Goal: Communication & Community: Answer question/provide support

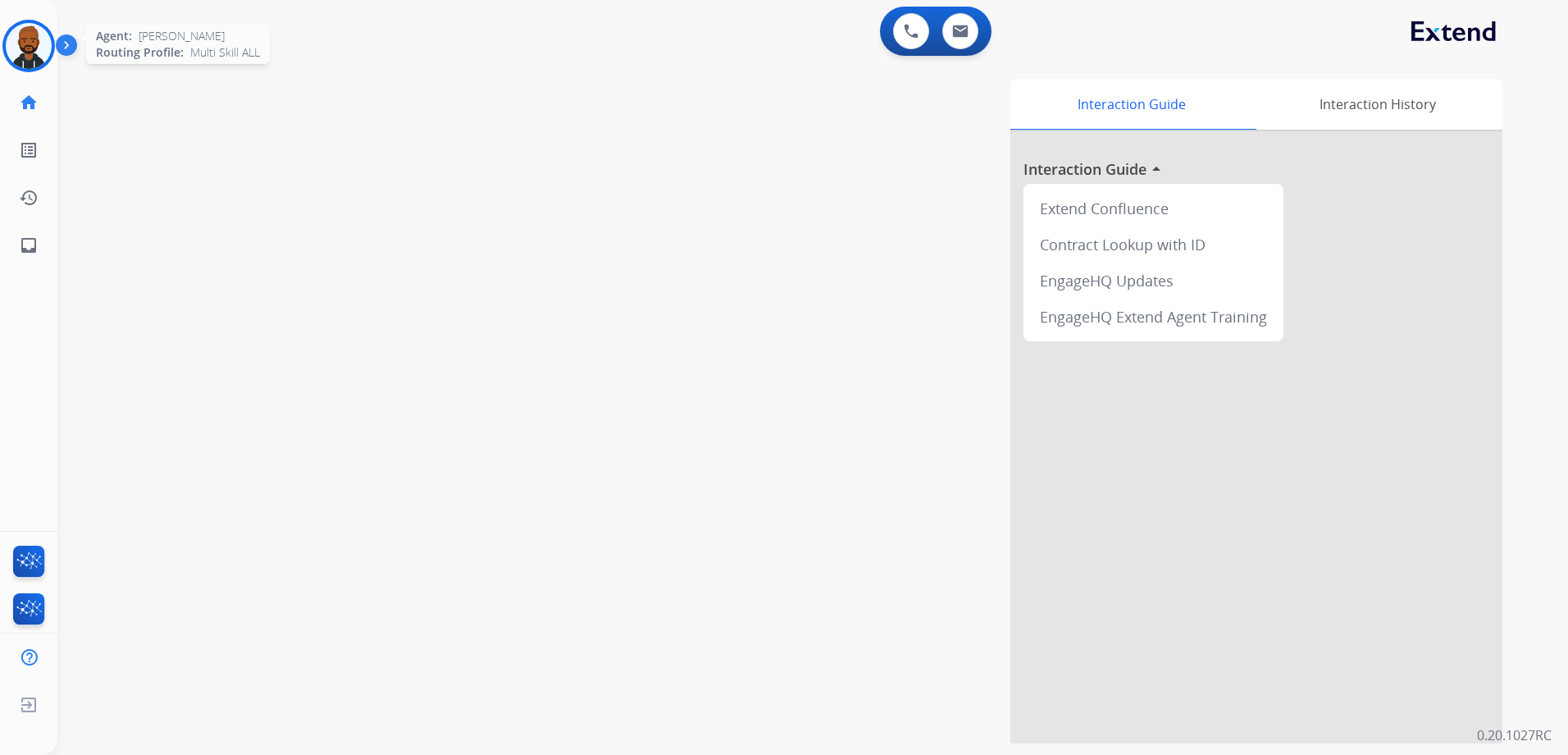
click at [41, 44] on img at bounding box center [28, 46] width 46 height 46
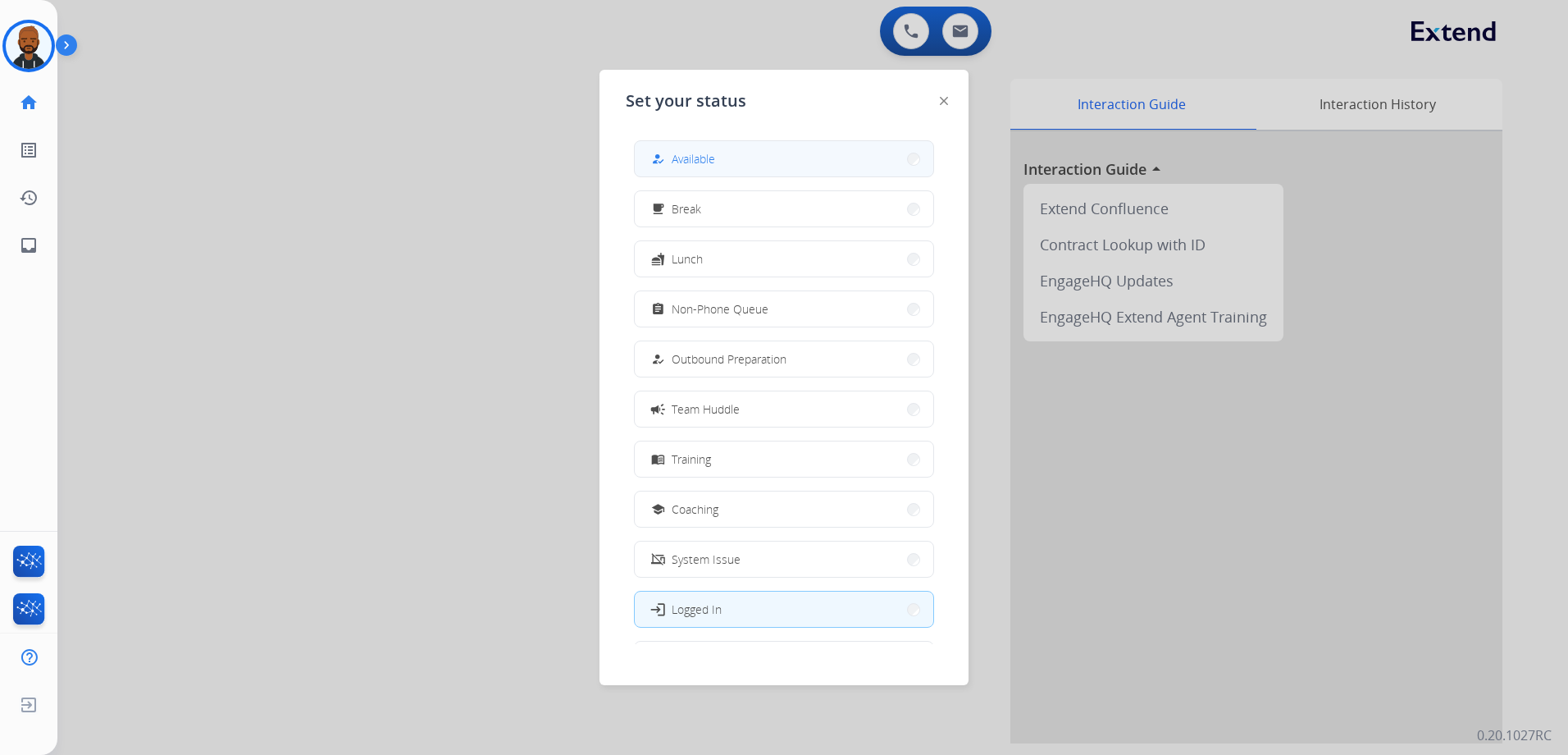
click at [666, 157] on div "how_to_reg" at bounding box center [659, 159] width 23 height 19
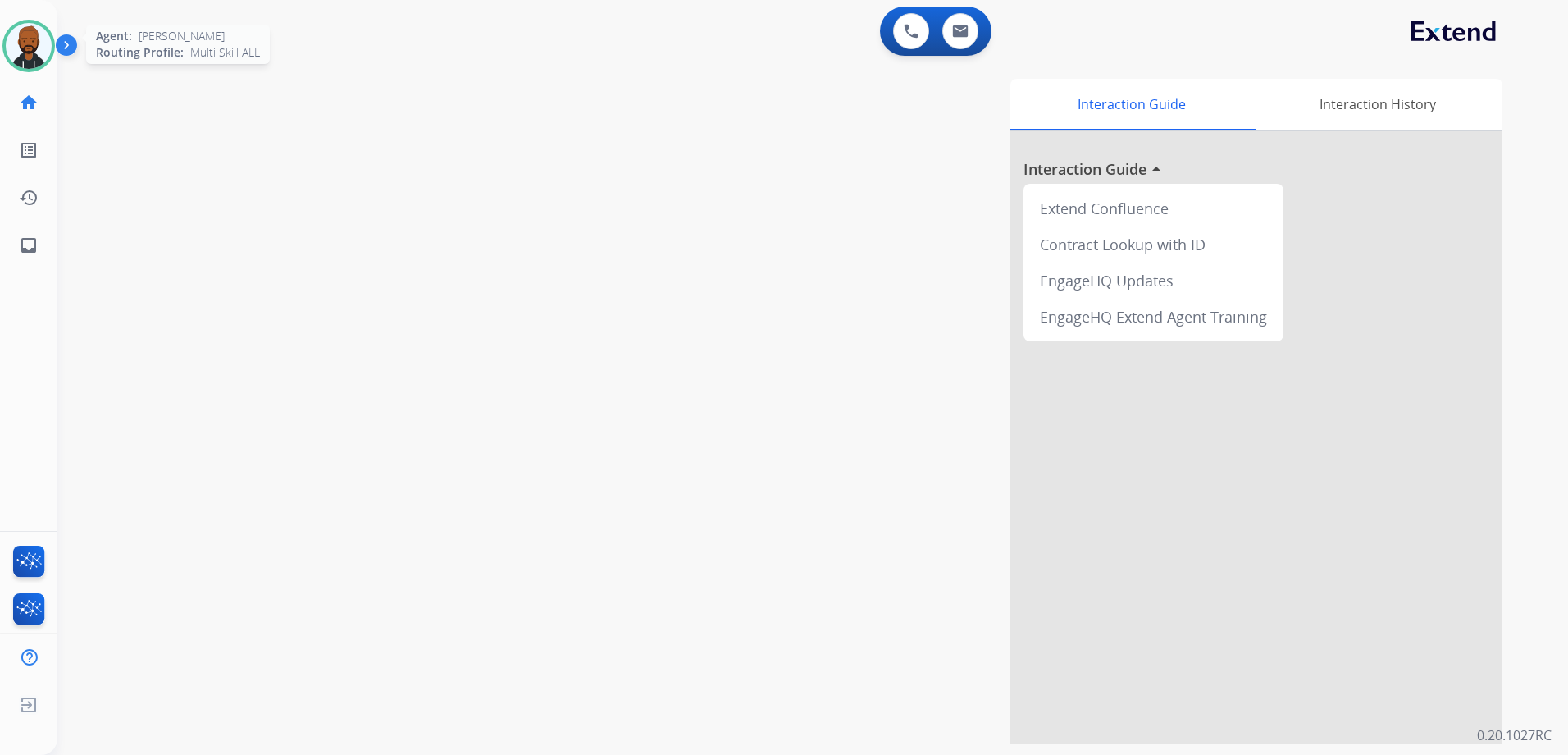
click at [34, 55] on img at bounding box center [28, 46] width 46 height 46
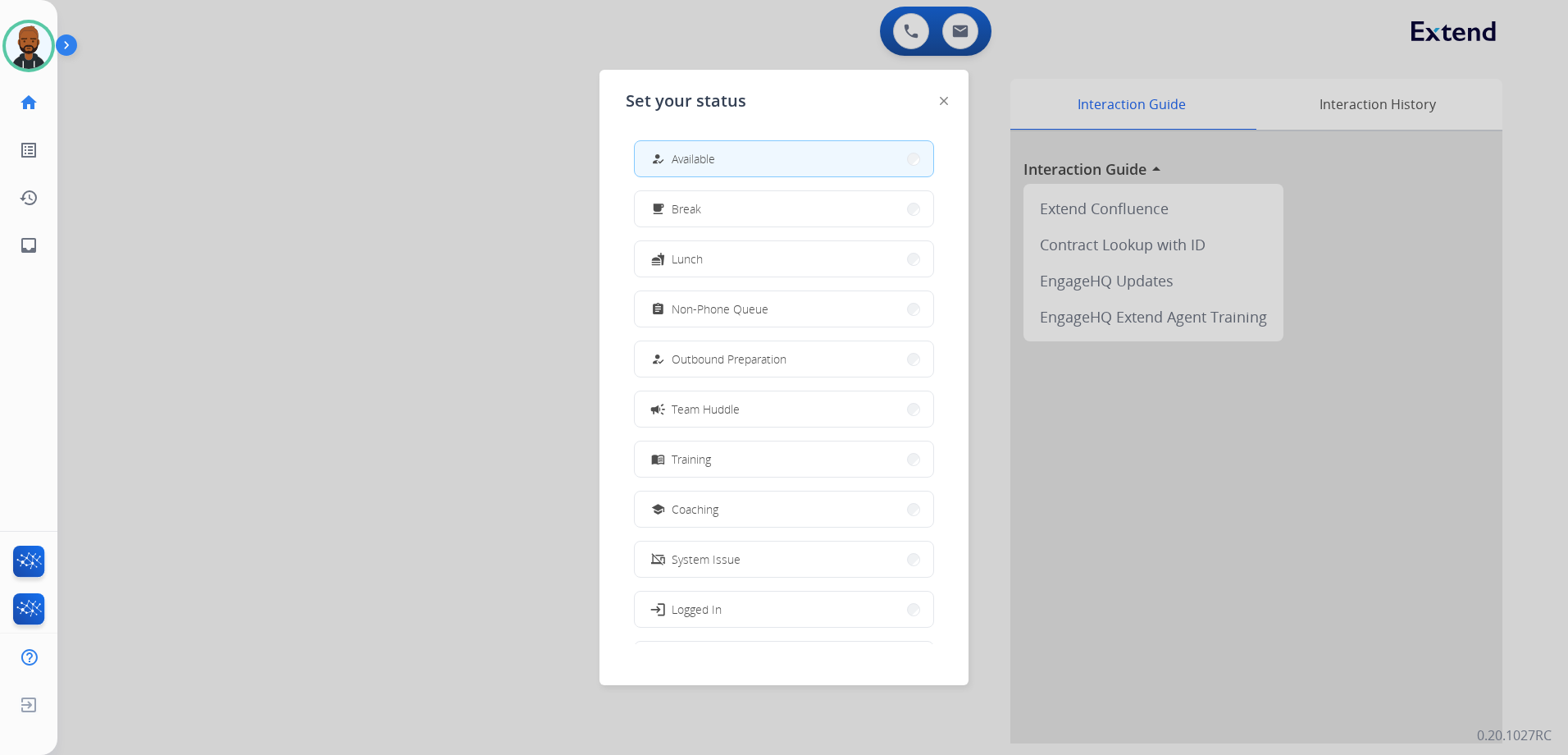
click at [806, 169] on button "how_to_reg Available" at bounding box center [784, 159] width 298 height 35
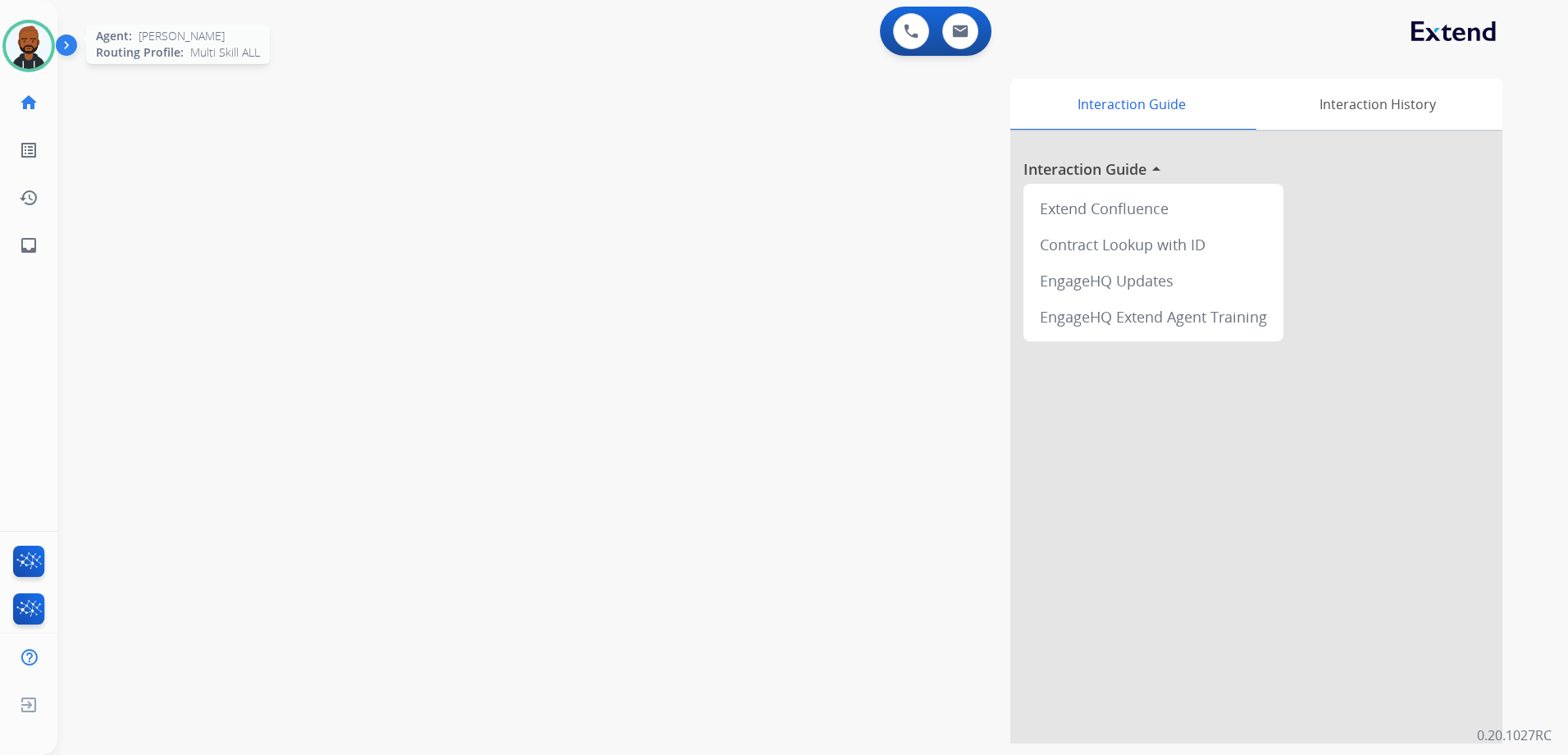
click at [37, 62] on img at bounding box center [28, 46] width 46 height 46
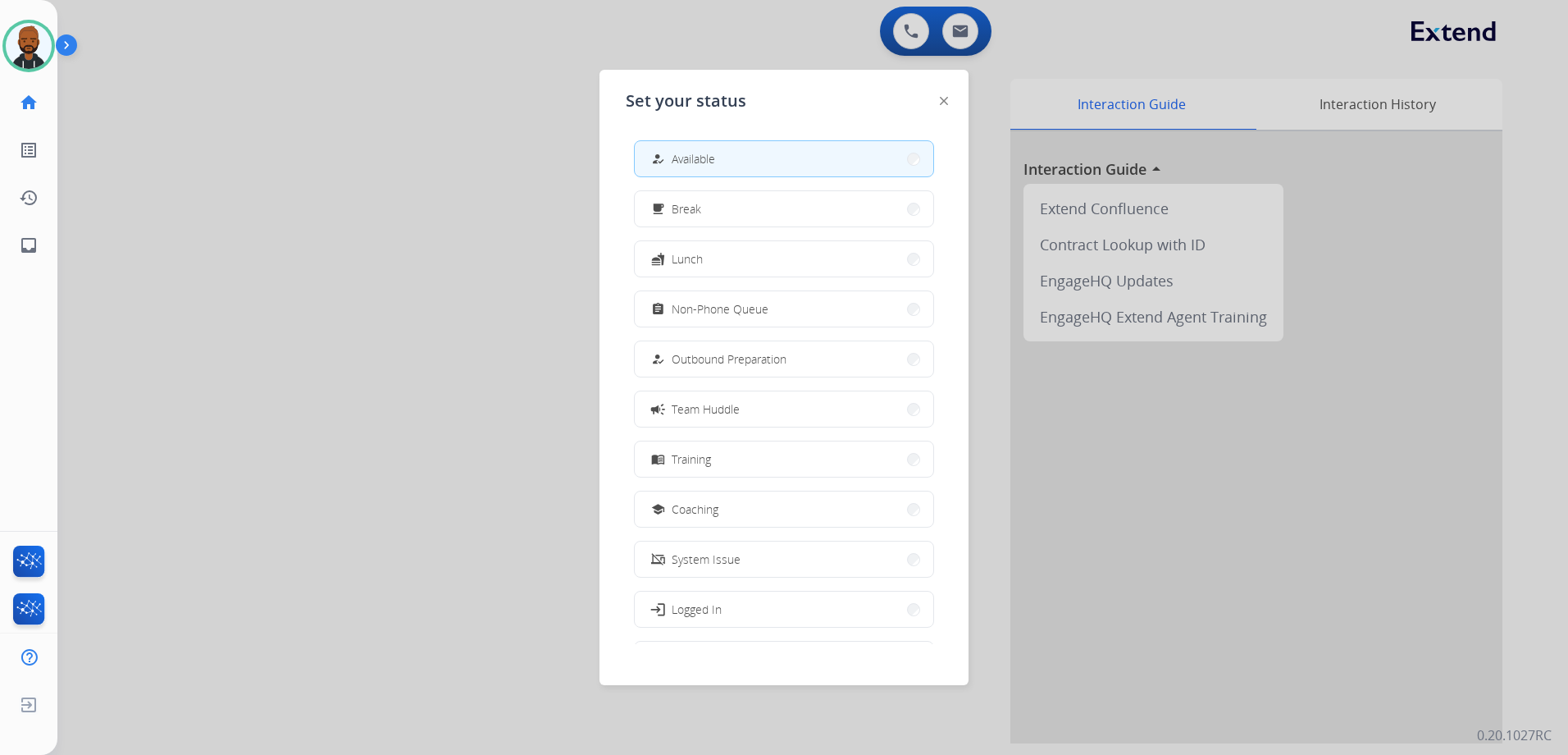
click at [360, 166] on div at bounding box center [784, 377] width 1568 height 755
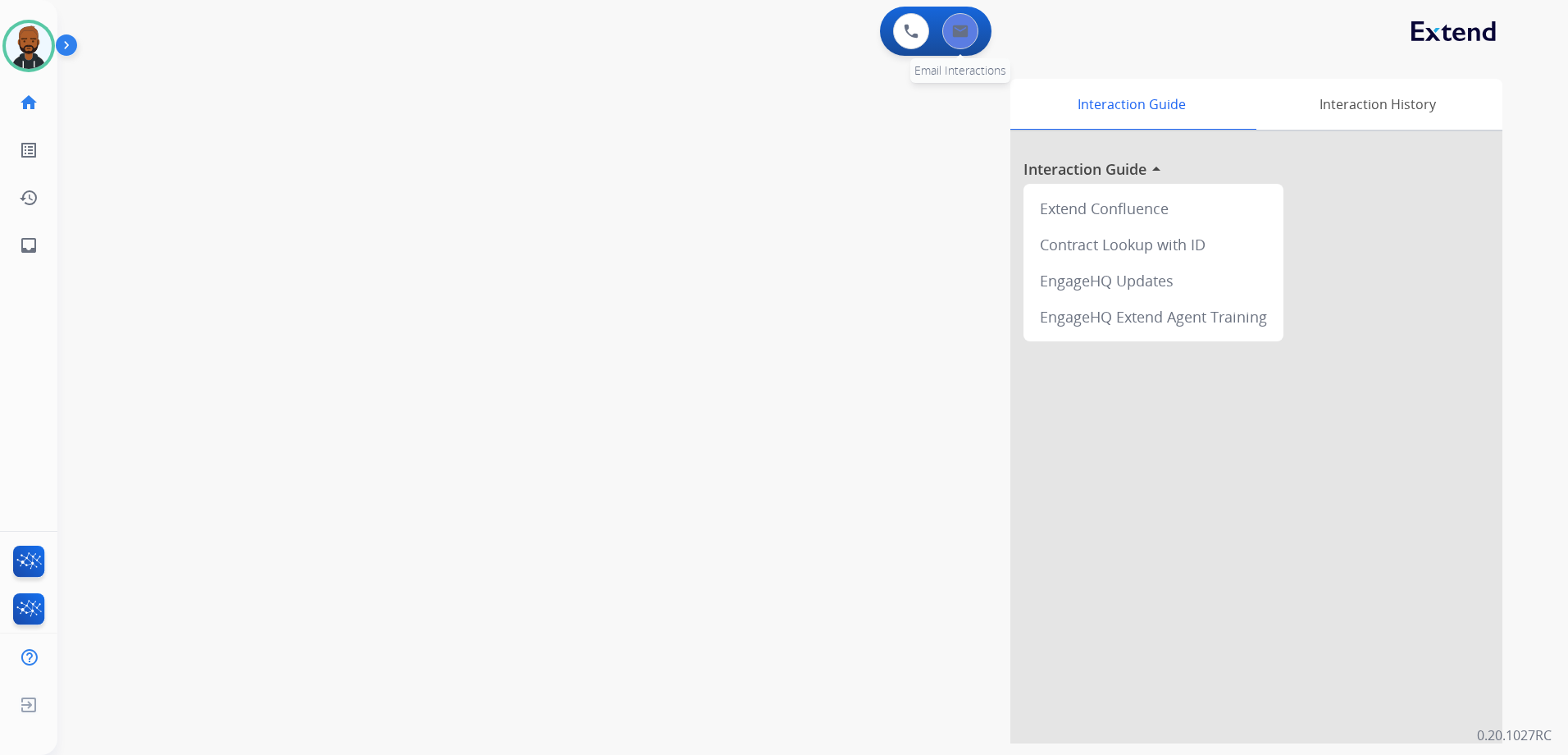
click at [963, 34] on img at bounding box center [959, 30] width 17 height 13
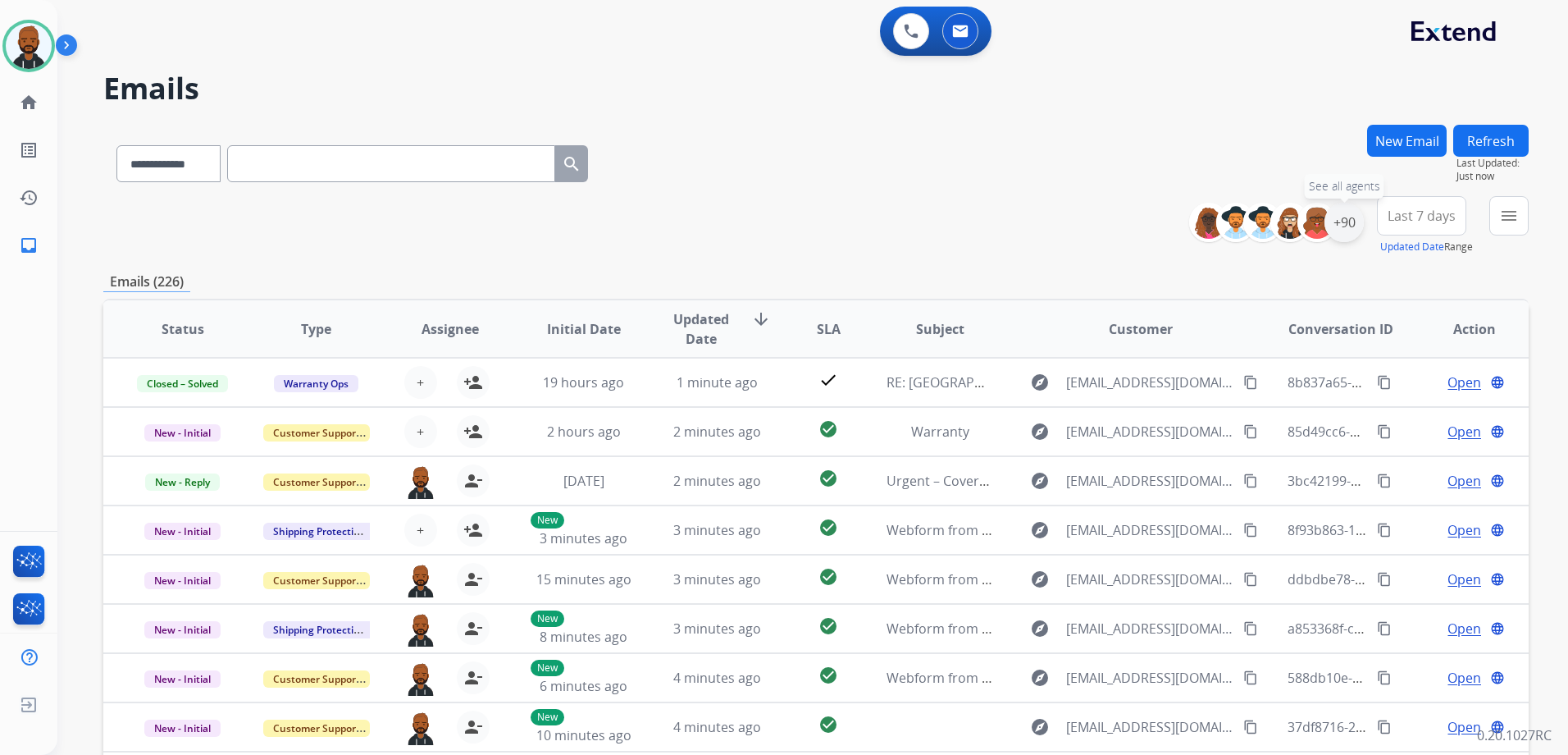
click at [1350, 227] on div "+90" at bounding box center [1344, 222] width 39 height 39
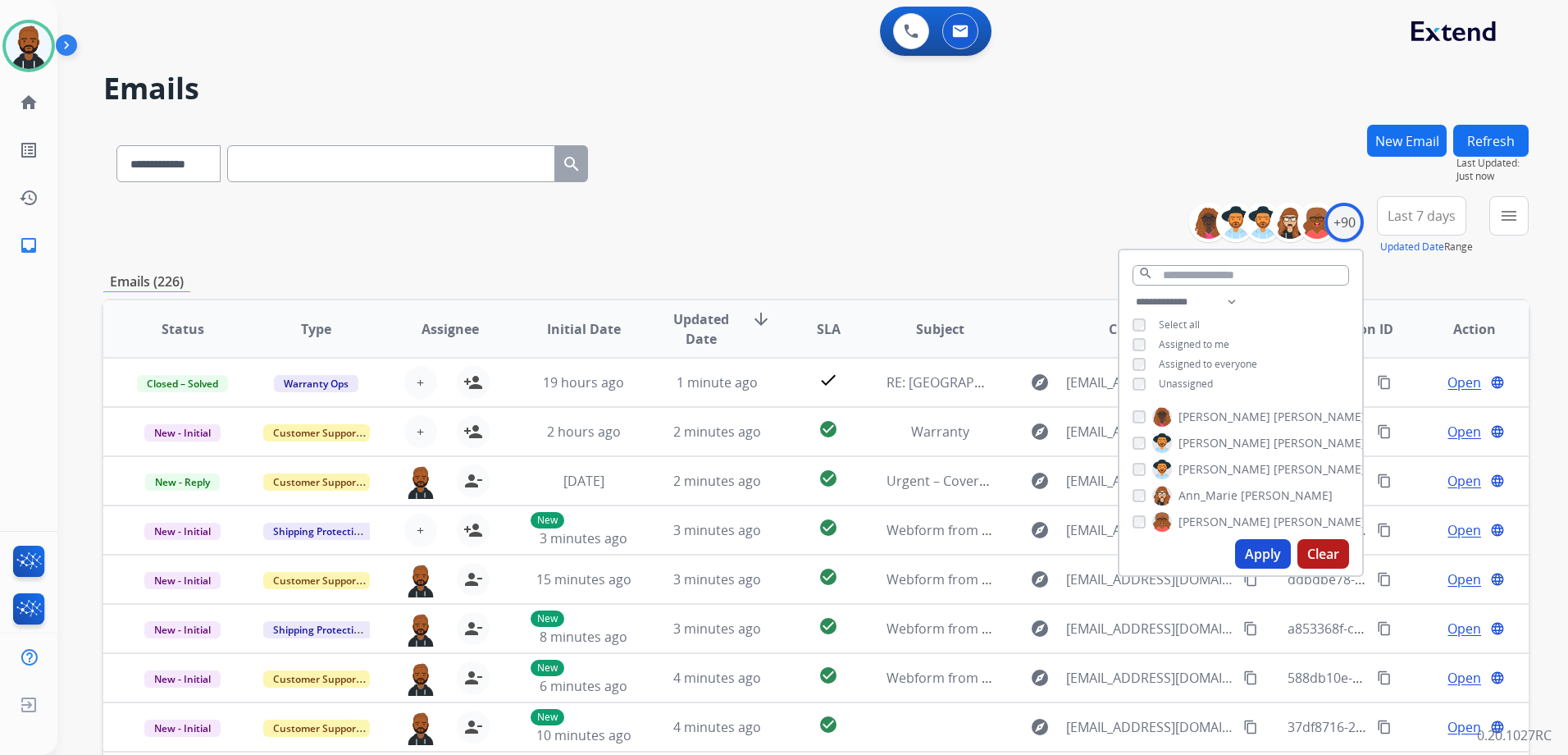
click at [1254, 548] on button "Apply" at bounding box center [1262, 553] width 56 height 29
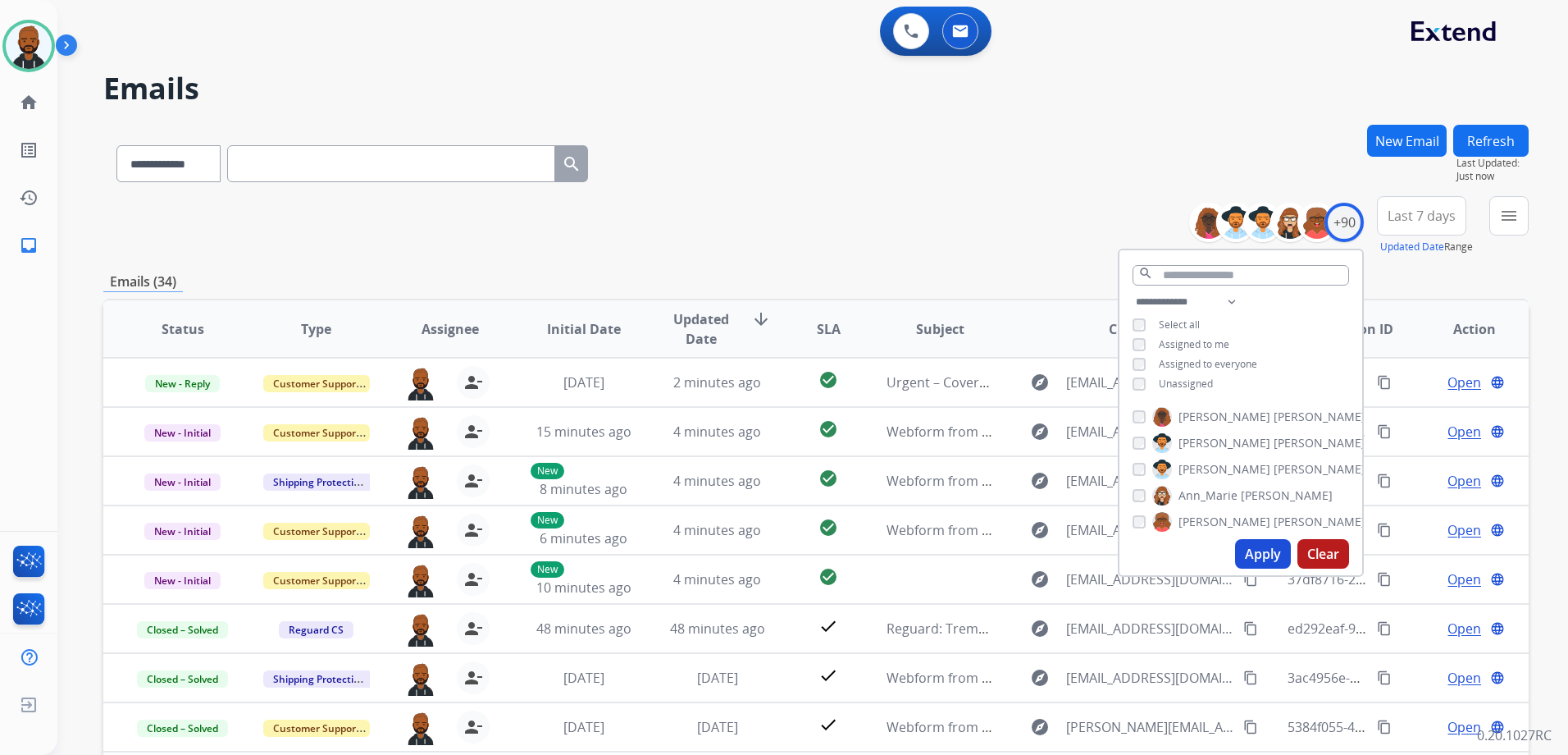
click at [908, 152] on div "**********" at bounding box center [815, 160] width 1425 height 71
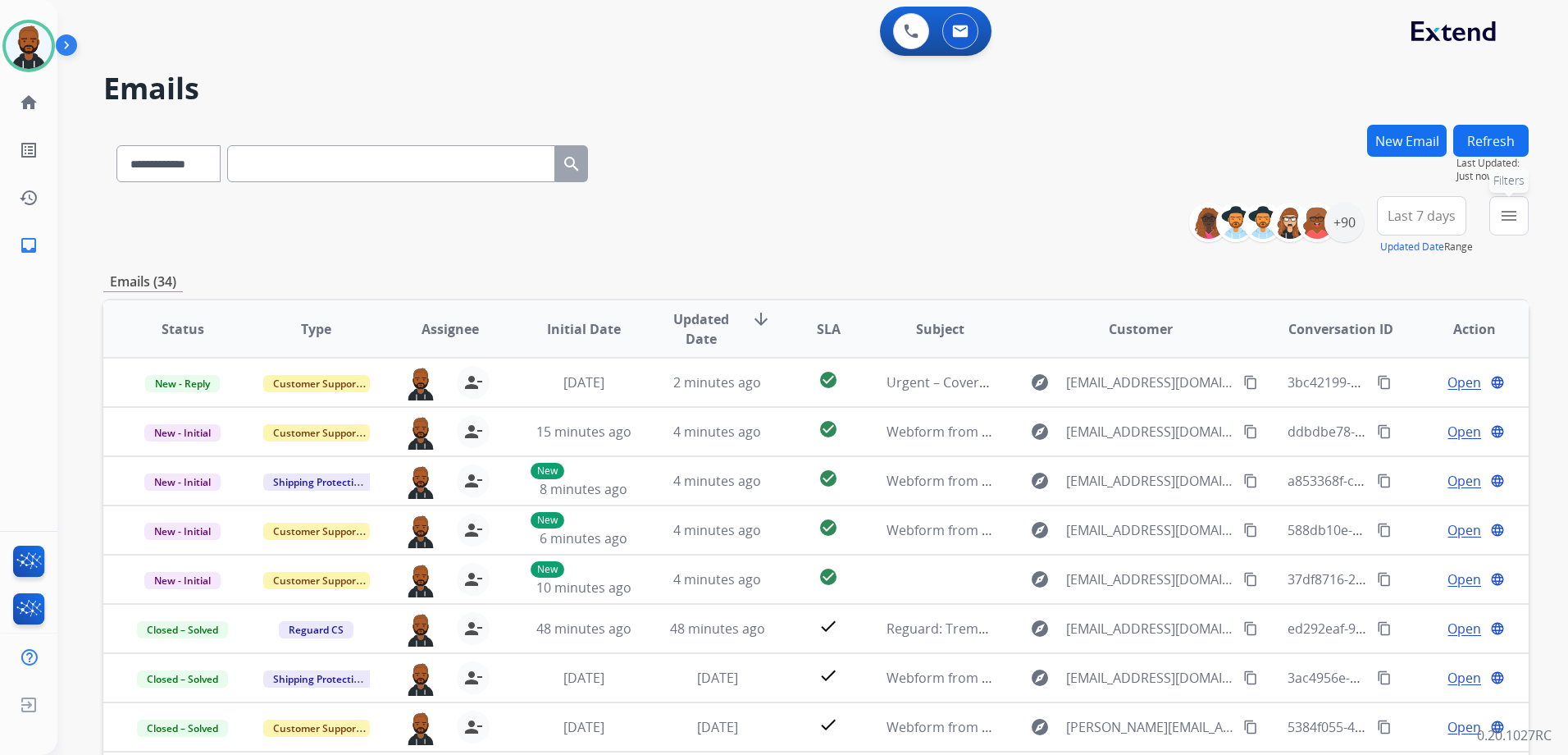
click at [1518, 214] on button "menu Filters" at bounding box center [1509, 215] width 39 height 39
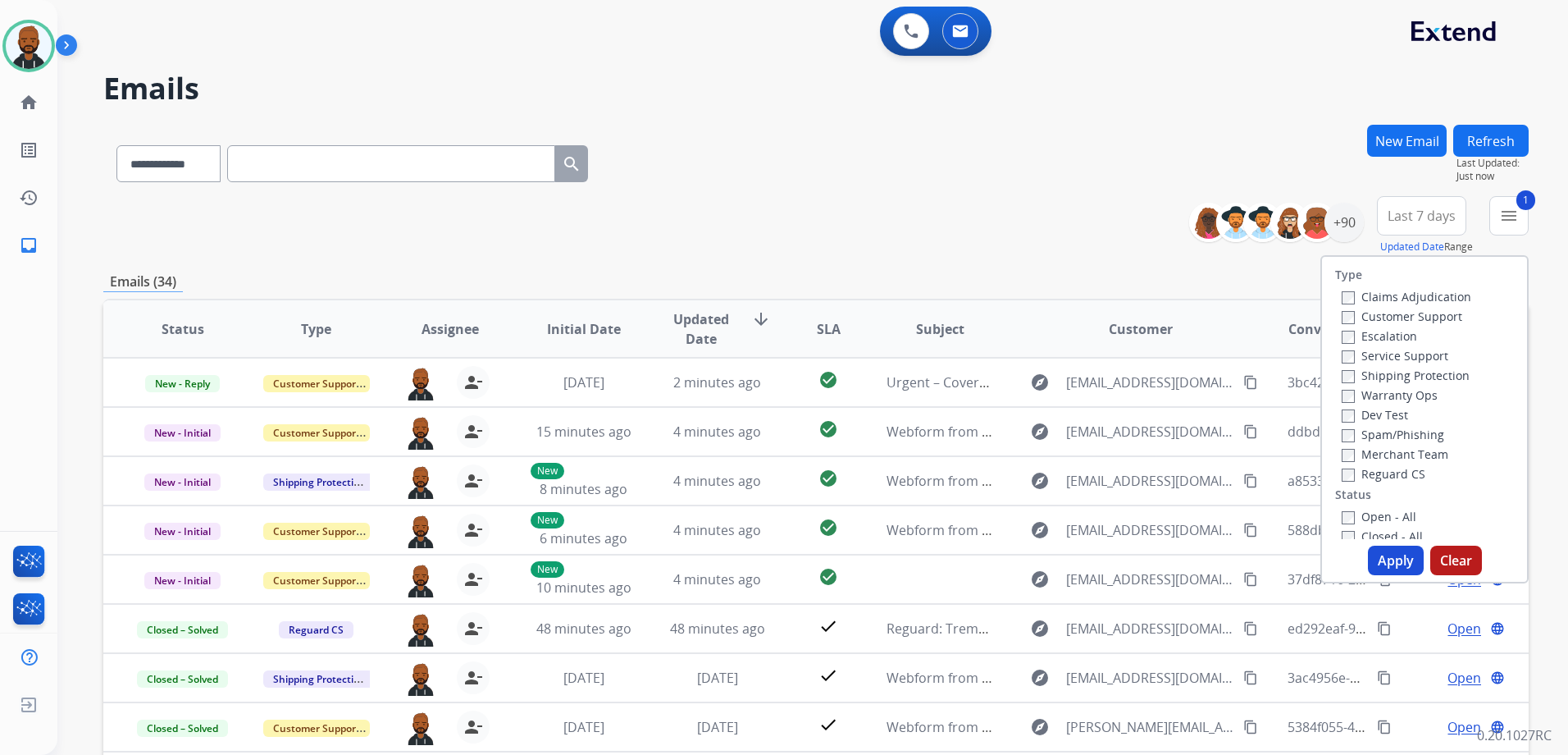
click at [1392, 552] on button "Apply" at bounding box center [1395, 560] width 56 height 29
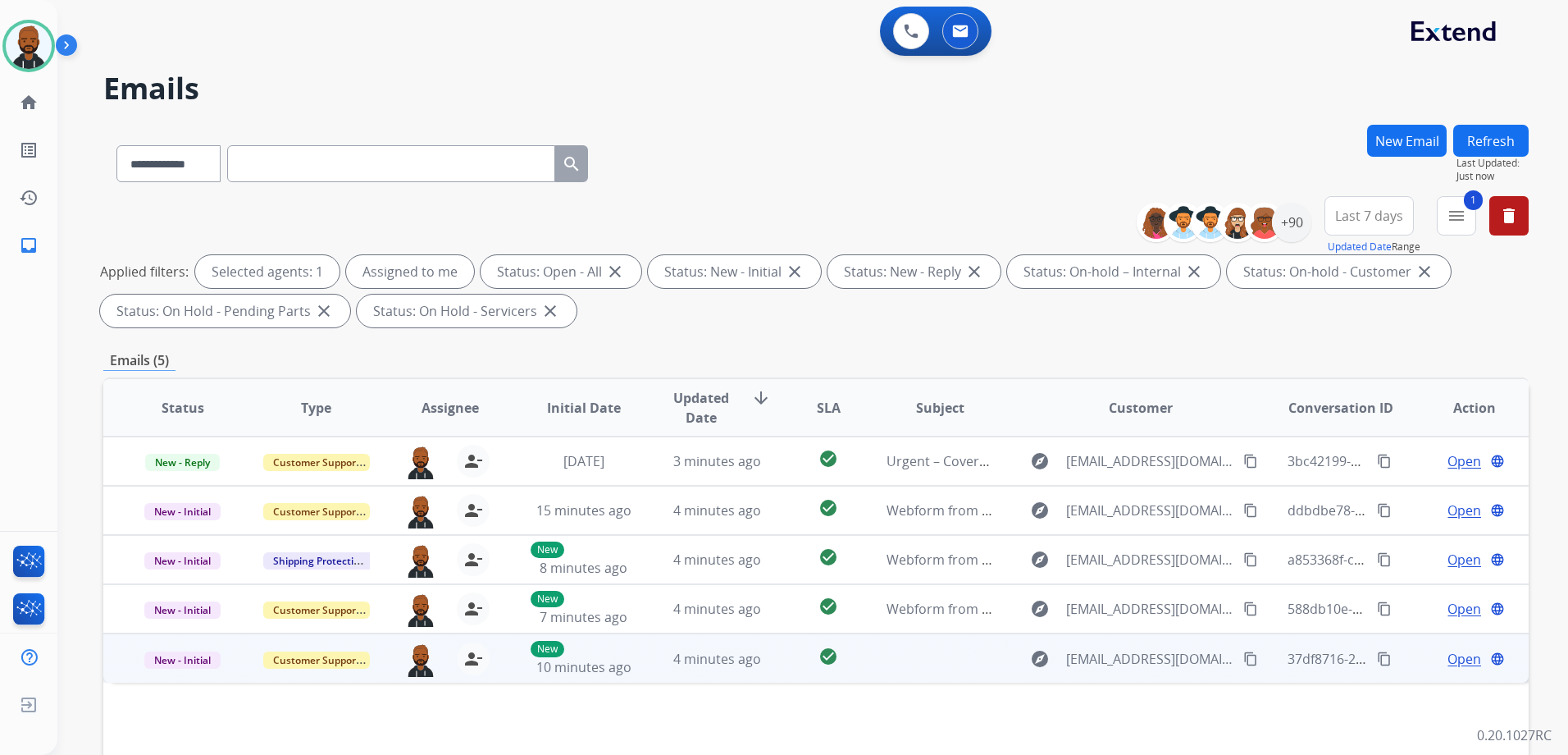
click at [1450, 657] on span "Open" at bounding box center [1464, 659] width 34 height 19
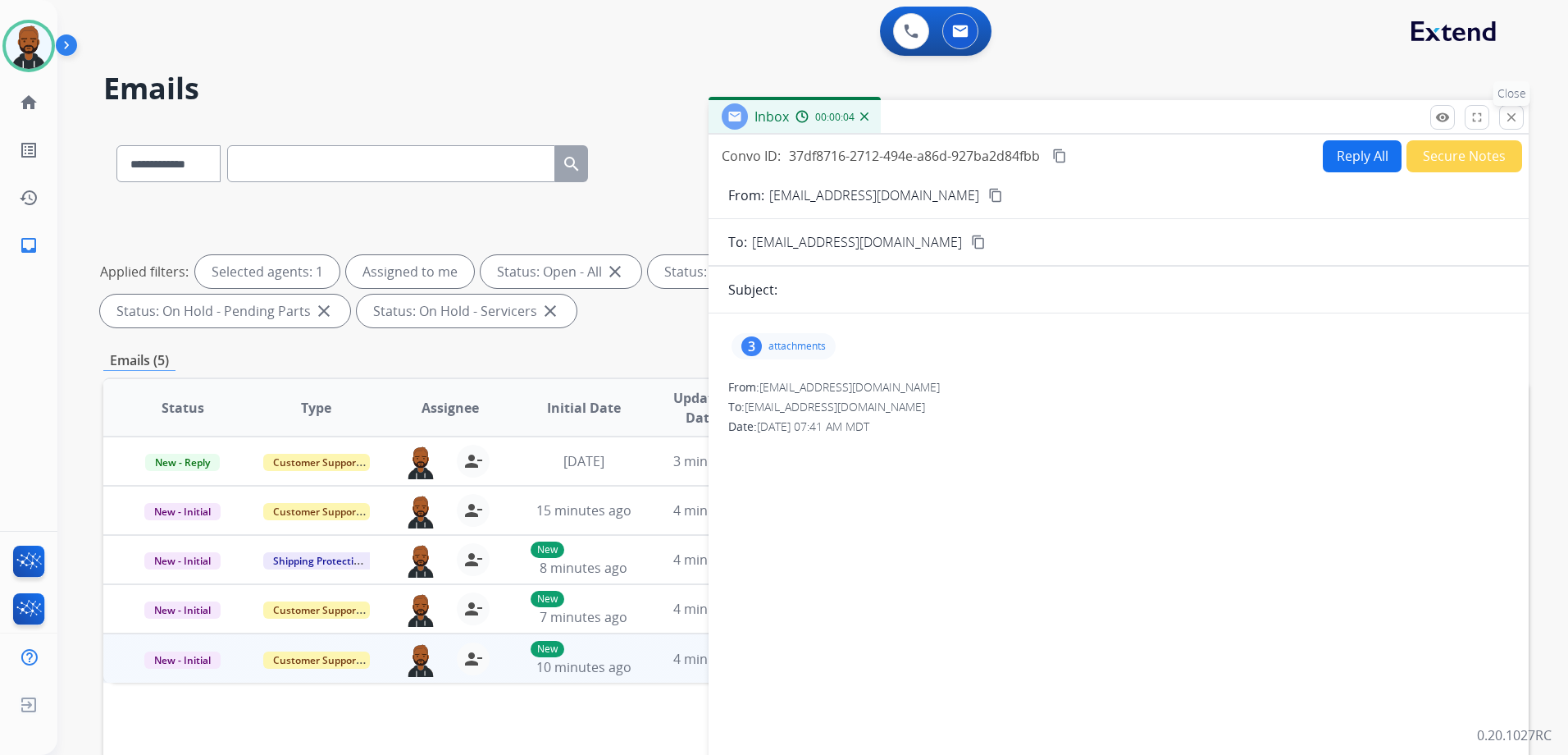
click at [1504, 123] on mat-icon "close" at bounding box center [1511, 117] width 15 height 15
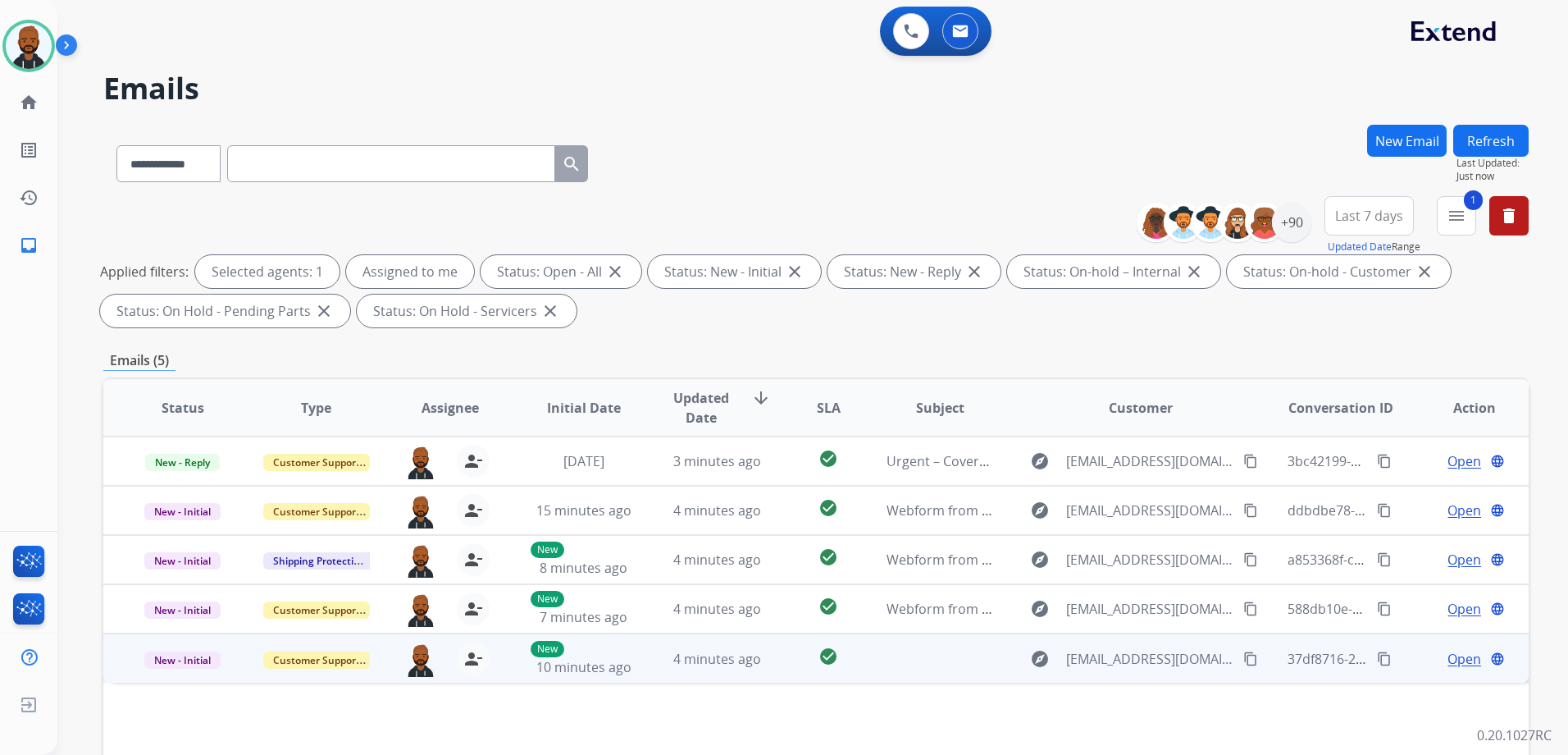
click at [1243, 661] on mat-icon "content_copy" at bounding box center [1250, 658] width 15 height 15
click at [1447, 653] on span "Open" at bounding box center [1464, 659] width 34 height 19
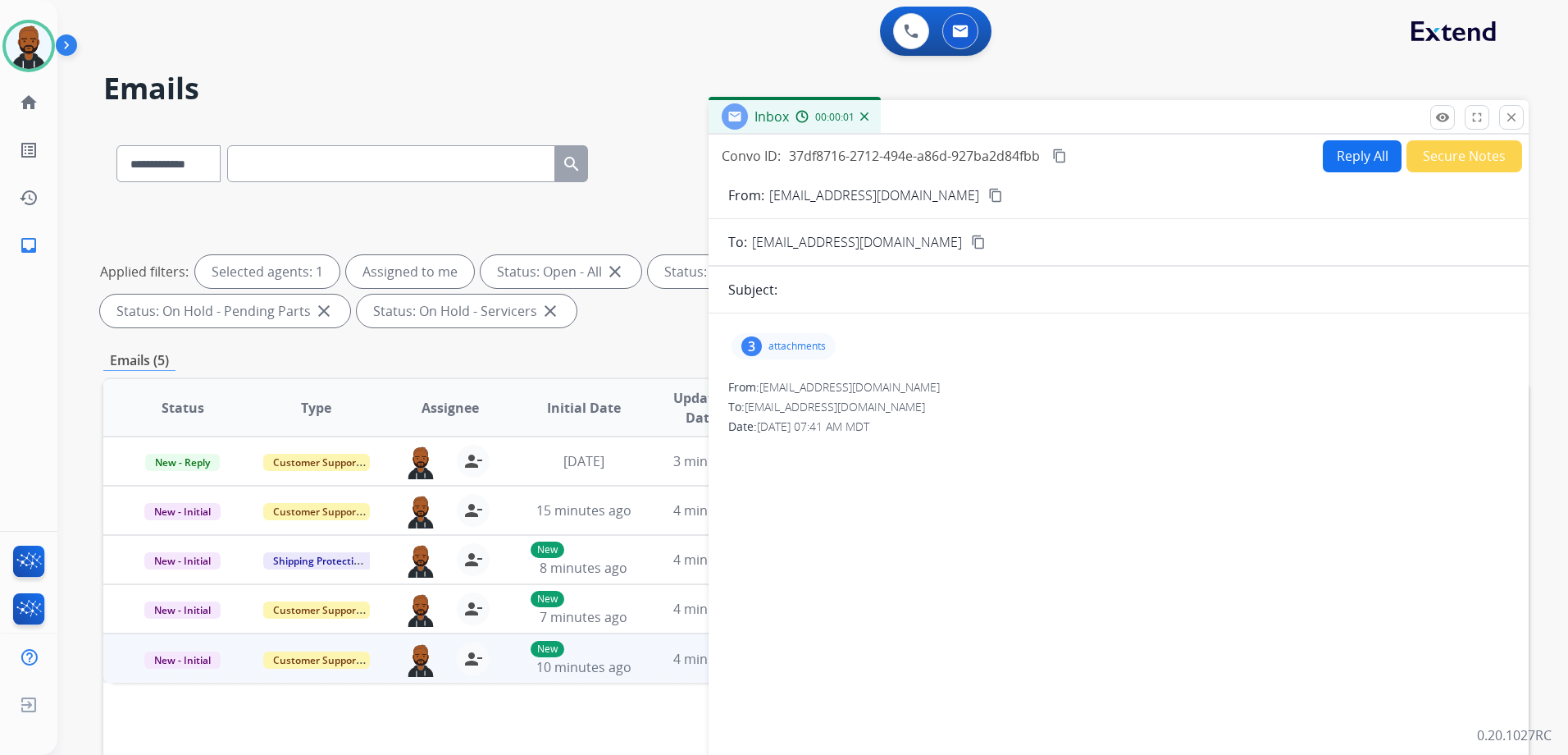
click at [811, 347] on p "attachments" at bounding box center [797, 346] width 57 height 13
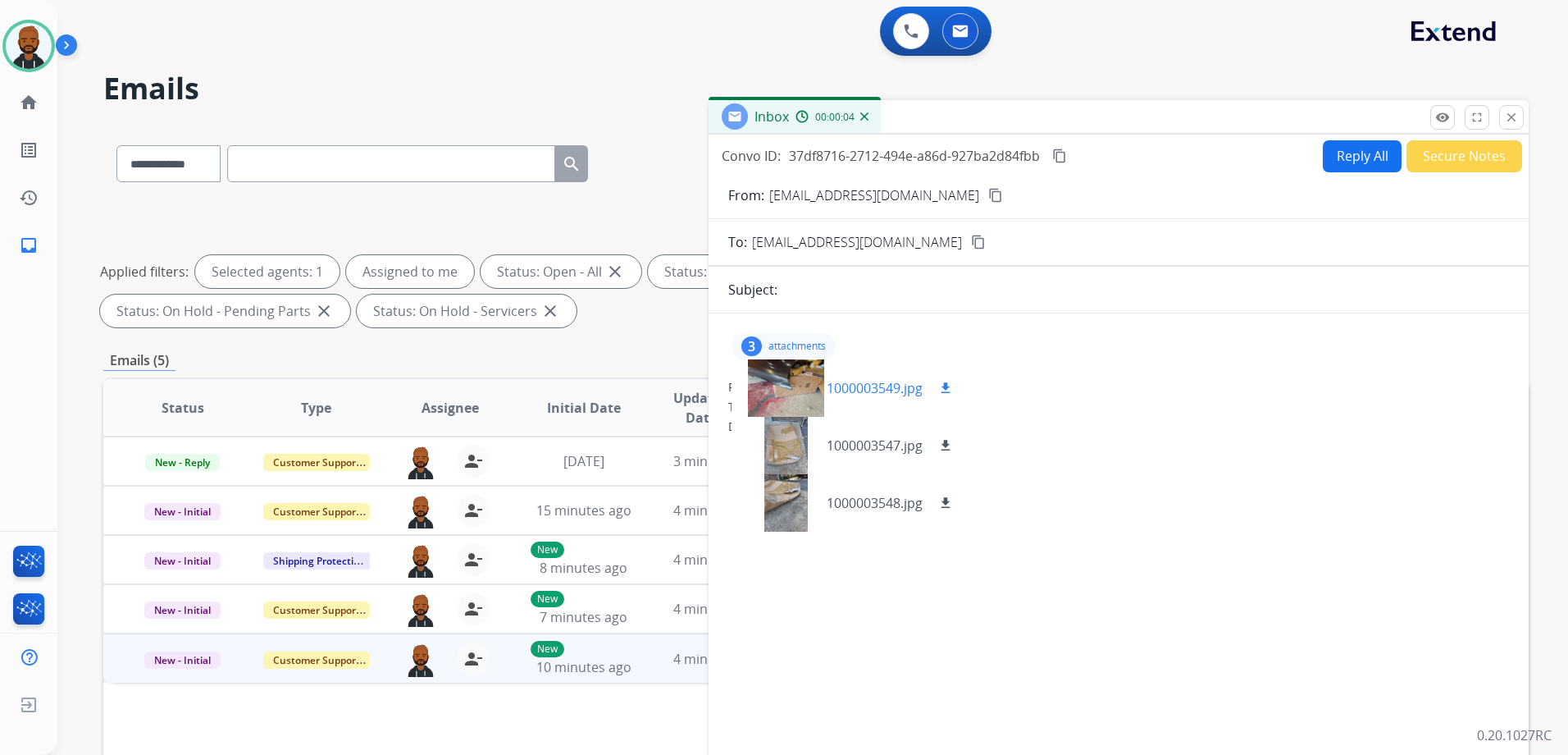
click at [799, 405] on div at bounding box center [785, 388] width 82 height 57
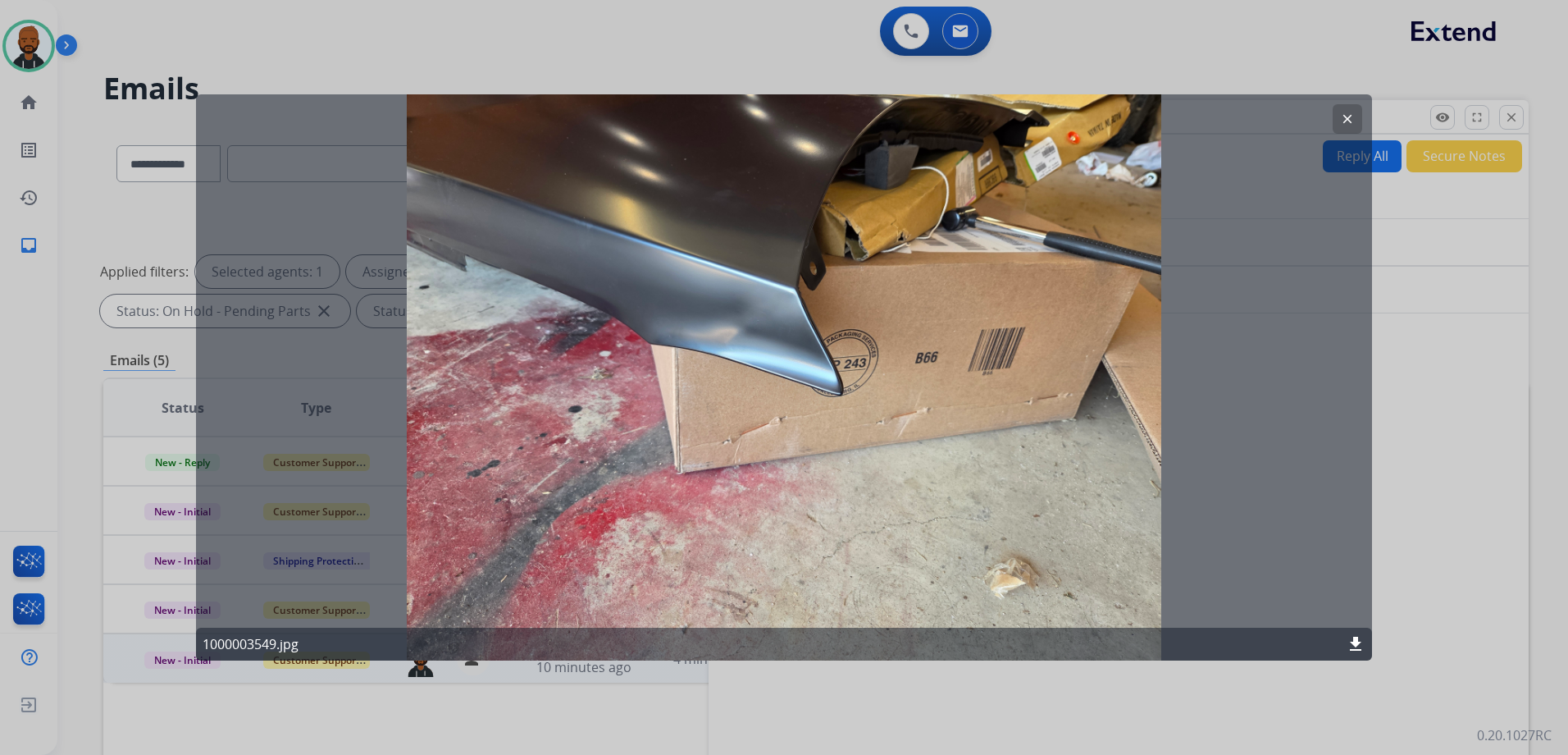
click at [1337, 118] on button "clear" at bounding box center [1347, 119] width 29 height 29
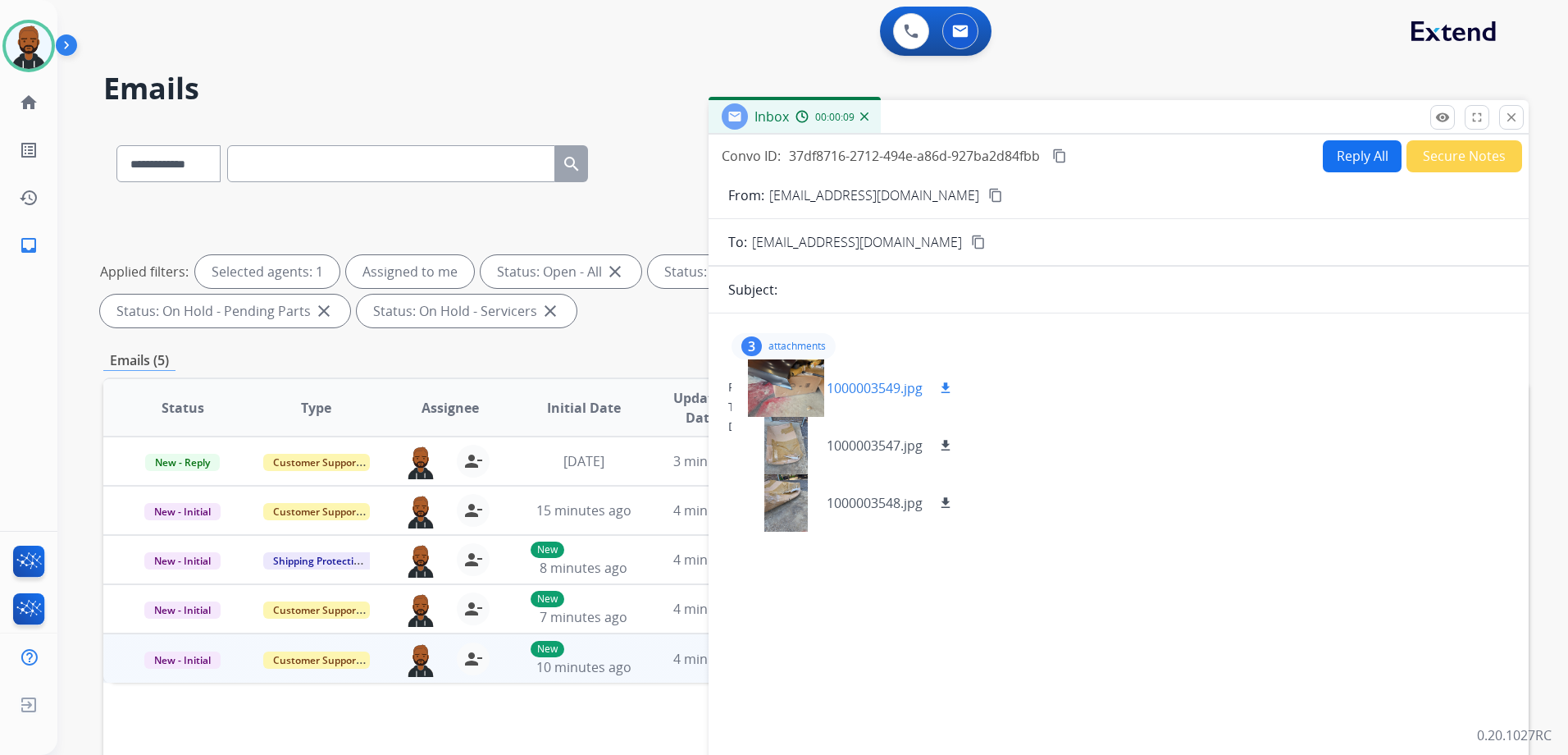
click at [961, 385] on div "1000003549.jpg download" at bounding box center [849, 388] width 237 height 57
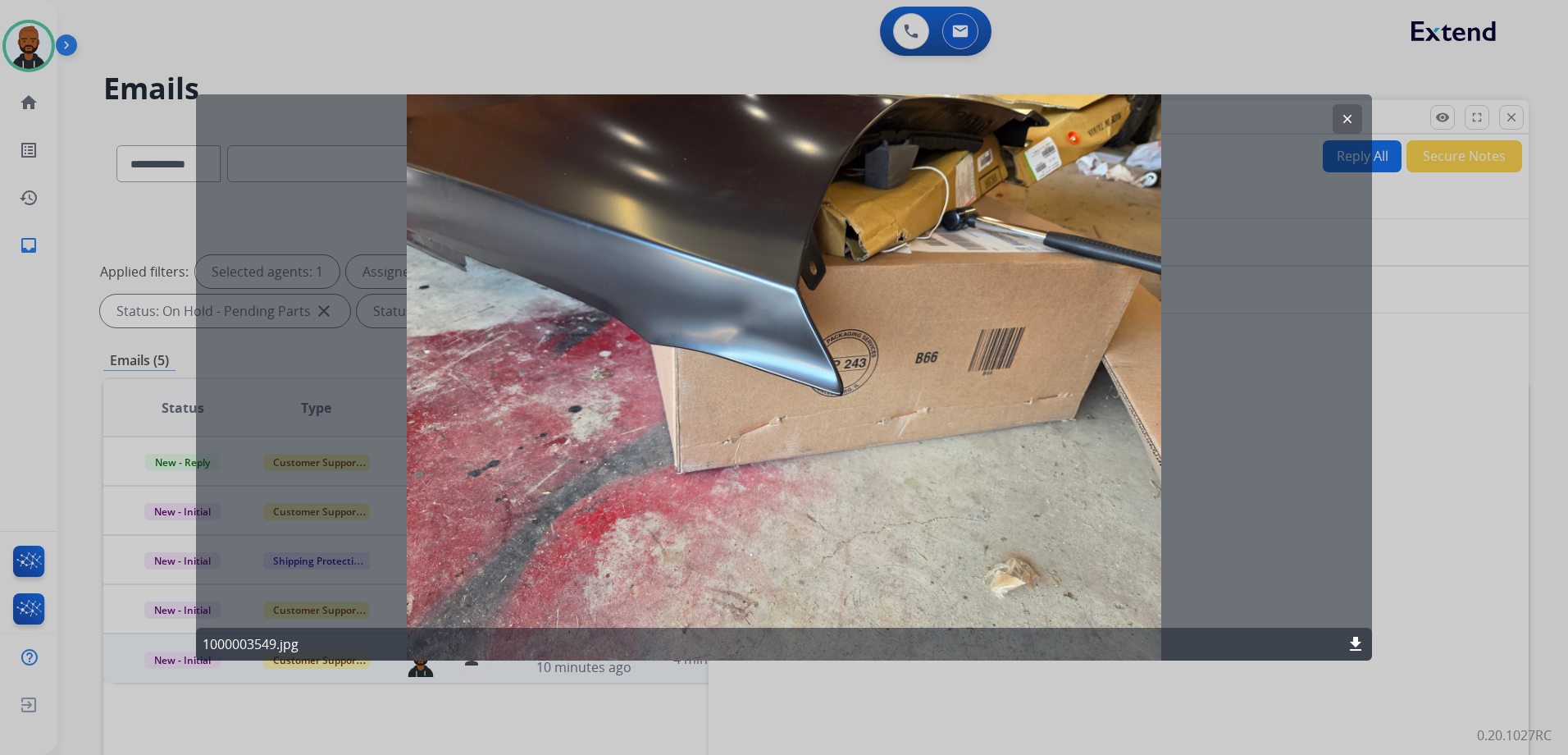
click at [1350, 112] on mat-icon "clear" at bounding box center [1347, 119] width 15 height 15
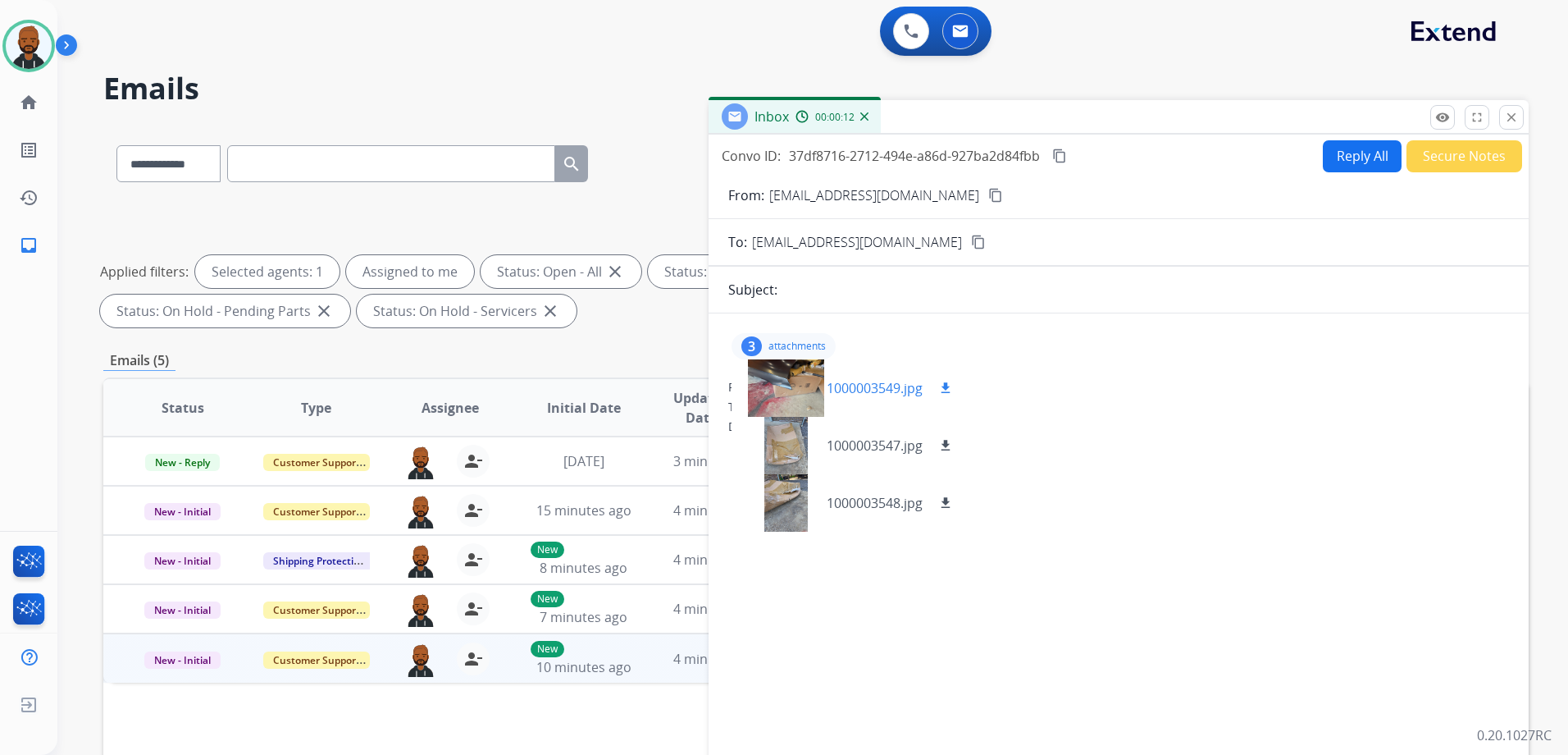
click at [951, 388] on mat-icon "download" at bounding box center [945, 388] width 15 height 15
click at [952, 443] on mat-icon "download" at bounding box center [945, 445] width 15 height 15
click at [951, 500] on mat-icon "download" at bounding box center [945, 503] width 15 height 15
click at [1510, 126] on button "close Close" at bounding box center [1511, 117] width 24 height 24
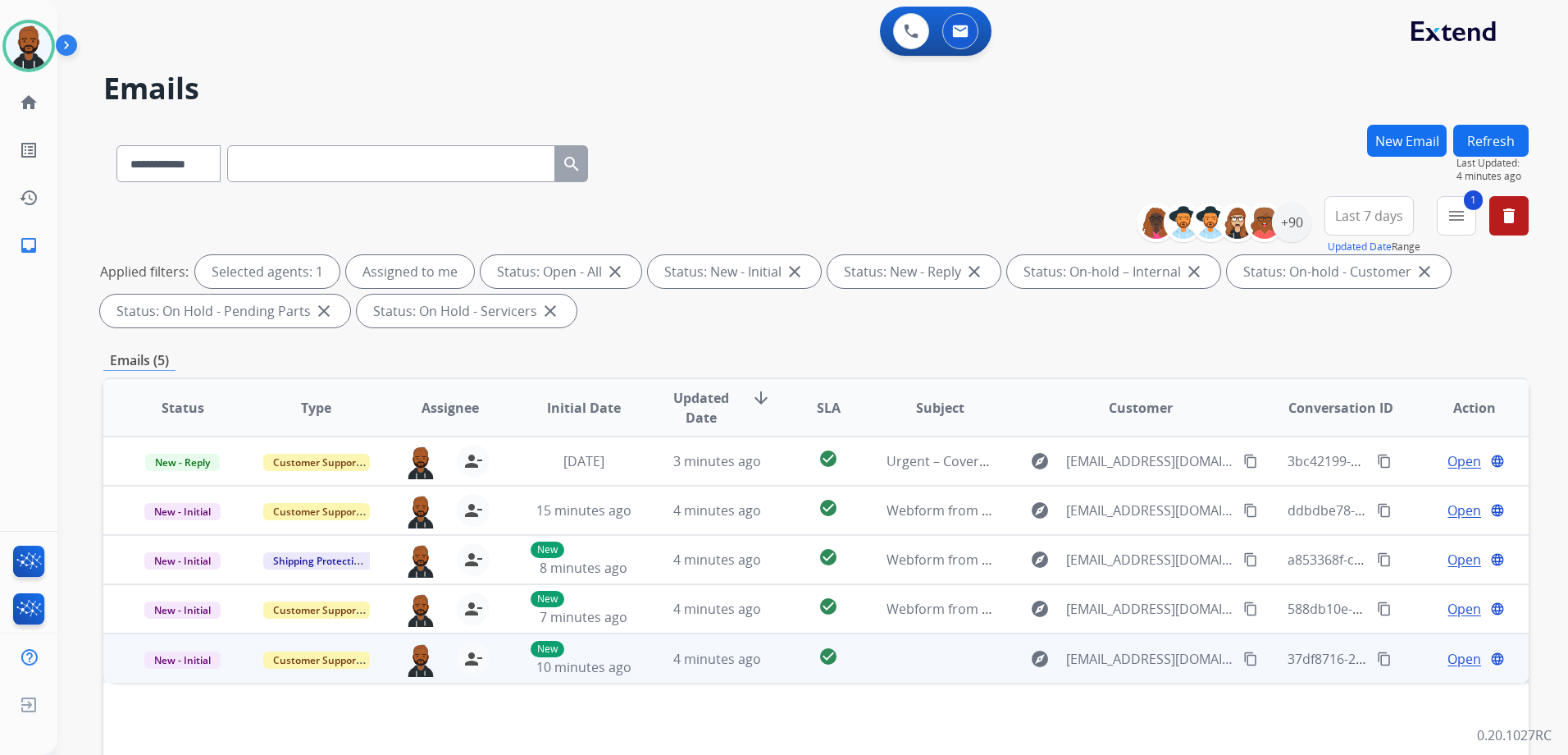
click at [1456, 660] on span "Open" at bounding box center [1464, 659] width 34 height 19
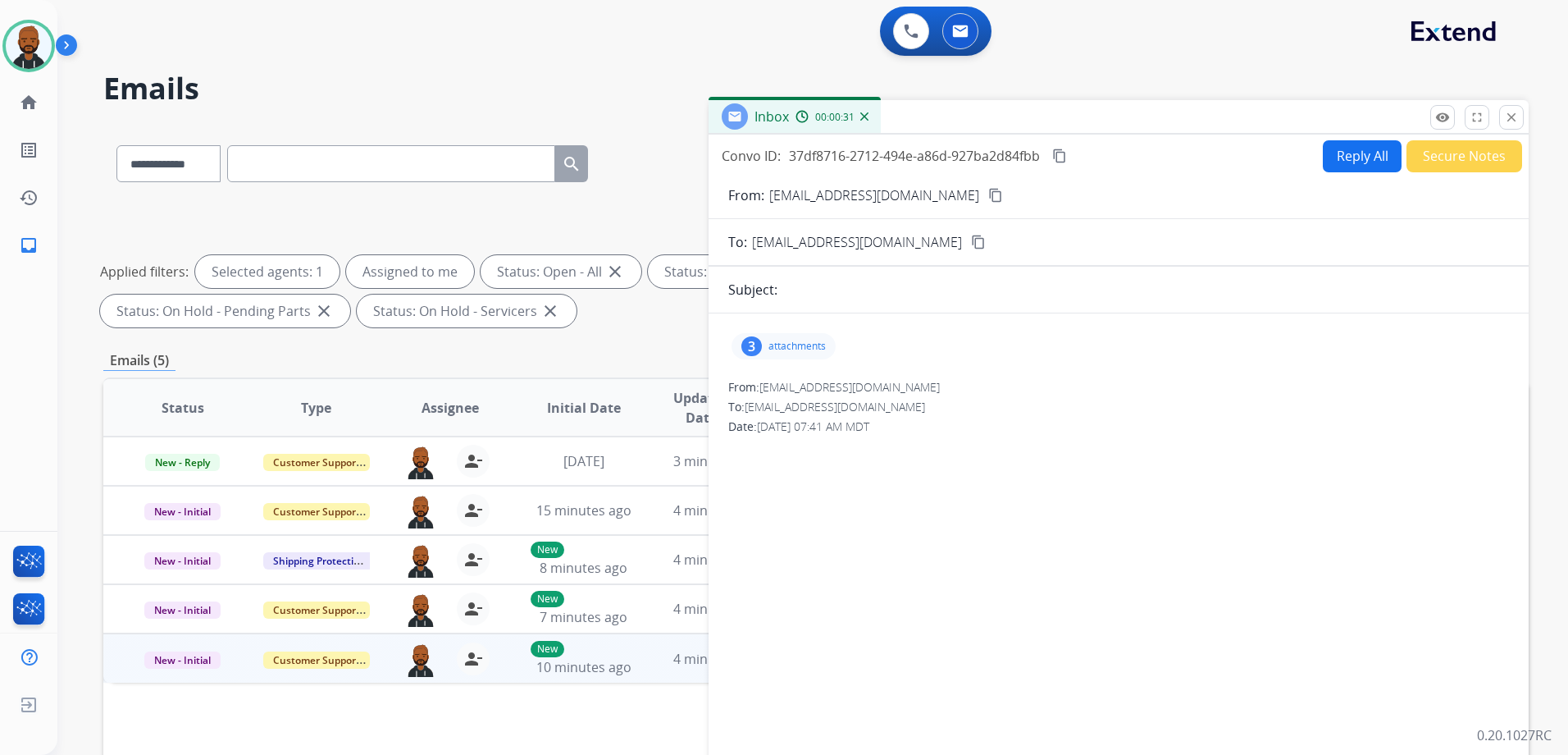
click at [1458, 148] on button "Secure Notes" at bounding box center [1464, 156] width 116 height 32
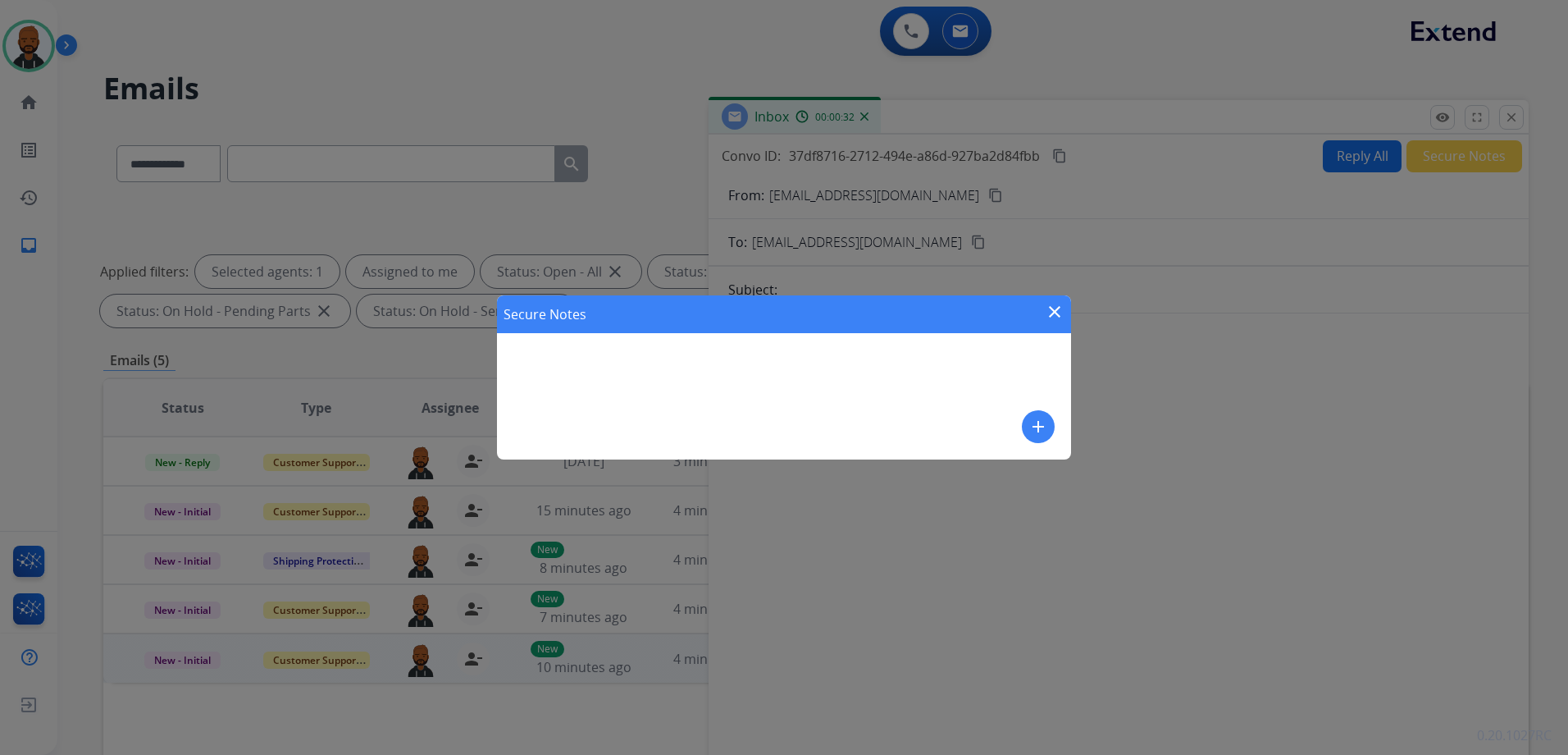
click at [1045, 421] on mat-icon "add" at bounding box center [1038, 427] width 19 height 19
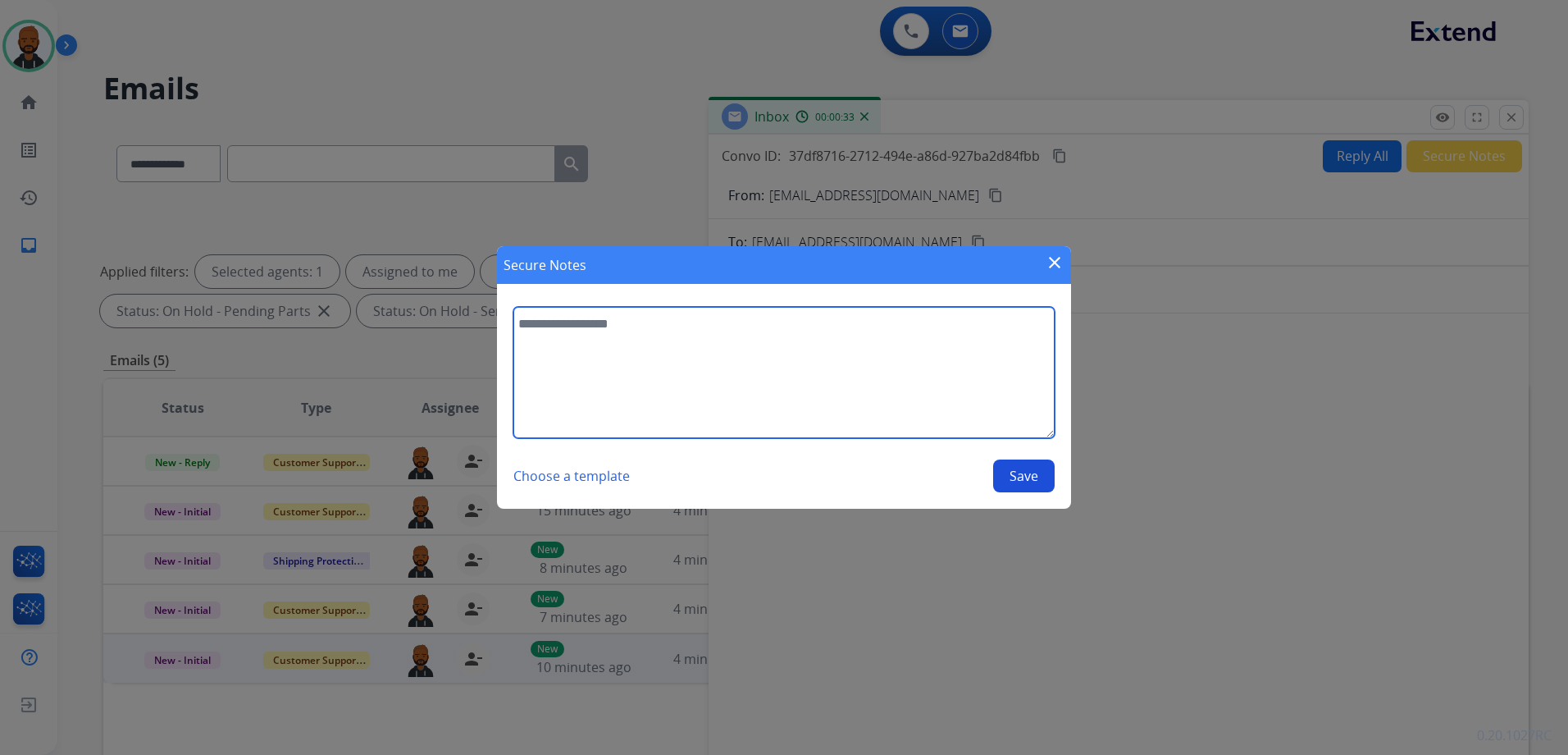
drag, startPoint x: 947, startPoint y: 392, endPoint x: 952, endPoint y: 385, distance: 8.6
click at [947, 392] on textarea at bounding box center [784, 372] width 541 height 132
type textarea "**********"
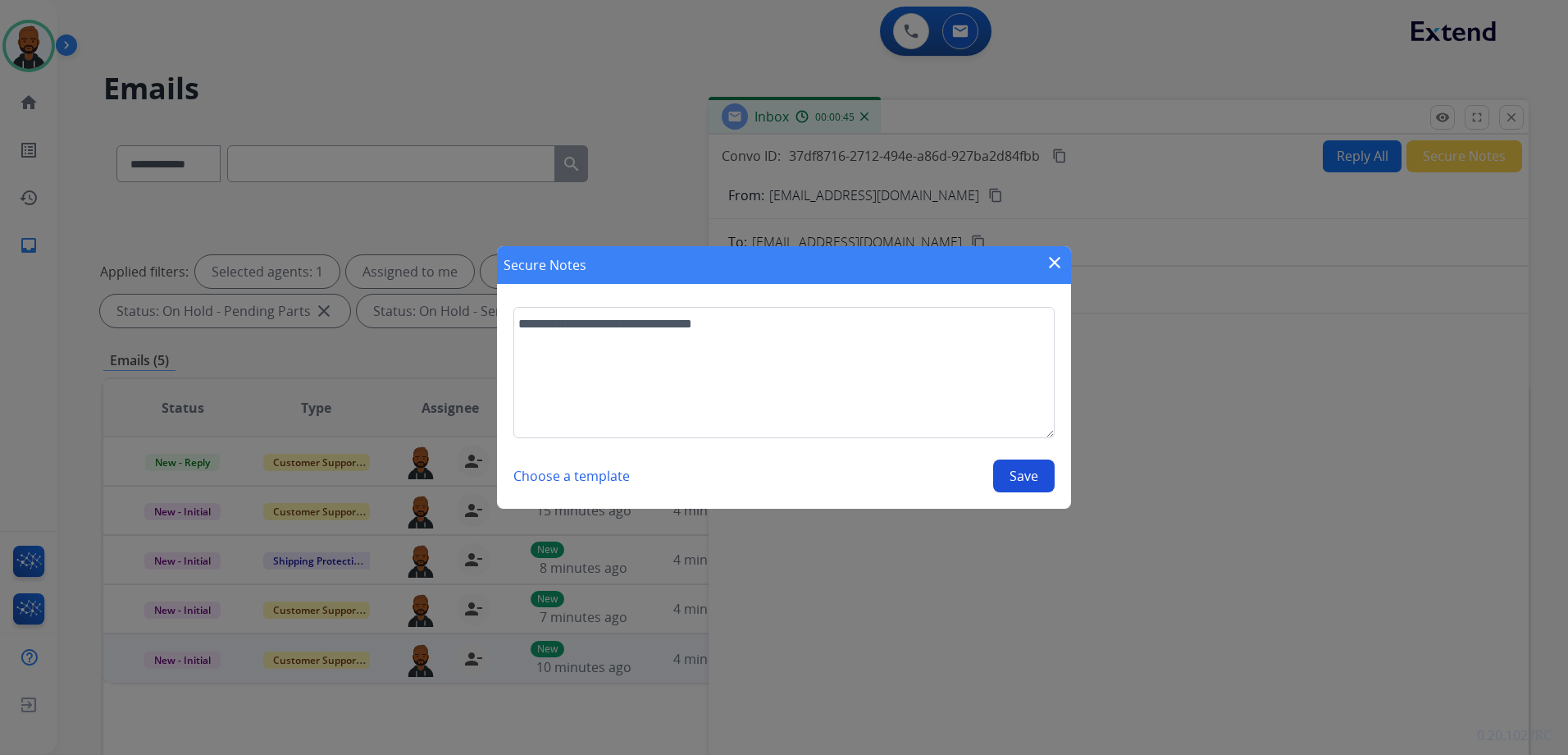
click at [1020, 459] on div "**********" at bounding box center [784, 399] width 541 height 185
click at [1028, 467] on button "Save" at bounding box center [1024, 475] width 61 height 33
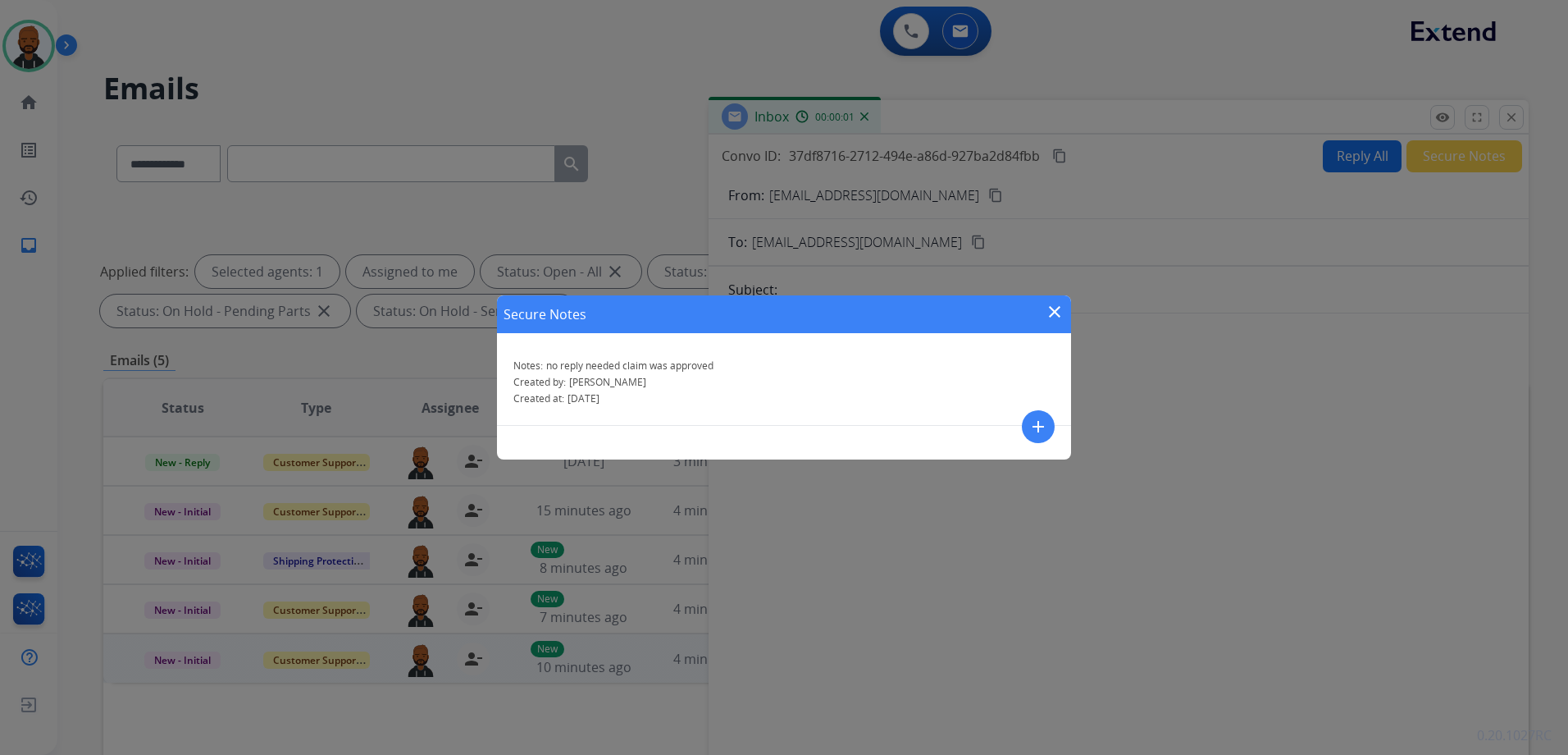
click at [1058, 309] on mat-icon "close" at bounding box center [1055, 312] width 19 height 19
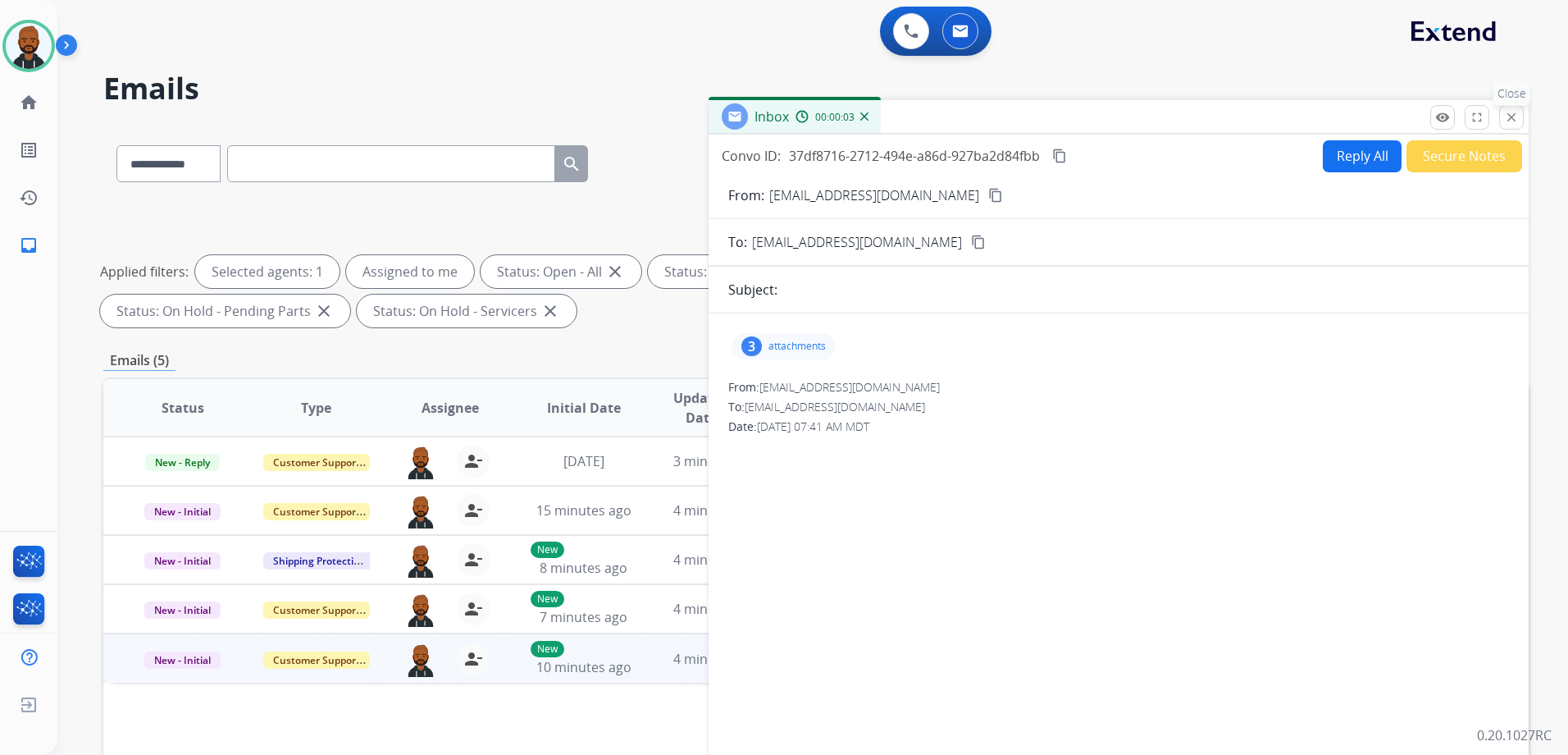
click at [1512, 117] on mat-icon "close" at bounding box center [1511, 117] width 15 height 15
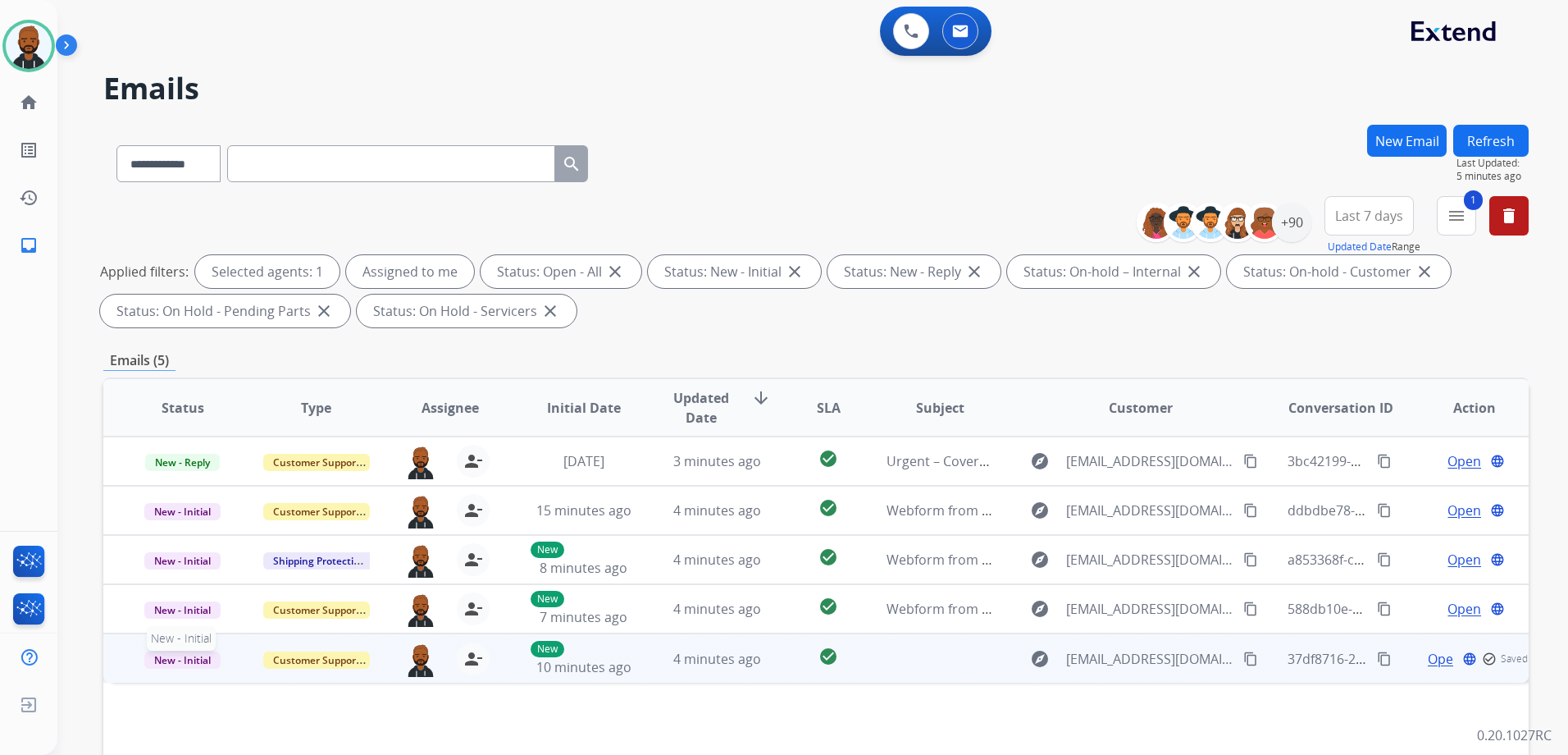
click at [163, 663] on span "New - Initial" at bounding box center [182, 660] width 76 height 18
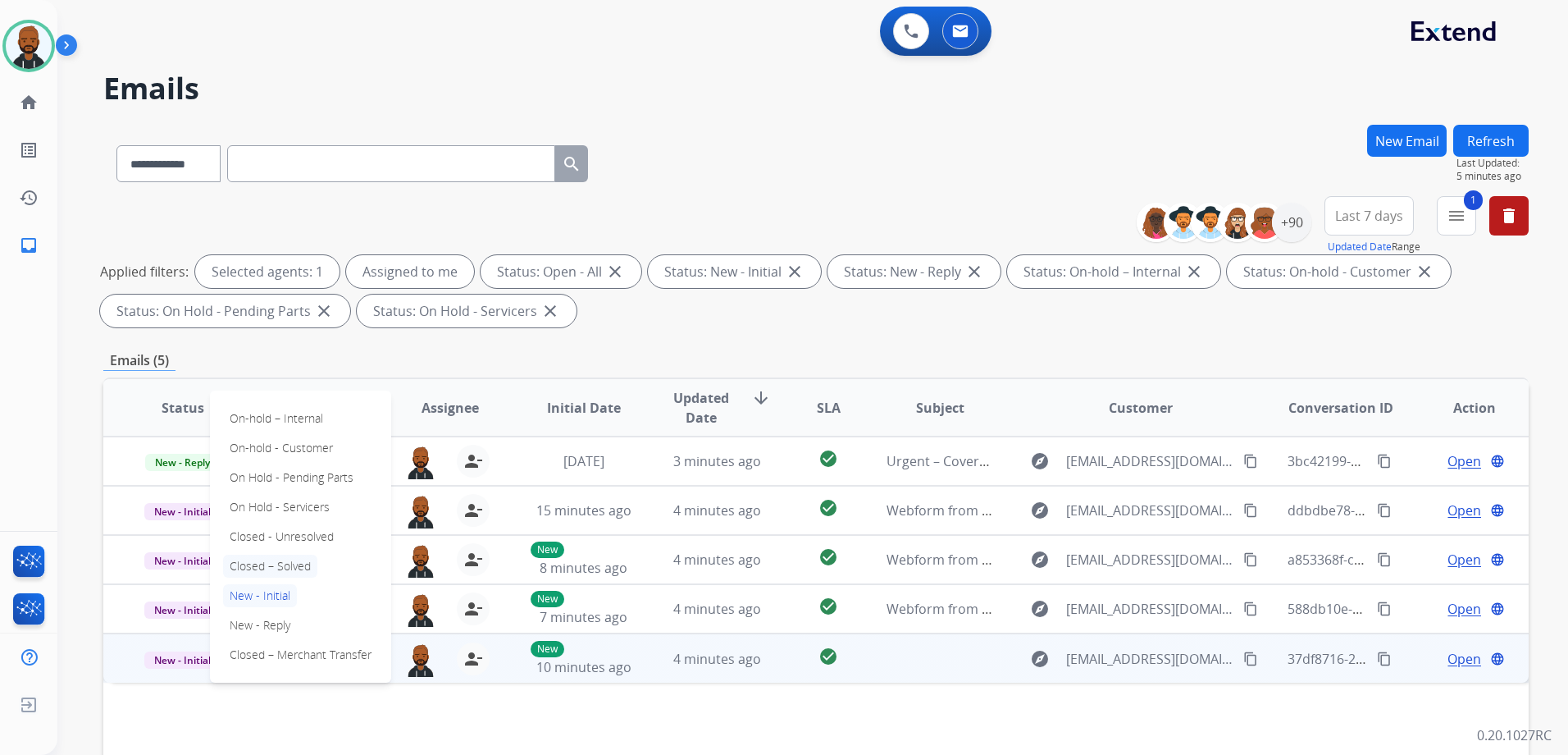
click at [287, 567] on p "Closed – Solved" at bounding box center [270, 566] width 94 height 23
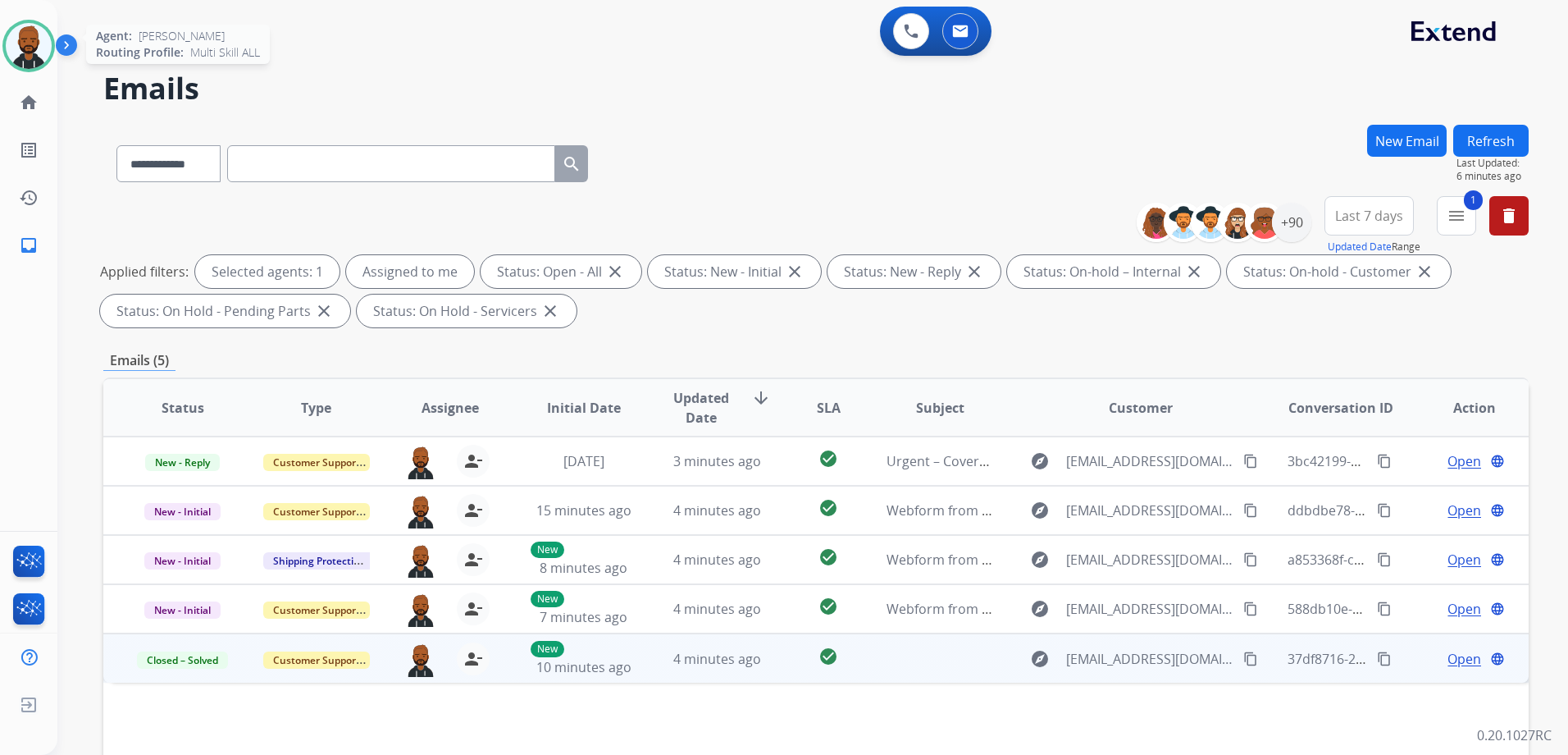
click at [19, 50] on img at bounding box center [28, 46] width 46 height 46
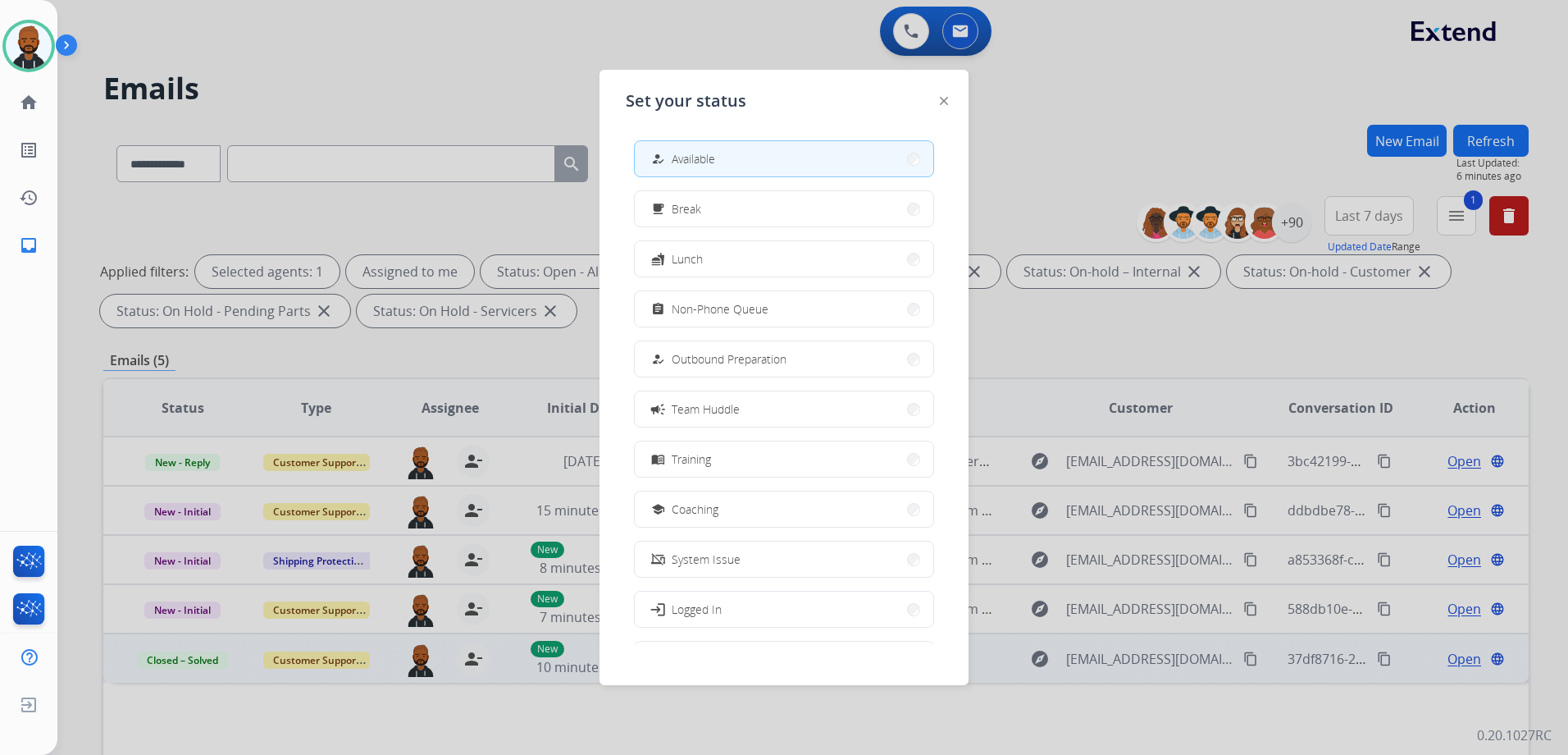
click at [369, 59] on div at bounding box center [784, 377] width 1568 height 755
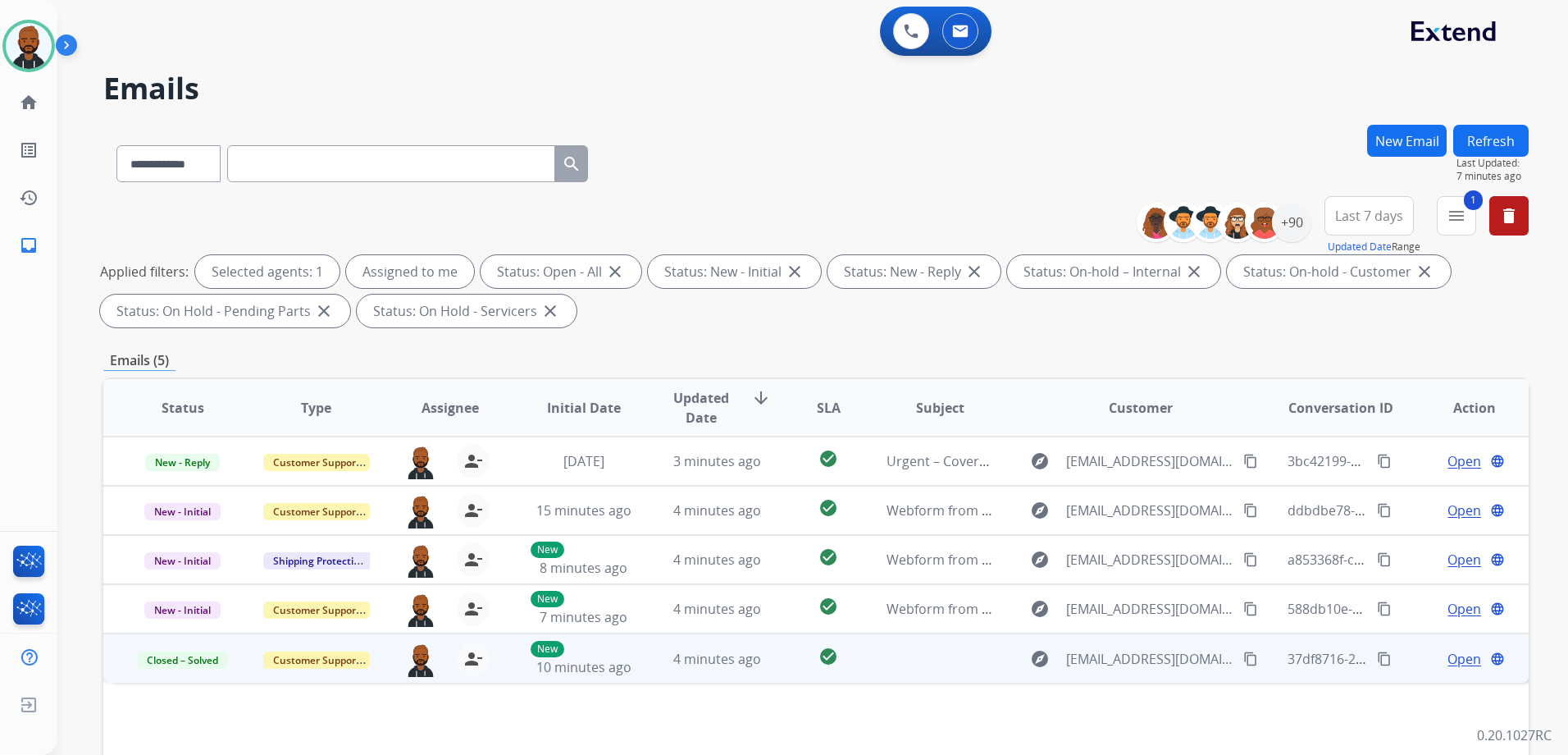
click at [1377, 656] on mat-icon "content_copy" at bounding box center [1384, 658] width 15 height 15
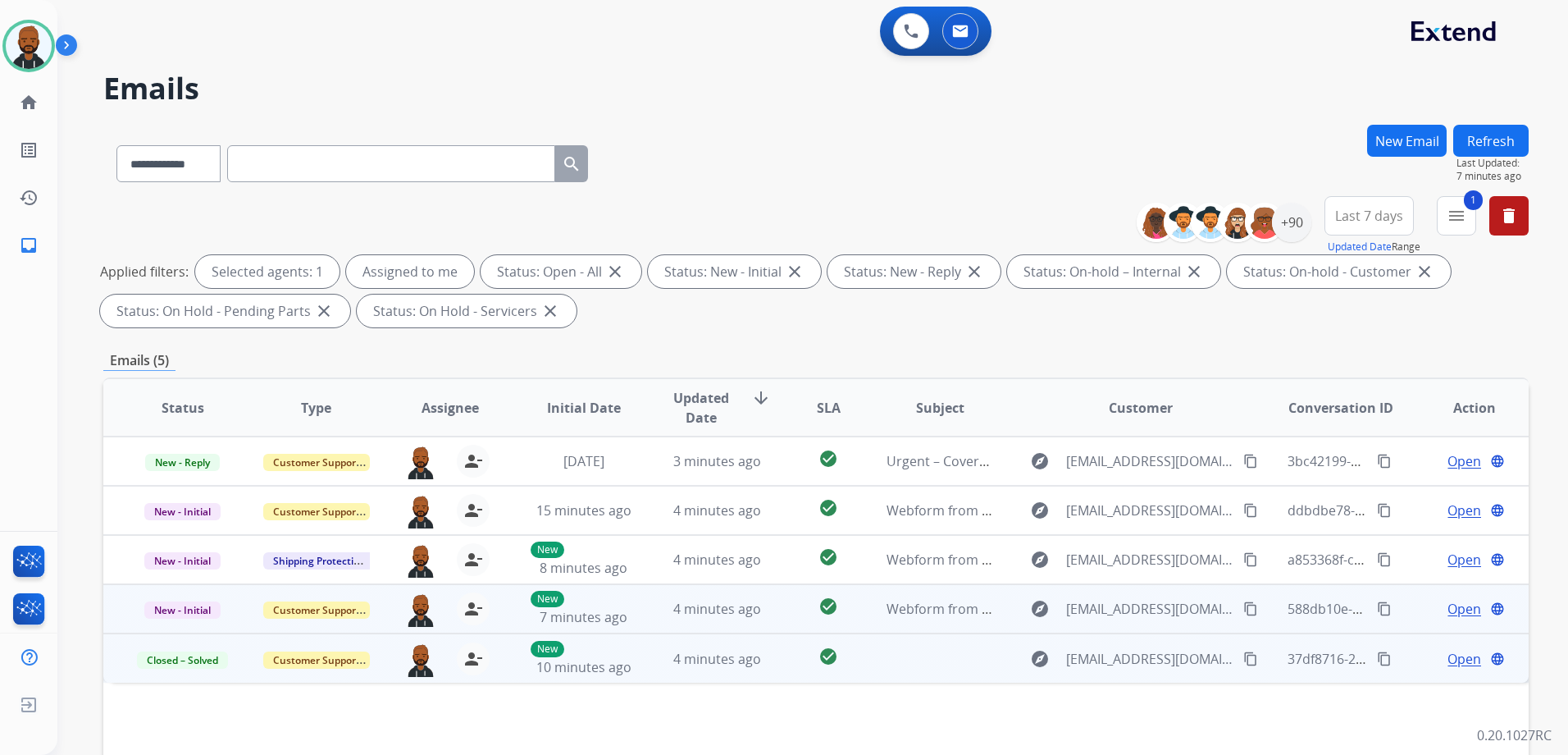
click at [1450, 609] on span "Open" at bounding box center [1464, 609] width 34 height 19
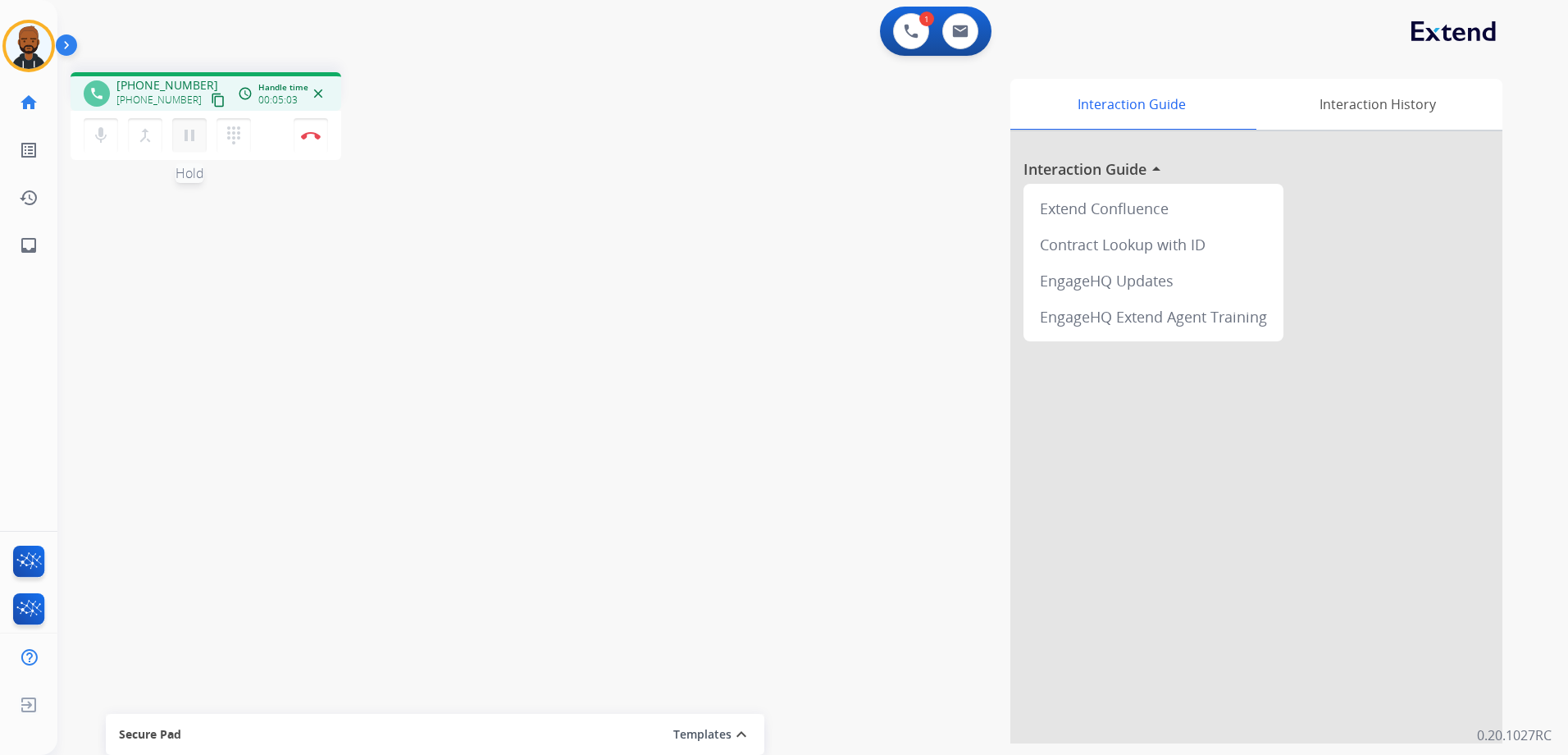
click at [195, 137] on mat-icon "pause" at bounding box center [189, 135] width 19 height 19
click at [188, 141] on mat-icon "play_arrow" at bounding box center [189, 135] width 19 height 19
click at [313, 132] on img at bounding box center [311, 135] width 19 height 8
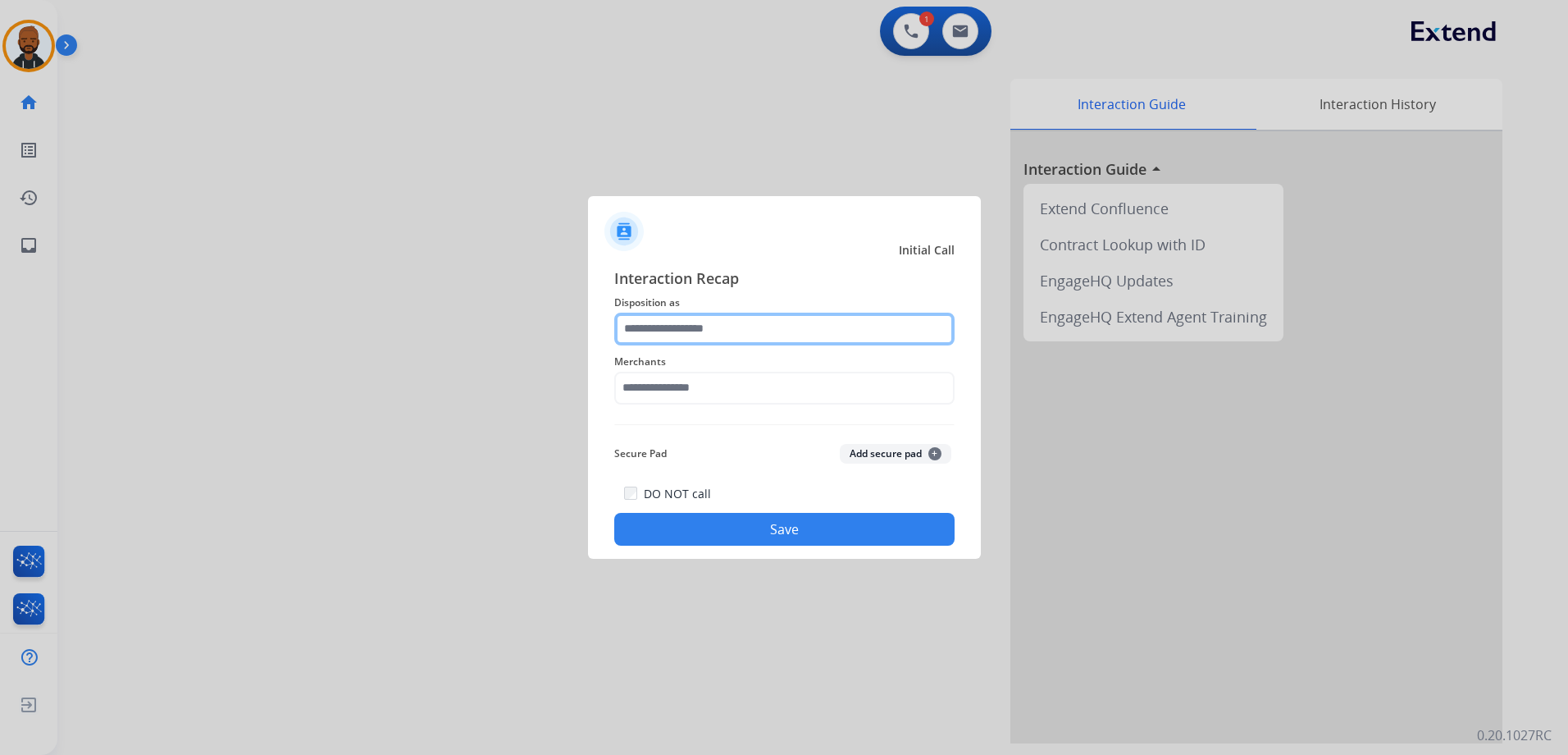
click at [819, 331] on input "text" at bounding box center [784, 329] width 340 height 33
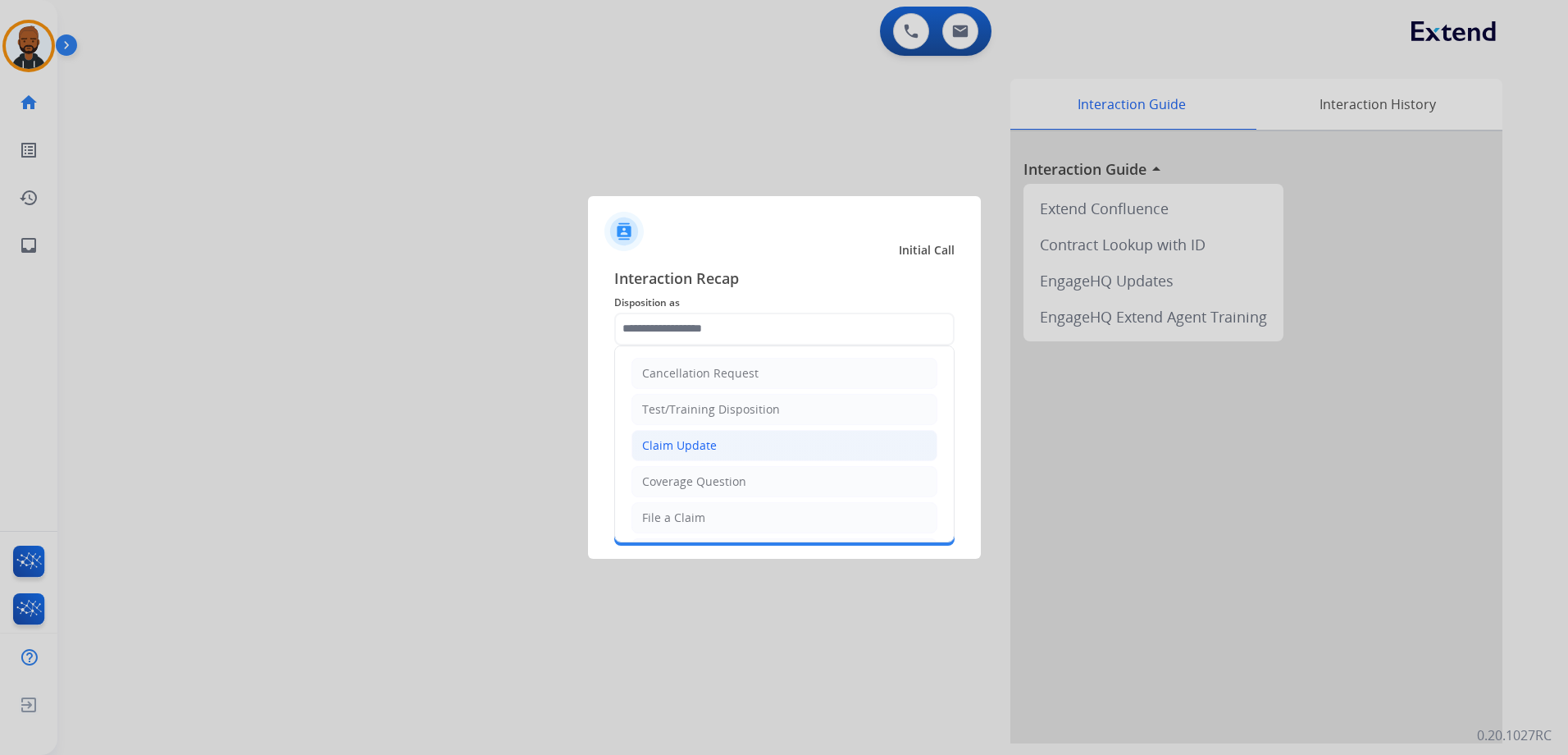
click at [715, 441] on li "Claim Update" at bounding box center [784, 445] width 306 height 31
type input "**********"
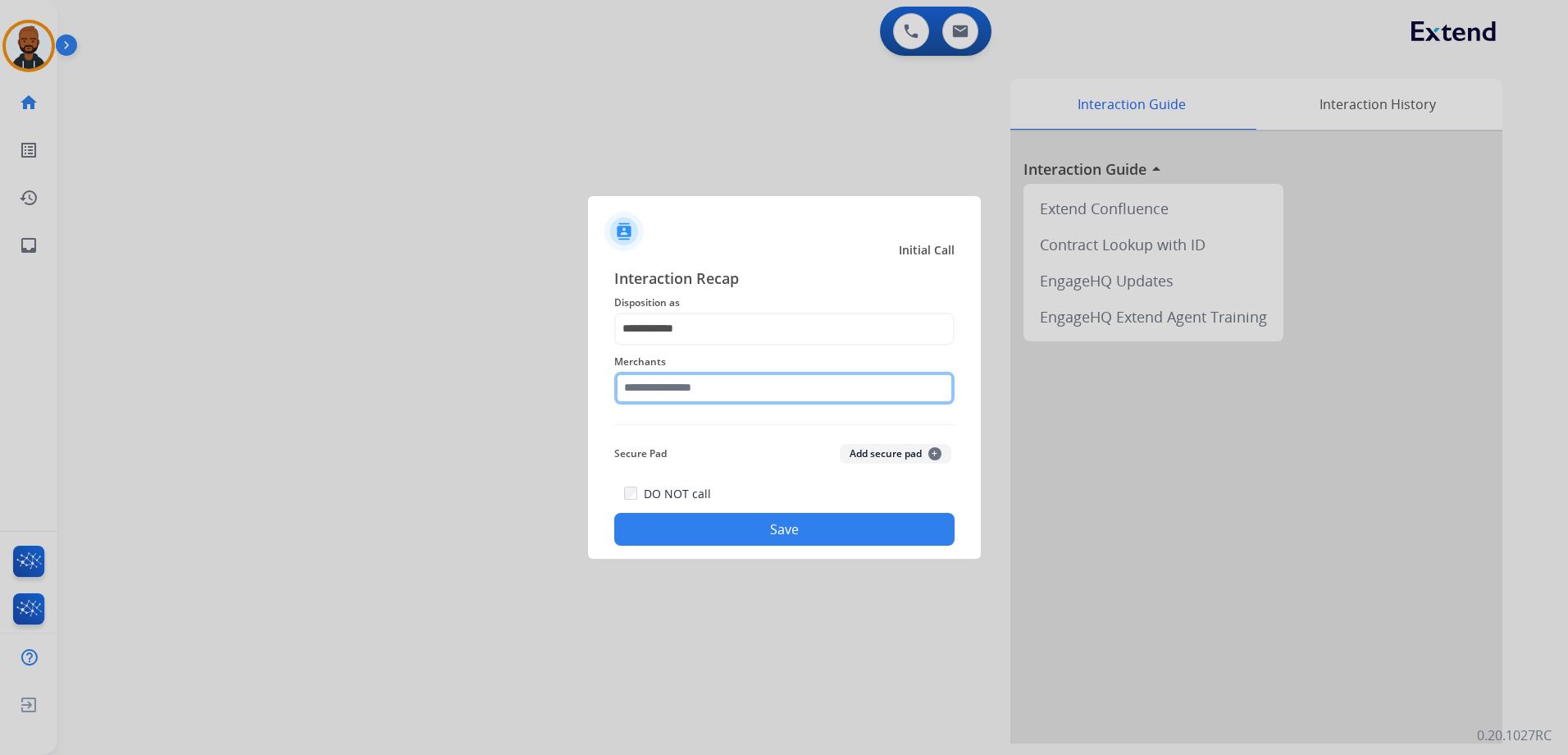
click at [772, 384] on input "text" at bounding box center [784, 388] width 340 height 33
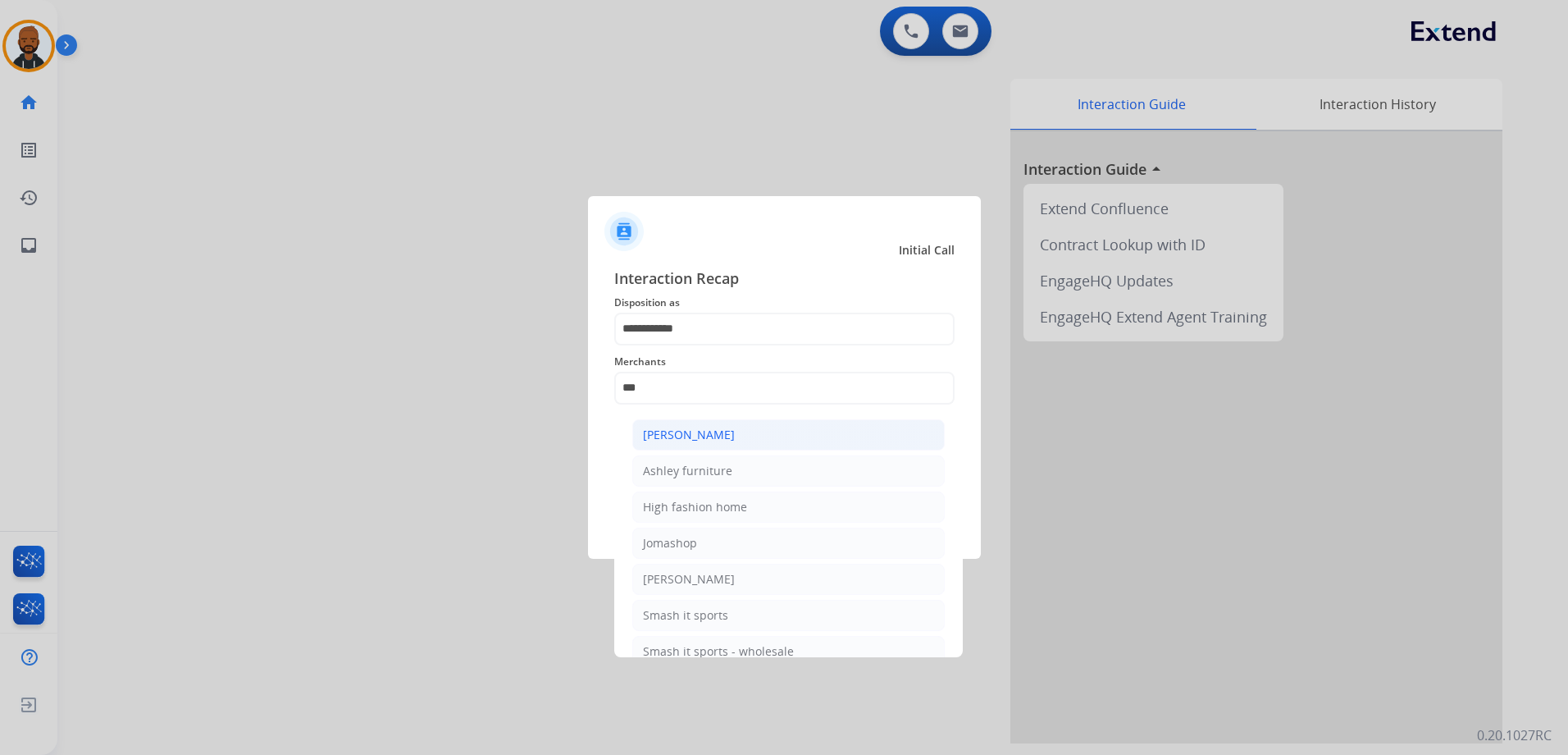
click at [822, 428] on li "[PERSON_NAME]" at bounding box center [788, 434] width 313 height 31
type input "**********"
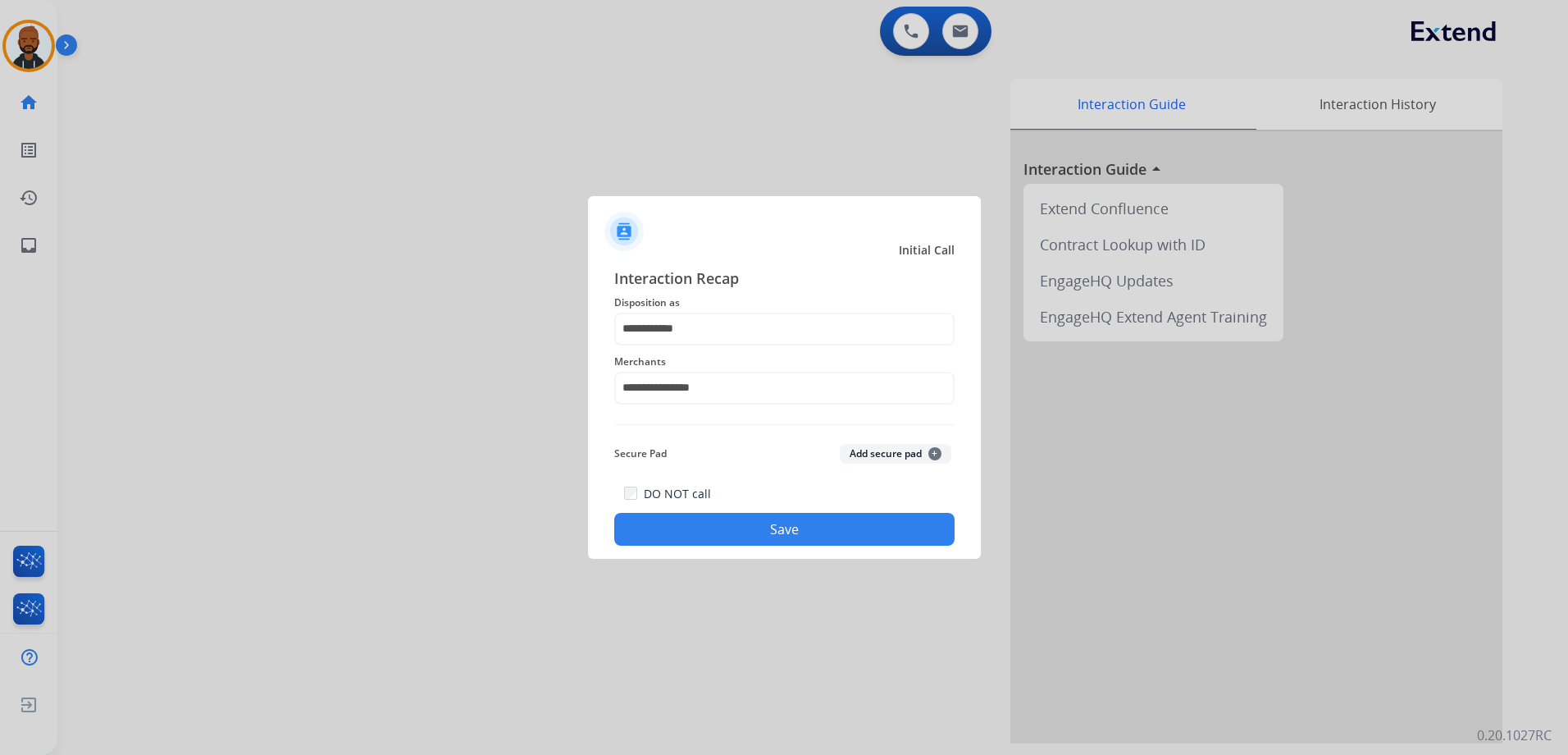
click at [750, 527] on button "Save" at bounding box center [784, 529] width 340 height 33
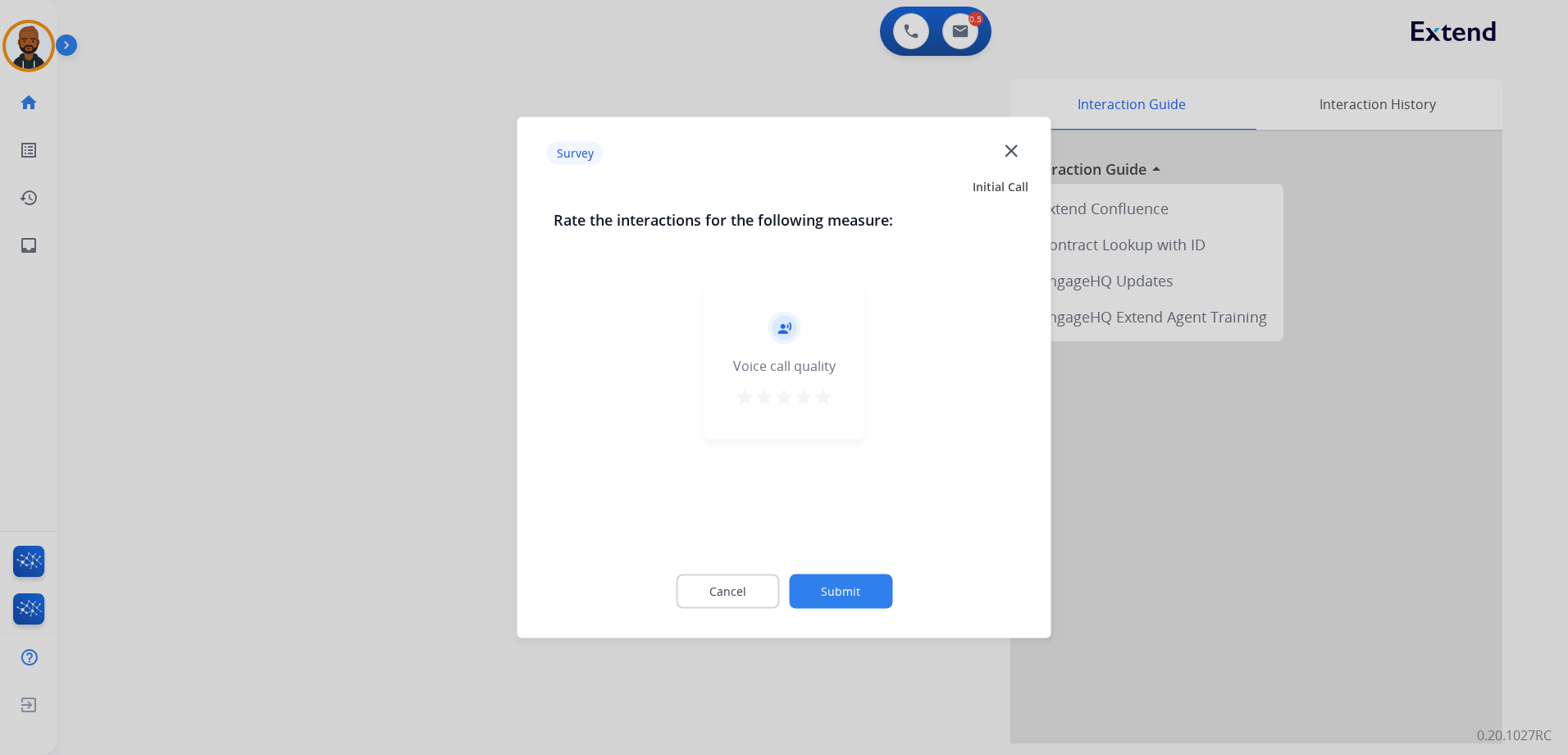
click at [821, 394] on mat-icon "star" at bounding box center [823, 396] width 19 height 19
click at [828, 579] on button "Submit" at bounding box center [840, 590] width 103 height 34
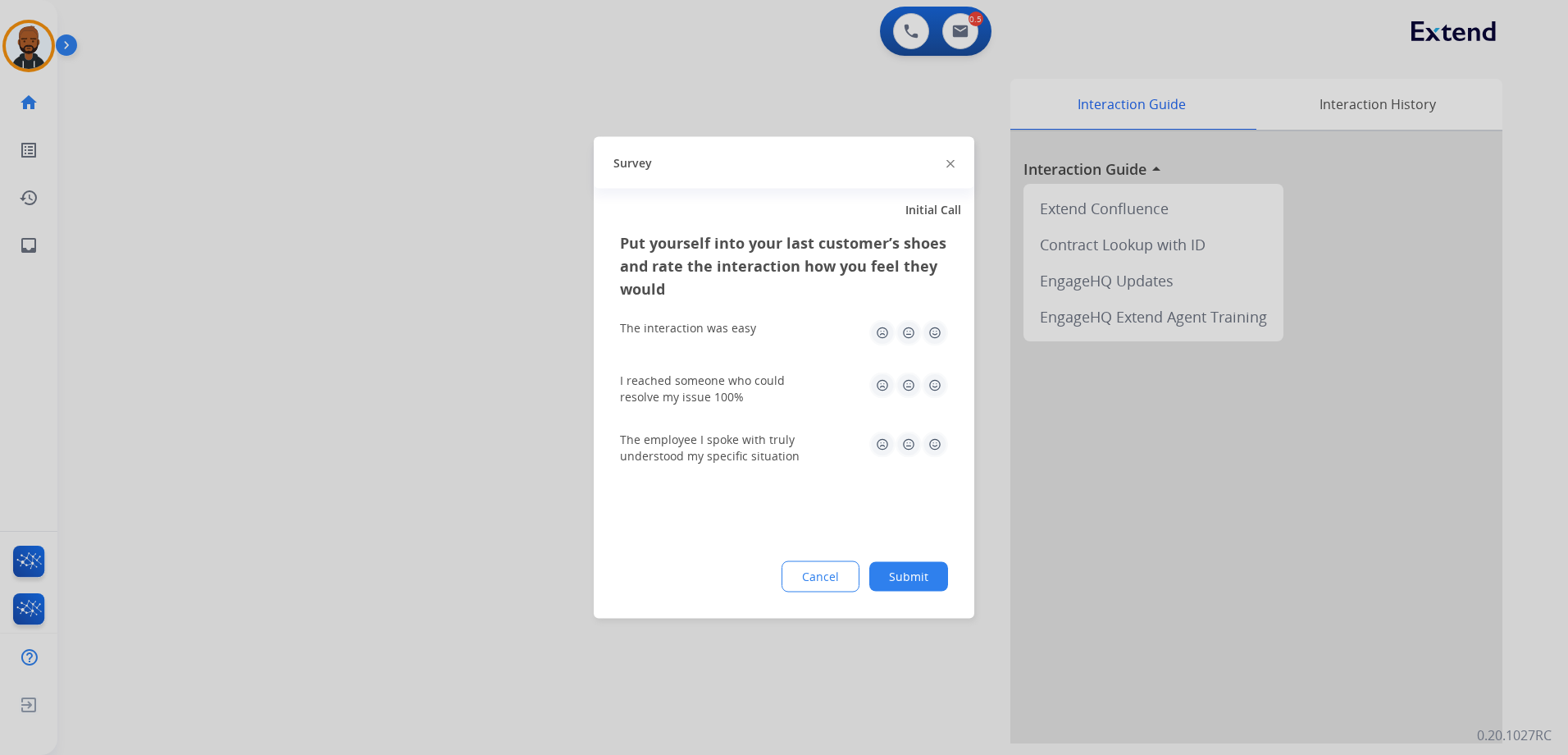
click at [932, 335] on img at bounding box center [934, 332] width 26 height 26
click at [935, 391] on img at bounding box center [934, 385] width 26 height 26
click at [925, 438] on img at bounding box center [934, 444] width 26 height 26
click at [920, 574] on button "Submit" at bounding box center [908, 577] width 79 height 29
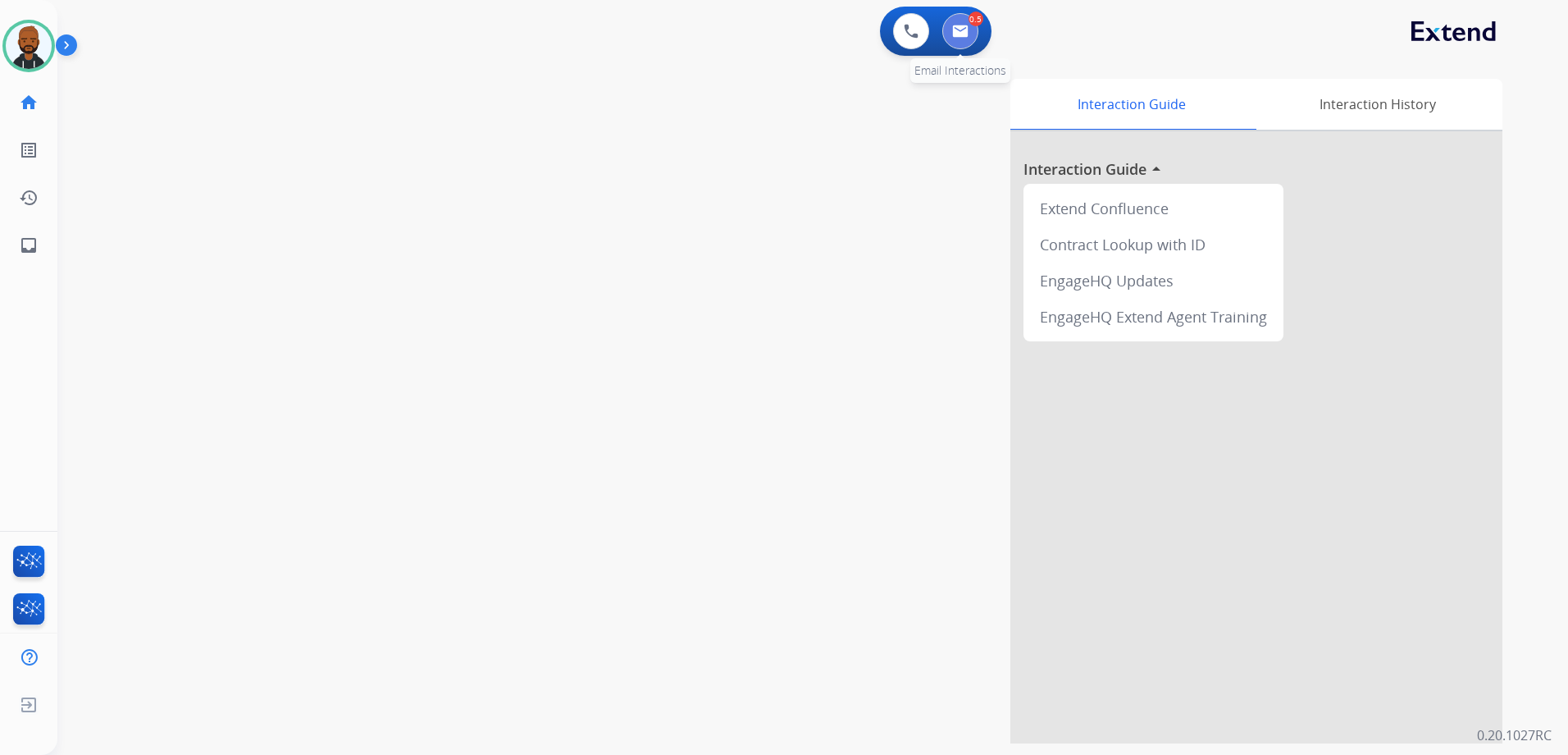
click at [962, 38] on button at bounding box center [959, 30] width 36 height 36
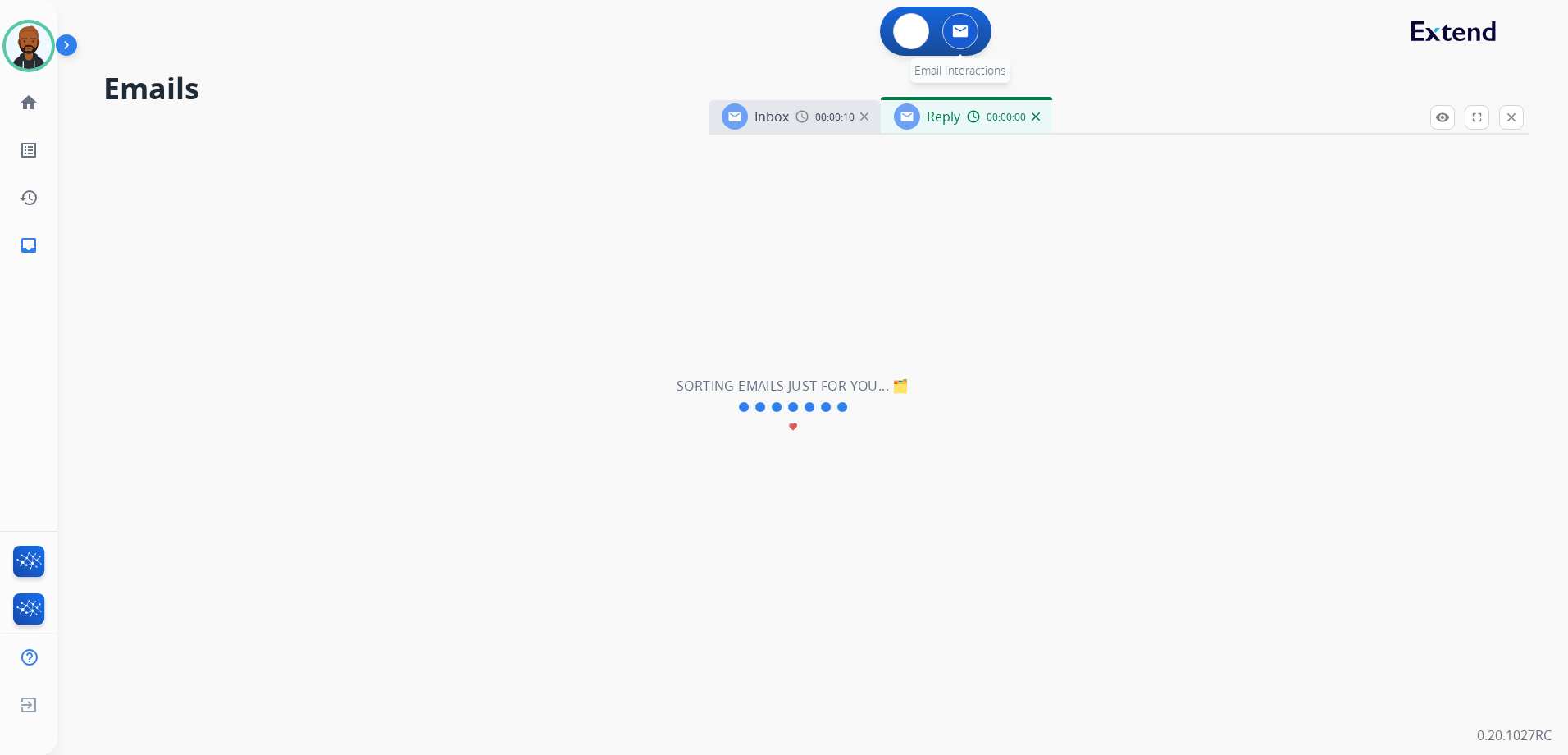
select select "**********"
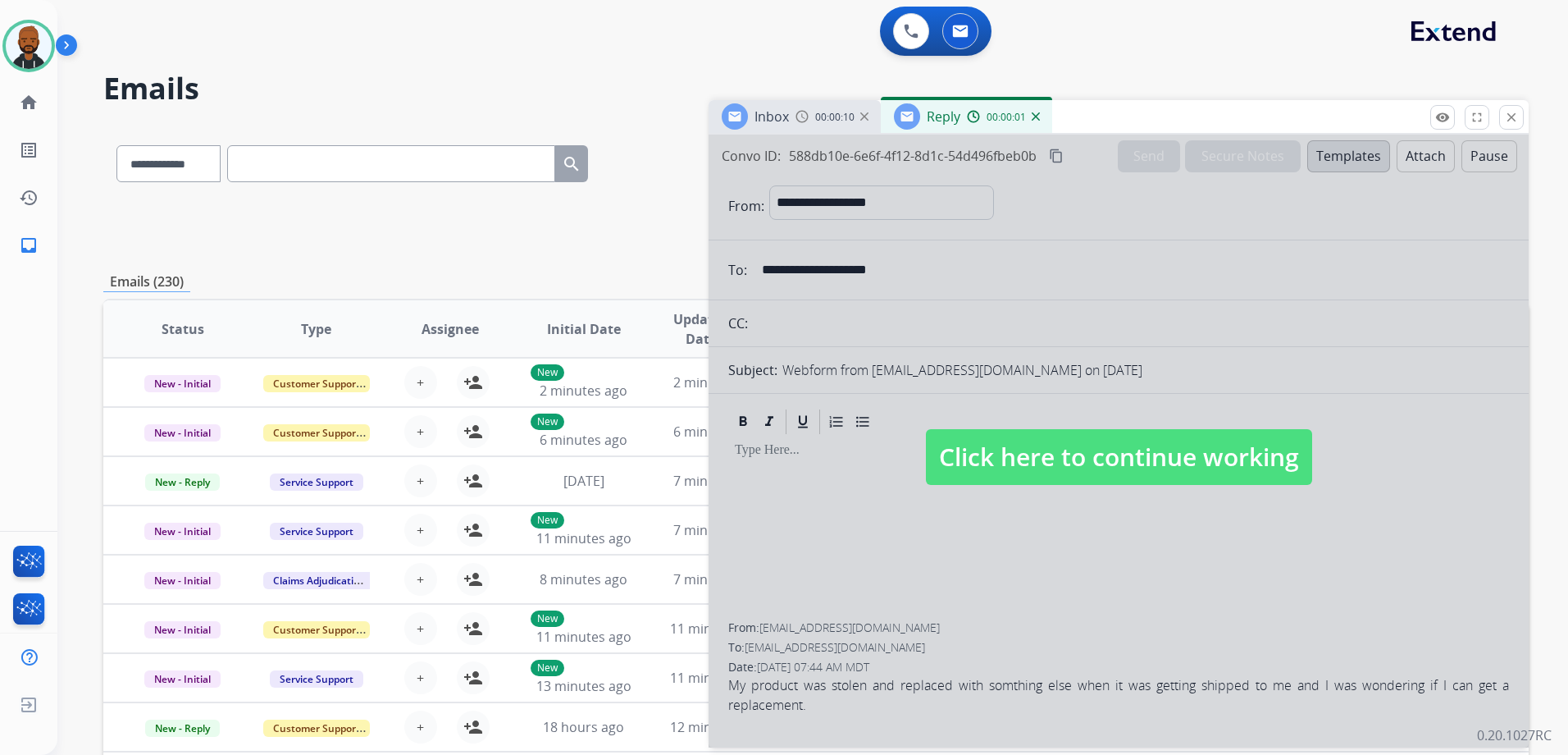
click at [1133, 474] on div "**********" at bounding box center [784, 377] width 1568 height 755
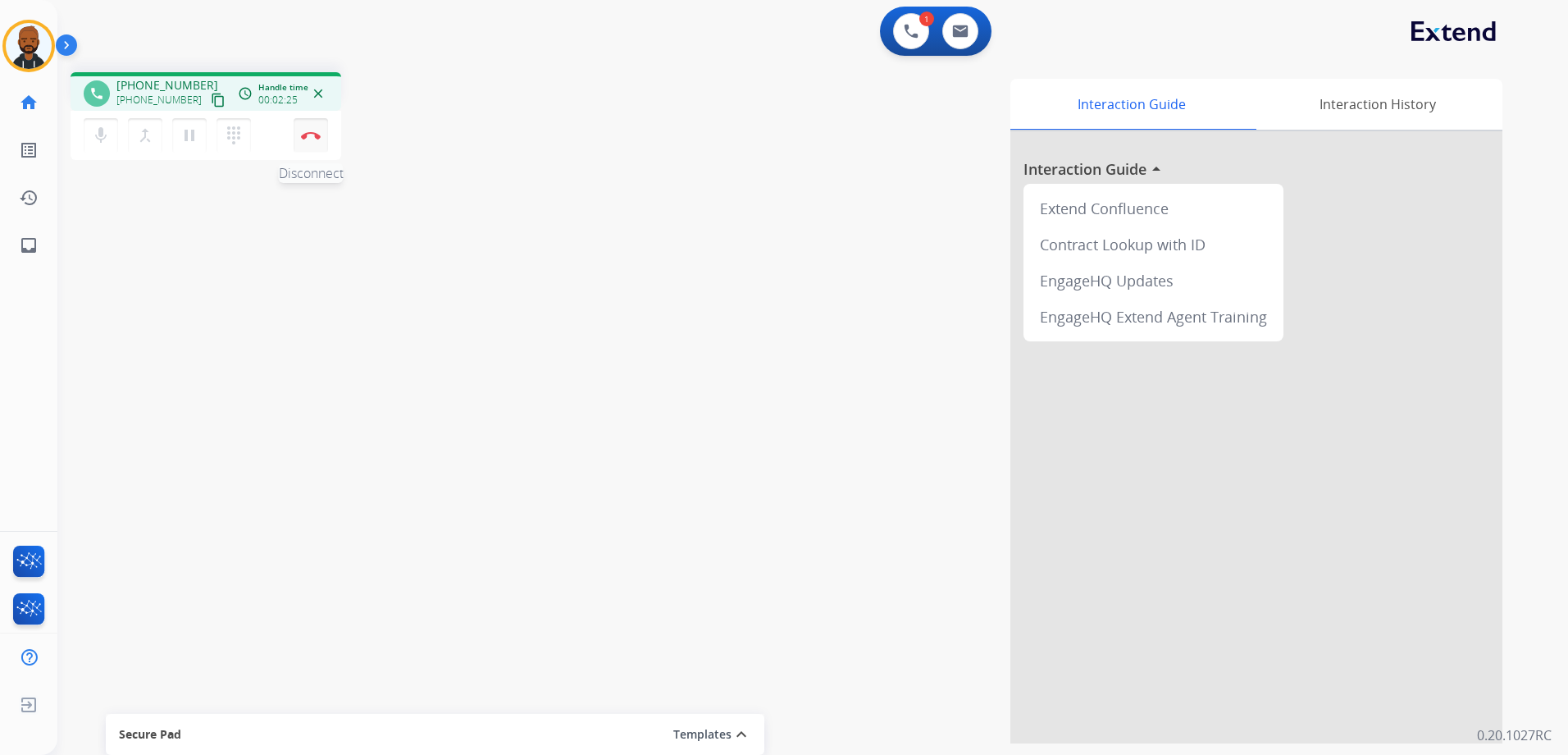
click at [310, 132] on img at bounding box center [311, 135] width 19 height 8
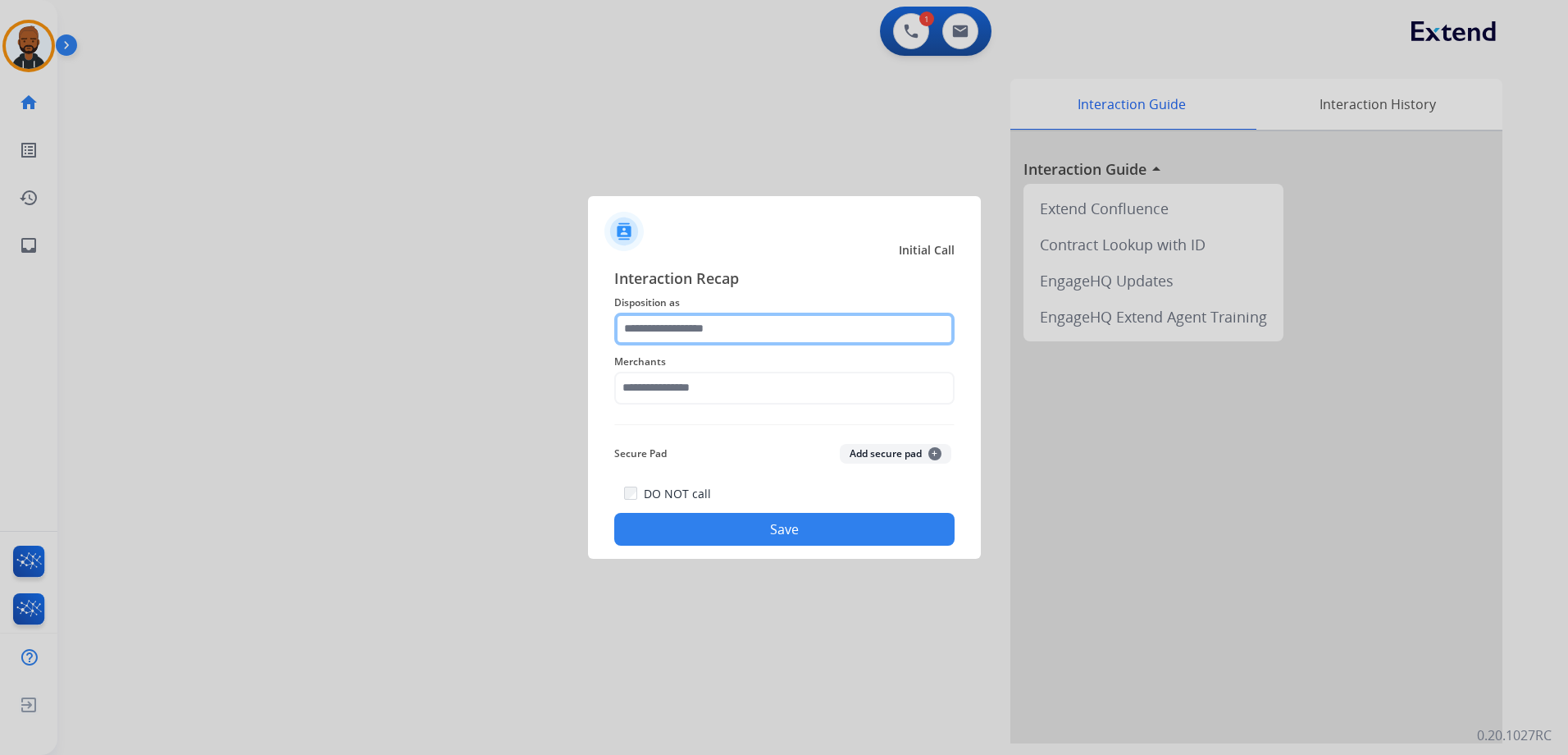
click at [817, 325] on input "text" at bounding box center [784, 329] width 340 height 33
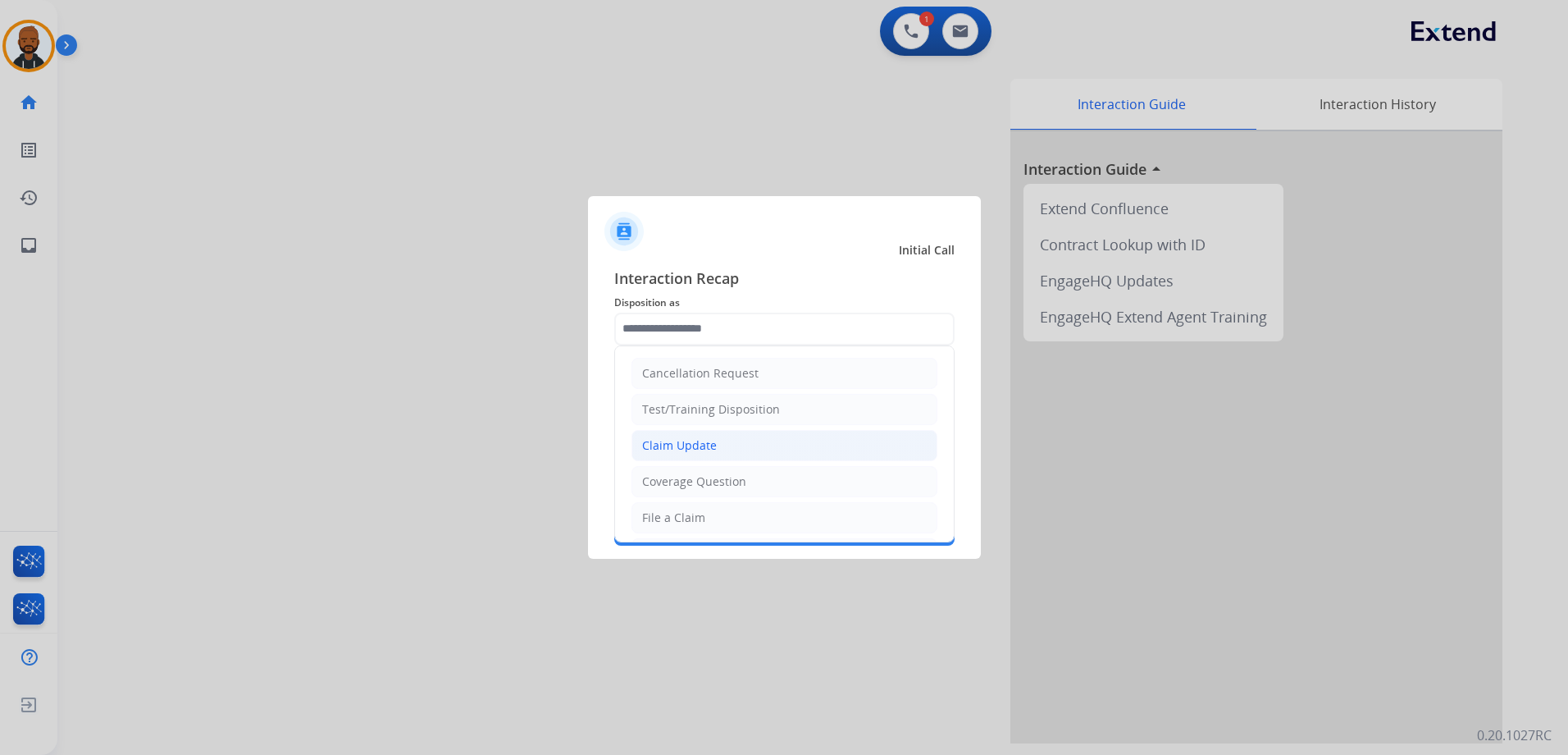
click at [728, 438] on li "Claim Update" at bounding box center [784, 445] width 306 height 31
type input "**********"
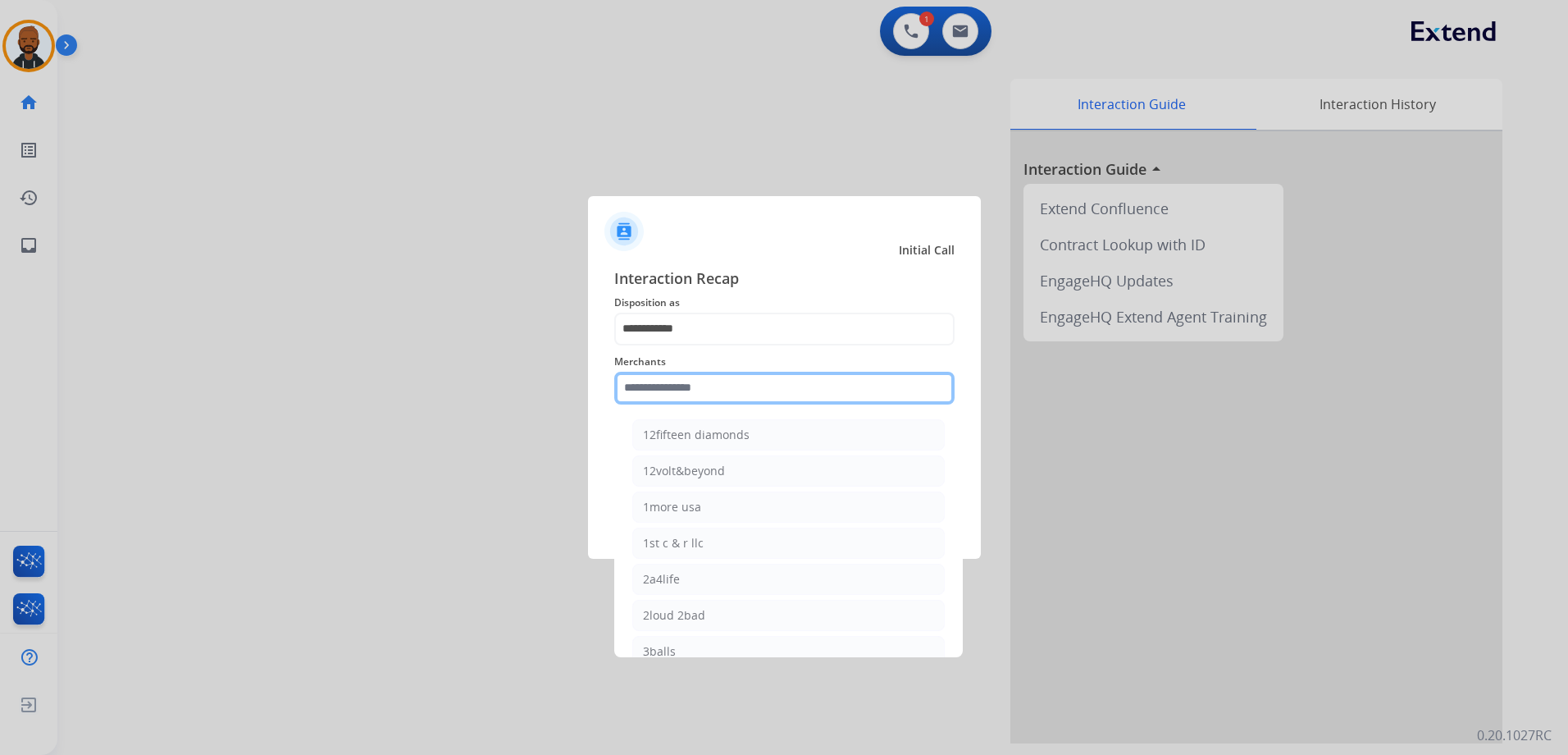
click at [755, 377] on input "text" at bounding box center [784, 388] width 340 height 33
type input "*"
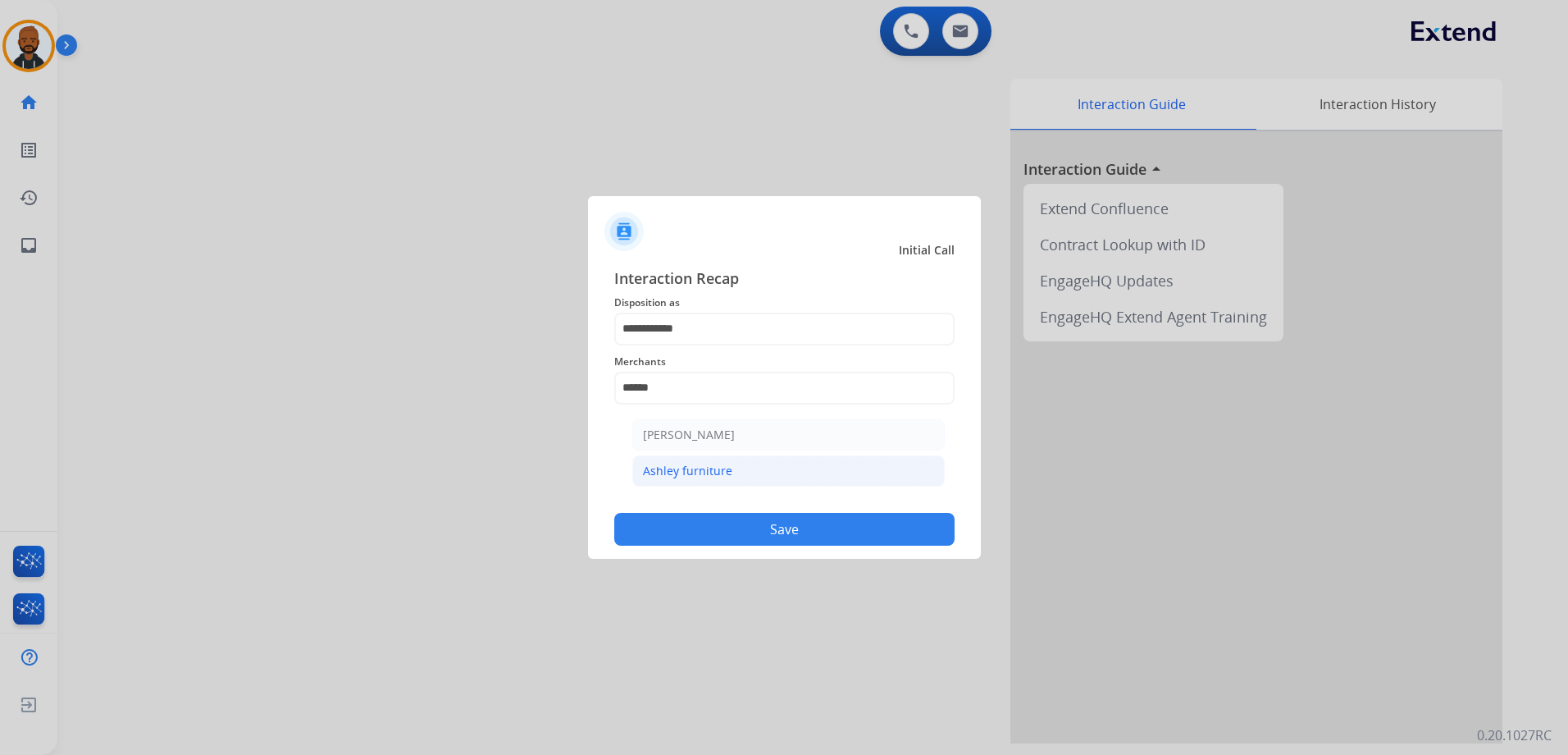
click at [770, 472] on li "Ashley furniture" at bounding box center [788, 471] width 313 height 31
type input "**********"
click at [812, 512] on div "DO NOT call Save" at bounding box center [784, 514] width 340 height 62
click at [828, 527] on button "Save" at bounding box center [784, 529] width 340 height 33
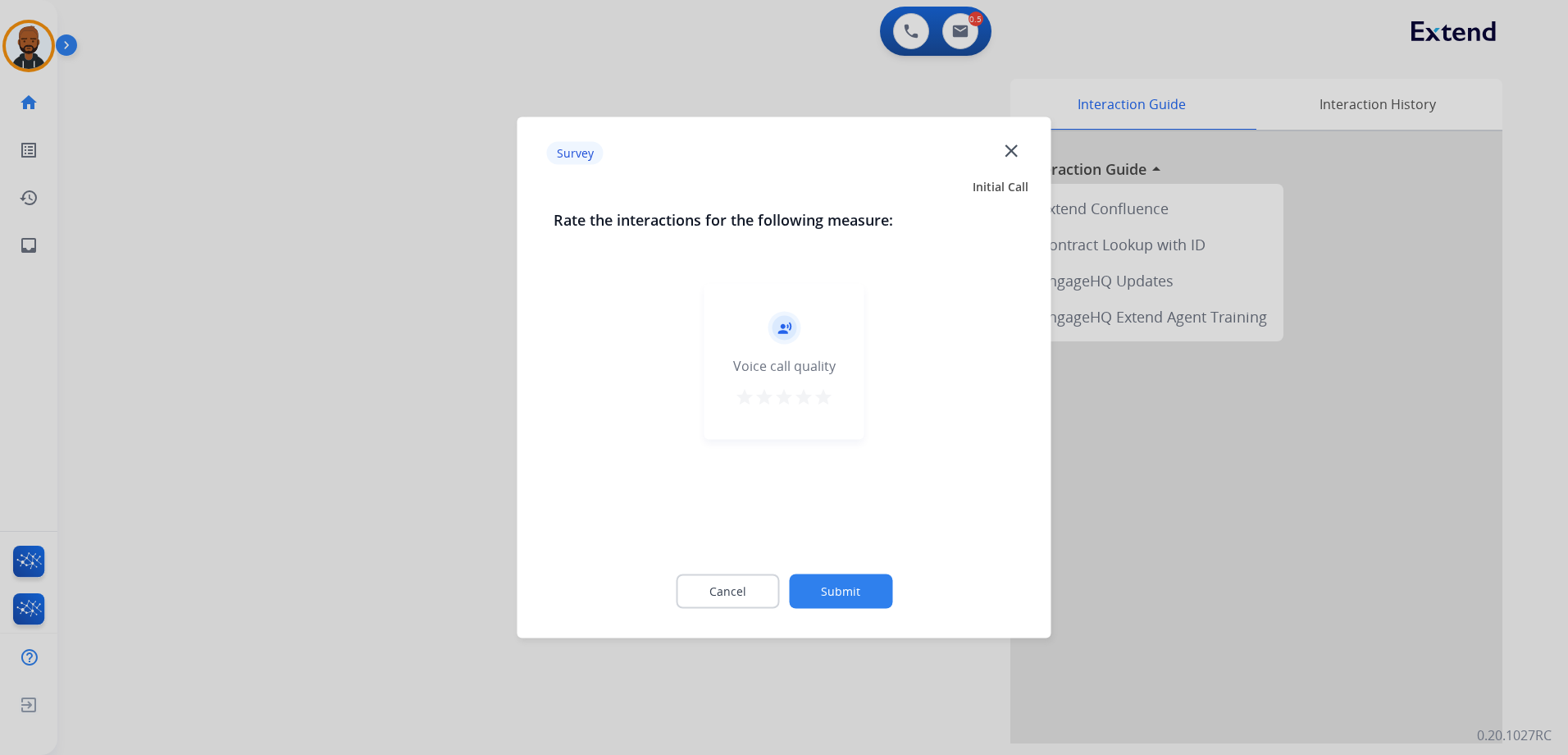
click at [833, 402] on mat-icon "star" at bounding box center [823, 396] width 19 height 19
click at [853, 587] on button "Submit" at bounding box center [840, 590] width 103 height 34
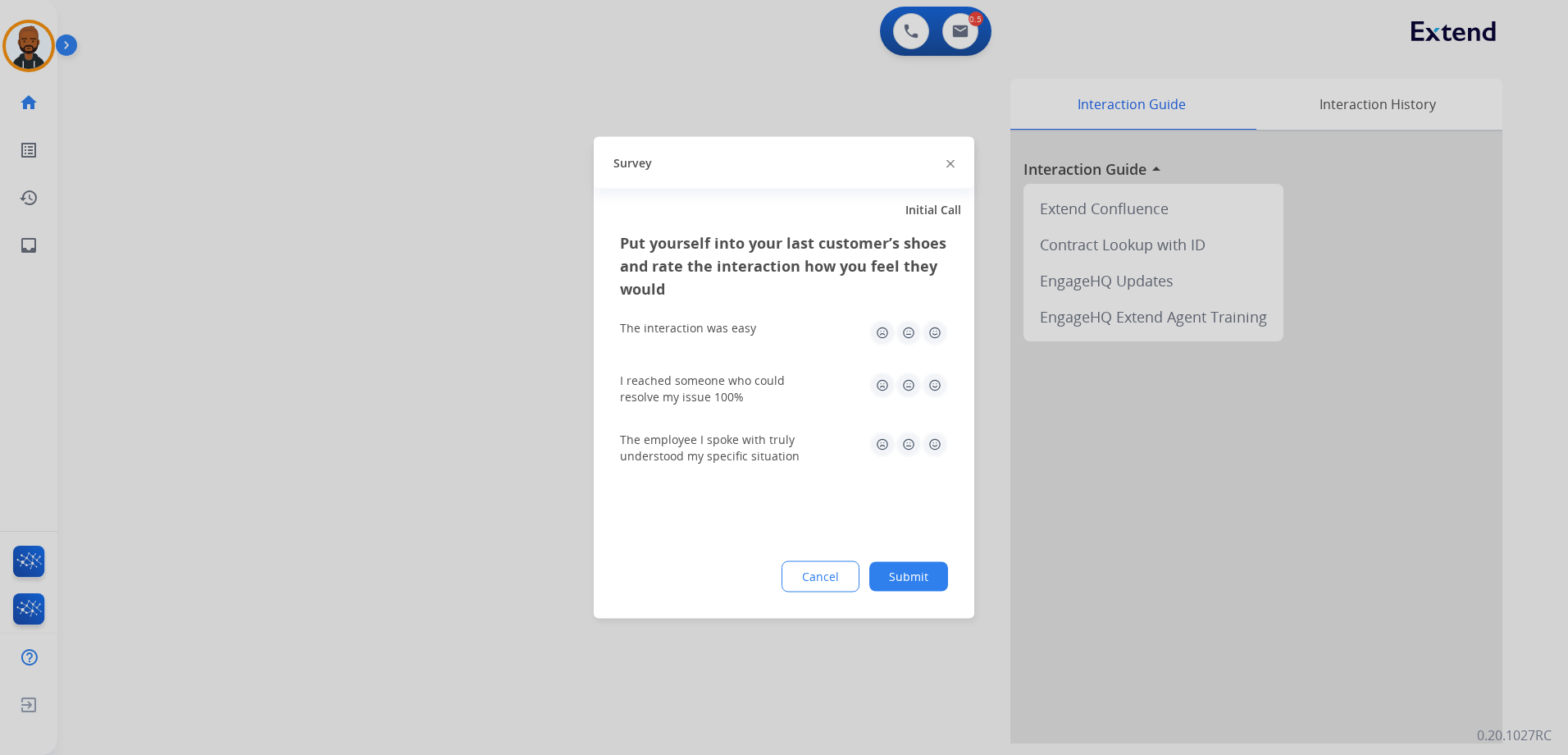
click at [936, 334] on img at bounding box center [934, 332] width 26 height 26
click at [930, 372] on img at bounding box center [934, 385] width 26 height 26
click at [930, 437] on img at bounding box center [934, 444] width 26 height 26
click at [923, 583] on button "Submit" at bounding box center [908, 577] width 79 height 29
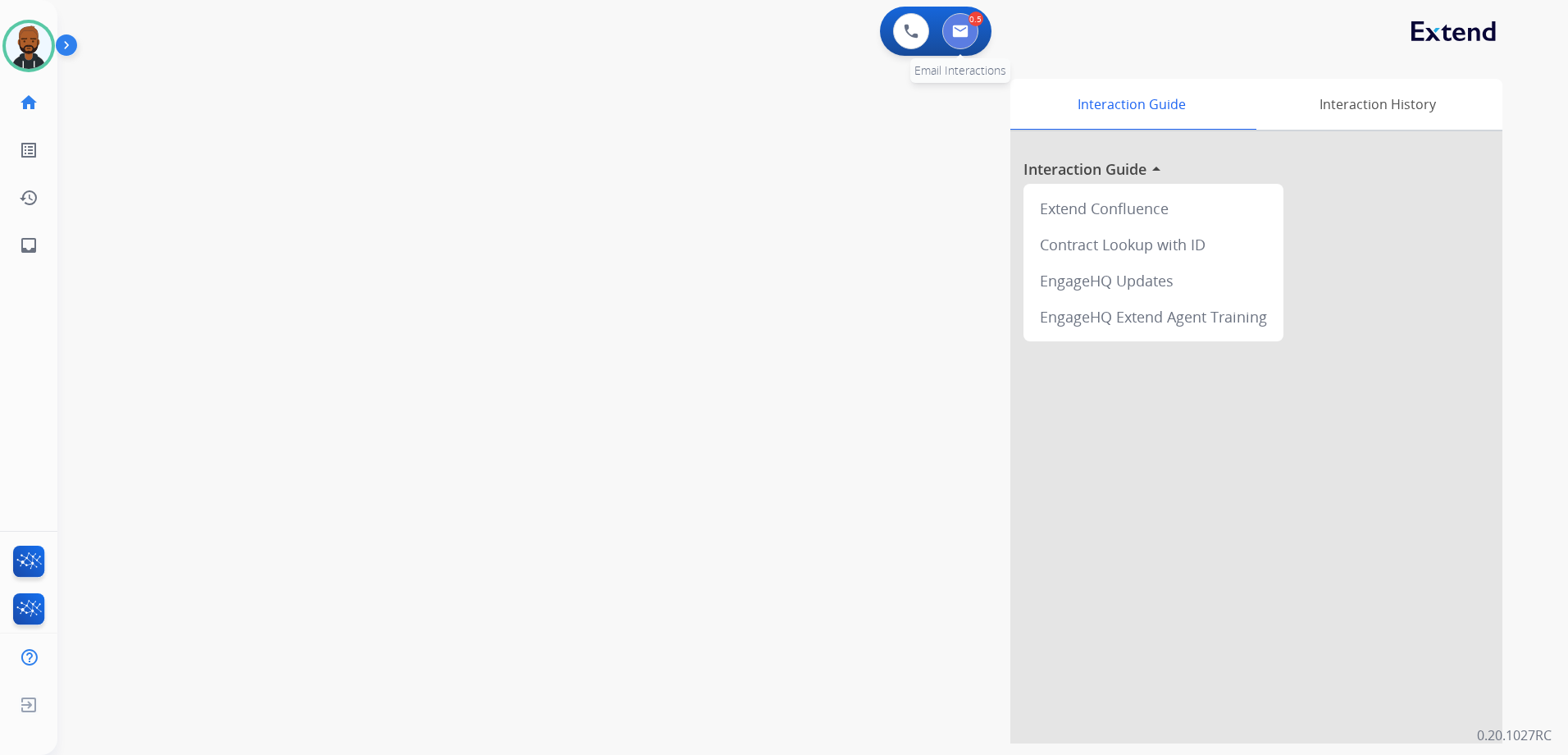
click at [964, 34] on img at bounding box center [959, 30] width 17 height 13
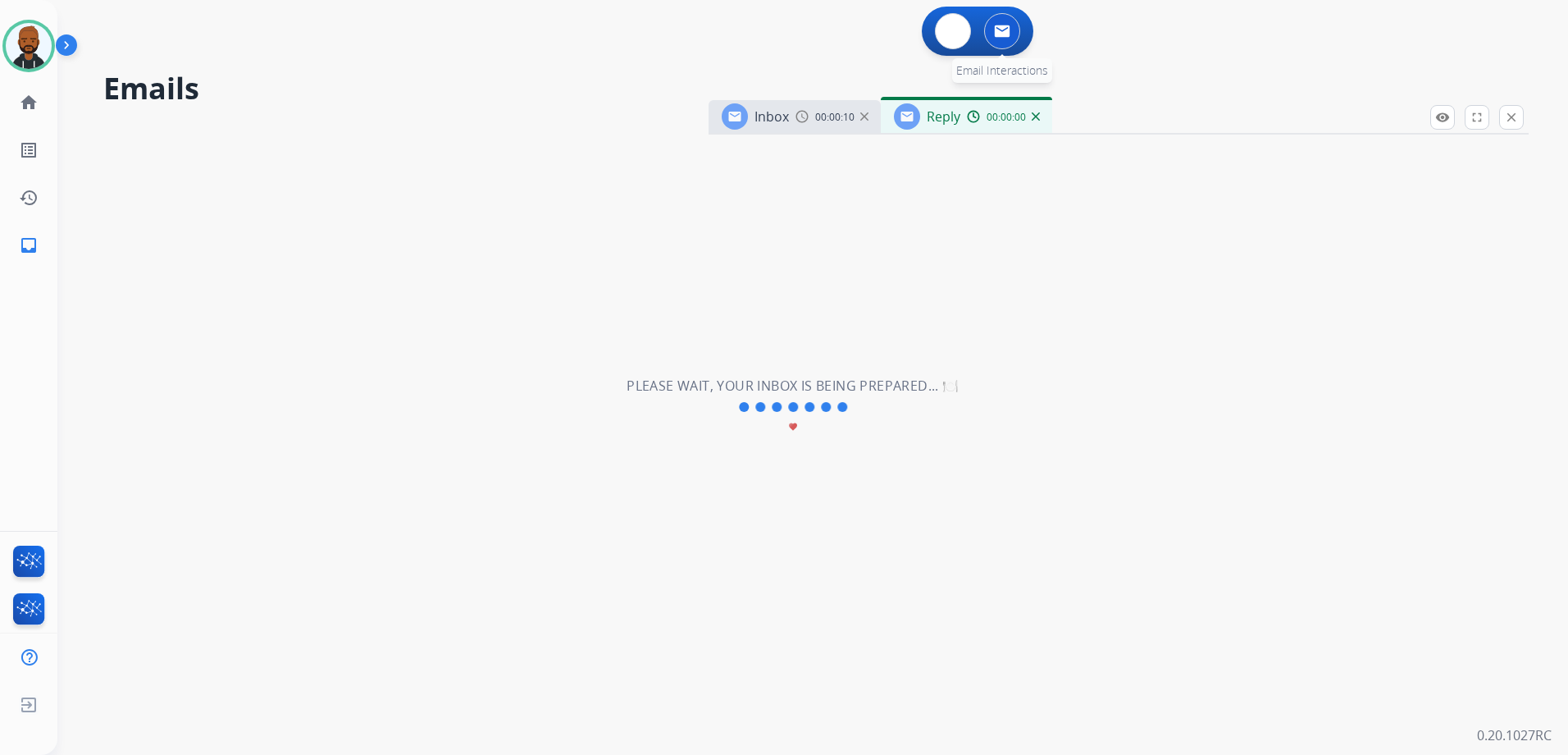
select select "**********"
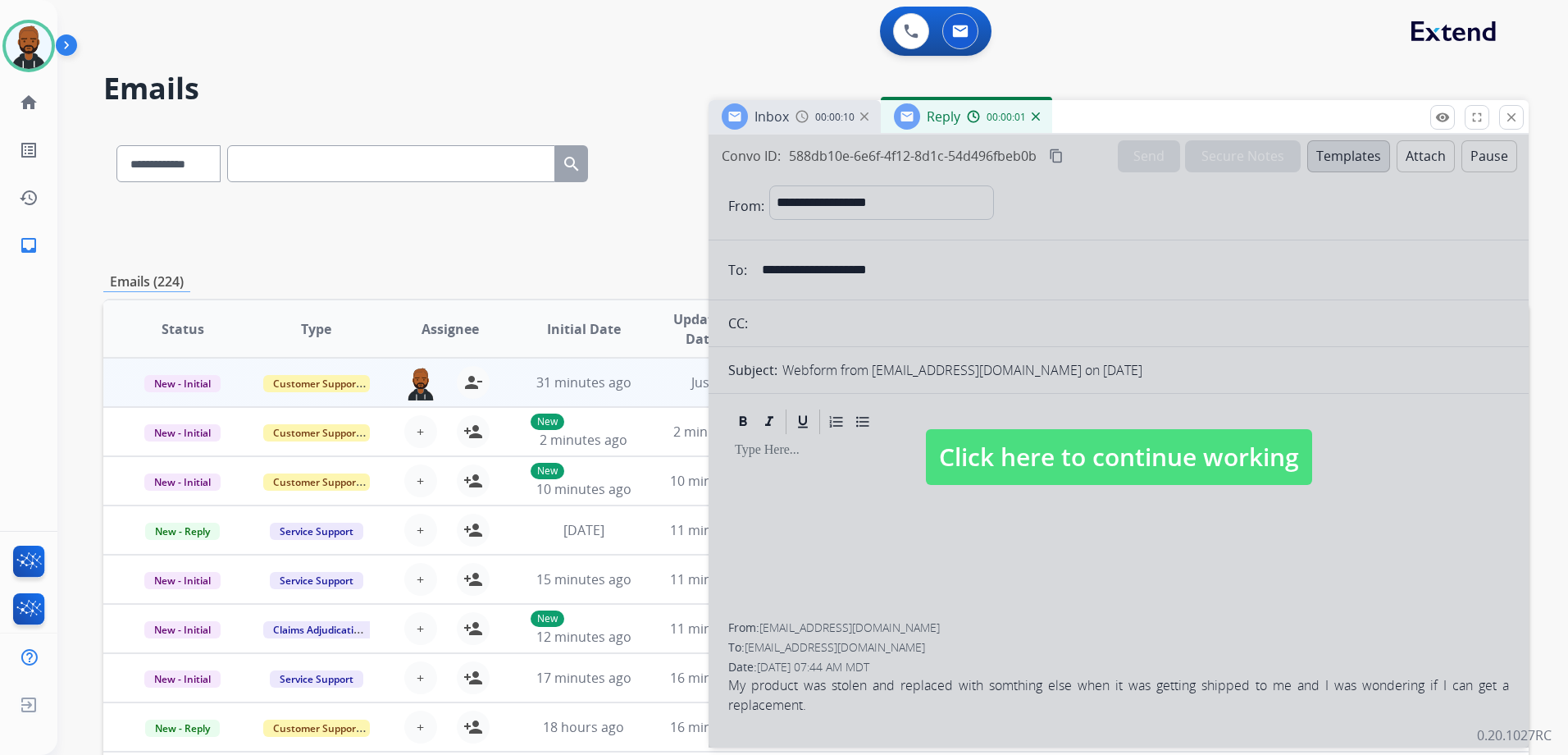
click at [1131, 474] on span "Click here to continue working" at bounding box center [1119, 456] width 387 height 56
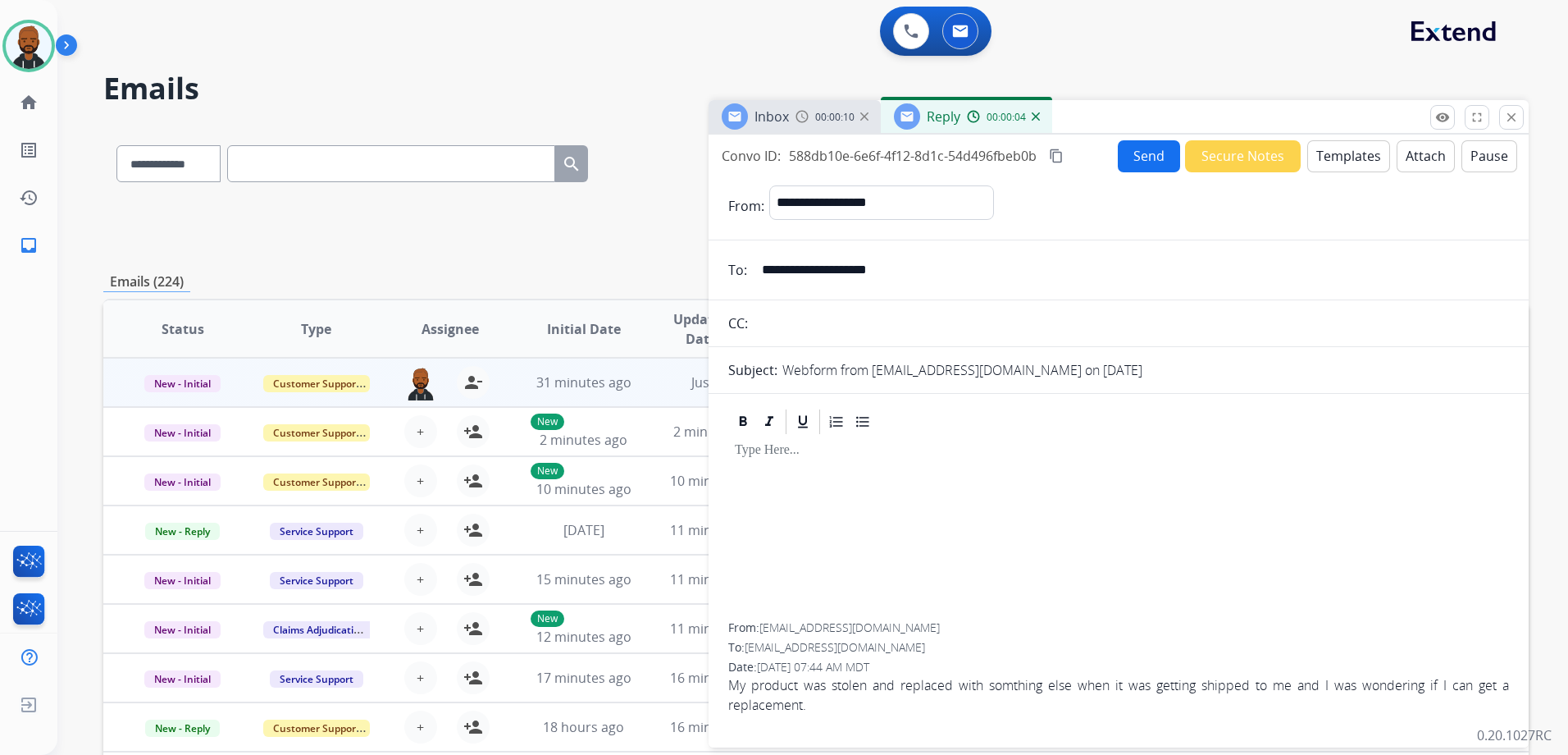
click at [828, 130] on div "Inbox 00:00:10" at bounding box center [794, 117] width 172 height 33
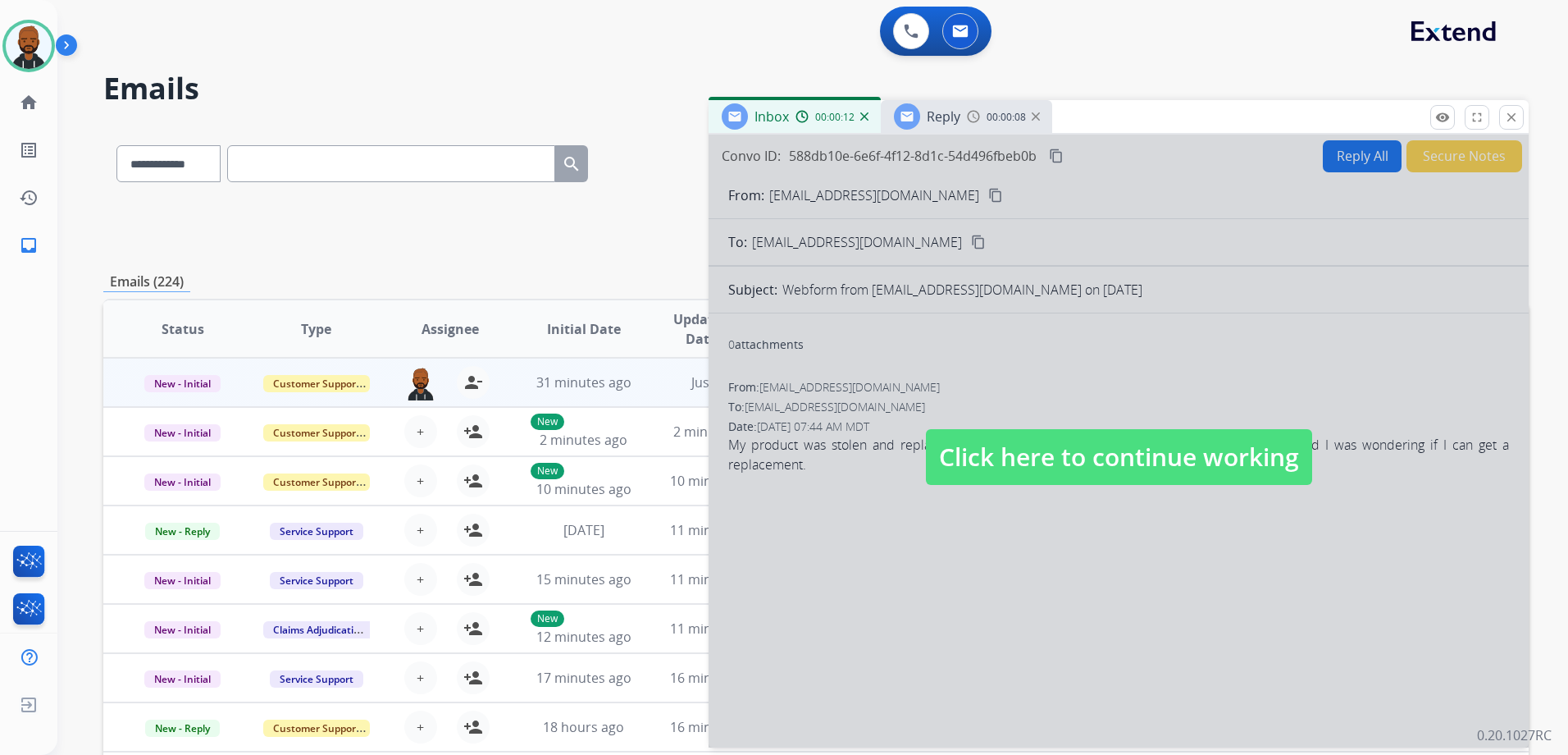
click at [950, 207] on div at bounding box center [1118, 440] width 820 height 613
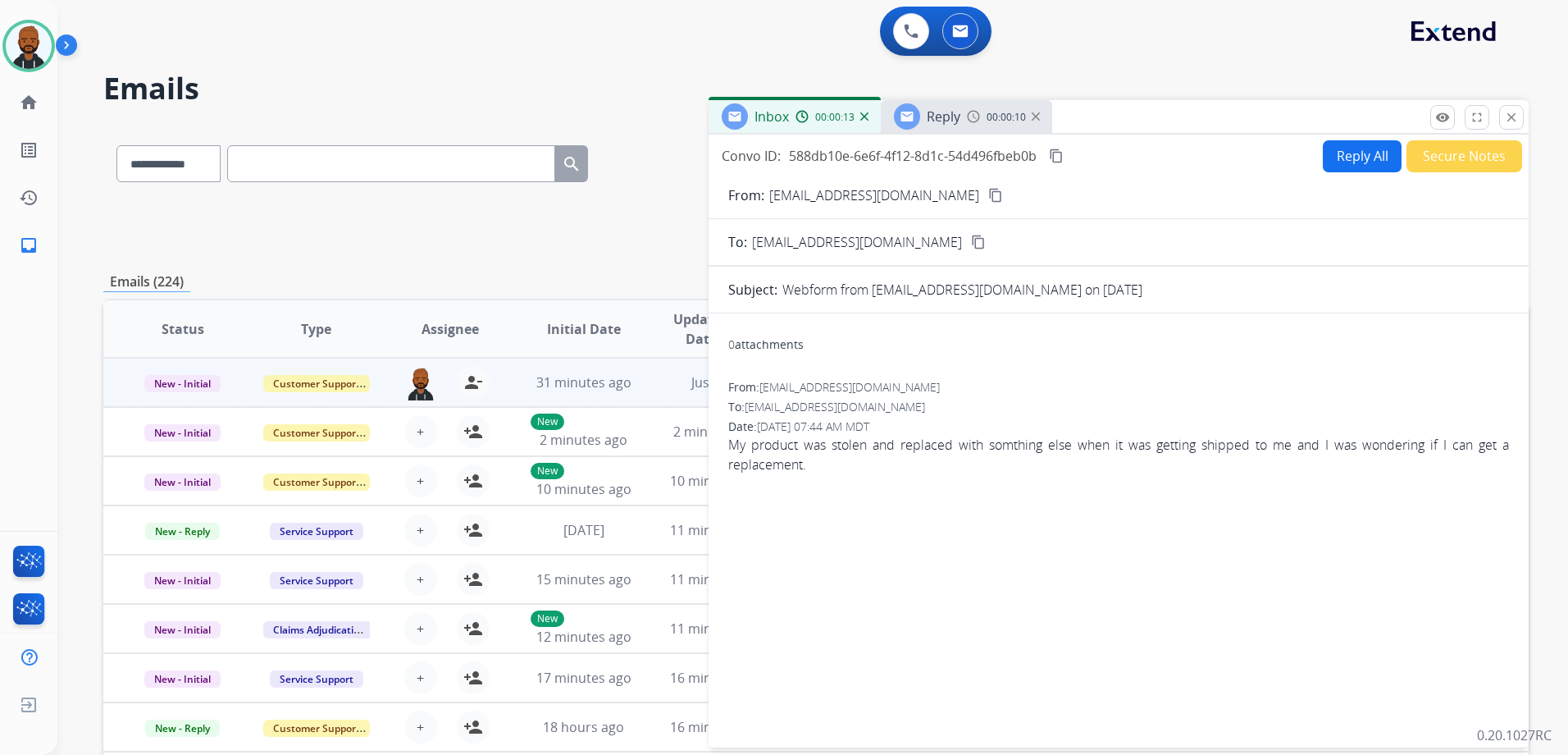
click at [989, 194] on mat-icon "content_copy" at bounding box center [995, 195] width 15 height 15
click at [1345, 160] on button "Reply All" at bounding box center [1362, 156] width 79 height 32
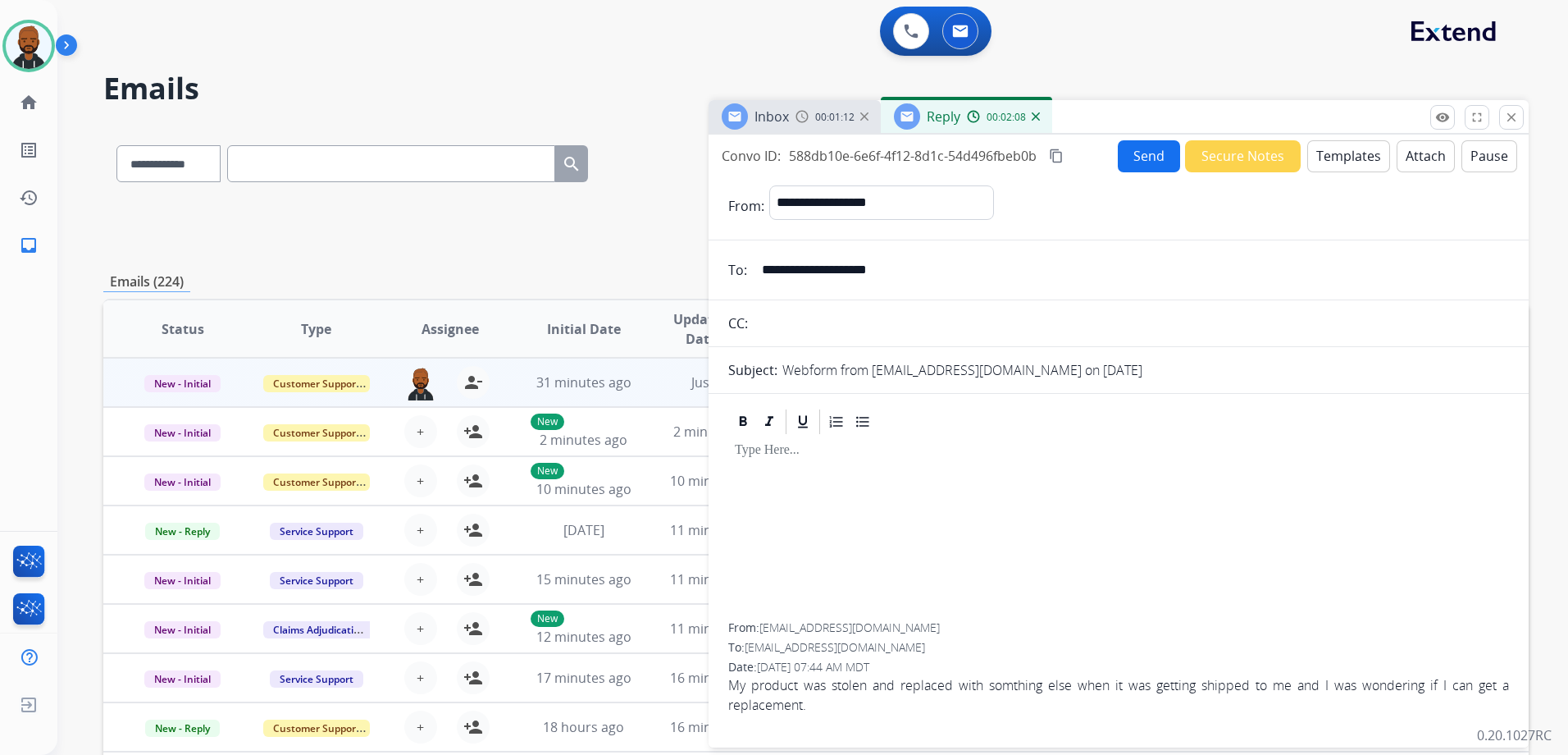
click at [1313, 156] on button "Templates" at bounding box center [1348, 156] width 83 height 32
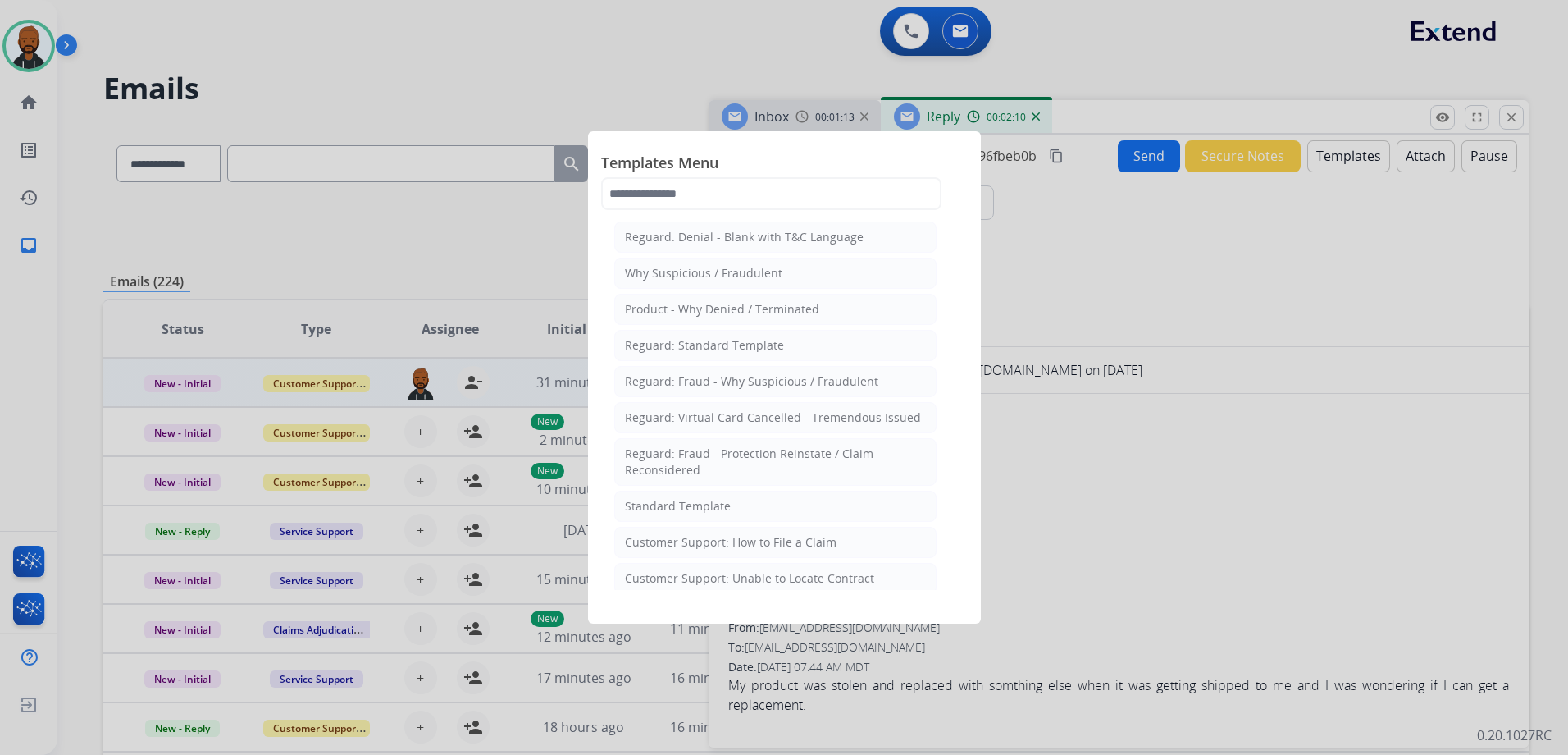
click at [730, 499] on li "Standard Template" at bounding box center [775, 506] width 322 height 31
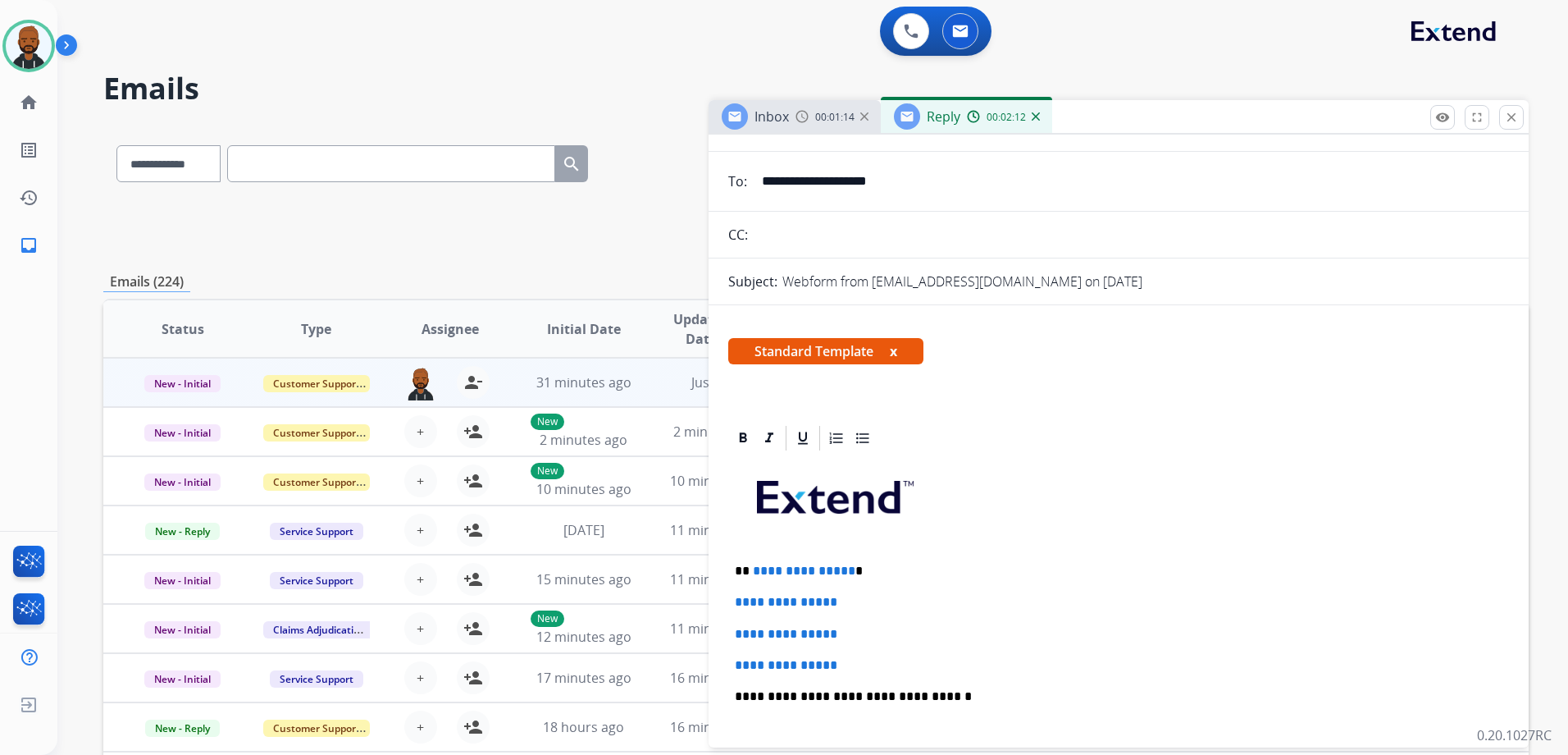
scroll to position [328, 0]
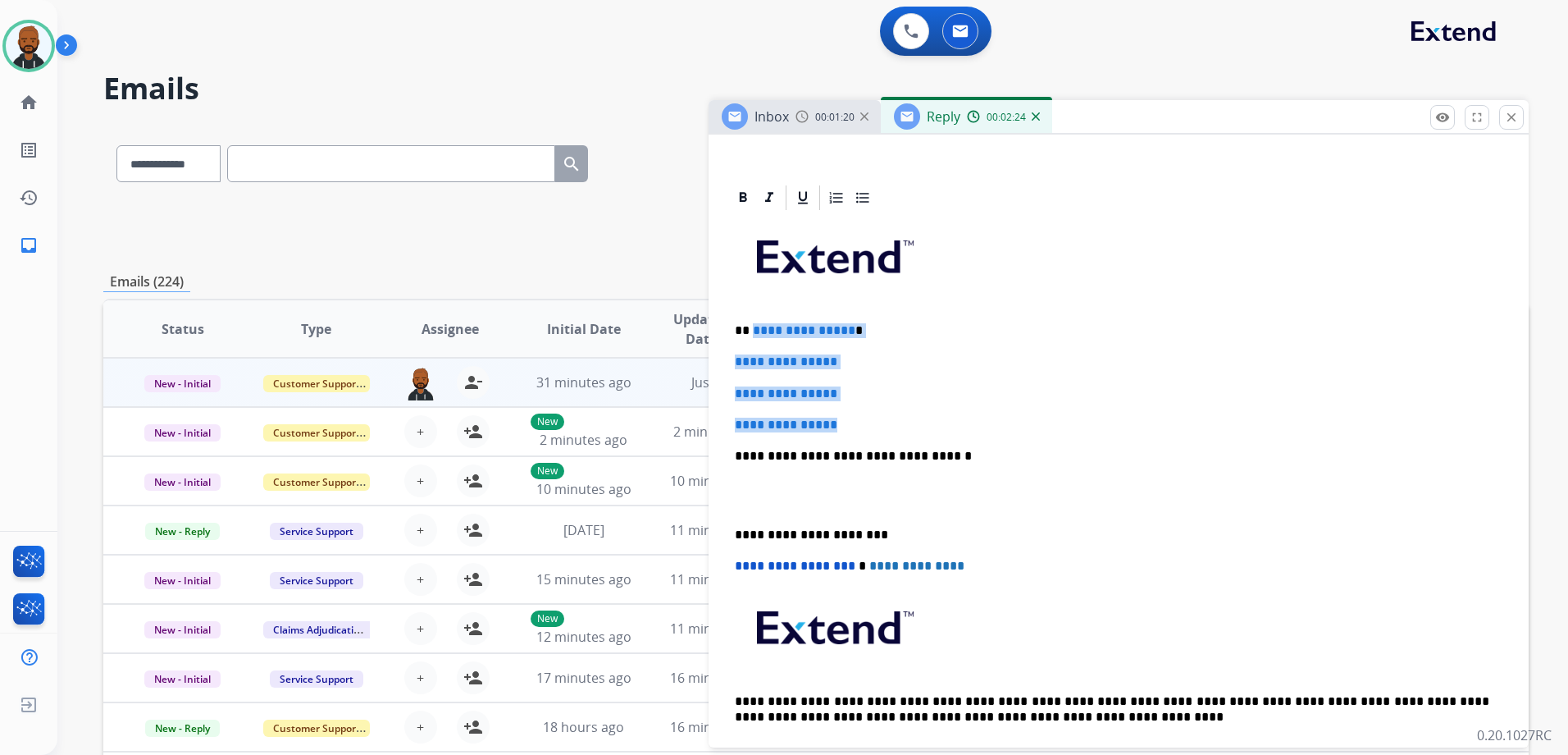
drag, startPoint x: 862, startPoint y: 426, endPoint x: 752, endPoint y: 333, distance: 144.0
click at [752, 333] on div "**********" at bounding box center [1119, 494] width 781 height 564
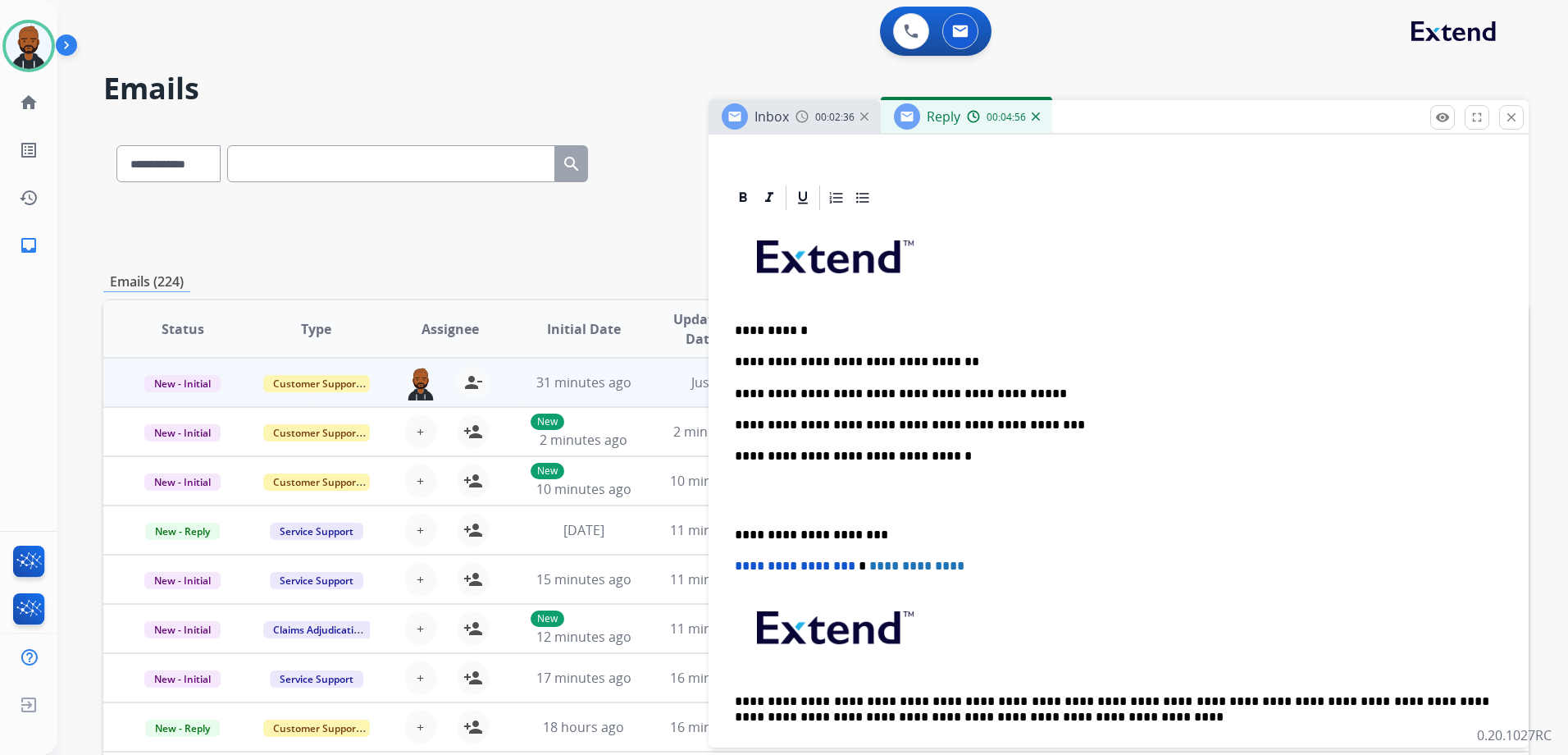
click at [734, 535] on p "**********" at bounding box center [1111, 534] width 755 height 15
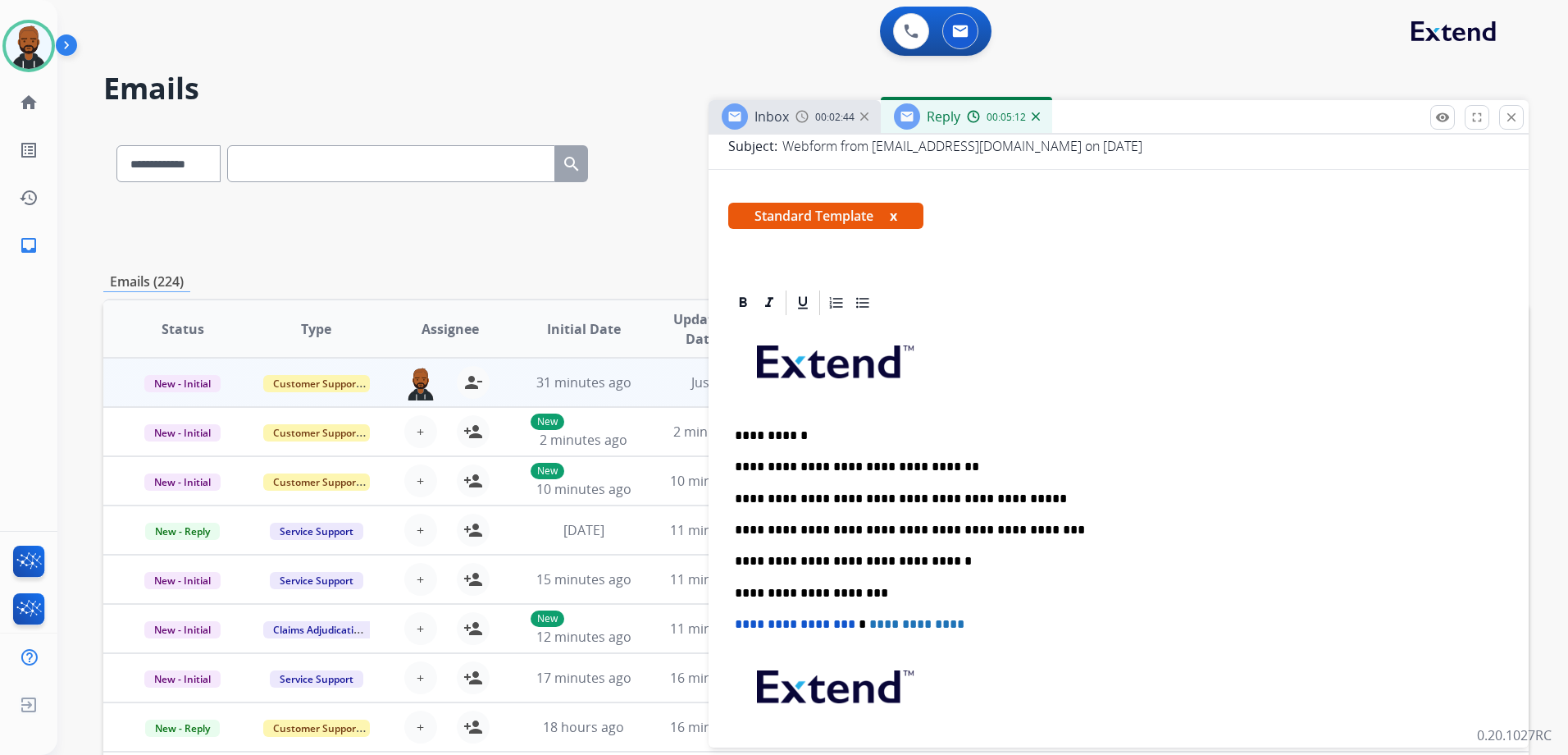
scroll to position [0, 0]
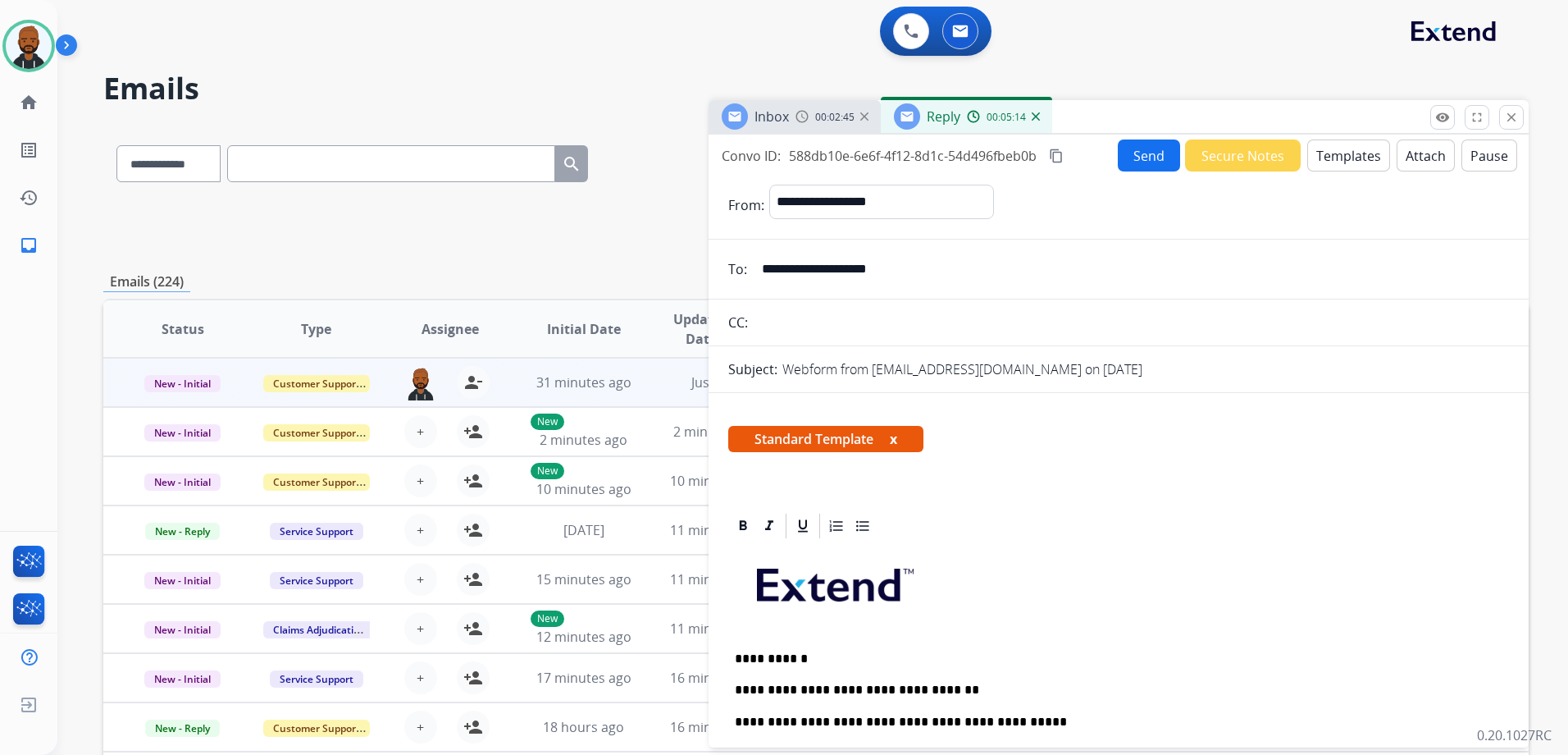
click at [1059, 155] on mat-icon "content_copy" at bounding box center [1056, 155] width 15 height 15
click at [1150, 154] on button "Send" at bounding box center [1149, 155] width 62 height 32
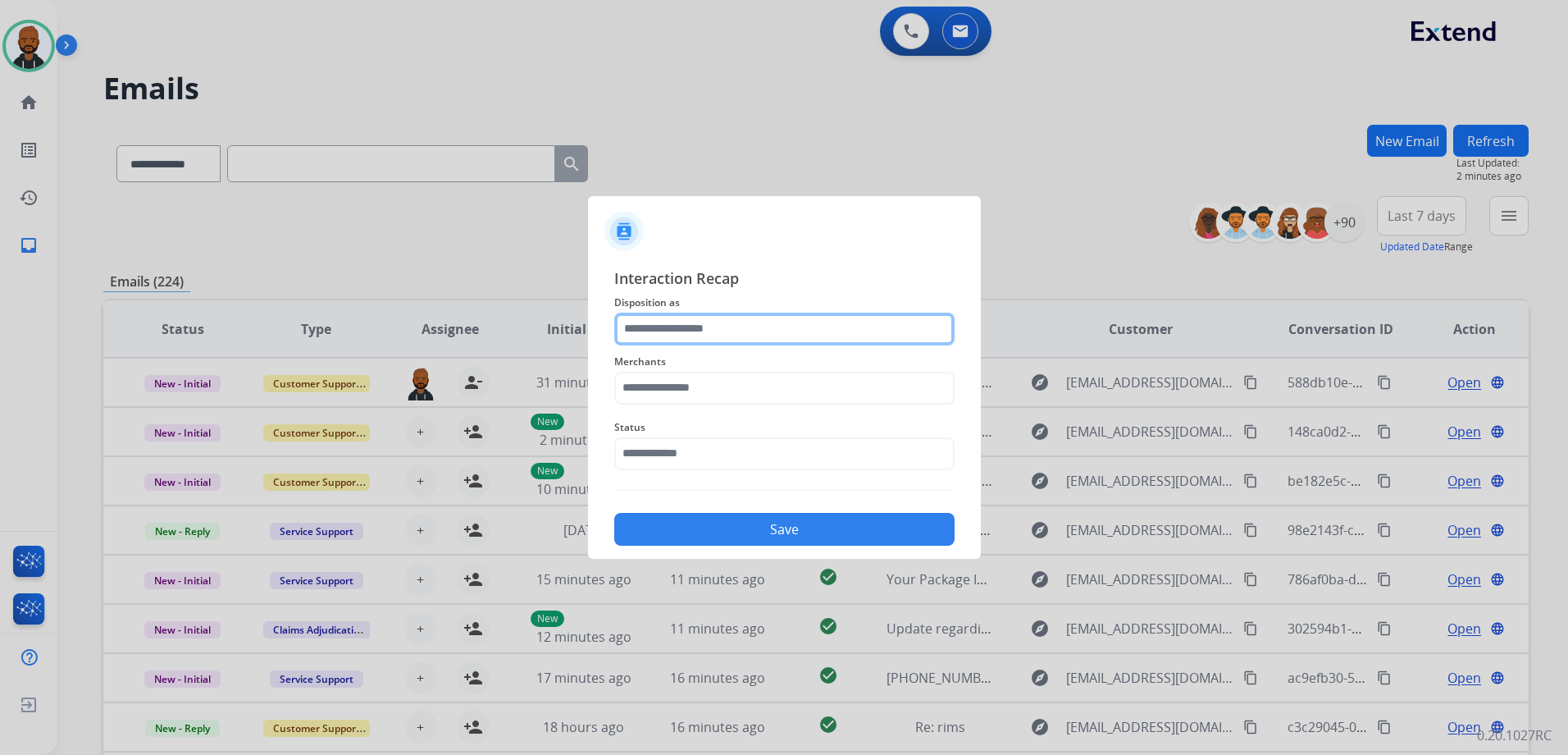
click at [867, 328] on input "text" at bounding box center [784, 329] width 340 height 33
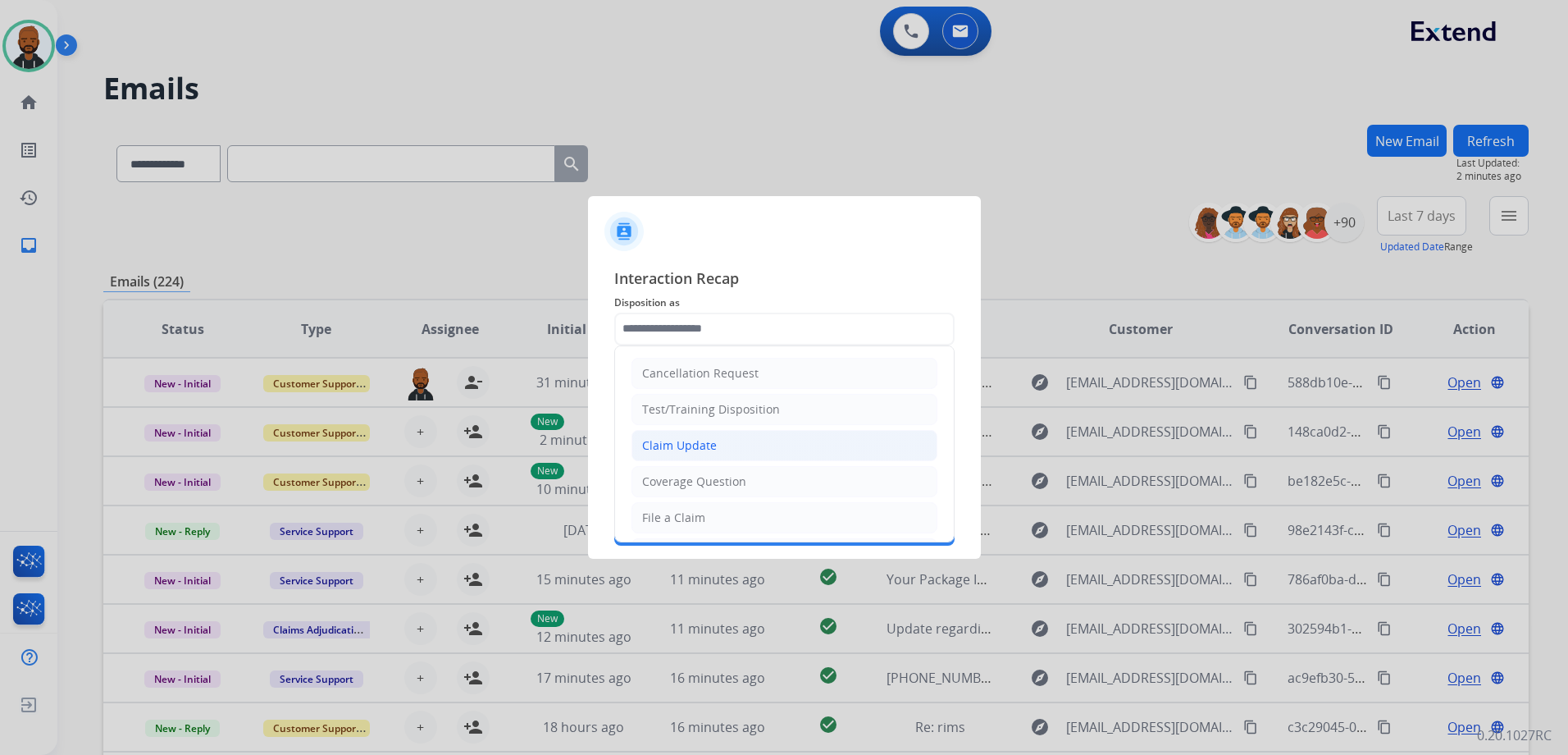
click at [733, 436] on li "Claim Update" at bounding box center [784, 445] width 306 height 31
type input "**********"
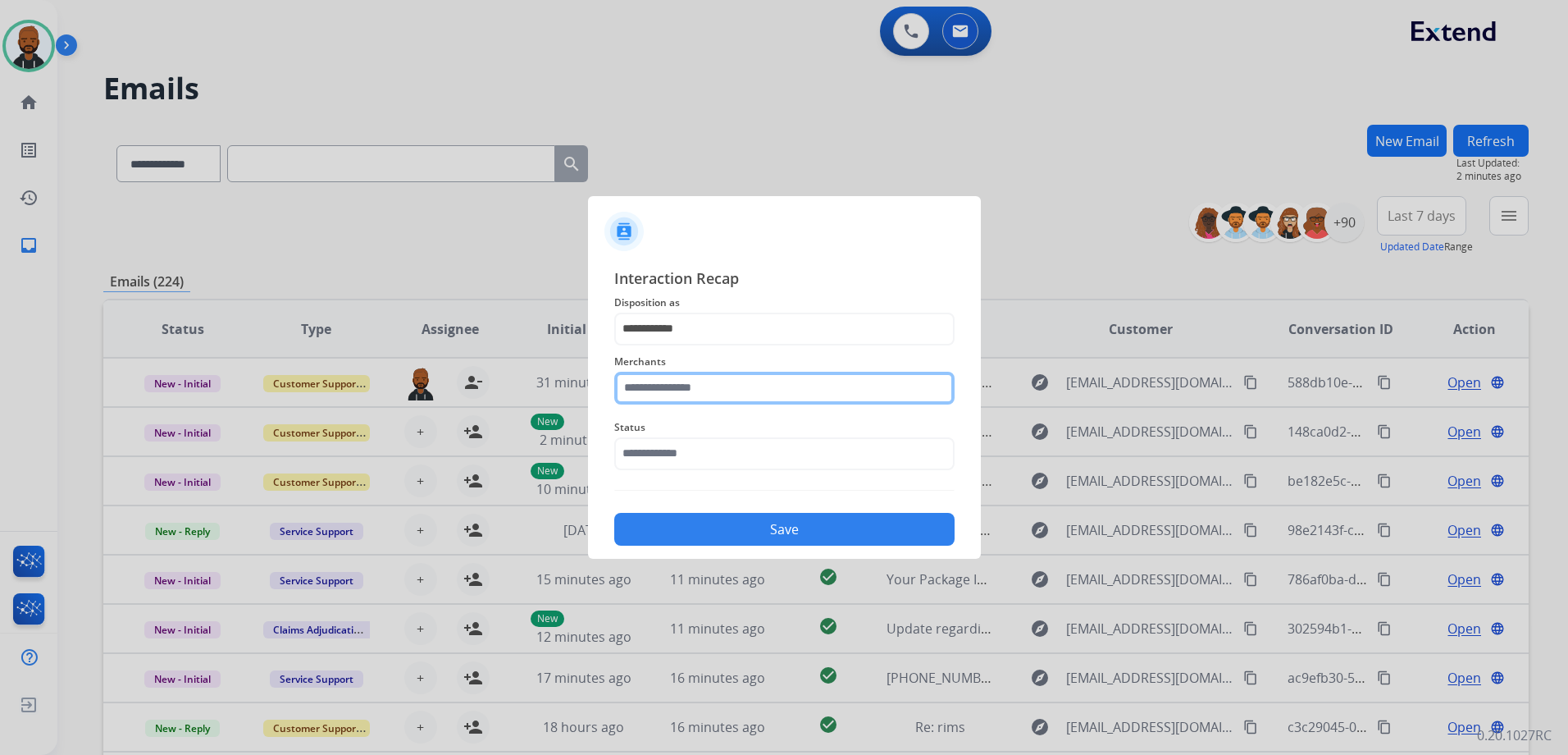
click at [746, 403] on input "text" at bounding box center [784, 388] width 340 height 33
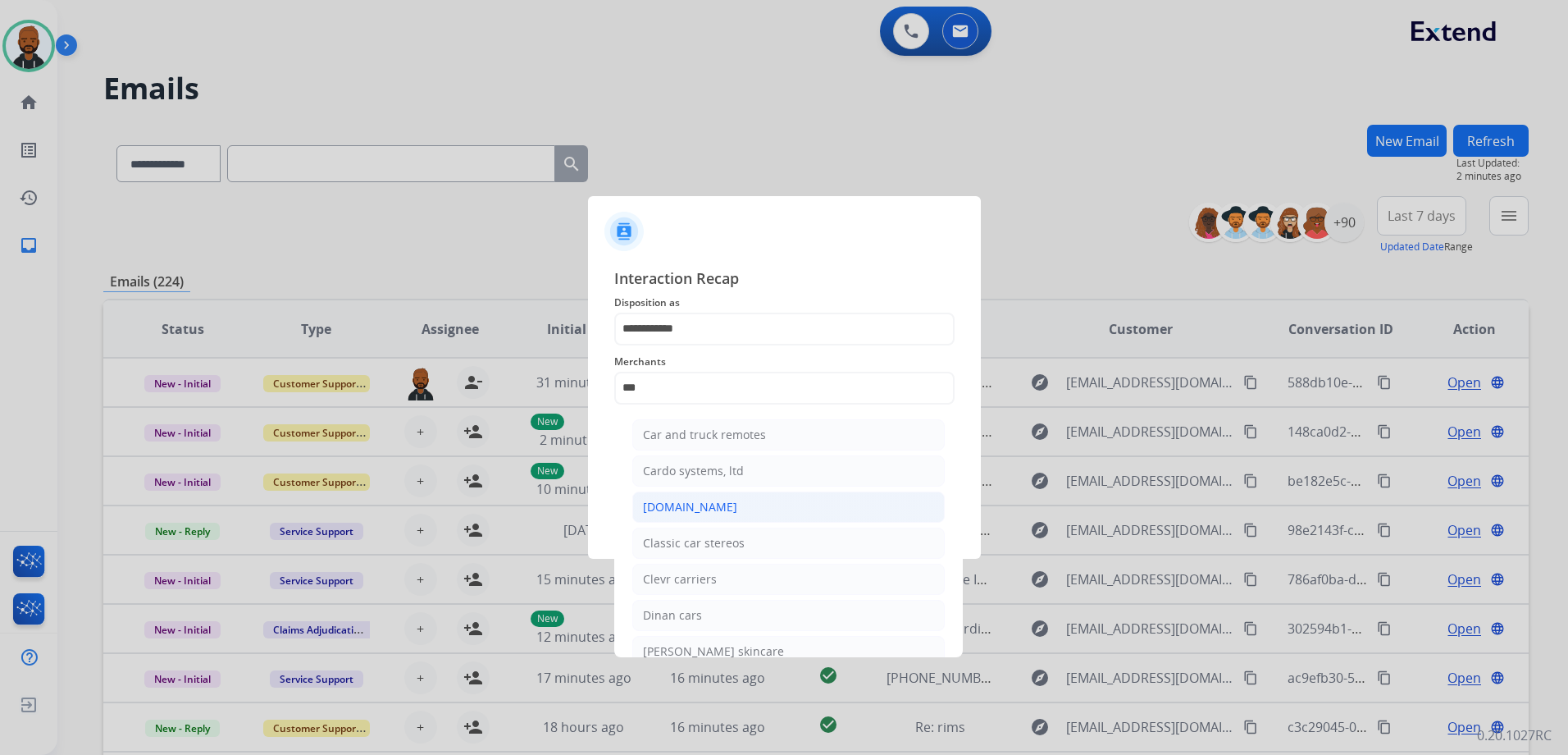
click at [717, 511] on li "[DOMAIN_NAME]" at bounding box center [788, 507] width 313 height 31
type input "**********"
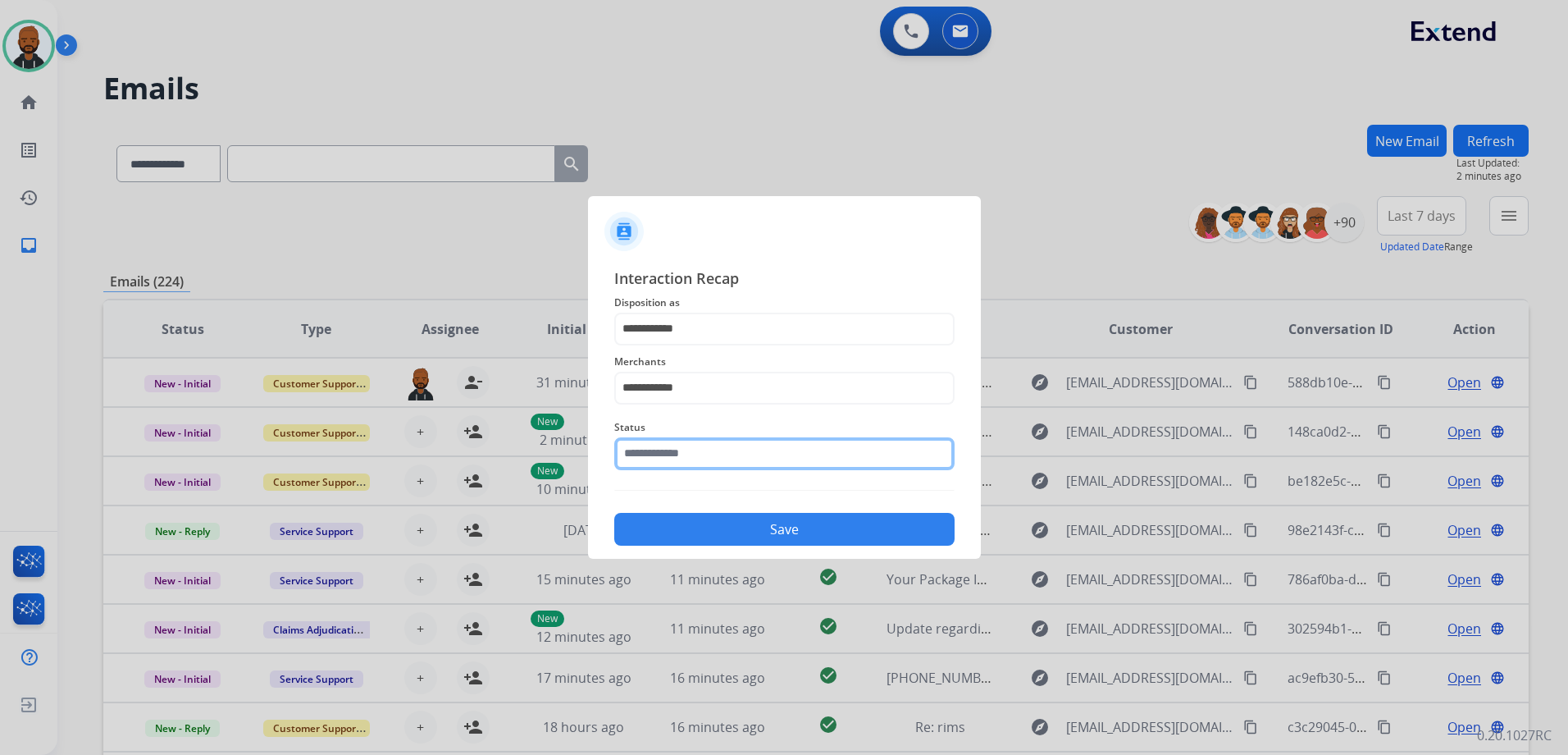
click at [739, 454] on input "text" at bounding box center [784, 454] width 340 height 33
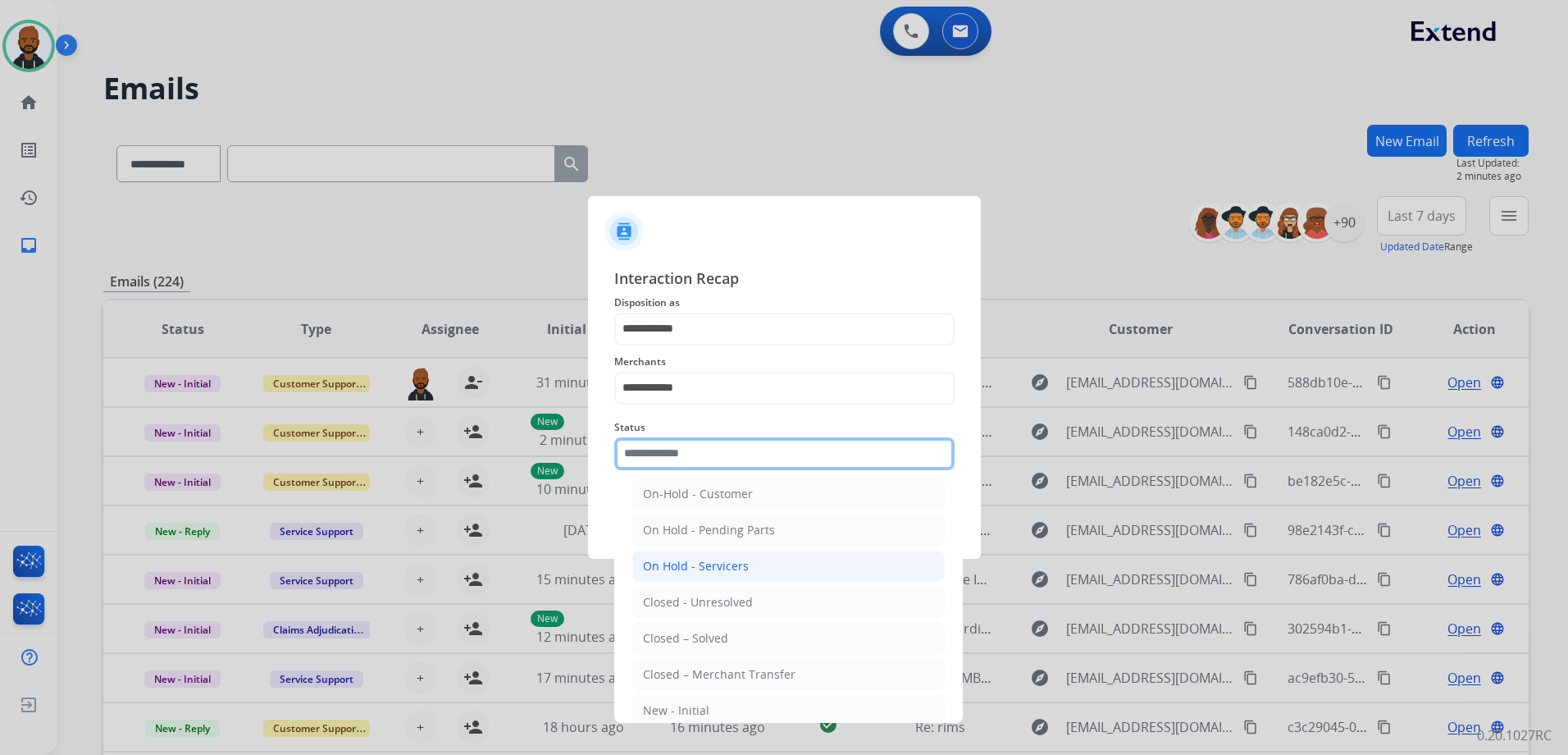
scroll to position [98, 0]
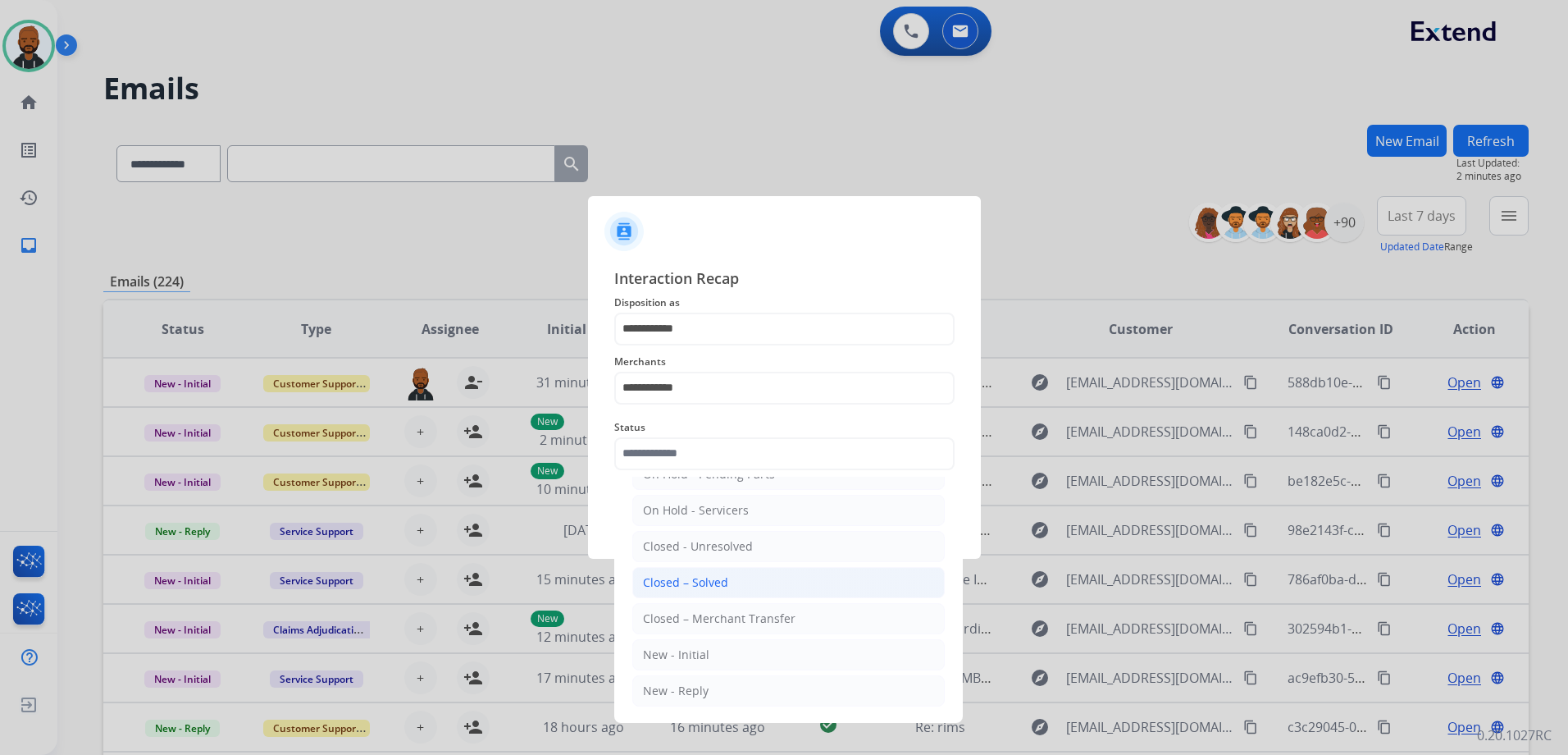
click at [740, 585] on li "Closed – Solved" at bounding box center [788, 583] width 313 height 31
type input "**********"
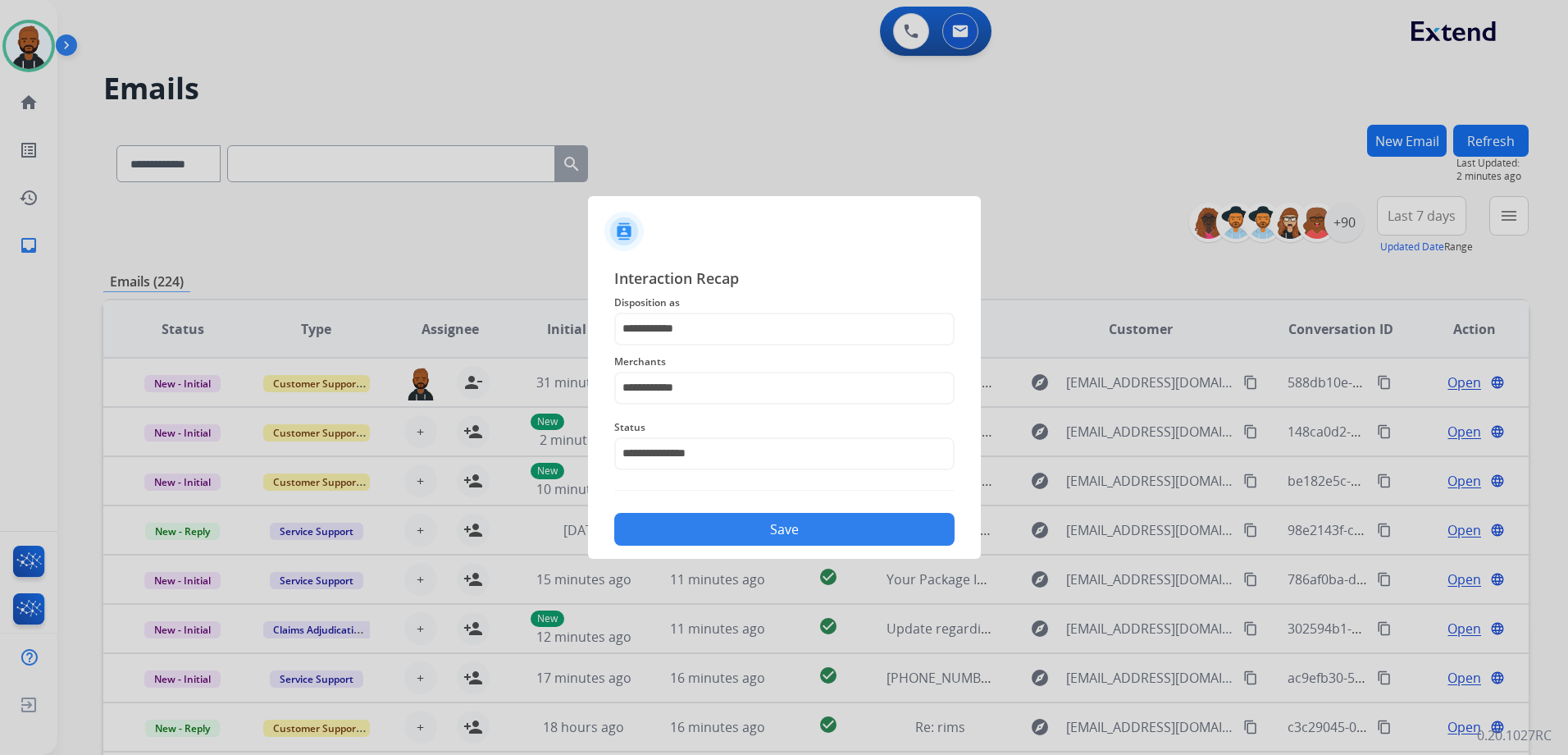
click at [834, 537] on button "Save" at bounding box center [784, 529] width 340 height 33
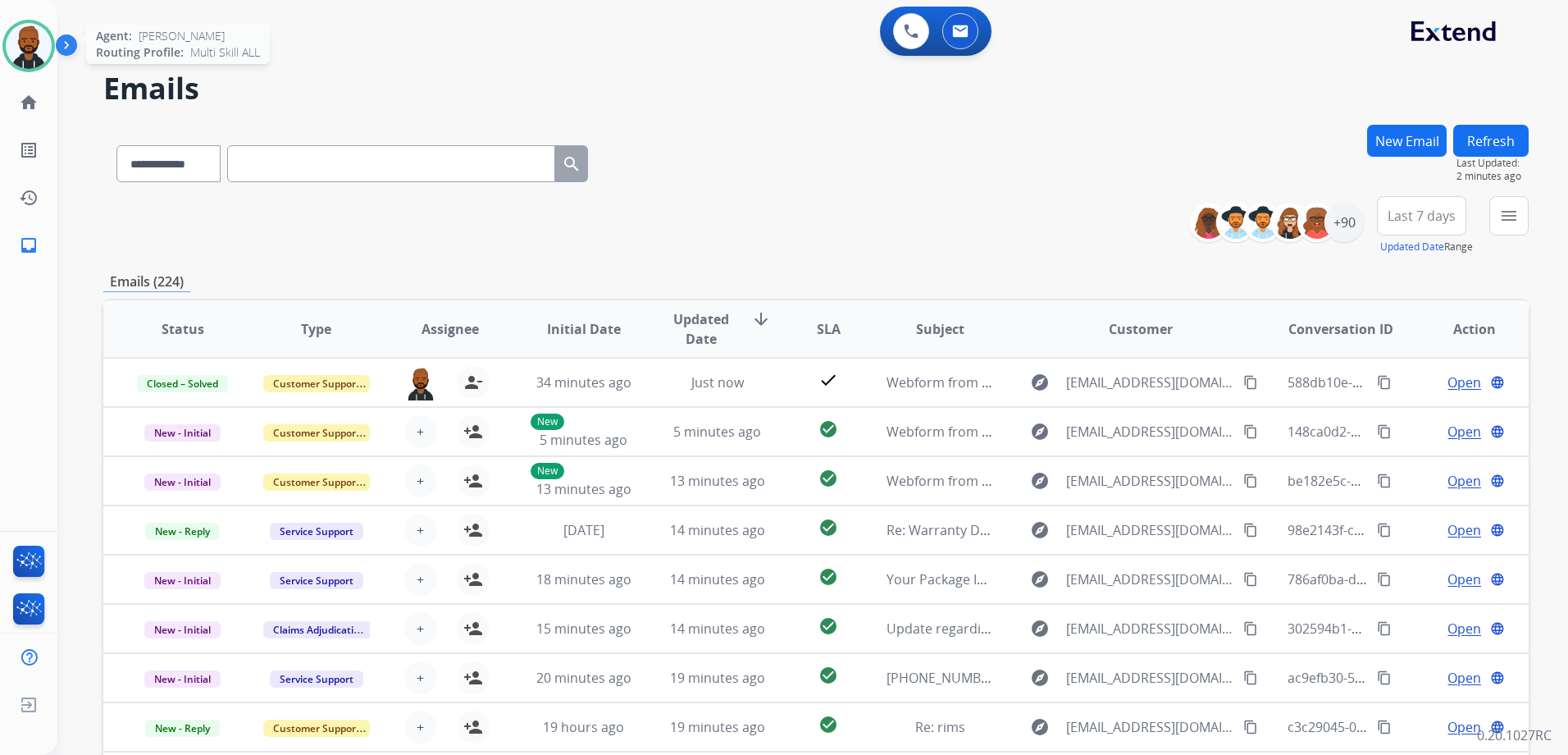
click at [29, 45] on img at bounding box center [28, 46] width 46 height 46
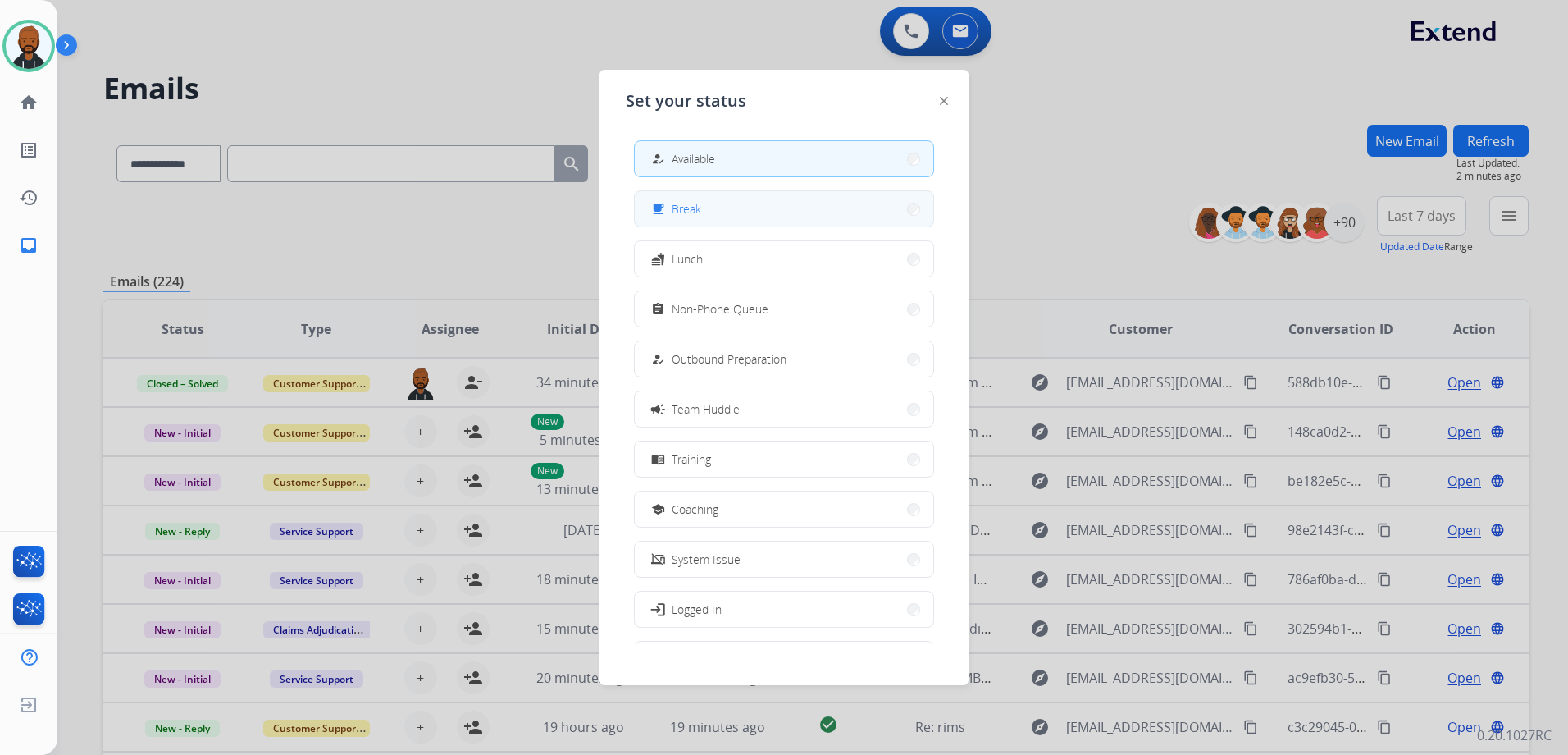
click at [741, 210] on button "free_breakfast Break" at bounding box center [784, 208] width 298 height 35
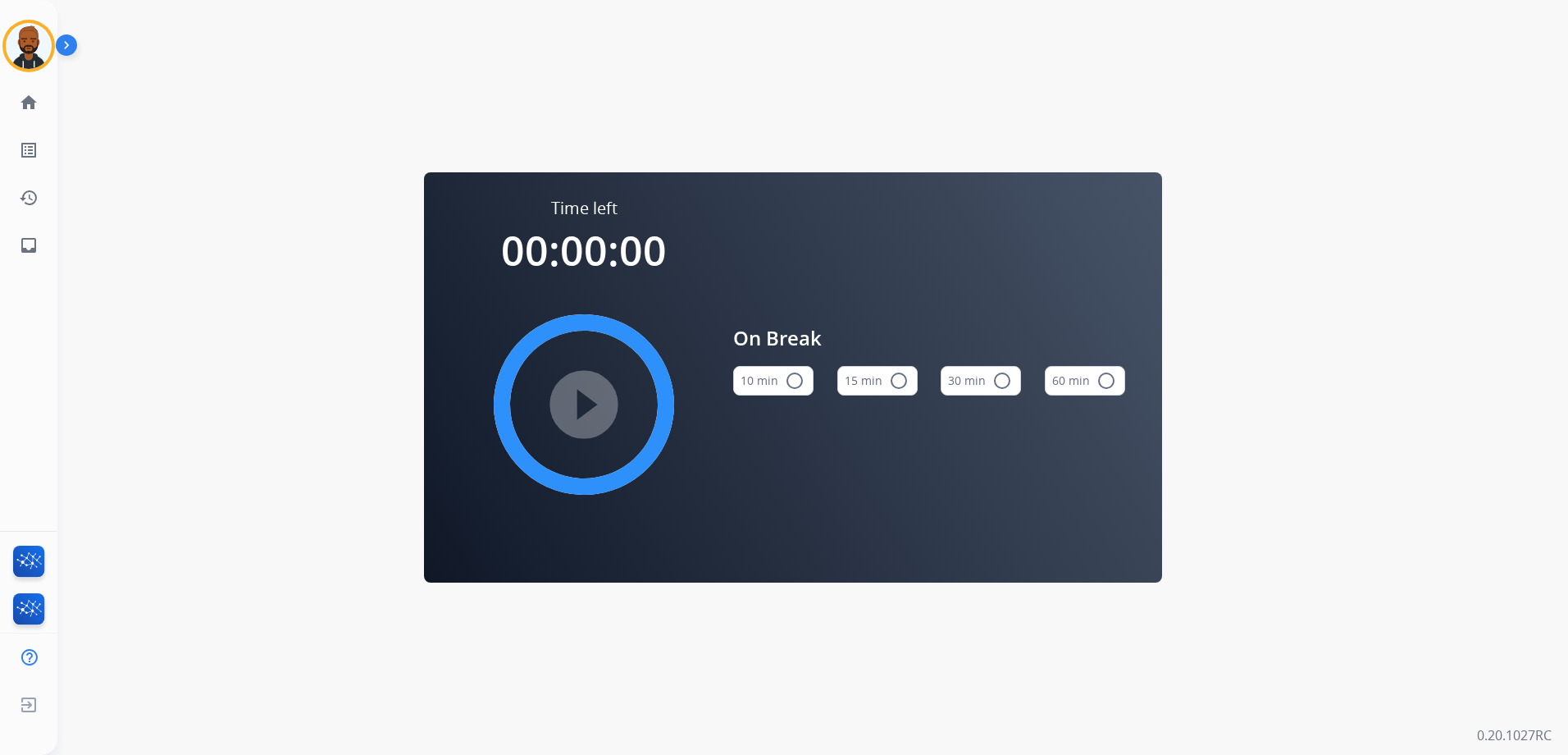
click at [883, 386] on button "15 min radio_button_unchecked" at bounding box center [877, 381] width 81 height 29
click at [588, 414] on mat-icon "play_circle_filled" at bounding box center [583, 404] width 19 height 19
click at [44, 42] on img at bounding box center [28, 46] width 46 height 46
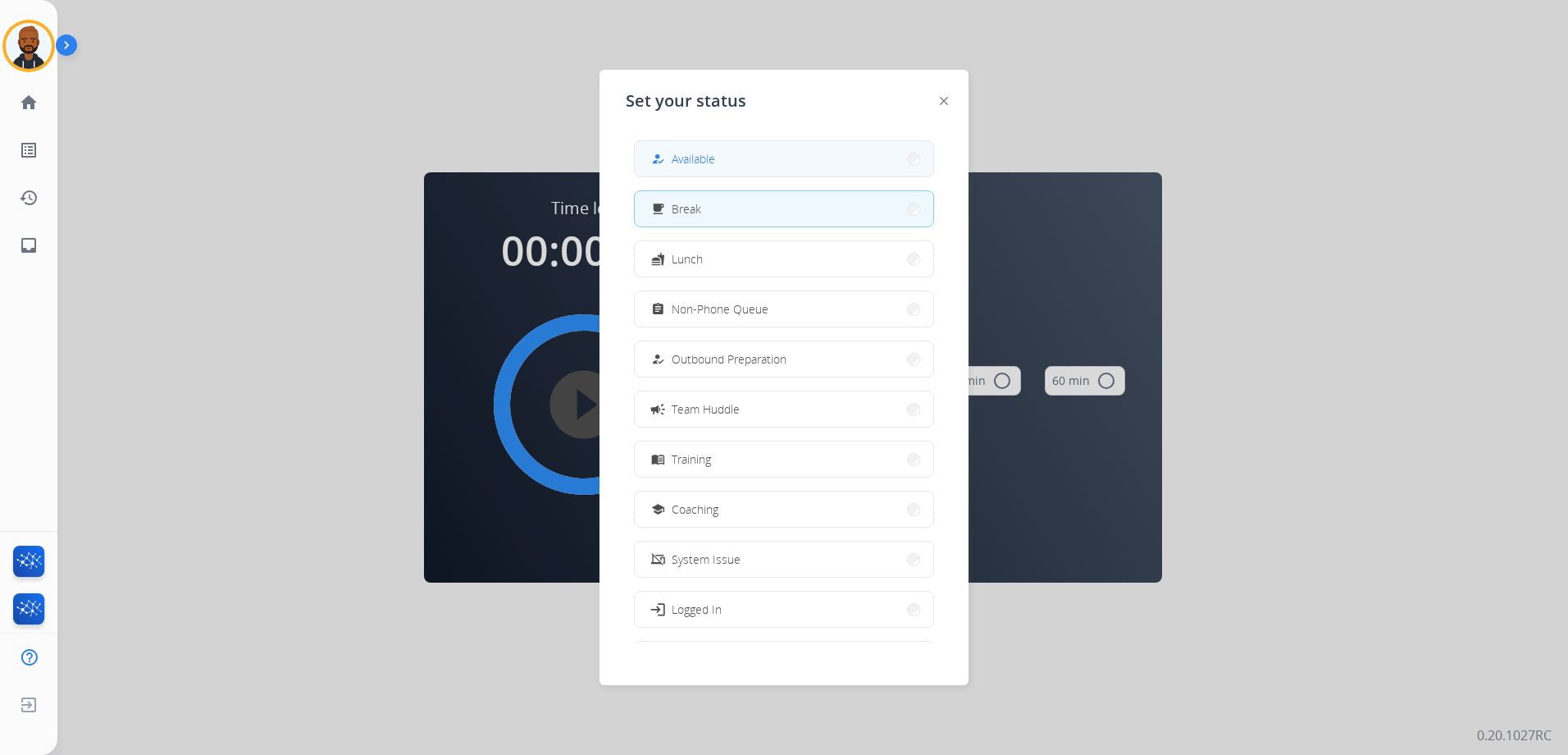
click at [696, 166] on span "Available" at bounding box center [693, 159] width 44 height 18
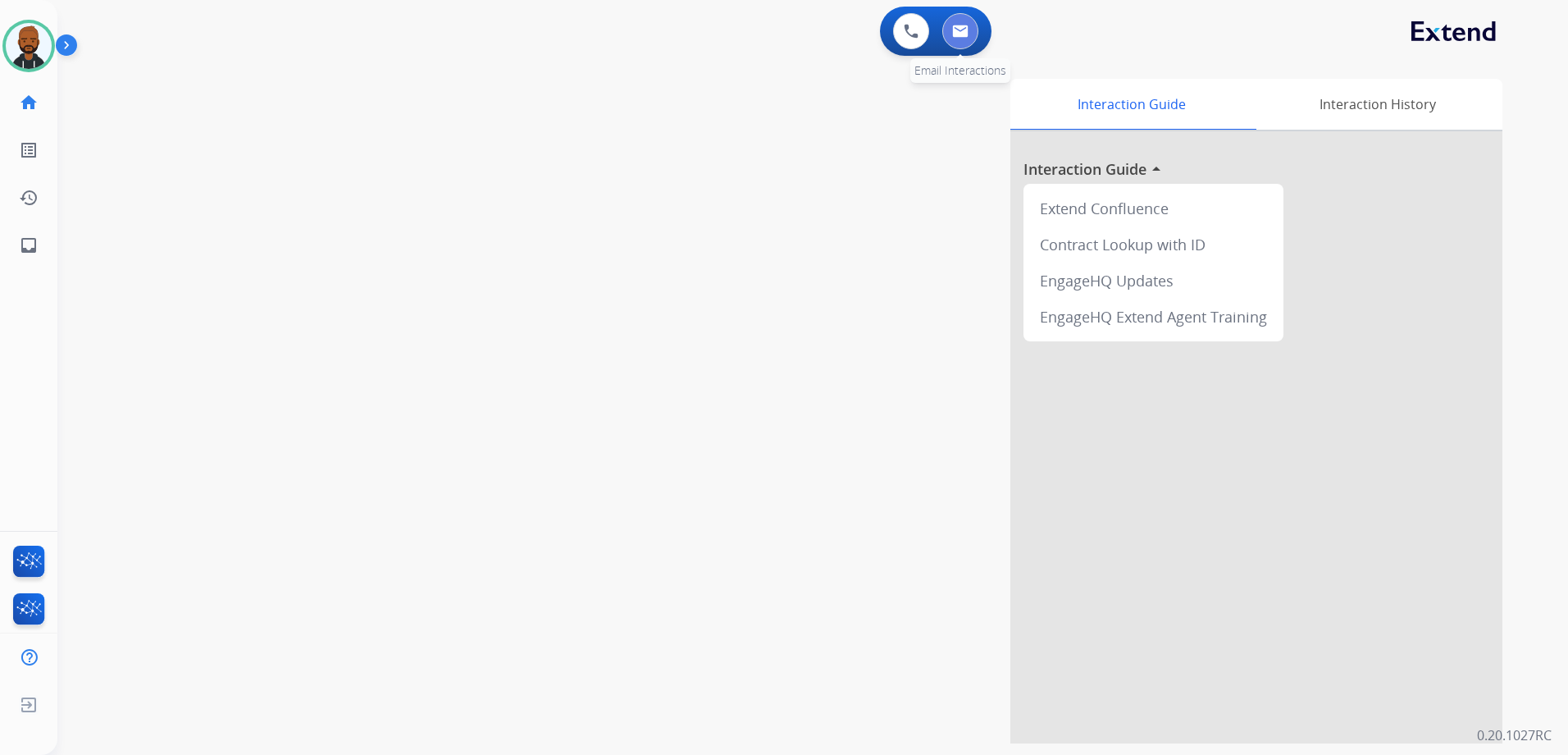
click at [952, 40] on button at bounding box center [959, 30] width 36 height 36
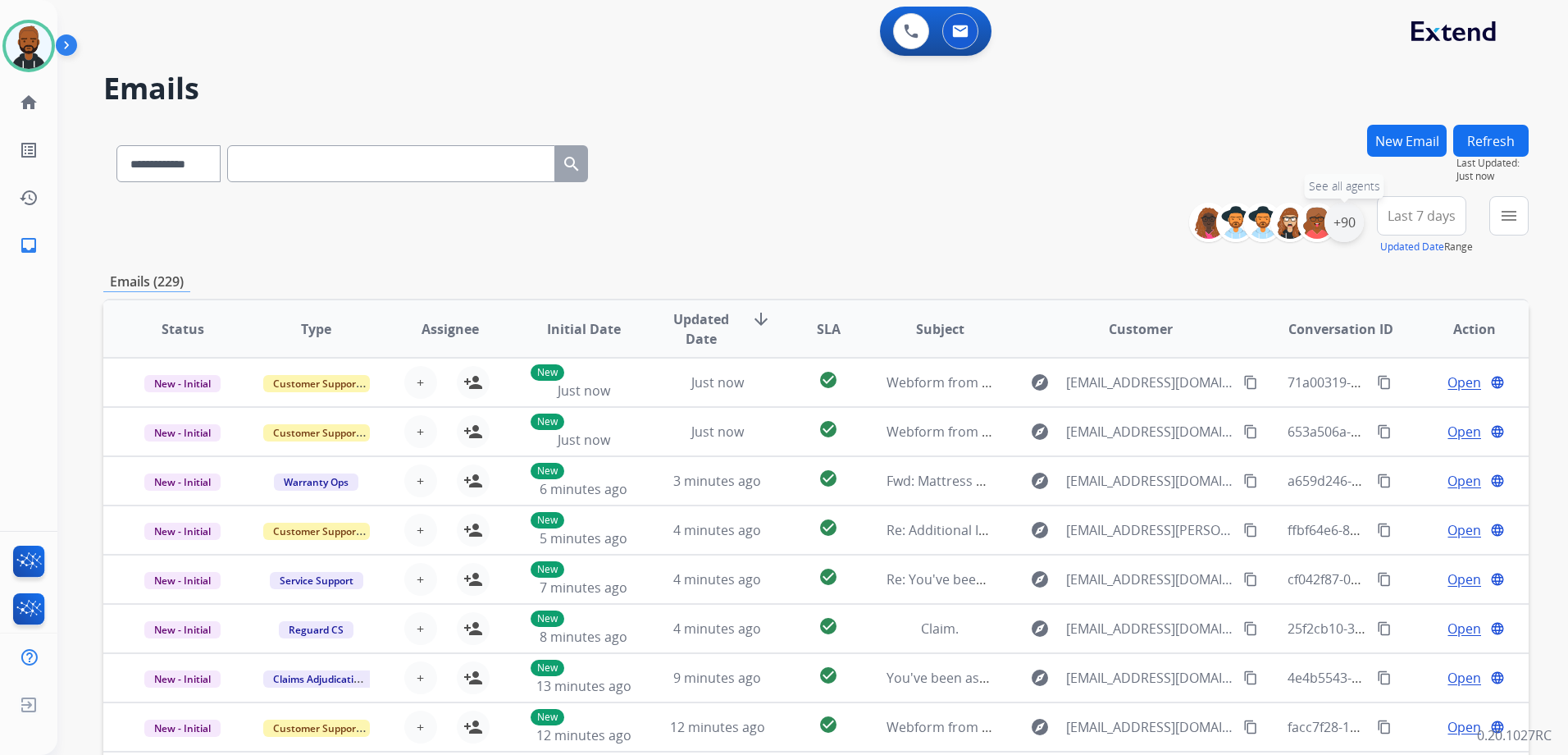
click at [1340, 220] on div "+90" at bounding box center [1344, 222] width 39 height 39
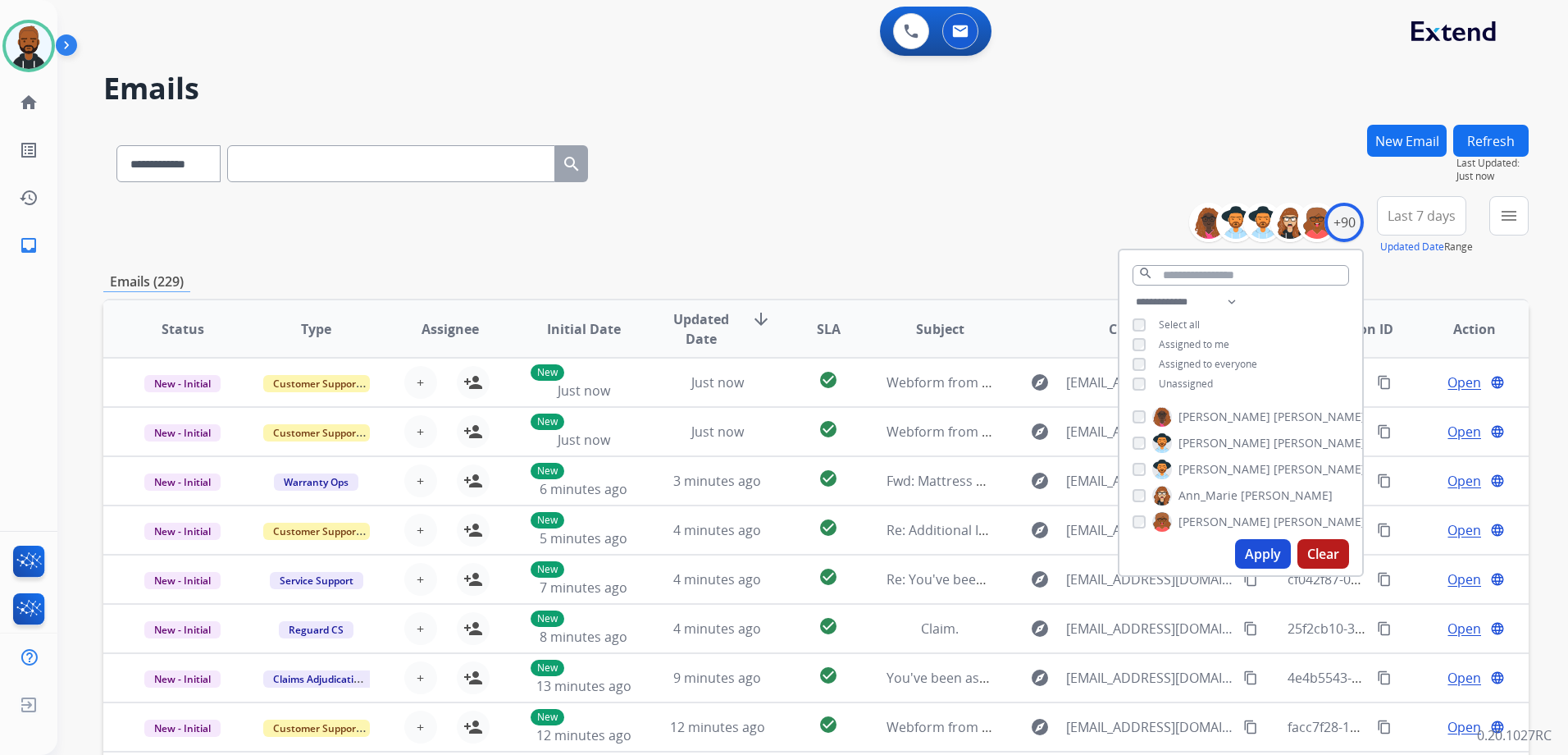
click at [1253, 552] on button "Apply" at bounding box center [1262, 553] width 56 height 29
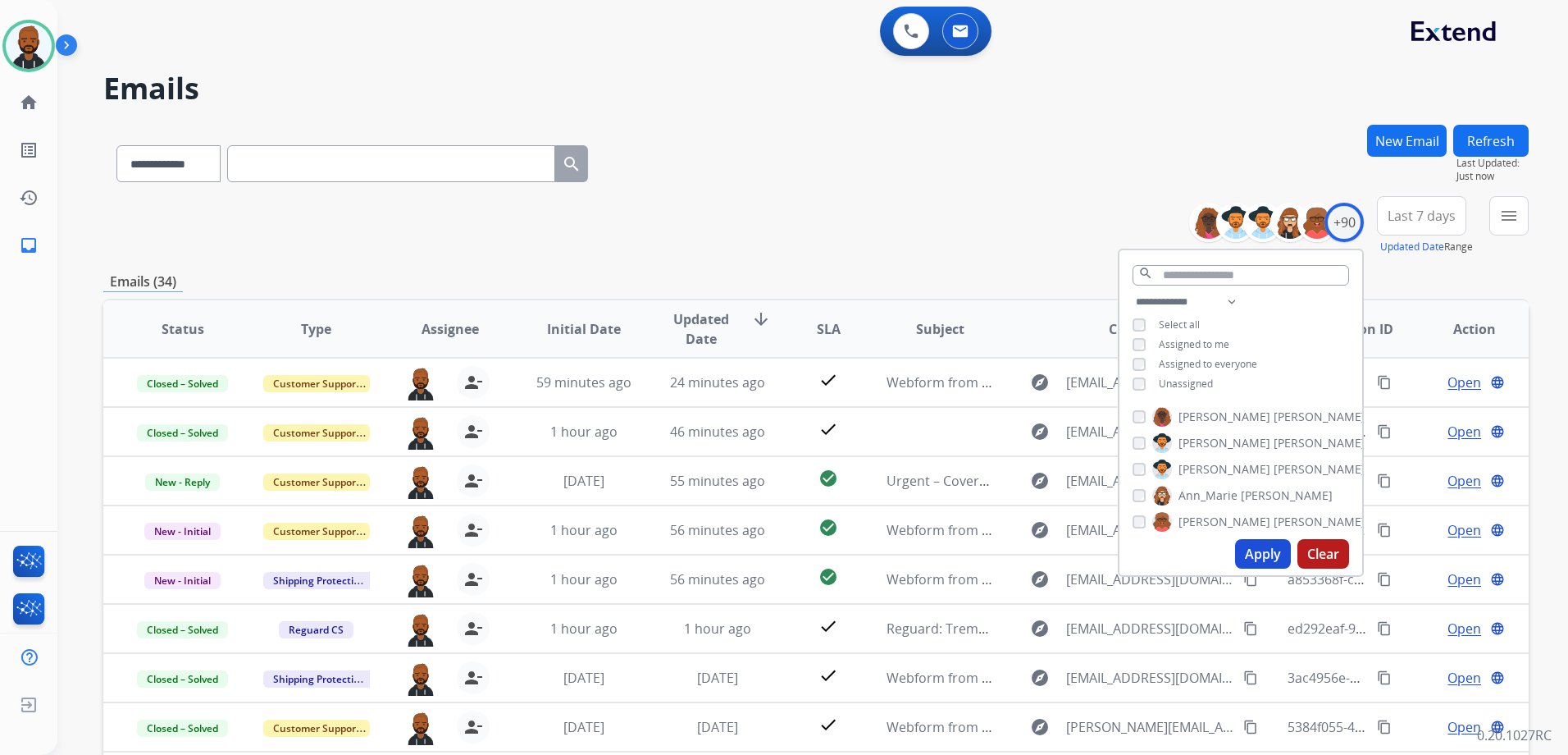
drag, startPoint x: 714, startPoint y: 258, endPoint x: 735, endPoint y: 266, distance: 22.5
click at [723, 267] on div "**********" at bounding box center [815, 529] width 1425 height 809
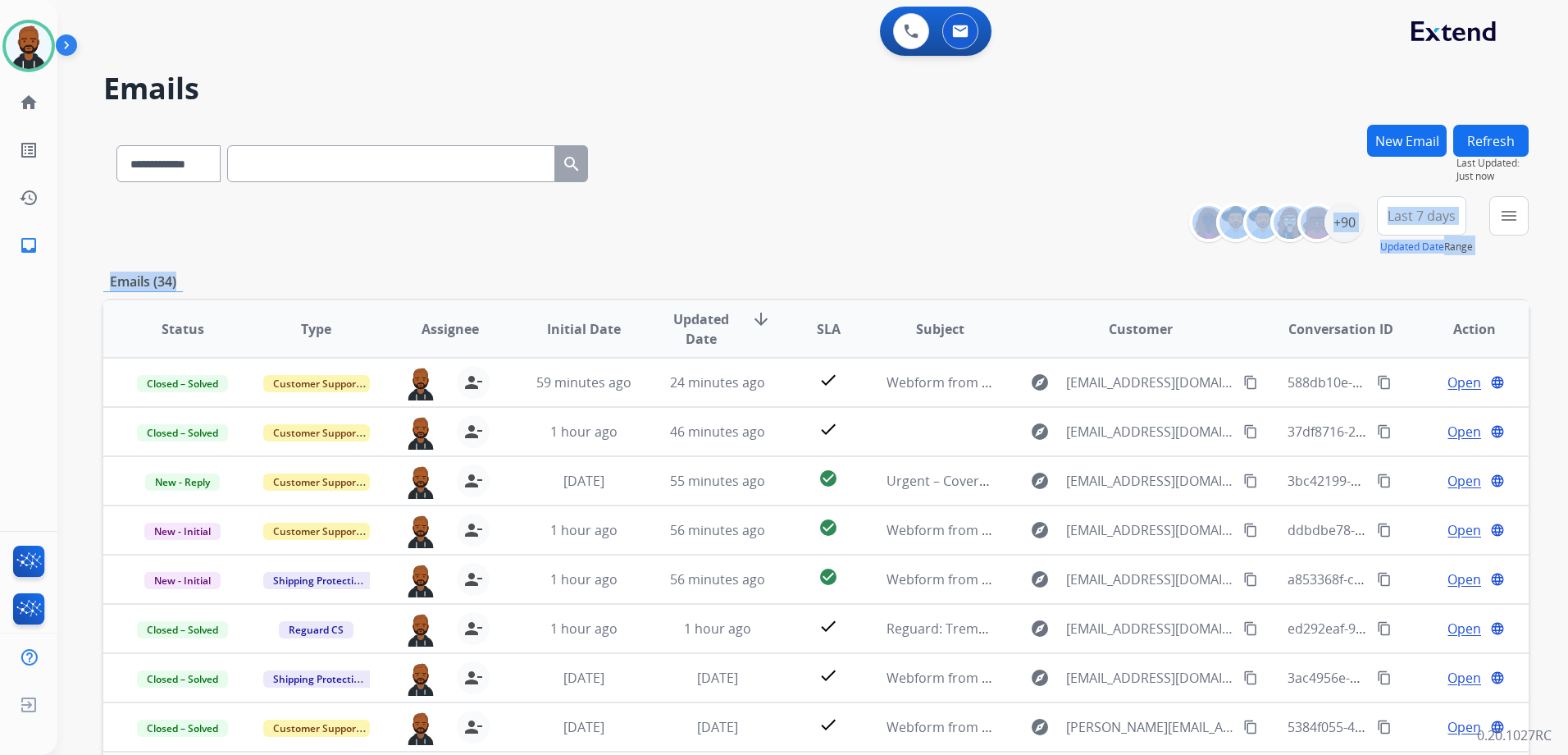
click at [1341, 267] on div "**********" at bounding box center [815, 529] width 1425 height 809
click at [1325, 274] on div "Emails (34)" at bounding box center [815, 282] width 1425 height 20
click at [1341, 231] on div "+90" at bounding box center [1344, 222] width 39 height 39
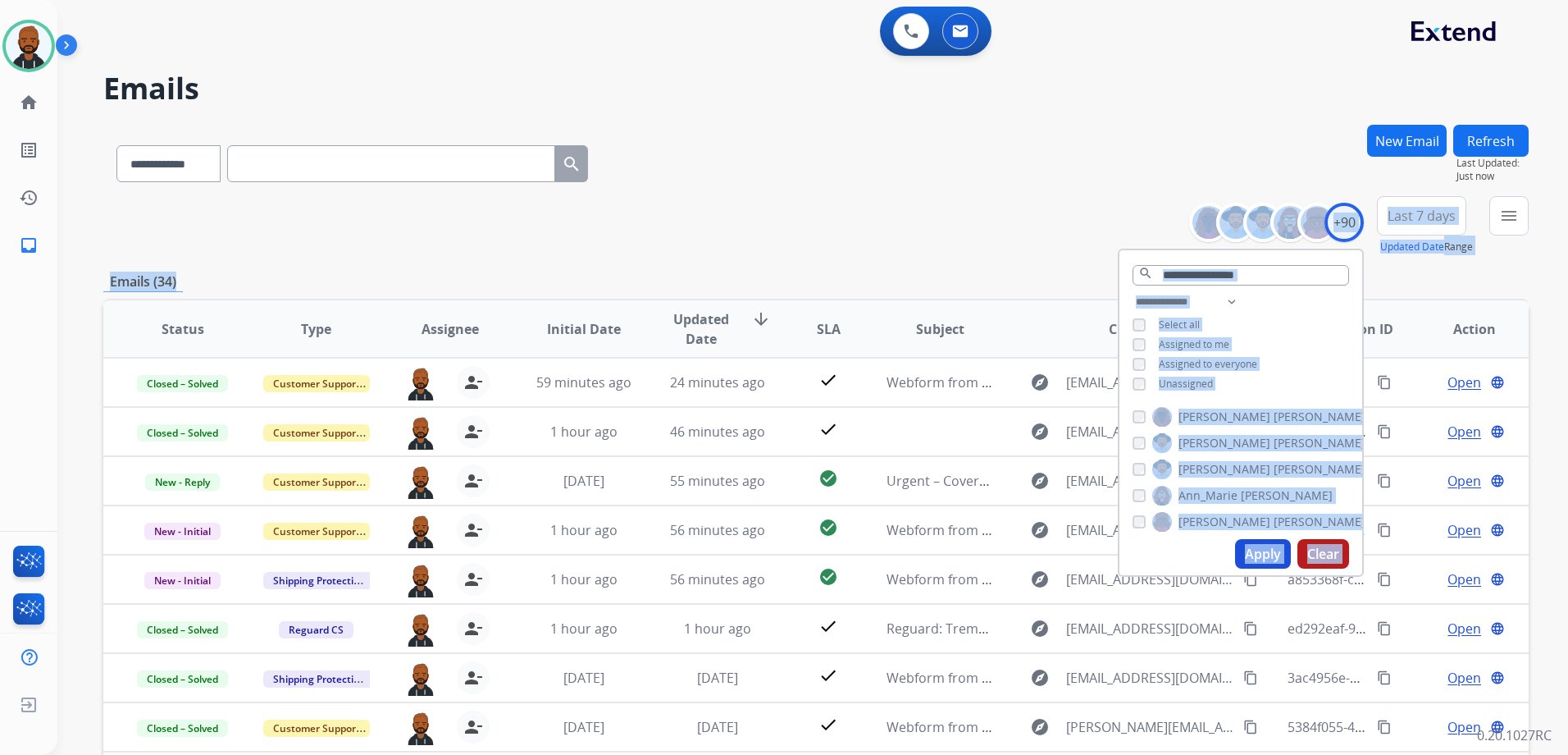
click at [1267, 543] on button "Apply" at bounding box center [1262, 553] width 56 height 29
click at [490, 274] on div "Emails (34)" at bounding box center [815, 282] width 1425 height 20
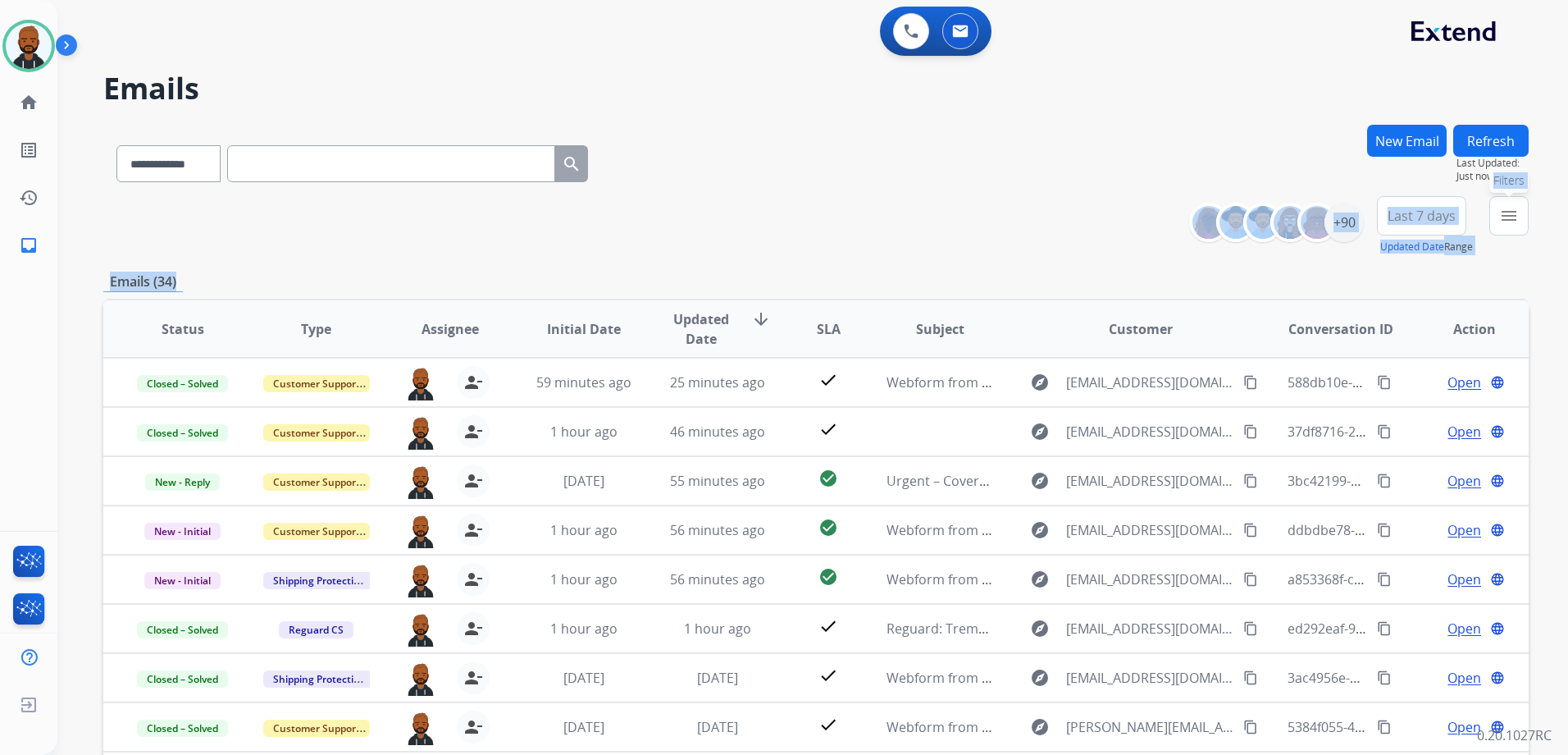
click at [1513, 230] on button "menu Filters" at bounding box center [1509, 215] width 39 height 39
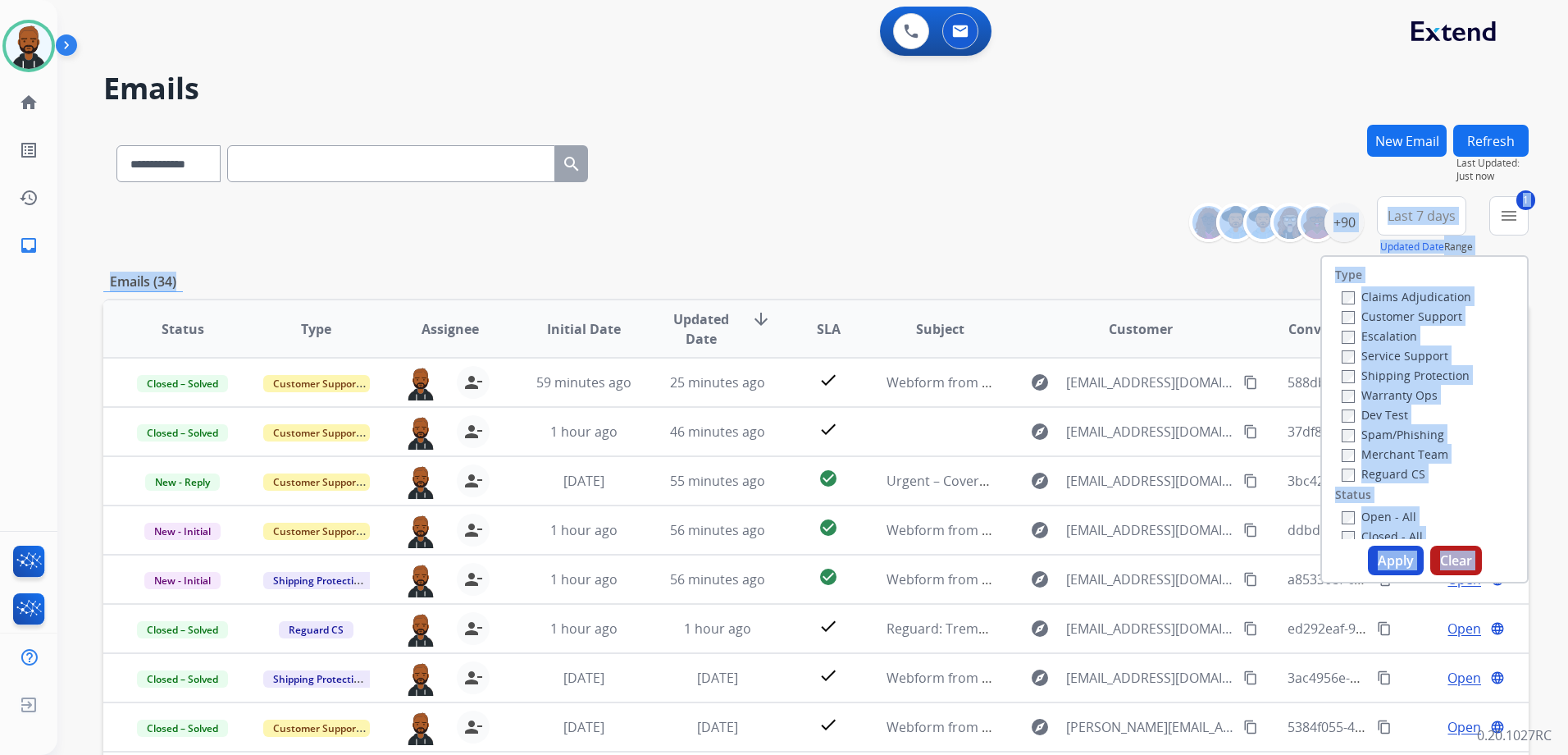
click at [1408, 553] on button "Apply" at bounding box center [1395, 560] width 56 height 29
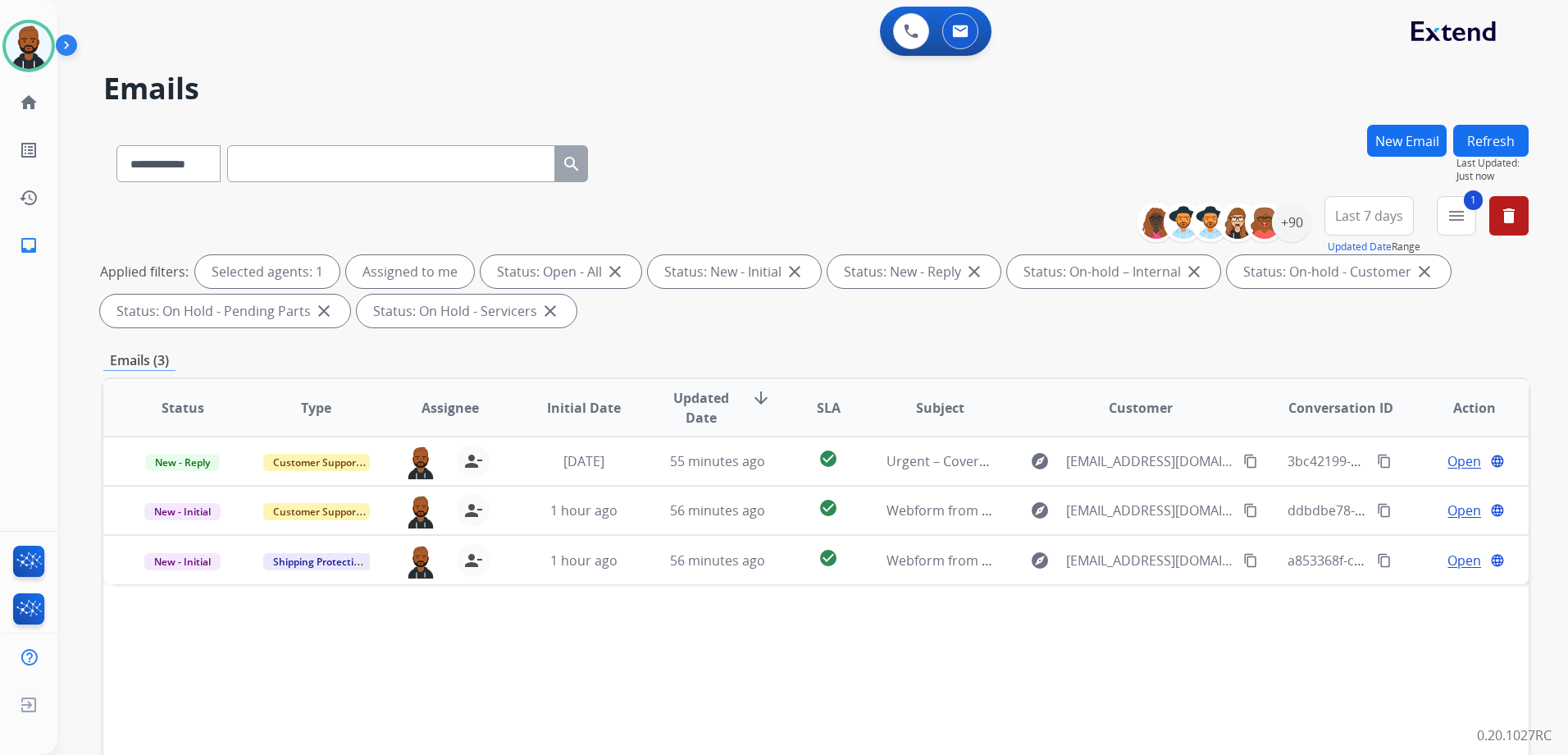
click at [905, 351] on div "Emails (3)" at bounding box center [815, 360] width 1425 height 20
click at [835, 347] on div "**********" at bounding box center [815, 568] width 1425 height 887
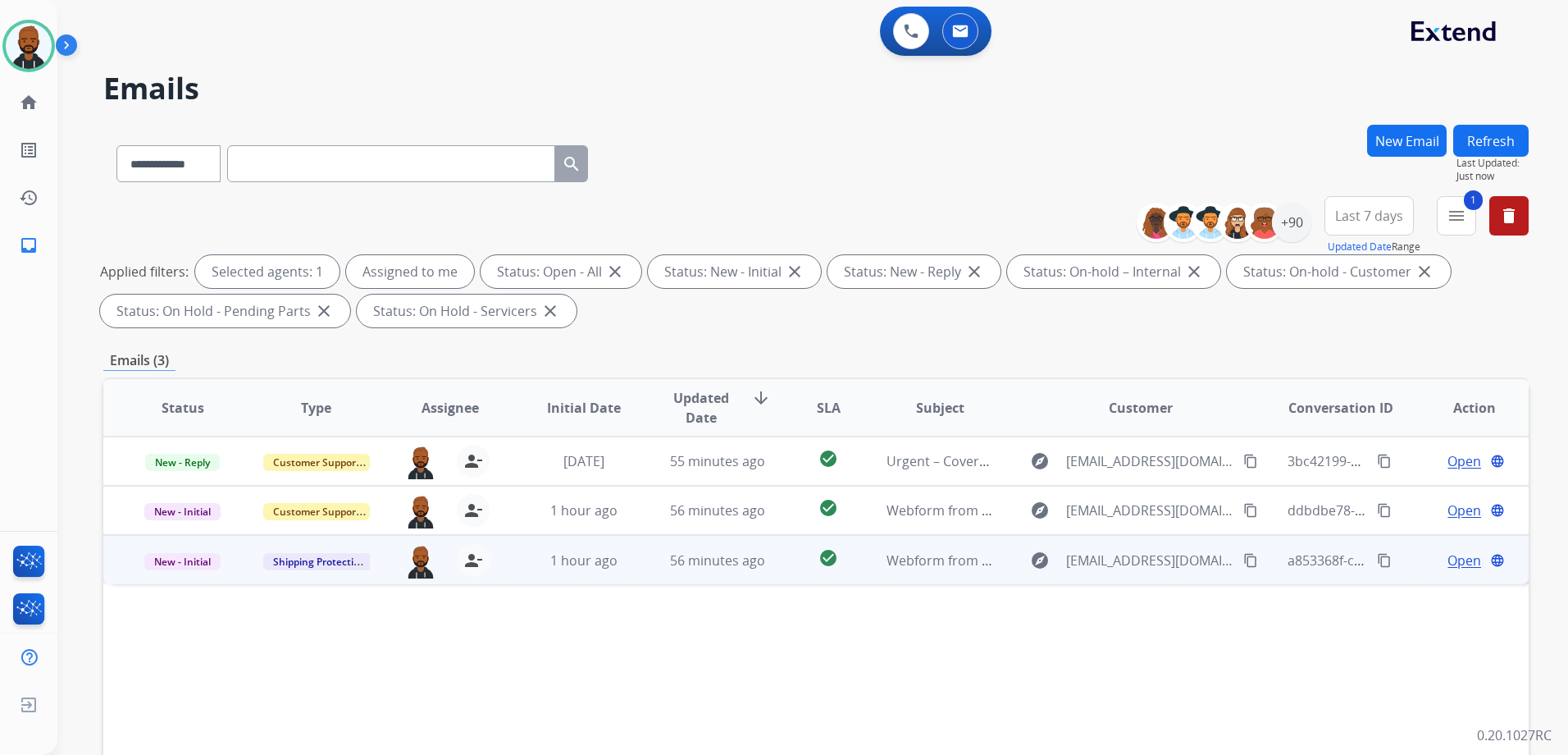
click at [1466, 561] on span "Open" at bounding box center [1464, 560] width 34 height 19
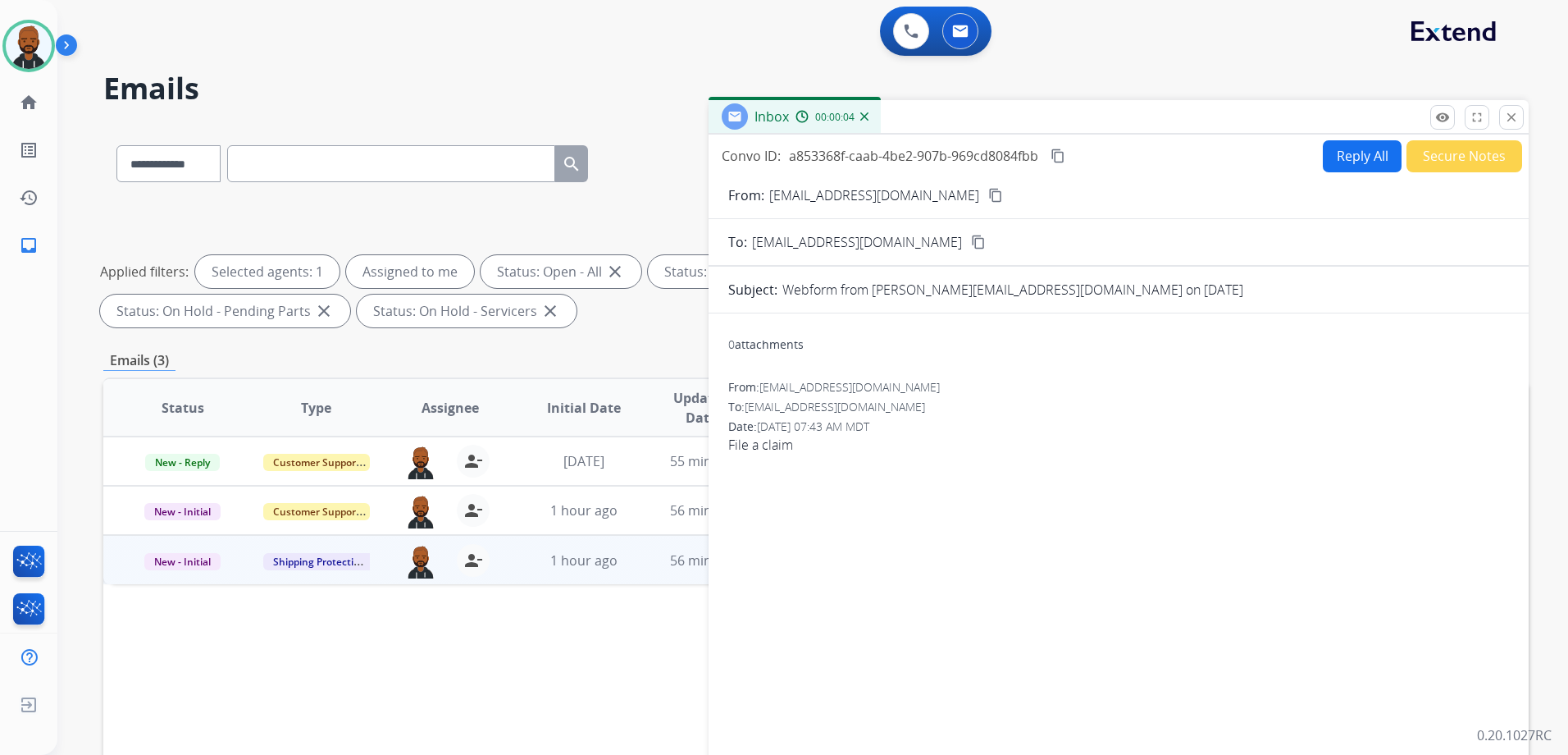
click at [989, 194] on mat-icon "content_copy" at bounding box center [995, 195] width 15 height 15
click at [1364, 151] on button "Reply All" at bounding box center [1362, 156] width 79 height 32
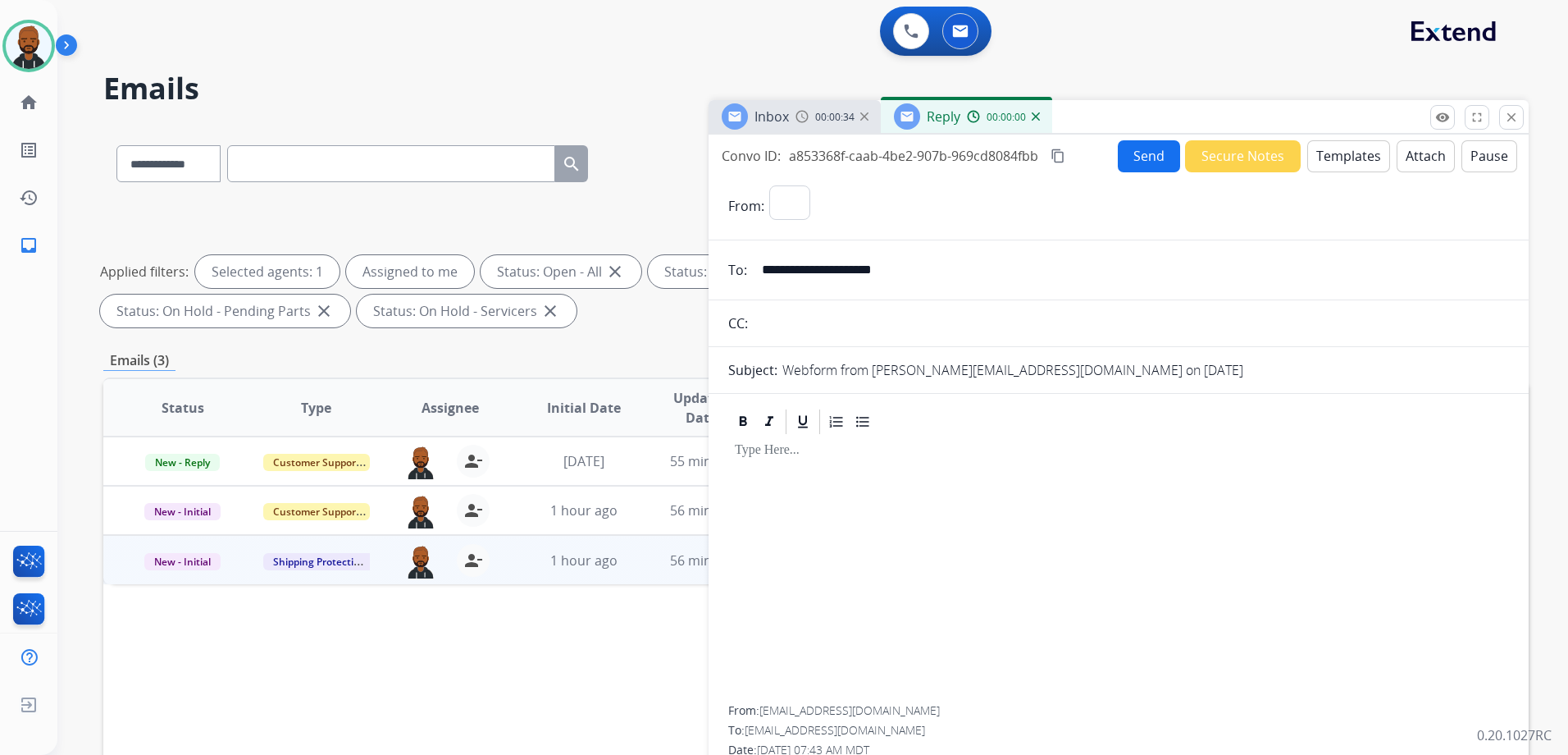
select select "**********"
click at [1339, 155] on button "Templates" at bounding box center [1348, 156] width 83 height 32
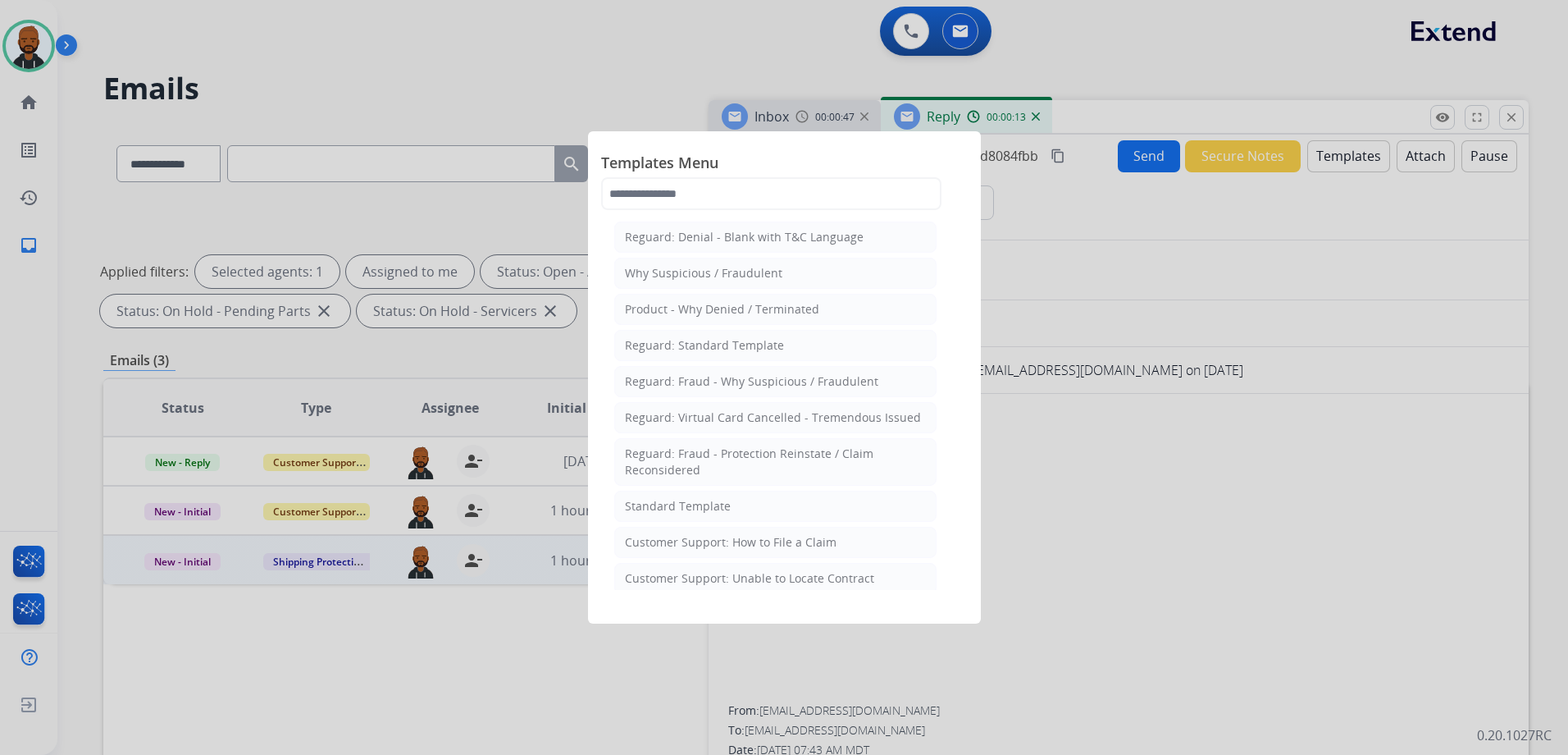
drag, startPoint x: 818, startPoint y: 535, endPoint x: 845, endPoint y: 521, distance: 30.4
click at [820, 535] on div "Customer Support: How to File a Claim" at bounding box center [730, 542] width 211 height 17
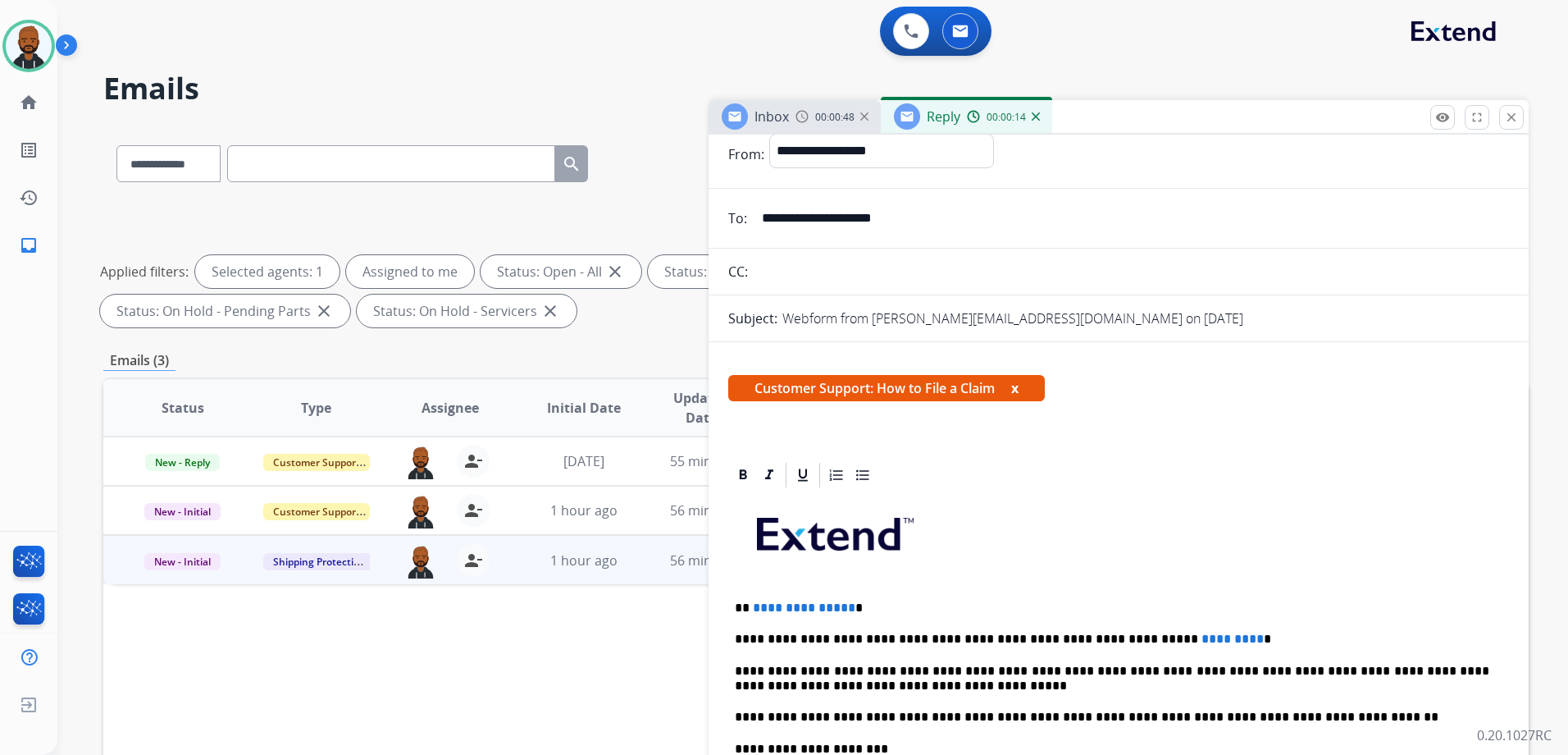
scroll to position [246, 0]
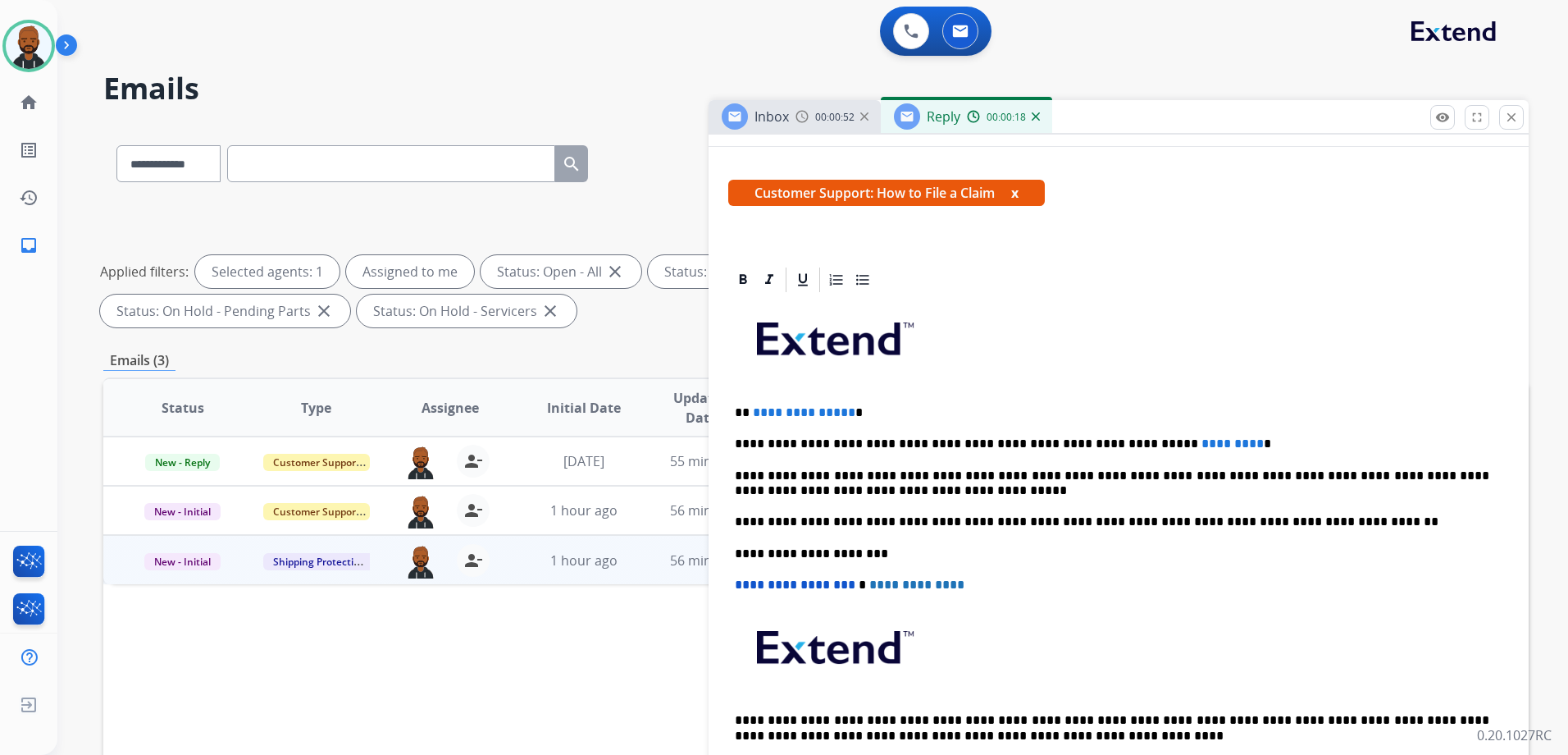
click at [840, 413] on span "**********" at bounding box center [803, 412] width 102 height 13
click at [841, 411] on span "**********" at bounding box center [803, 412] width 102 height 13
drag, startPoint x: 843, startPoint y: 412, endPoint x: 751, endPoint y: 413, distance: 92.0
click at [753, 413] on span "**********" at bounding box center [803, 412] width 102 height 13
drag, startPoint x: 1180, startPoint y: 443, endPoint x: 1126, endPoint y: 443, distance: 54.0
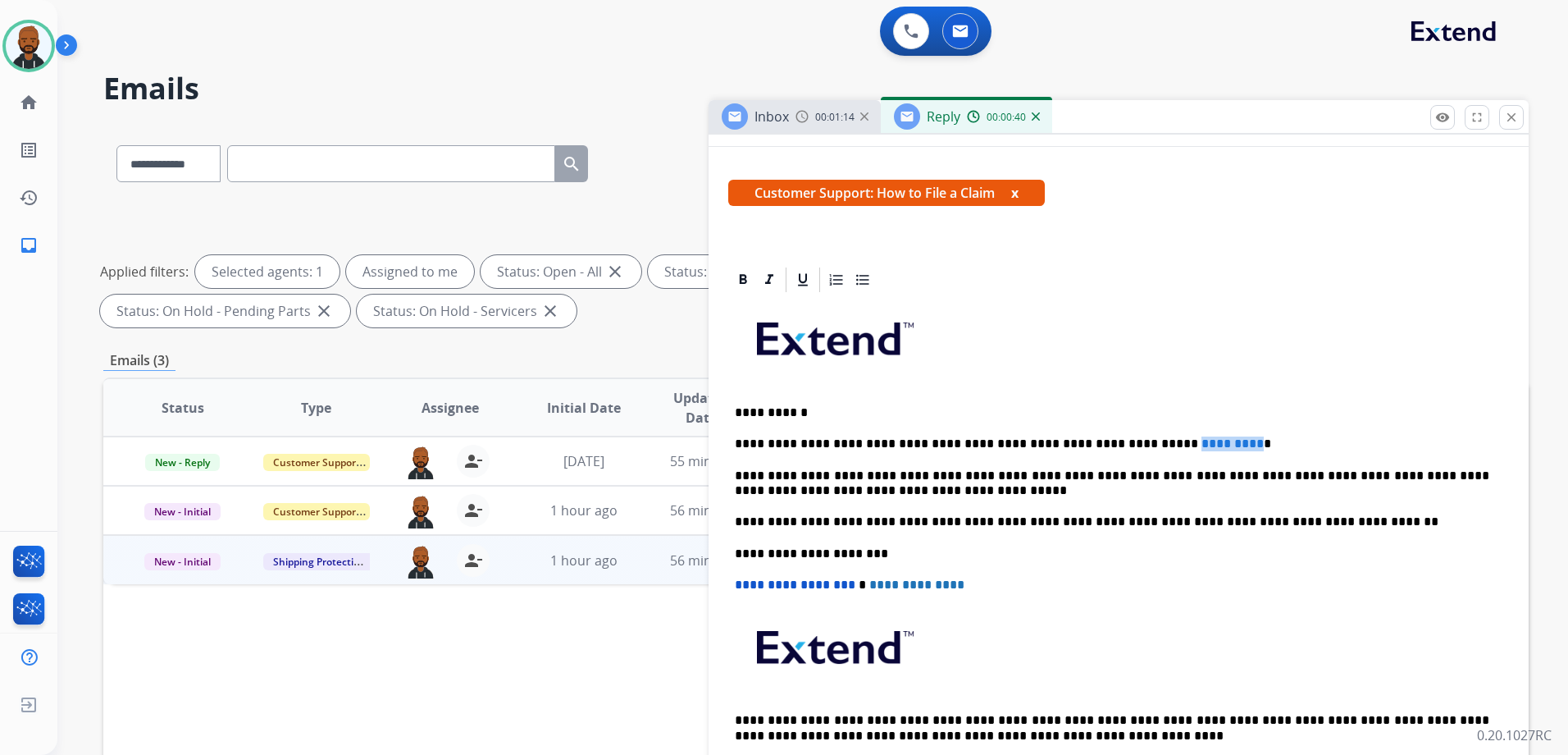
click at [1201, 443] on span "*********" at bounding box center [1232, 443] width 62 height 13
drag, startPoint x: 1111, startPoint y: 441, endPoint x: 1180, endPoint y: 441, distance: 69.0
click at [1201, 441] on span "*********" at bounding box center [1232, 443] width 62 height 13
click at [1201, 445] on p "**********" at bounding box center [1111, 443] width 755 height 15
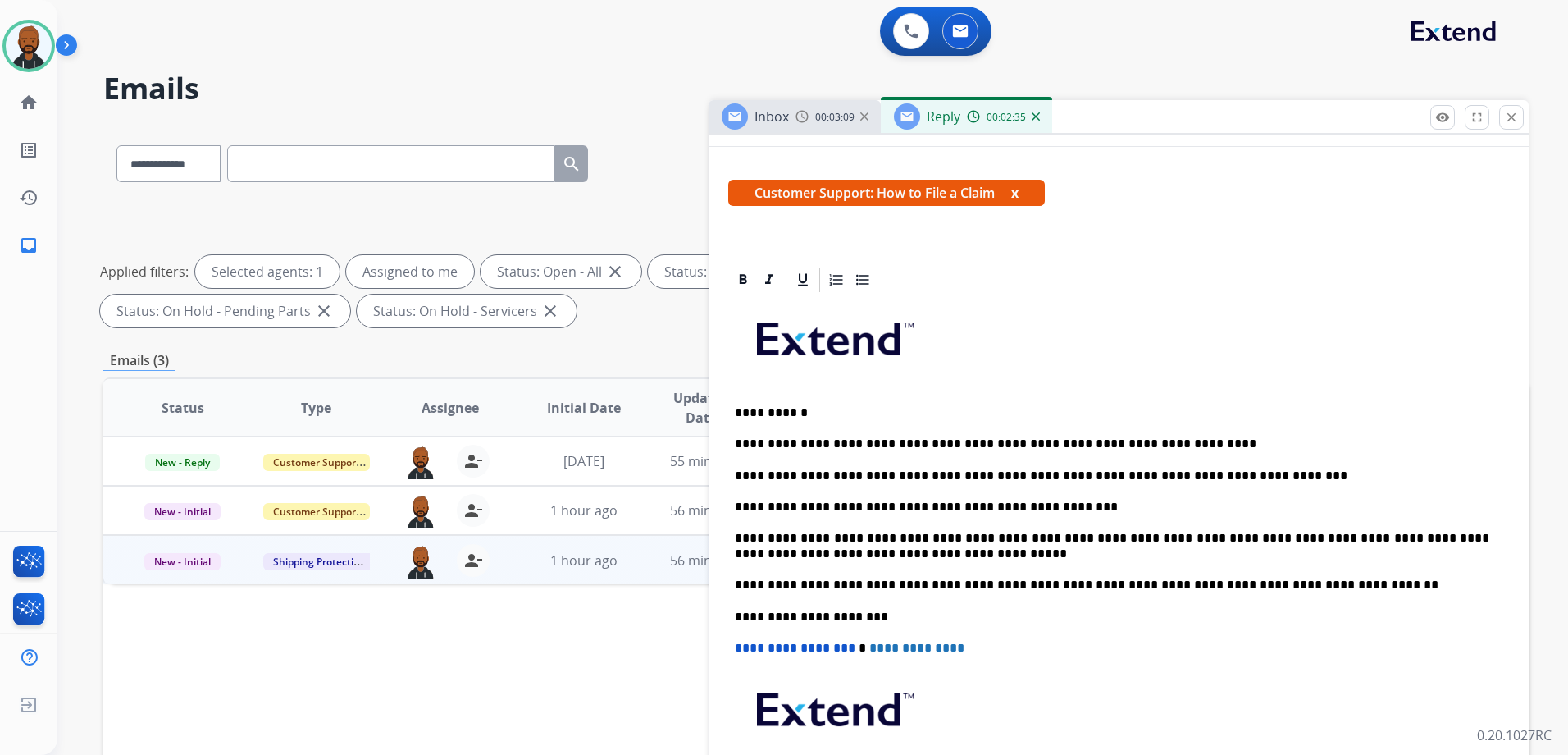
click at [1251, 480] on p "**********" at bounding box center [1111, 475] width 755 height 15
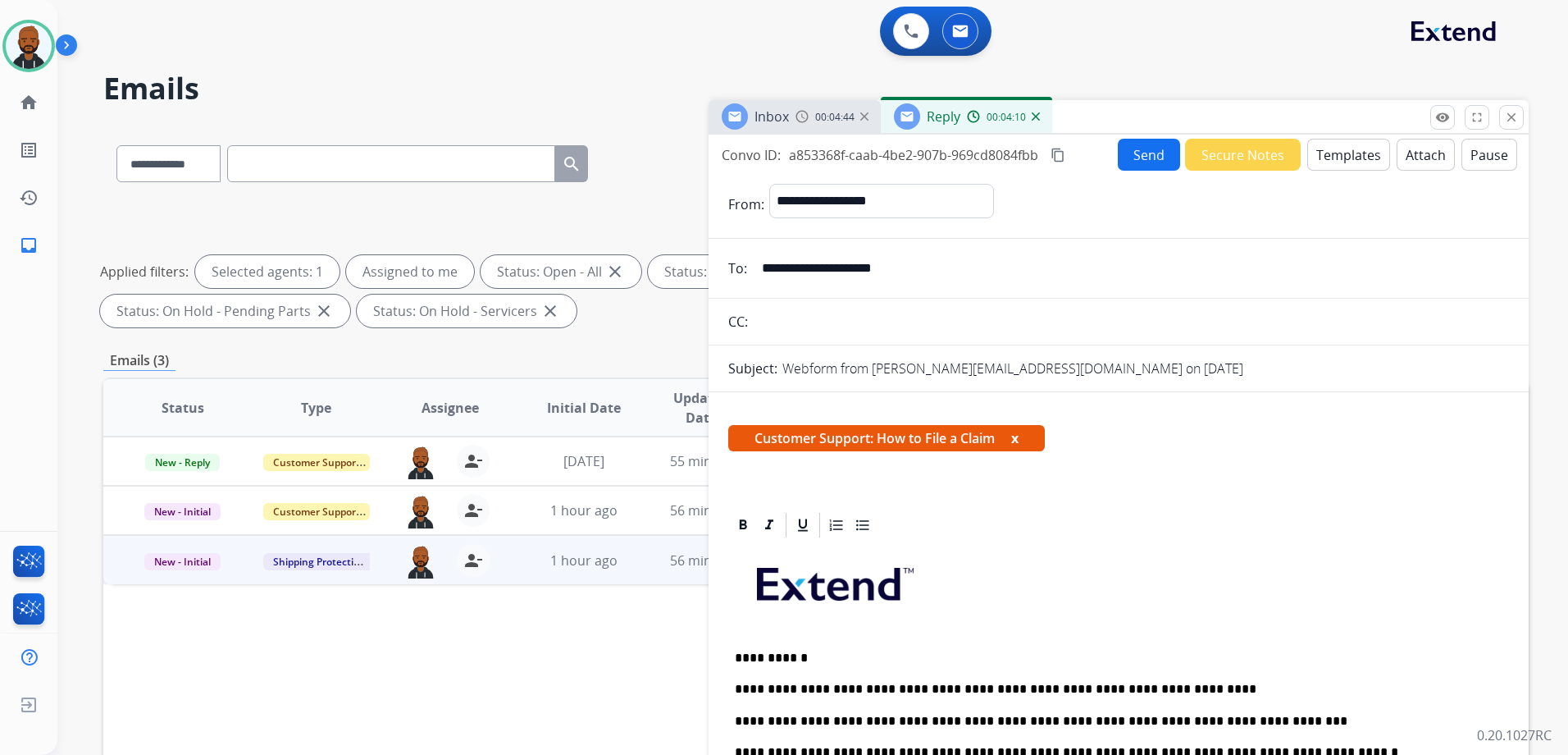
scroll to position [0, 0]
click at [1064, 161] on mat-icon "content_copy" at bounding box center [1058, 155] width 15 height 15
click at [1131, 159] on button "Send" at bounding box center [1149, 155] width 62 height 32
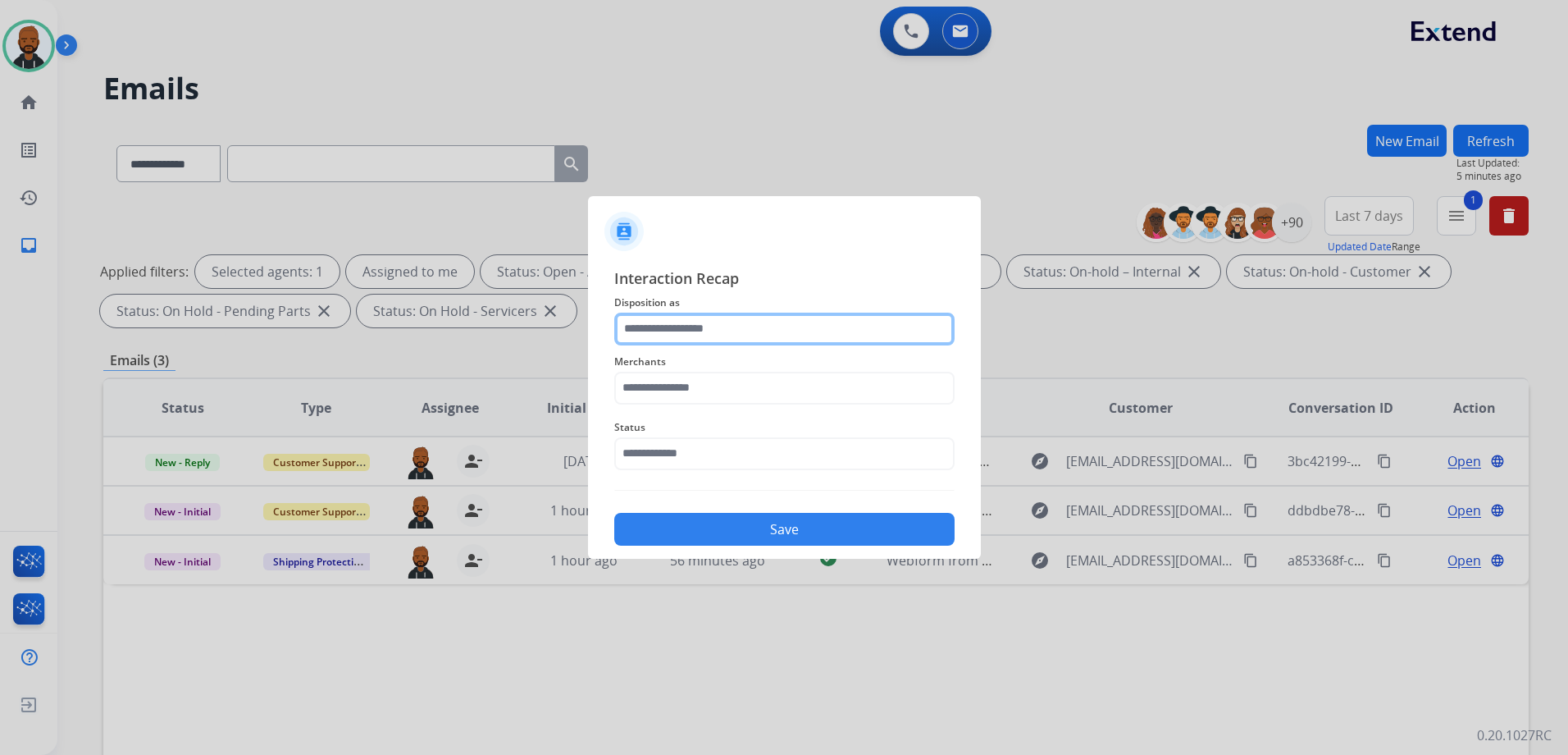
click at [751, 320] on input "text" at bounding box center [784, 329] width 340 height 33
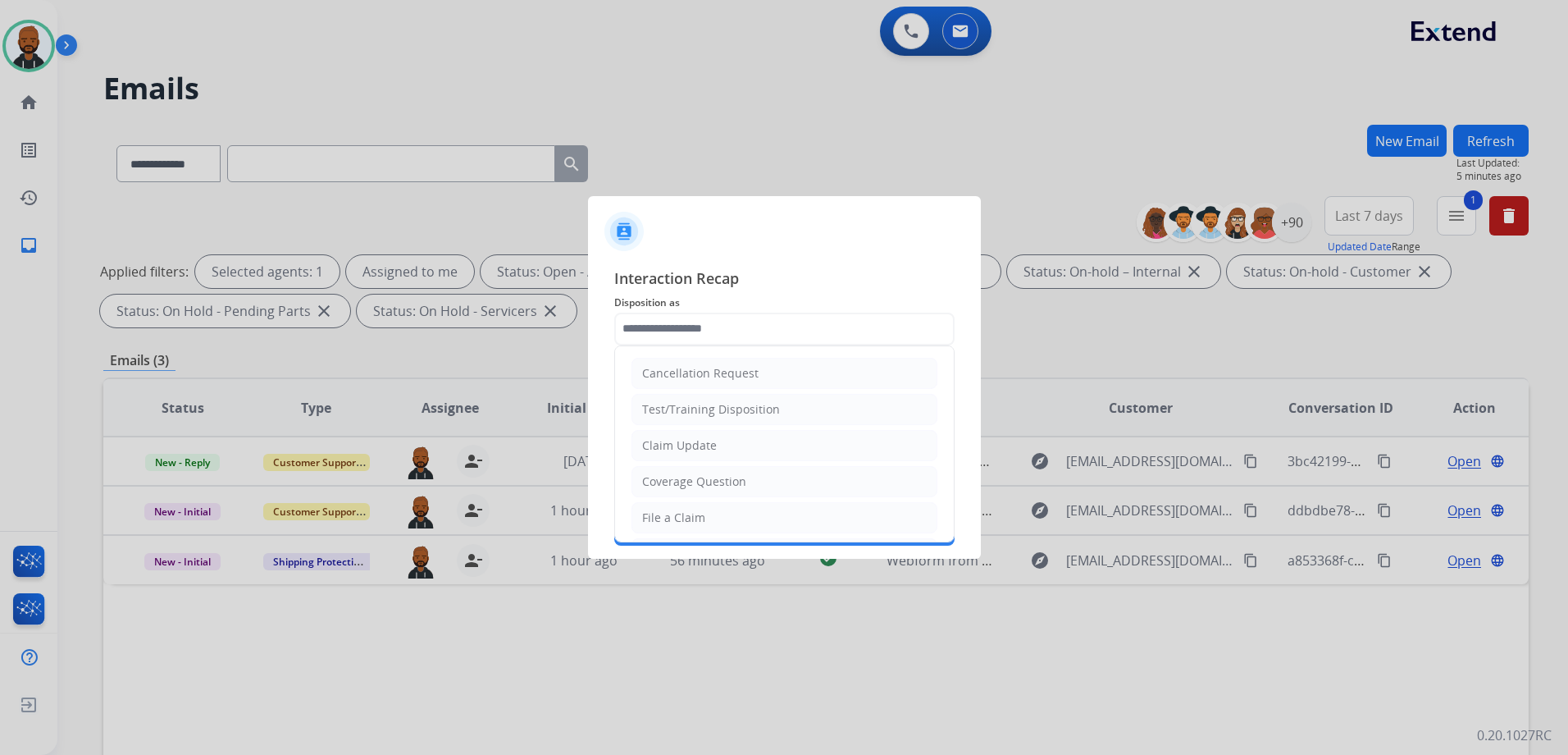
click at [705, 511] on li "File a Claim" at bounding box center [784, 517] width 306 height 31
type input "**********"
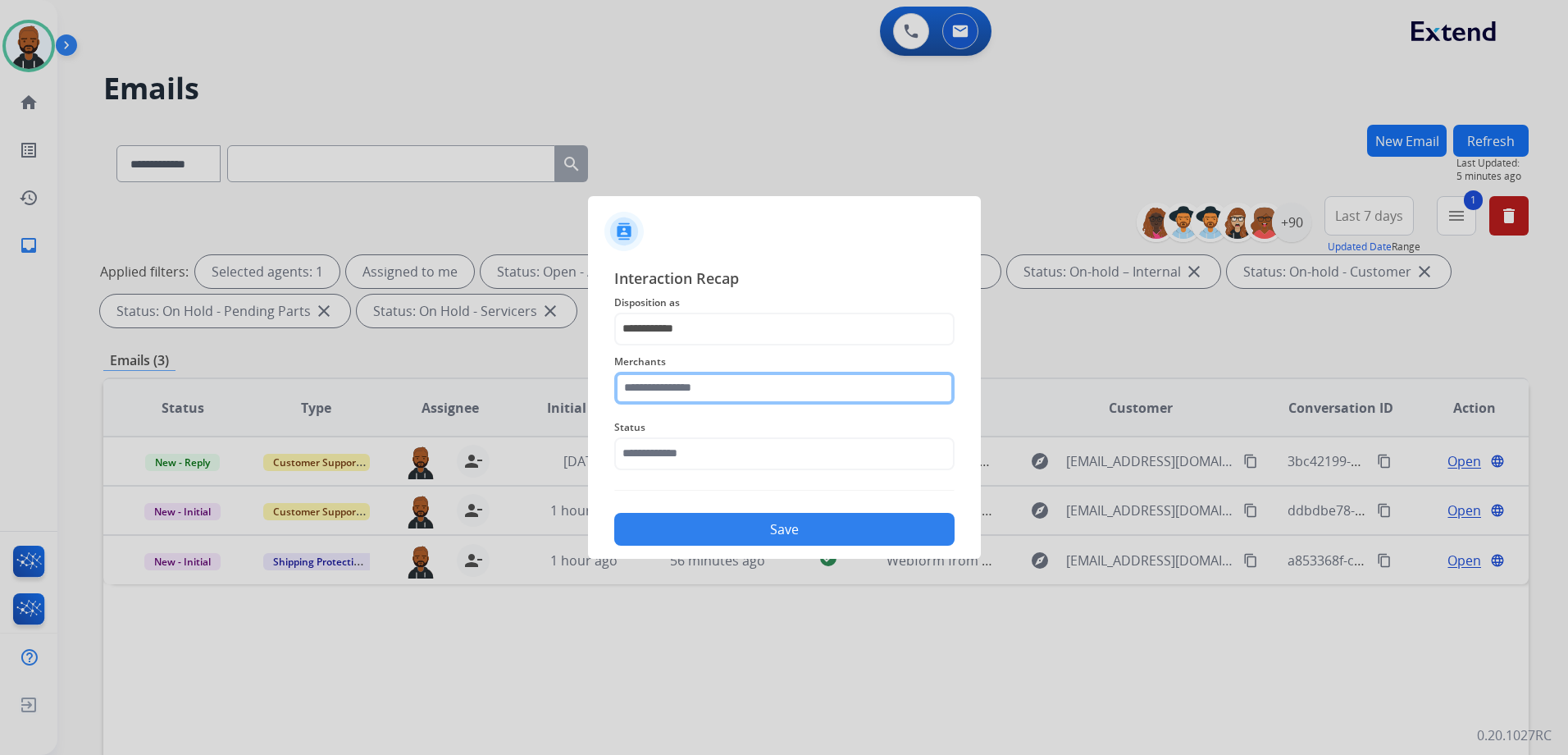
click at [745, 392] on input "text" at bounding box center [784, 388] width 340 height 33
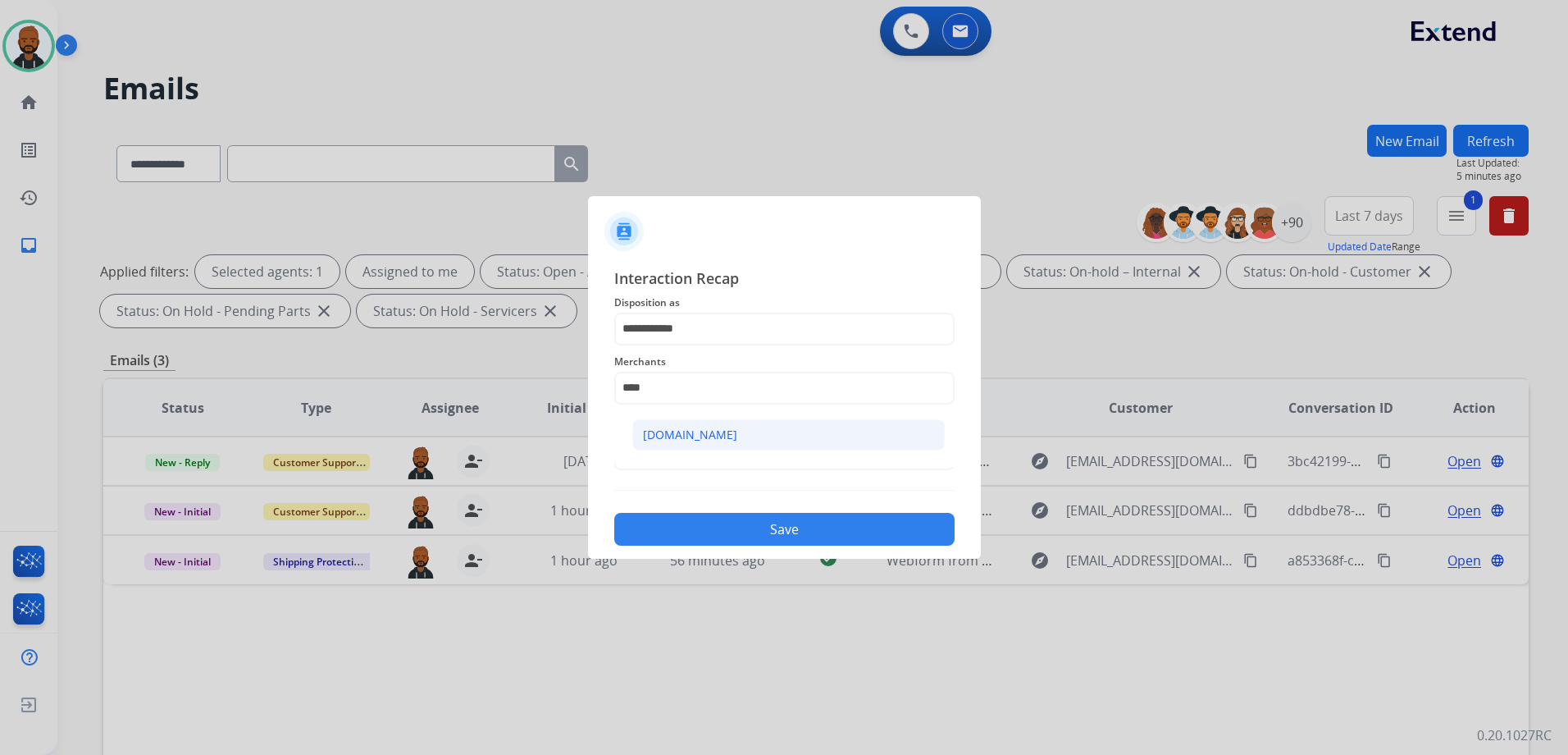
click at [748, 426] on li "[DOMAIN_NAME]" at bounding box center [788, 434] width 313 height 31
type input "**********"
click at [735, 458] on input "text" at bounding box center [784, 454] width 340 height 33
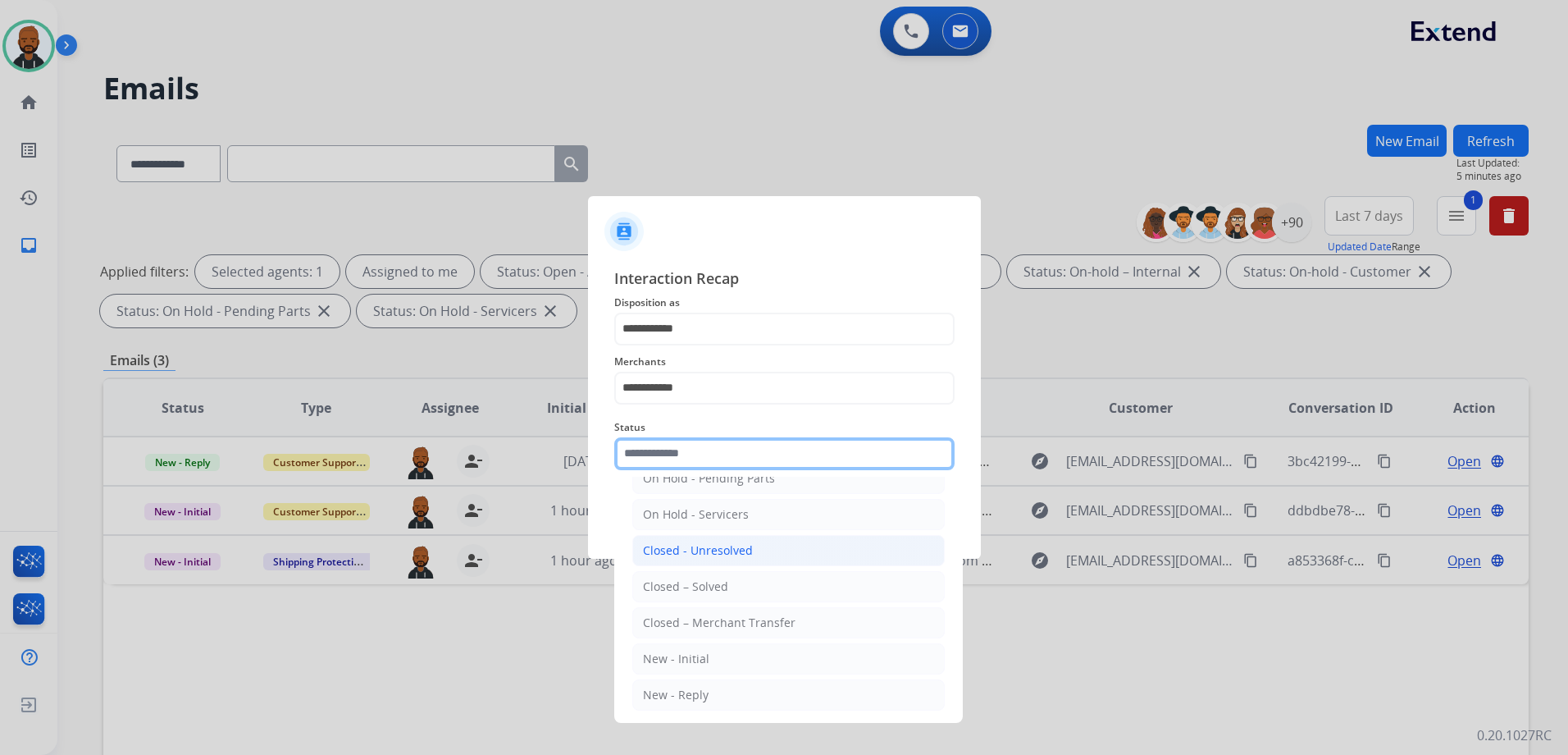
scroll to position [98, 0]
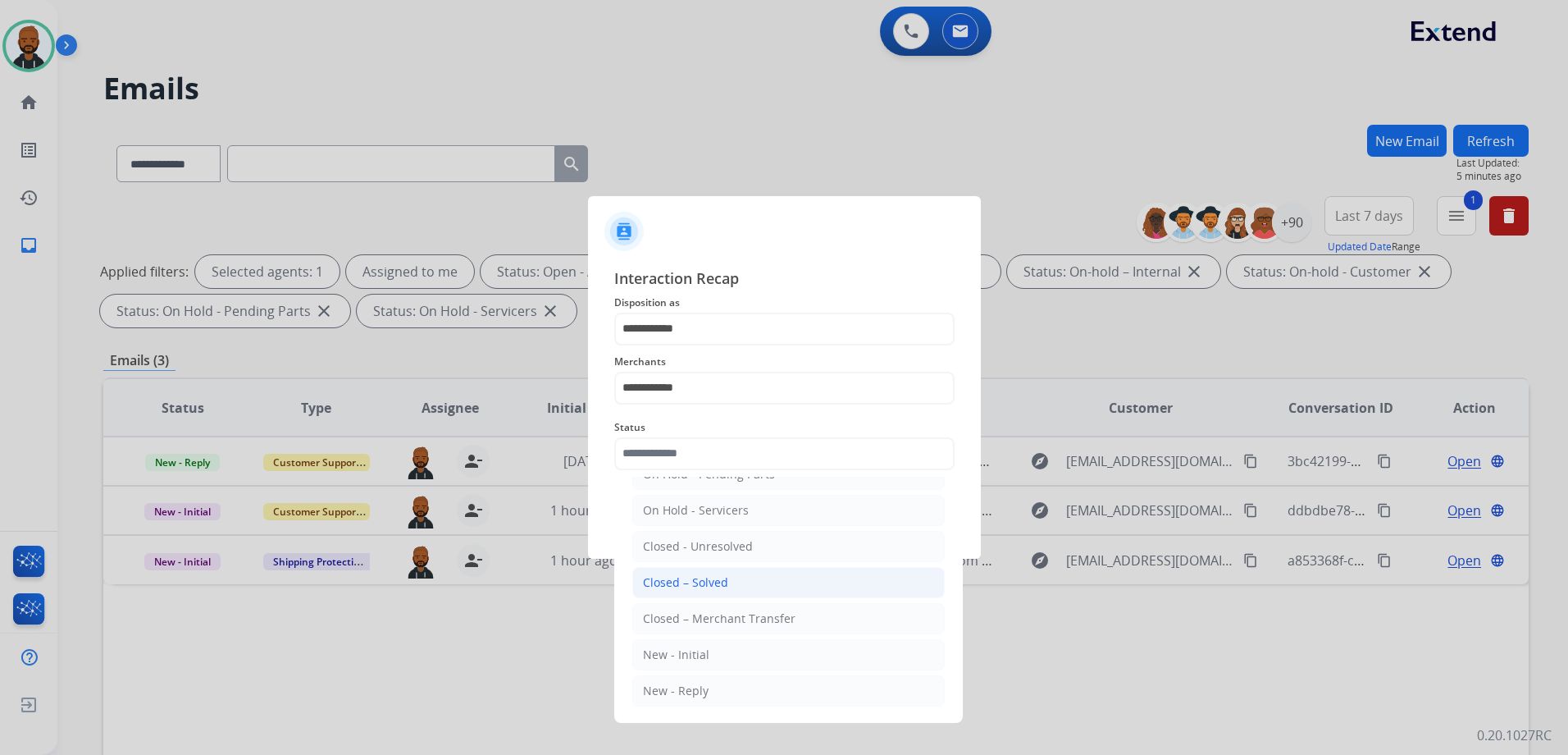
click at [744, 581] on li "Closed – Solved" at bounding box center [788, 583] width 313 height 31
type input "**********"
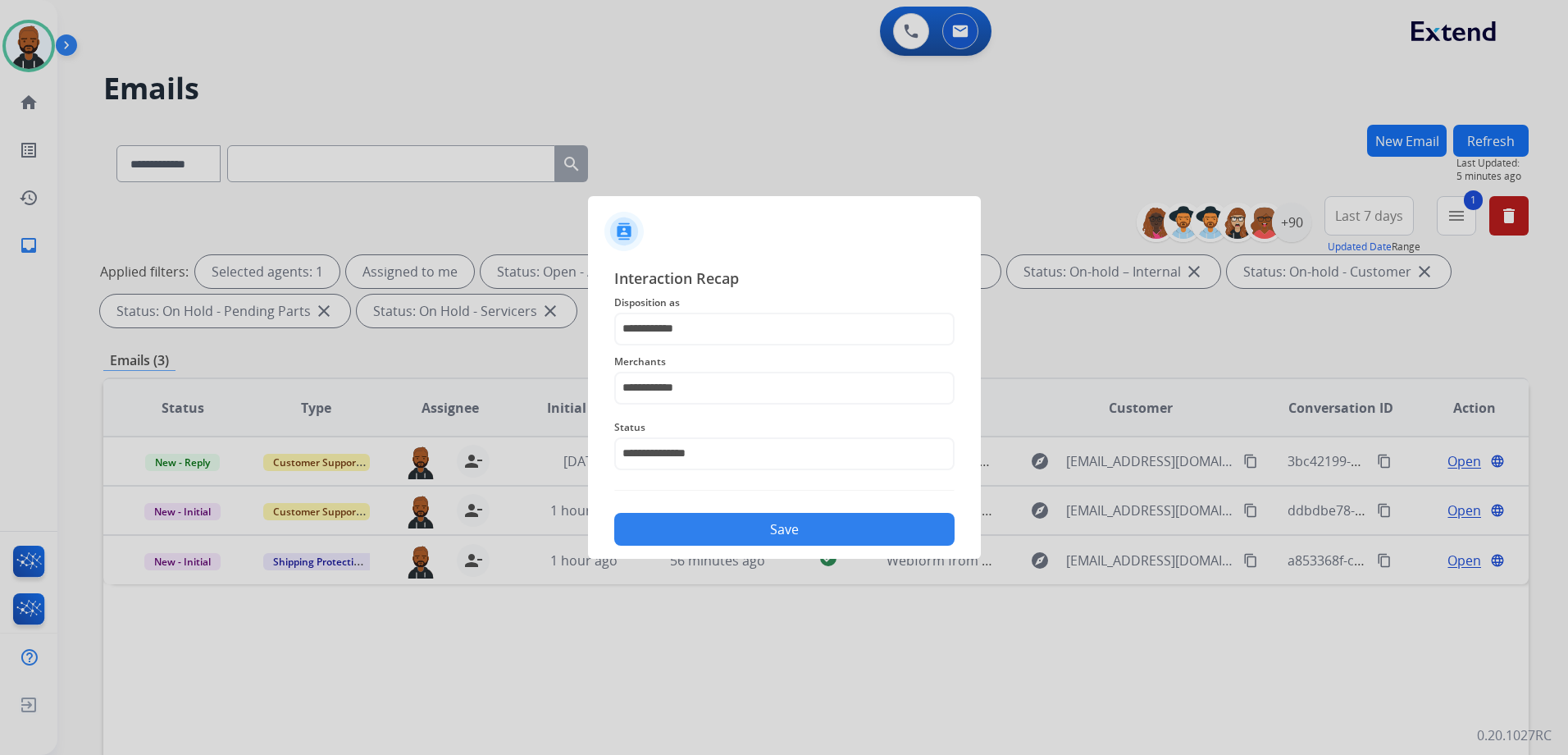
click at [774, 533] on button "Save" at bounding box center [784, 529] width 340 height 33
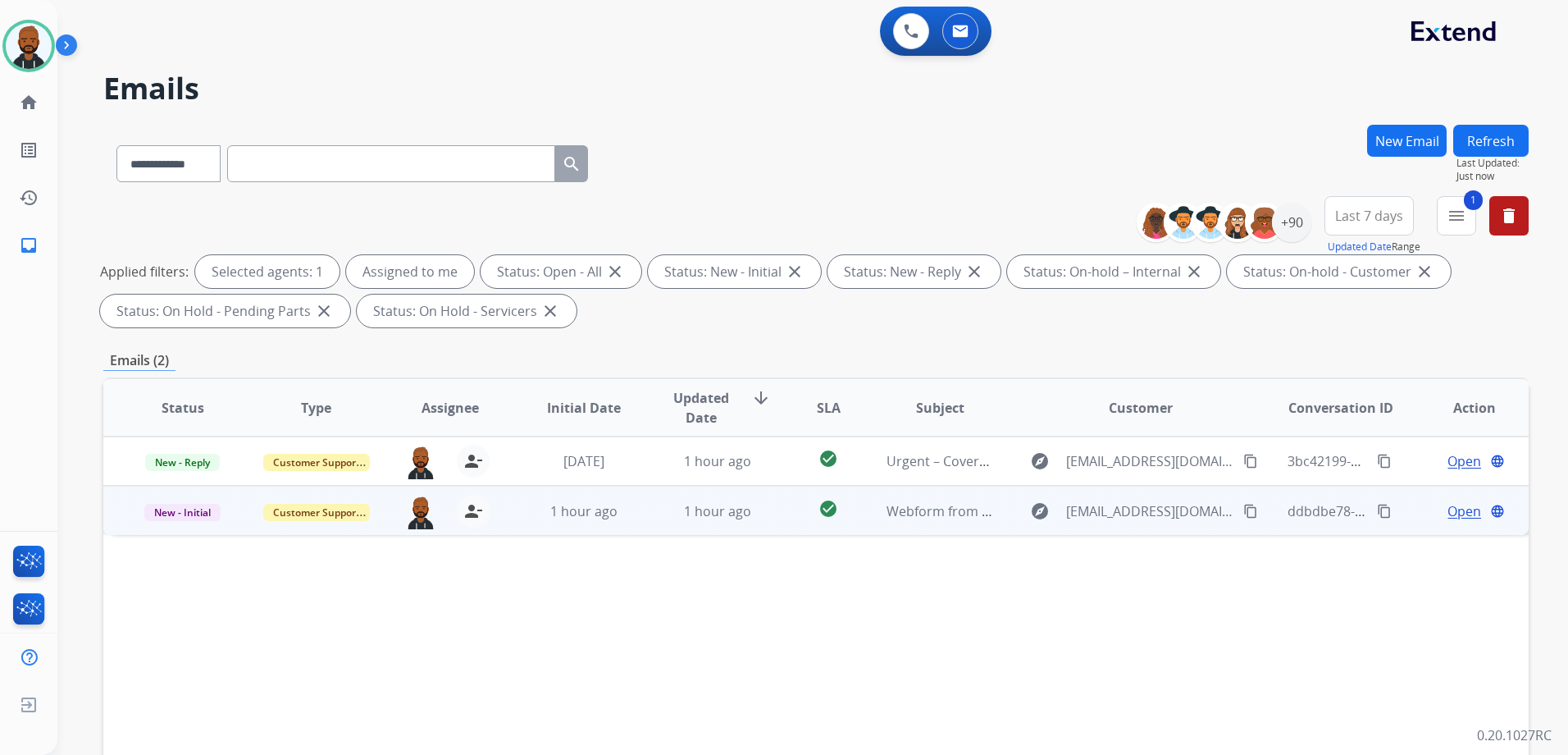
click at [1433, 508] on div "Open language" at bounding box center [1474, 510] width 106 height 19
click at [1448, 500] on td "Open language" at bounding box center [1461, 510] width 133 height 50
click at [1447, 512] on span "Open" at bounding box center [1464, 510] width 34 height 19
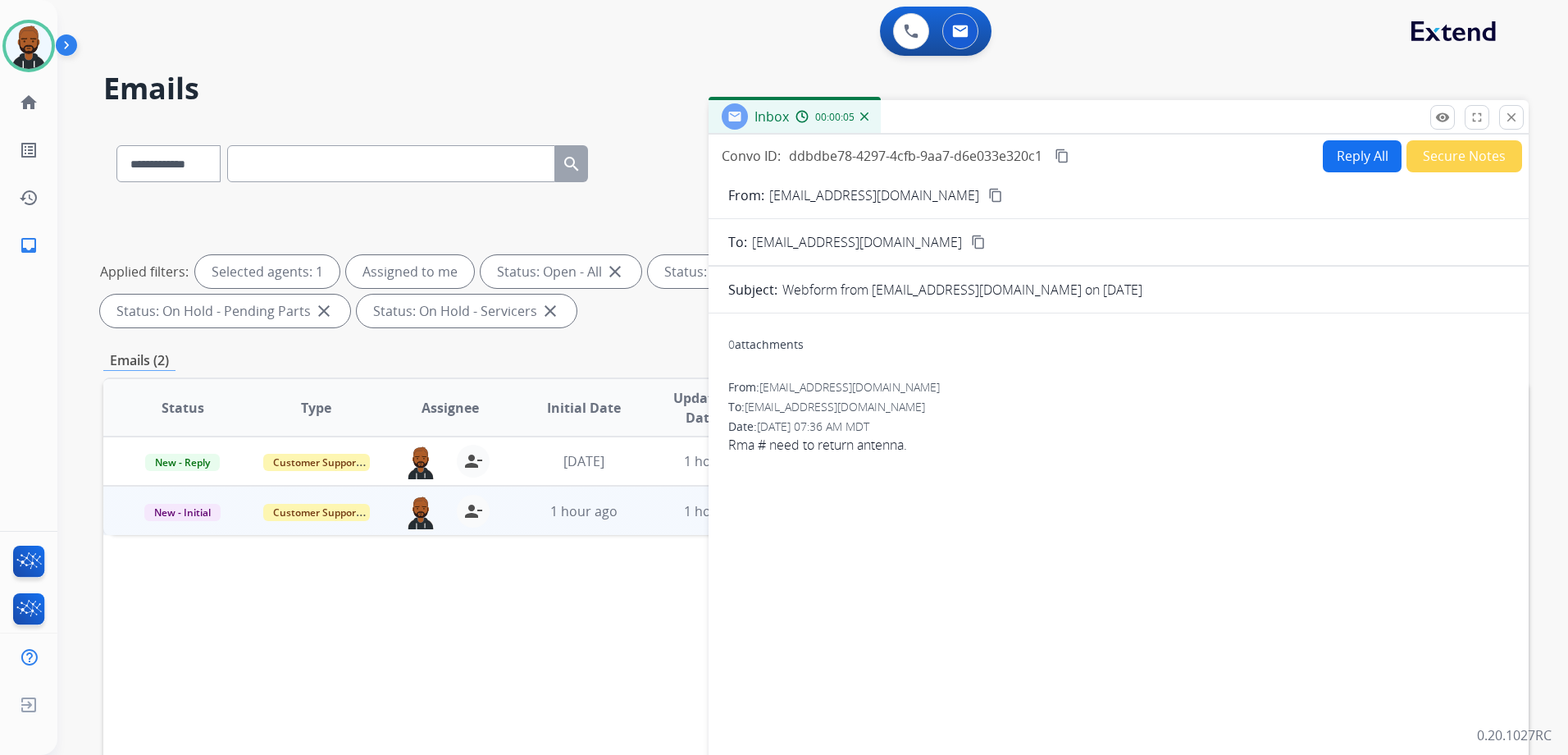
click at [986, 203] on button "content_copy" at bounding box center [995, 195] width 19 height 19
click at [1301, 132] on div "Inbox 00:00:44" at bounding box center [1118, 117] width 820 height 34
click at [1337, 161] on button "Reply All" at bounding box center [1362, 156] width 79 height 32
select select "**********"
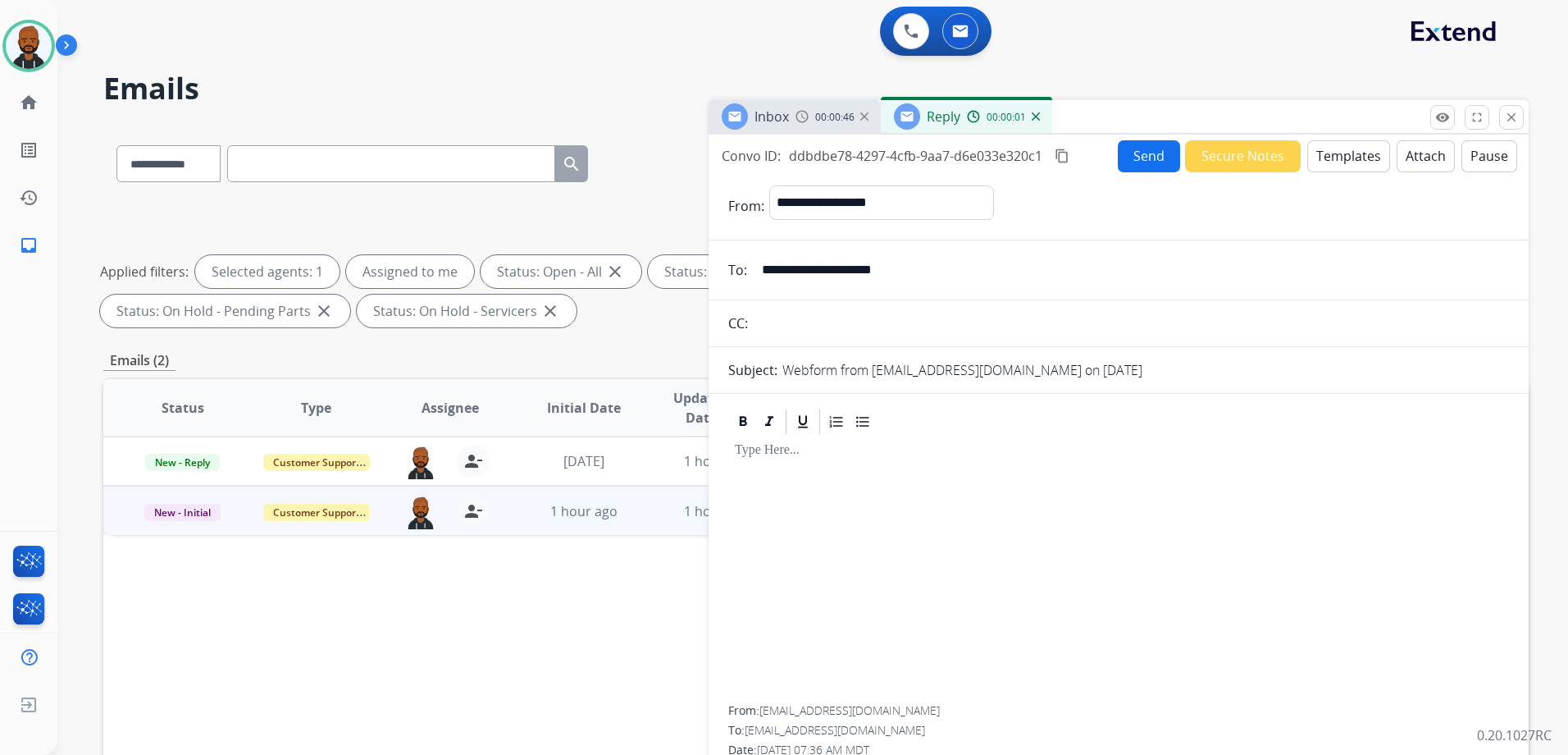
click at [1317, 153] on button "Templates" at bounding box center [1348, 156] width 83 height 32
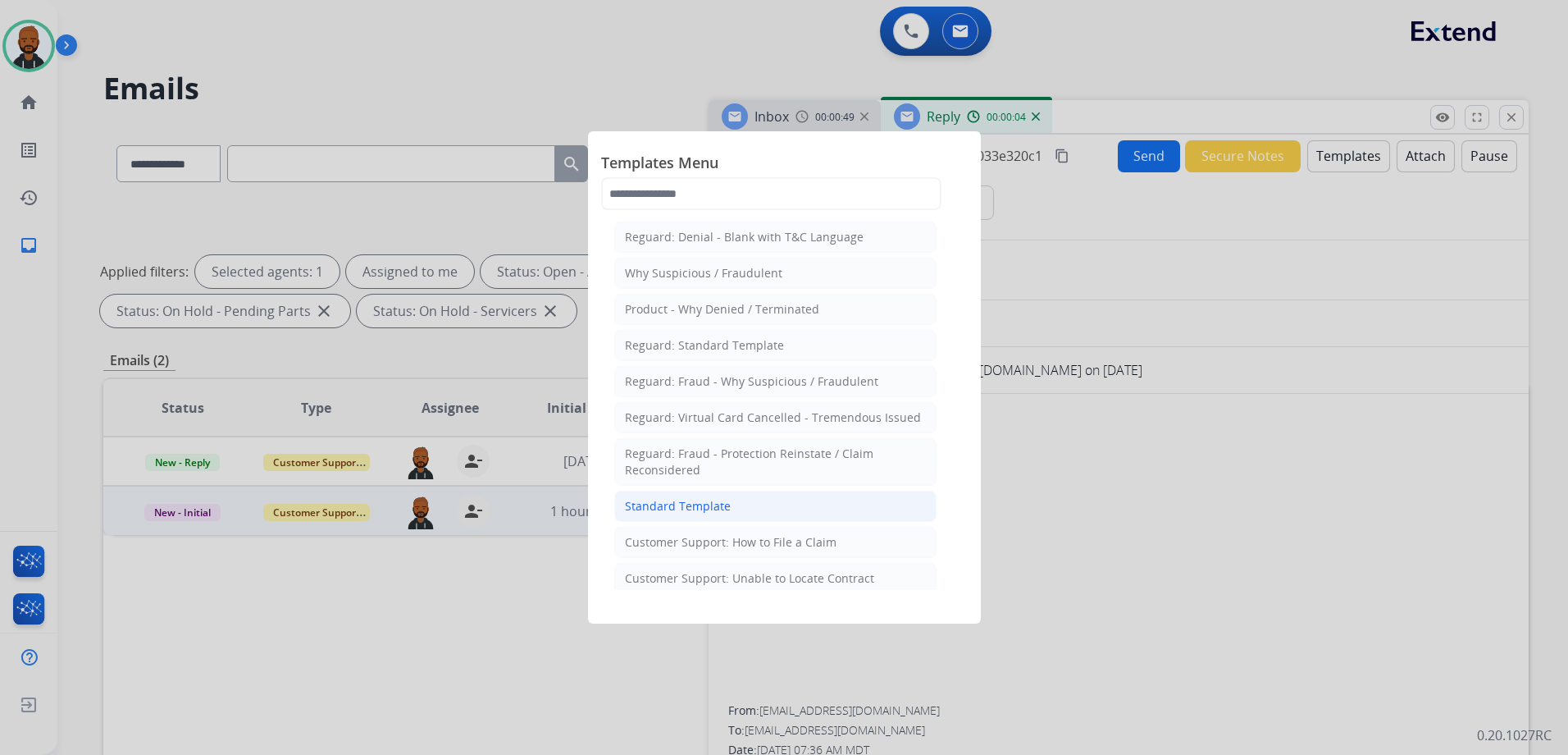
click at [697, 508] on div "Standard Template" at bounding box center [678, 506] width 106 height 17
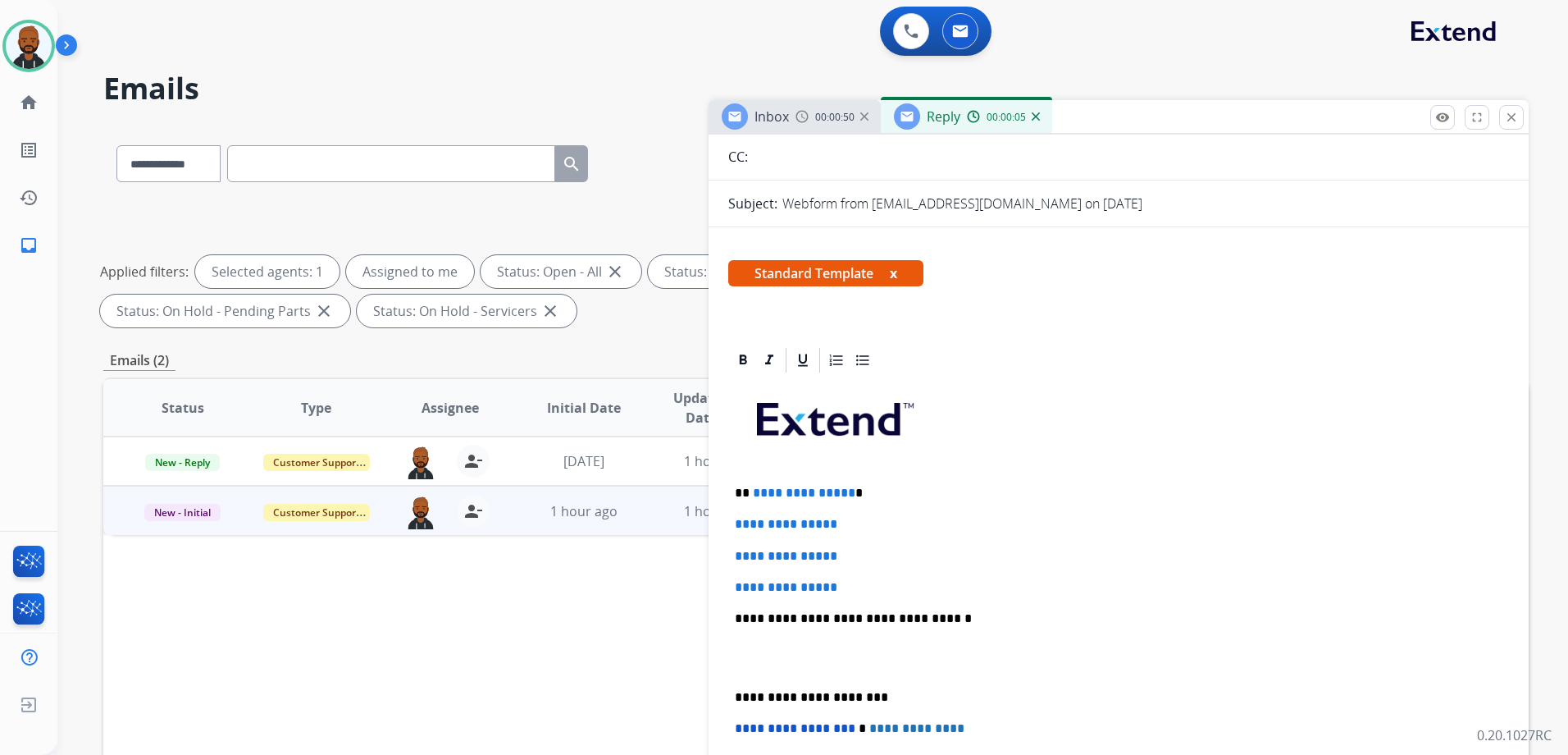
scroll to position [0, 0]
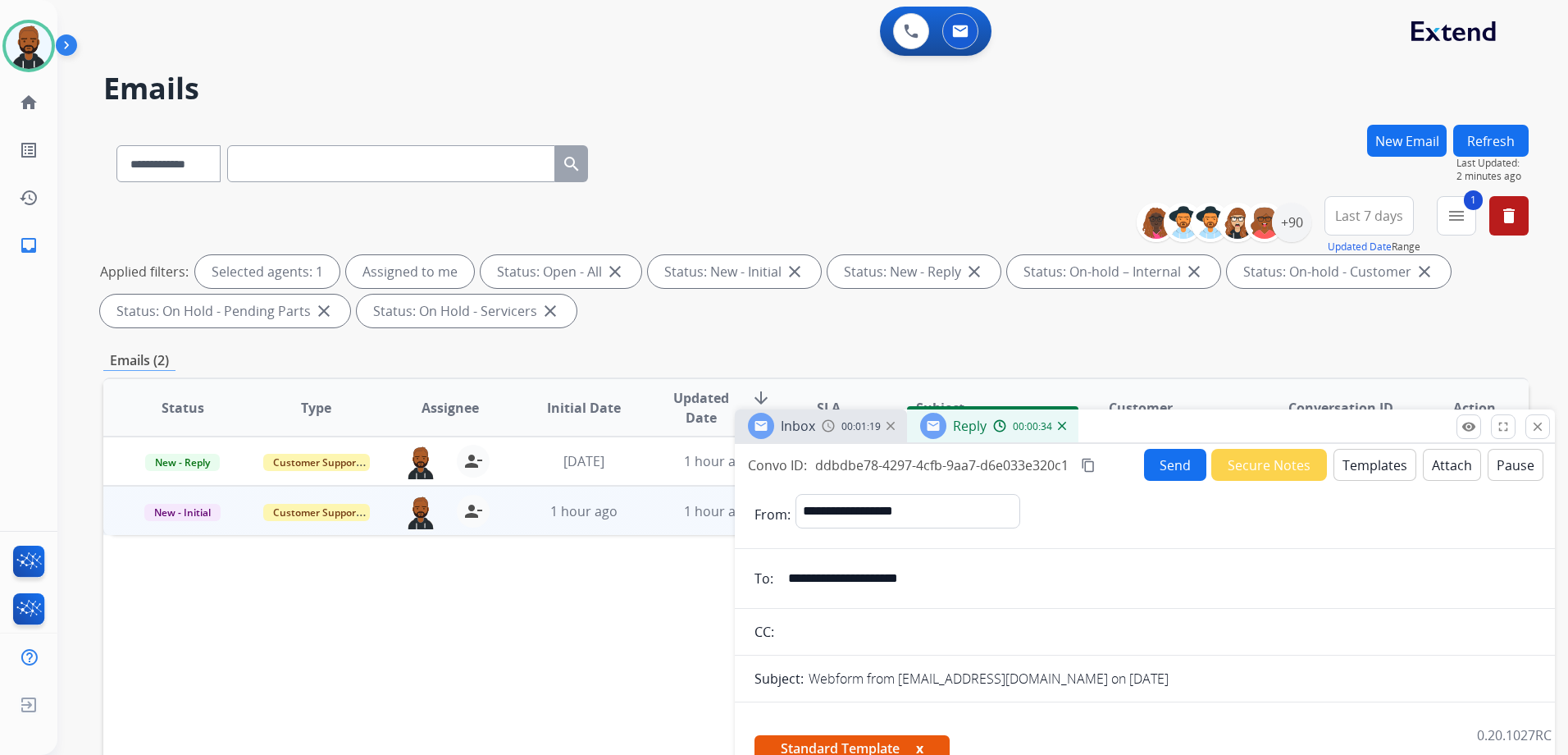
drag, startPoint x: 1131, startPoint y: 105, endPoint x: 1149, endPoint y: 421, distance: 316.5
click at [1157, 421] on div "Inbox 00:01:19 Reply 00:00:34" at bounding box center [1144, 426] width 820 height 34
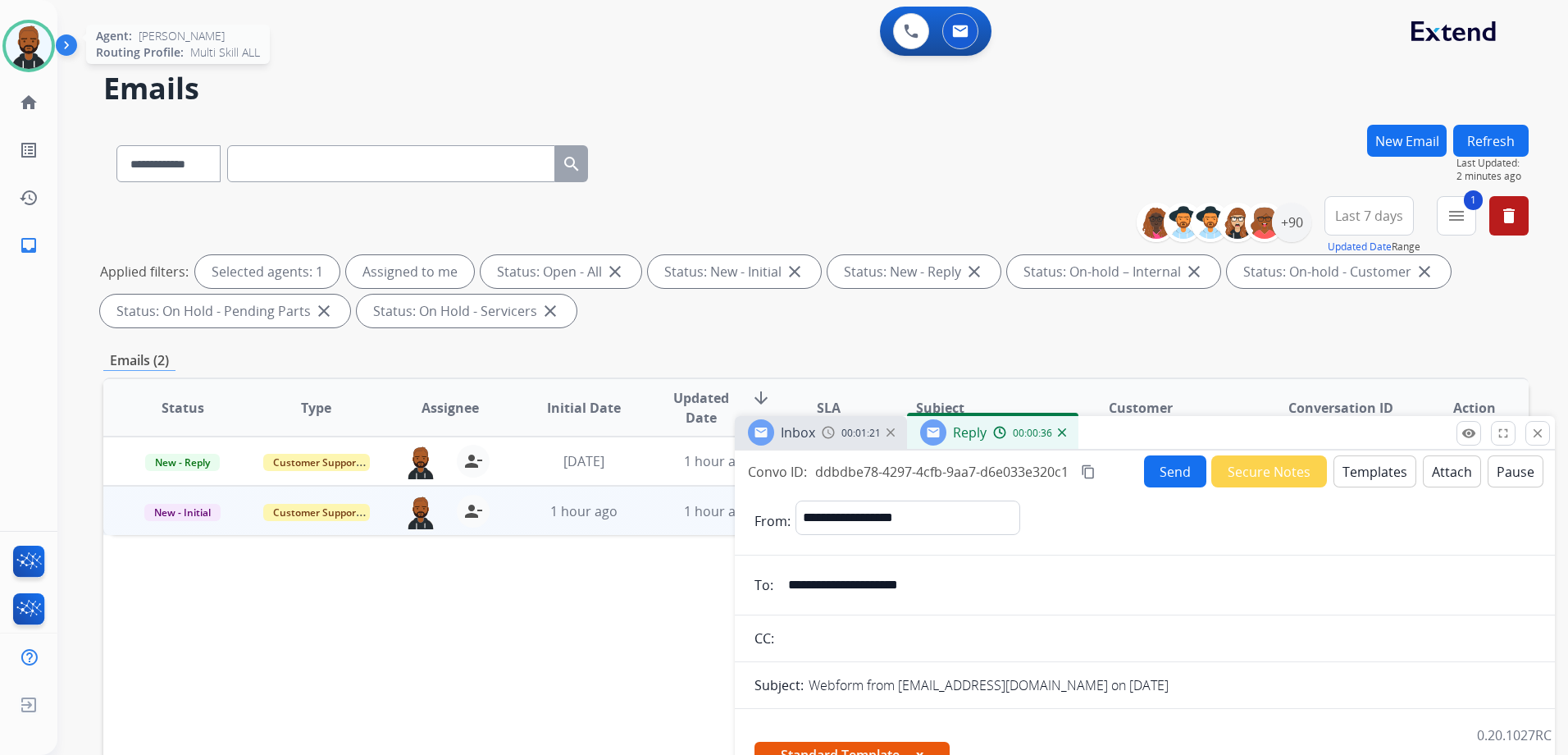
click at [18, 57] on img at bounding box center [28, 46] width 46 height 46
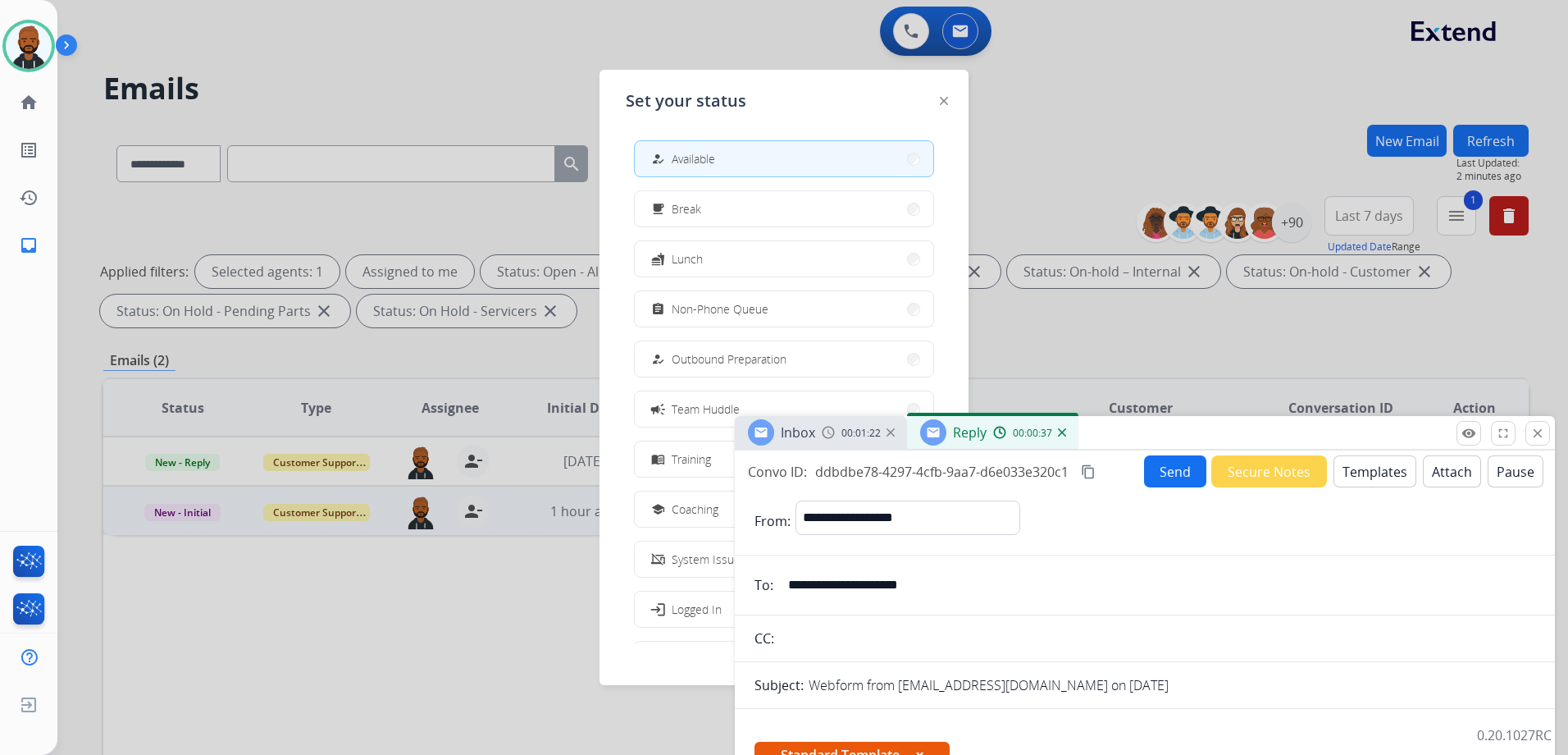
click at [690, 303] on span "Non-Phone Queue" at bounding box center [720, 309] width 96 height 18
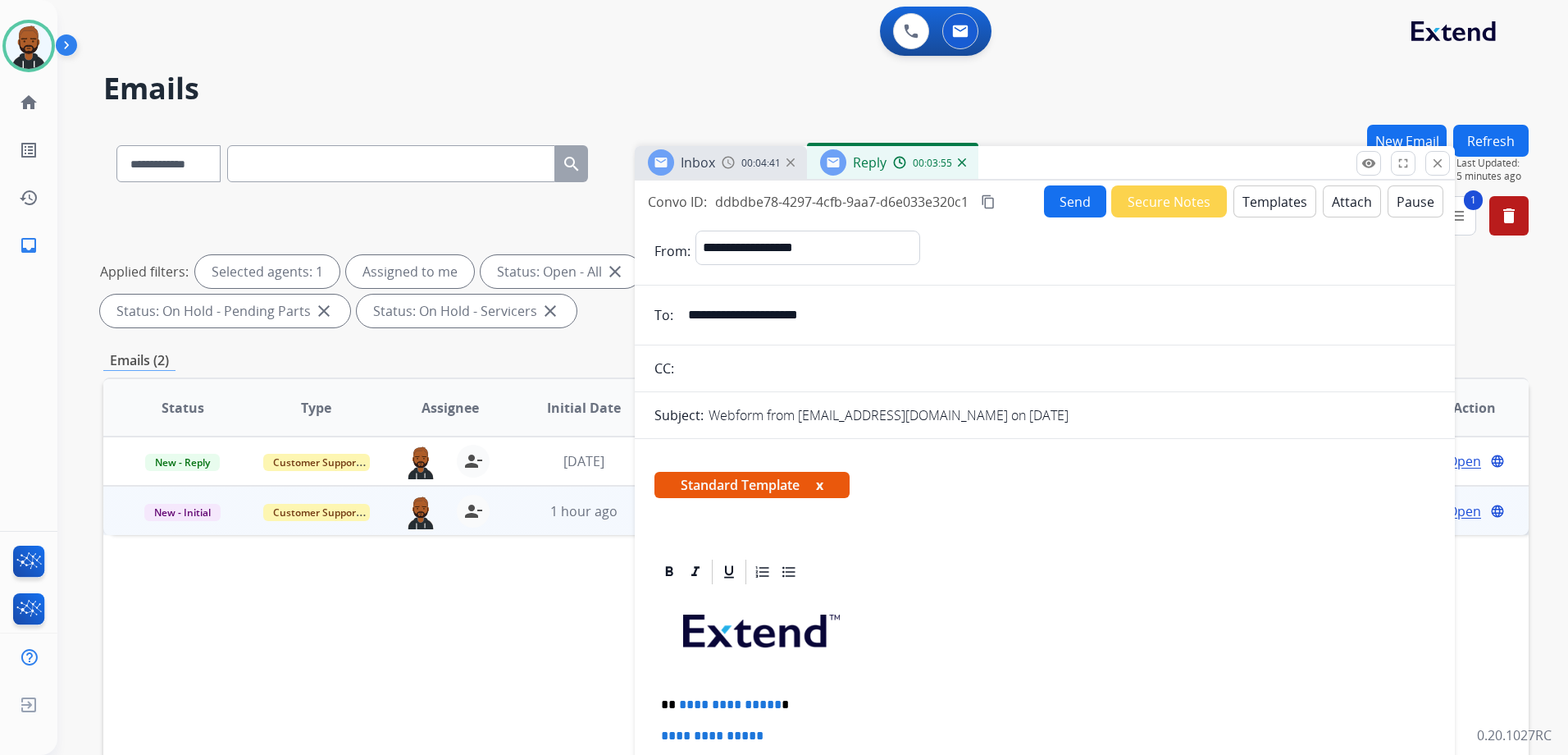
drag, startPoint x: 1209, startPoint y: 441, endPoint x: 1078, endPoint y: 113, distance: 353.2
click at [1078, 146] on div "Inbox 00:04:41 Reply 00:03:55" at bounding box center [1045, 163] width 820 height 34
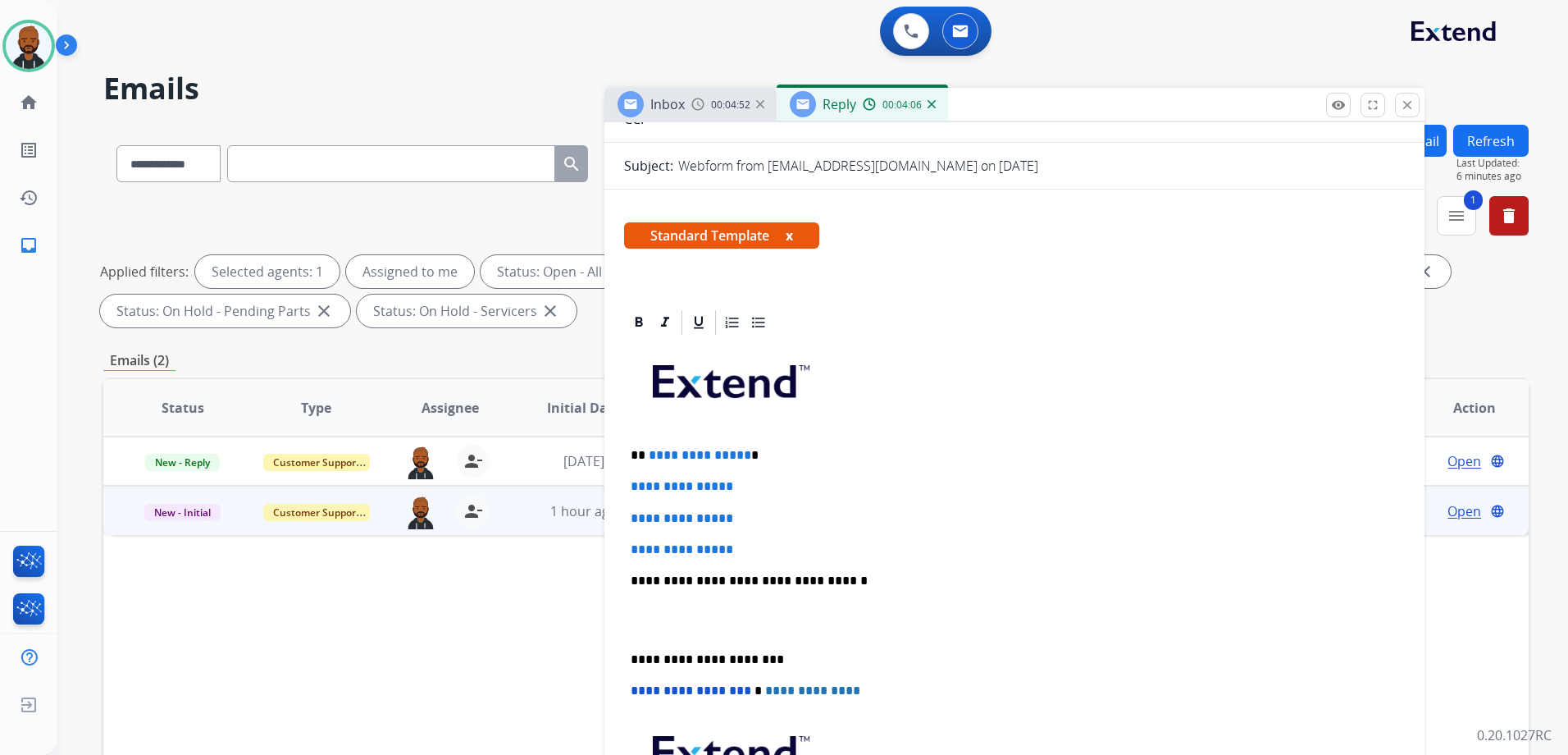
scroll to position [246, 0]
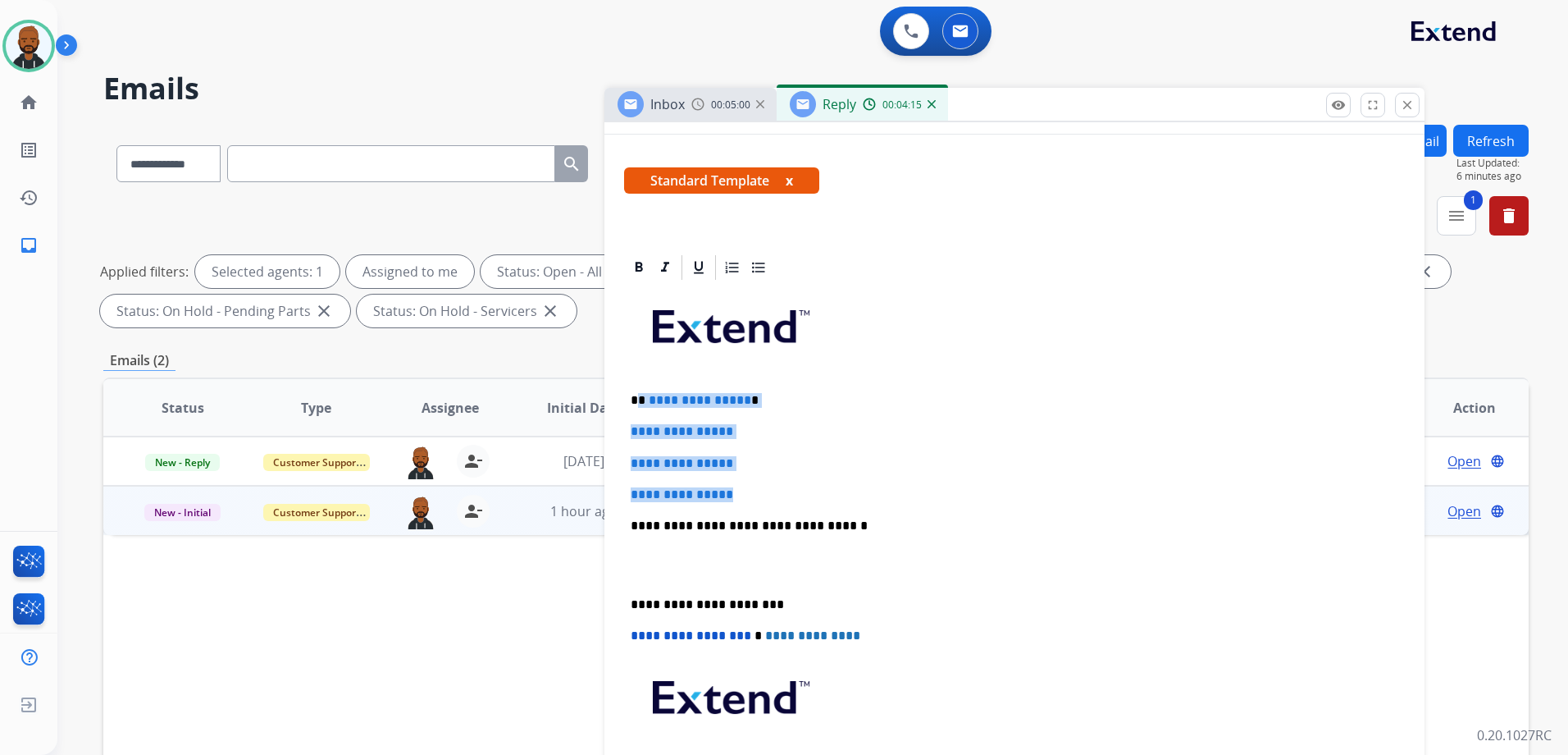
drag, startPoint x: 827, startPoint y: 491, endPoint x: 641, endPoint y: 401, distance: 206.6
click at [641, 401] on div "**********" at bounding box center [1015, 564] width 781 height 564
click at [778, 487] on p "**********" at bounding box center [1014, 494] width 767 height 15
drag, startPoint x: 760, startPoint y: 493, endPoint x: 644, endPoint y: 402, distance: 147.4
click at [644, 402] on div "**********" at bounding box center [1015, 564] width 781 height 564
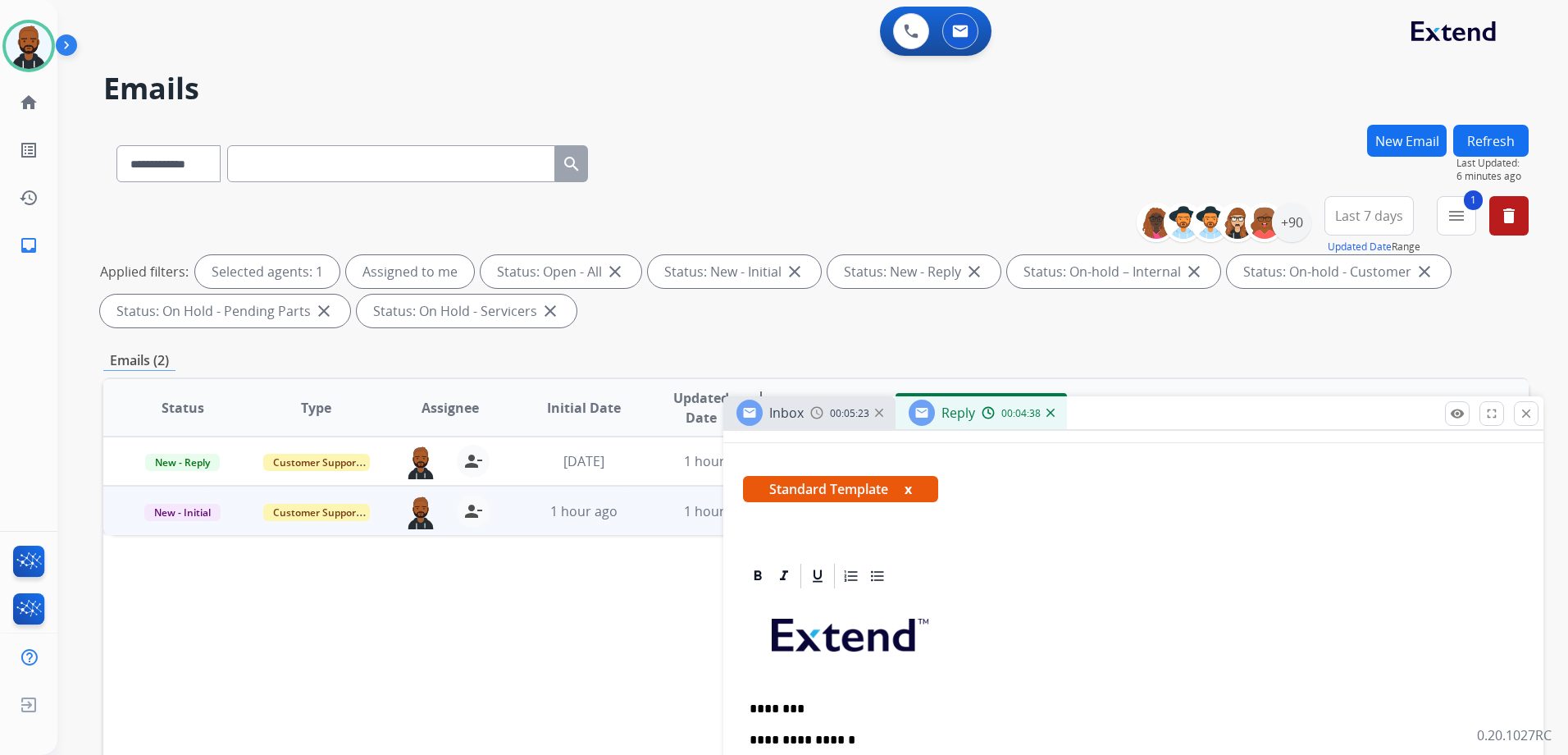
drag, startPoint x: 1025, startPoint y: 102, endPoint x: 1077, endPoint y: 369, distance: 272.0
click at [1138, 409] on div "Inbox 00:05:23 Reply 00:04:38" at bounding box center [1134, 413] width 820 height 34
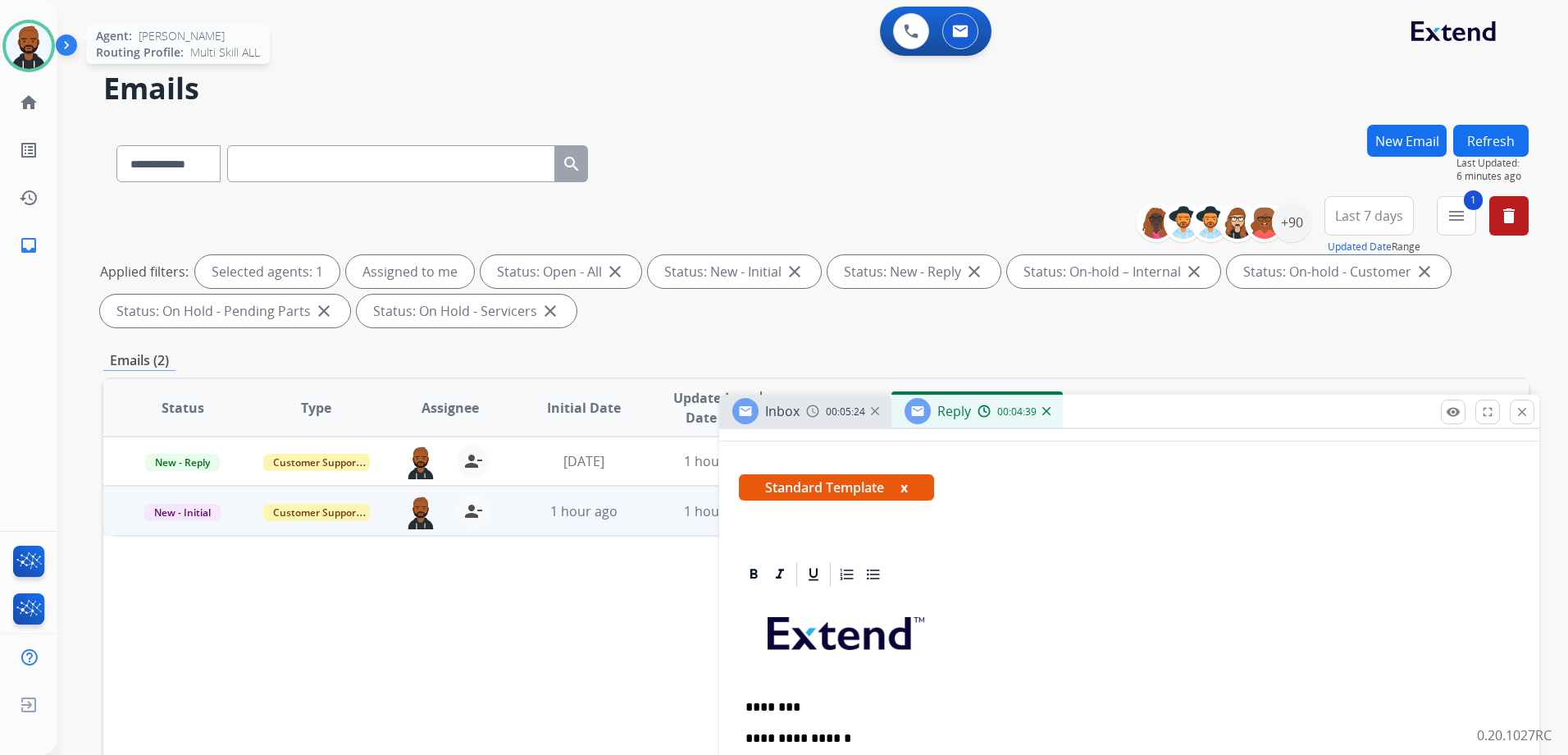
click at [28, 55] on img at bounding box center [28, 46] width 46 height 46
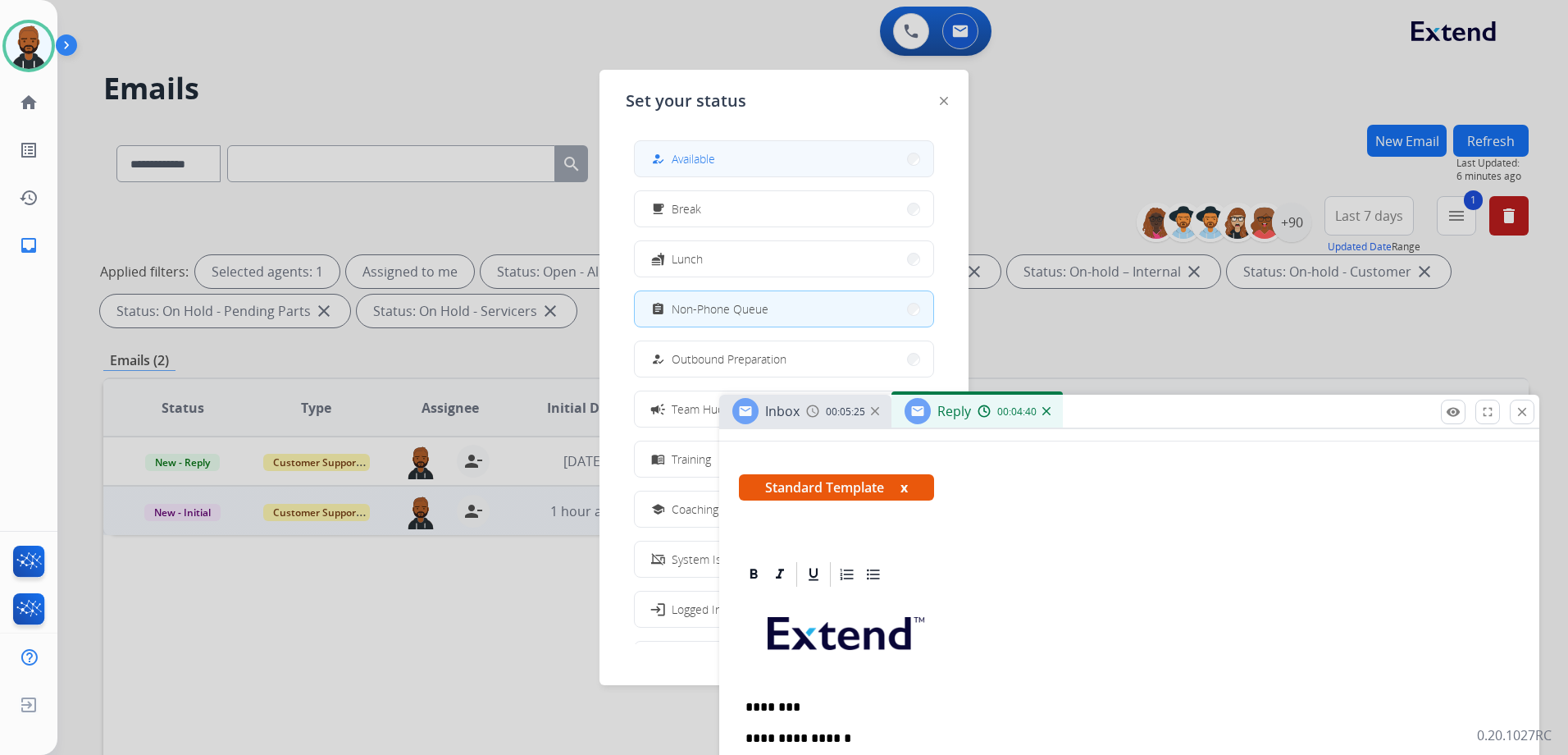
click at [770, 160] on button "how_to_reg Available" at bounding box center [784, 159] width 298 height 35
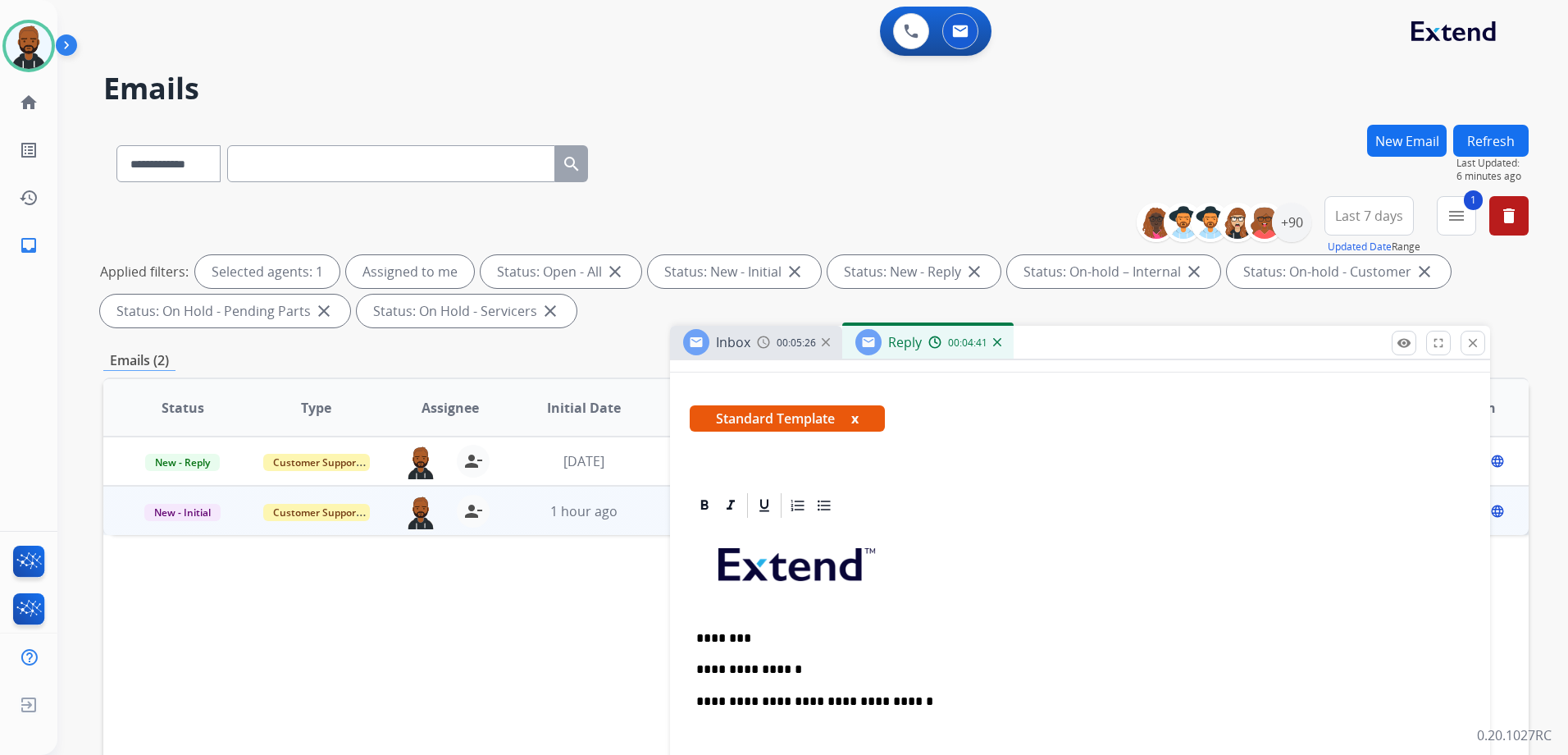
drag, startPoint x: 1176, startPoint y: 418, endPoint x: 994, endPoint y: 160, distance: 315.7
click at [994, 325] on div "Inbox 00:05:26 Reply 00:04:41" at bounding box center [1080, 342] width 820 height 34
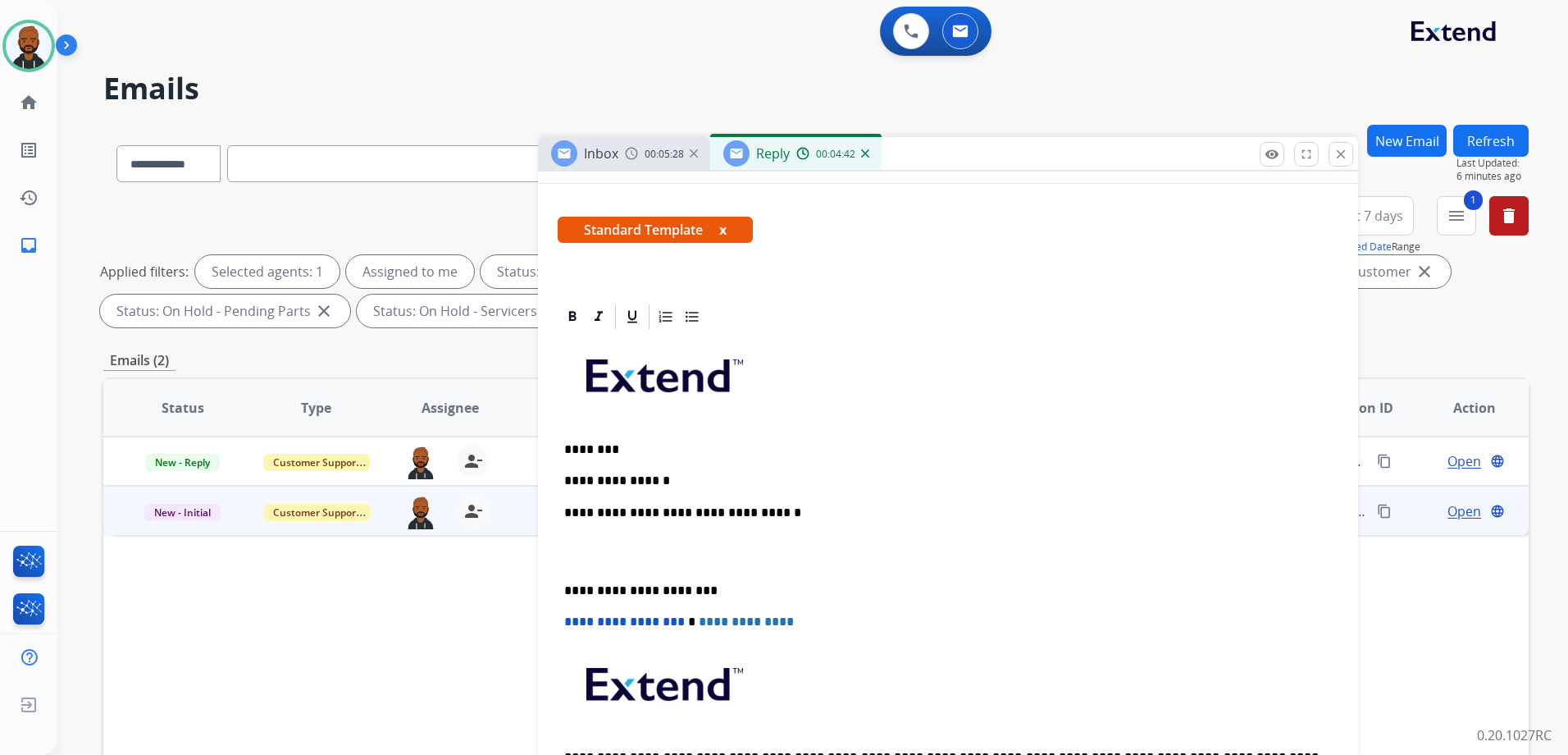
click at [714, 471] on div "**********" at bounding box center [949, 582] width 781 height 501
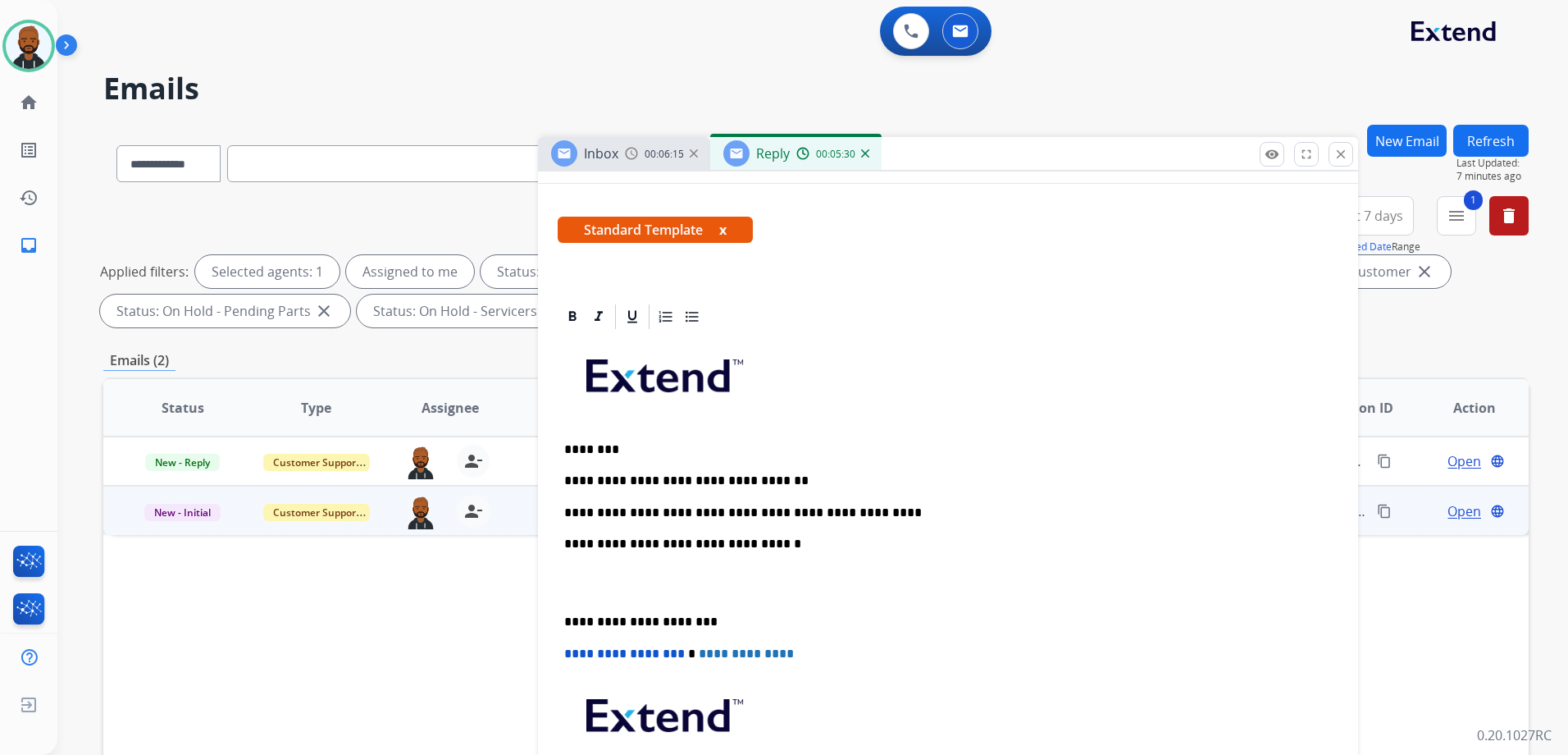
click at [568, 617] on p "**********" at bounding box center [941, 622] width 755 height 15
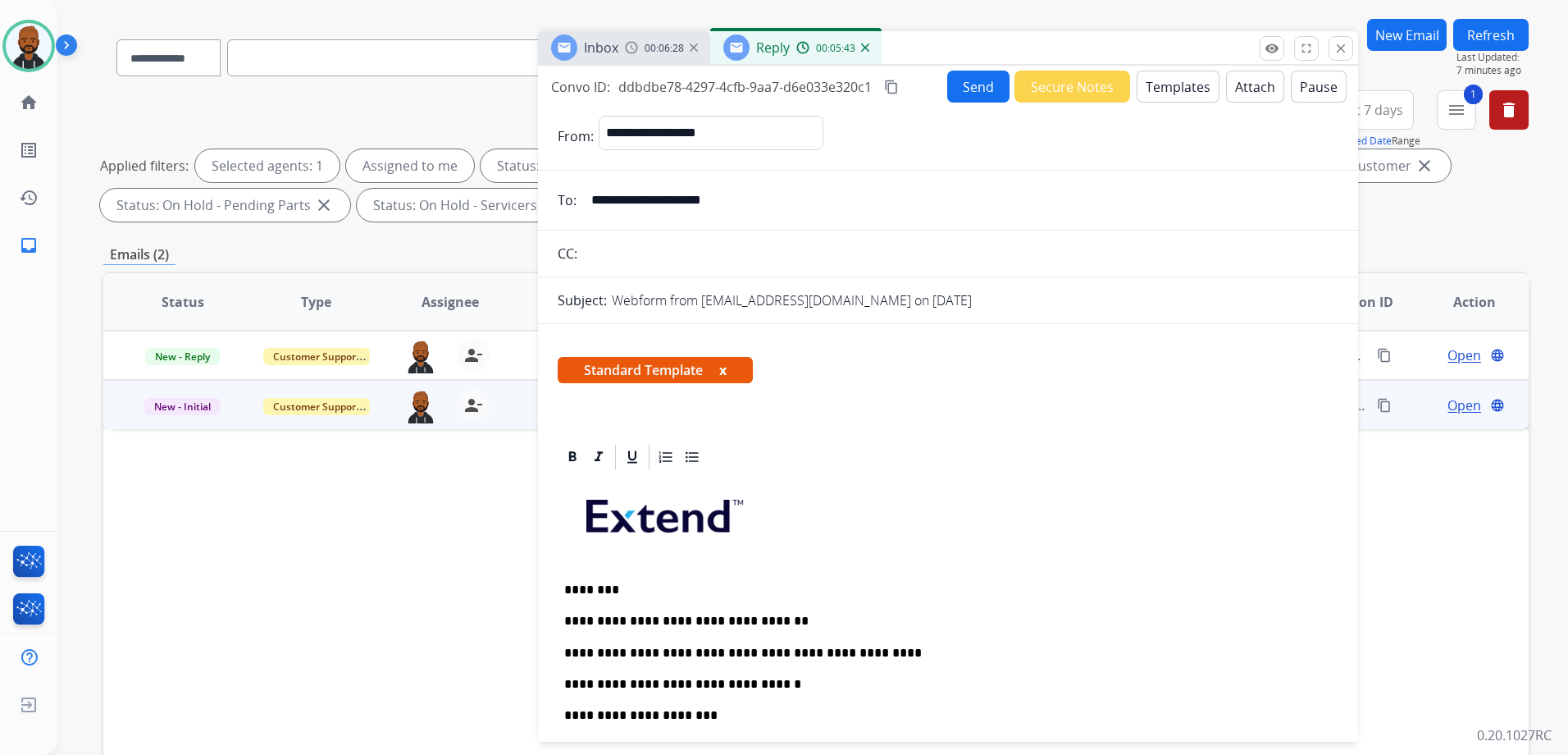
scroll to position [0, 0]
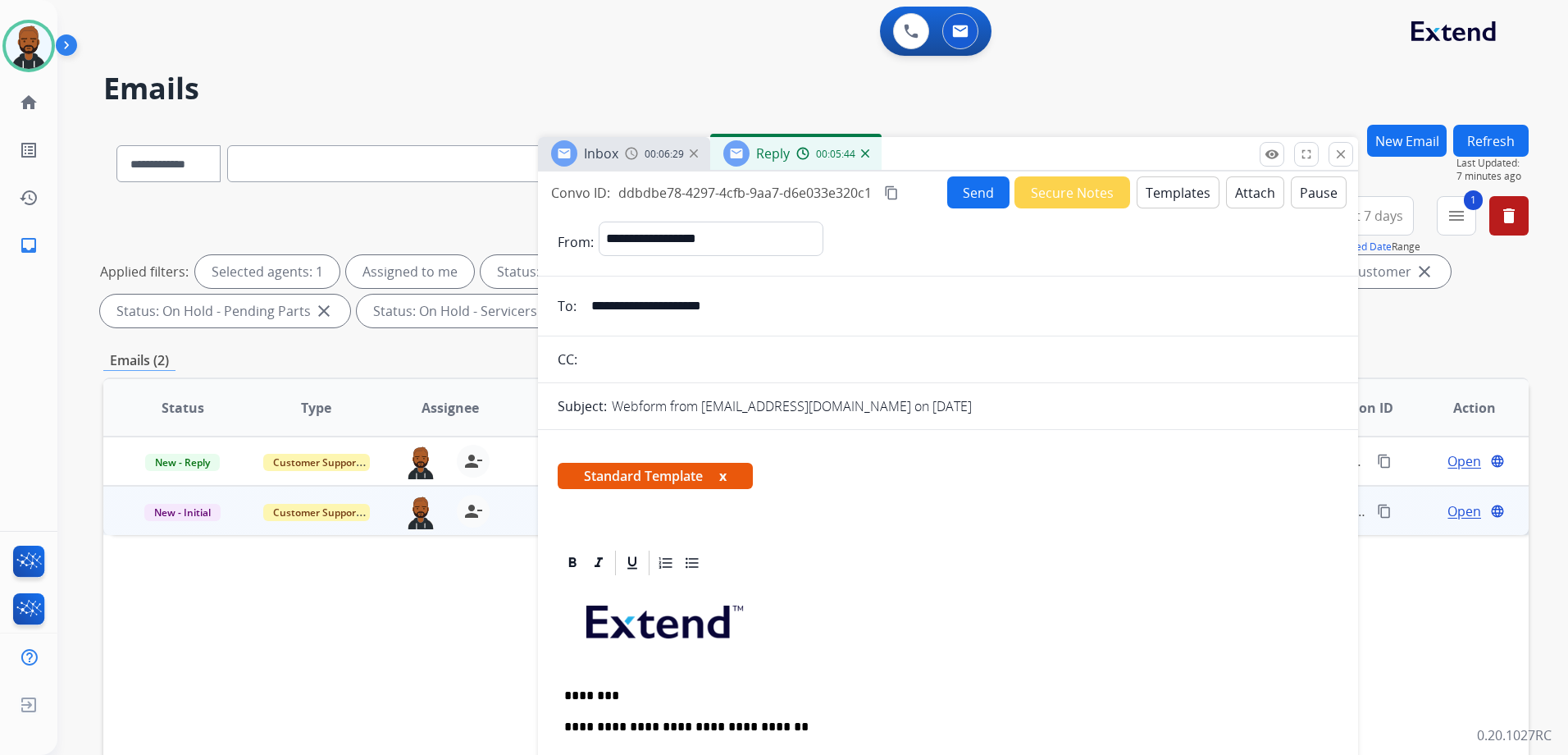
click at [895, 190] on mat-icon "content_copy" at bounding box center [891, 192] width 15 height 15
click at [974, 198] on button "Send" at bounding box center [978, 192] width 62 height 32
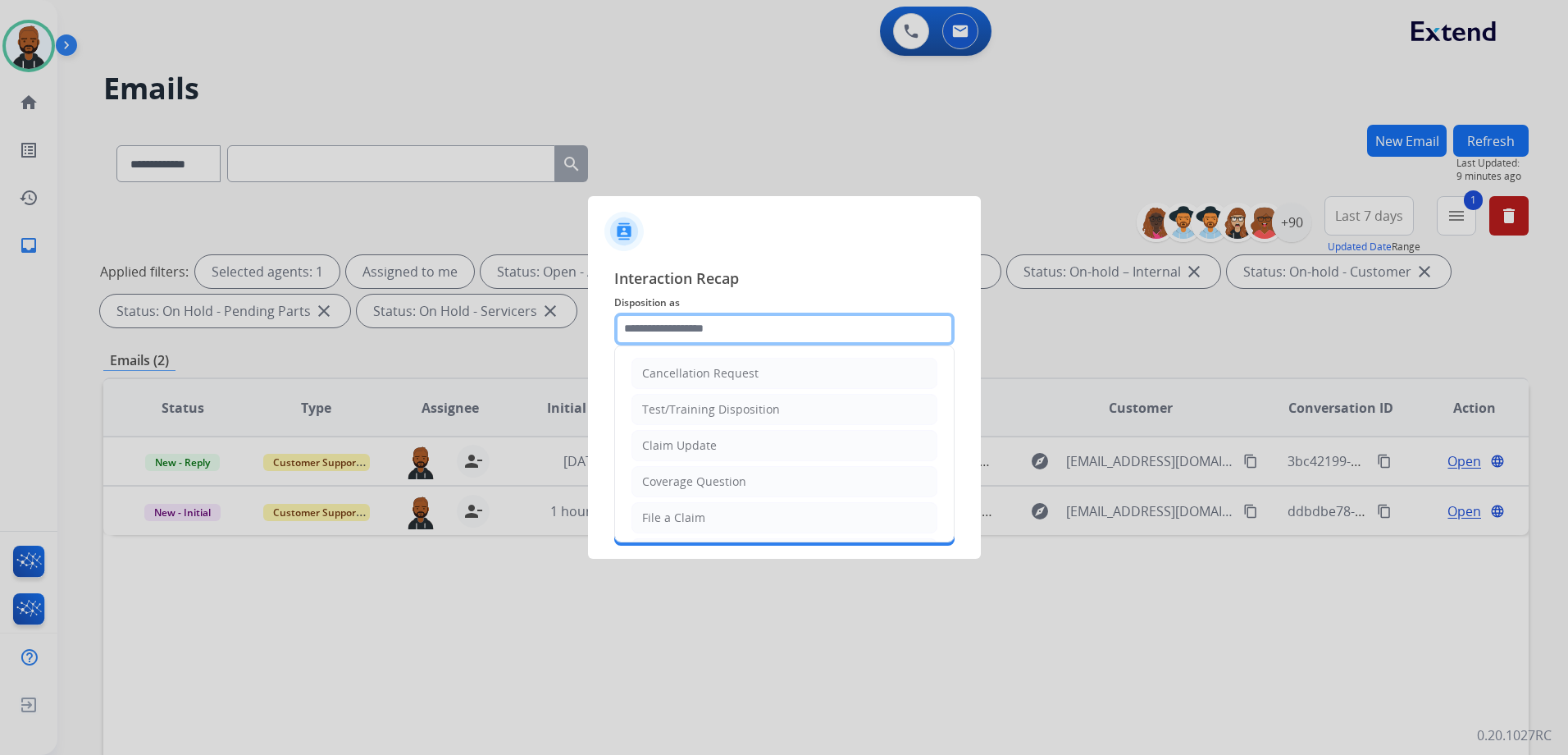
click at [764, 320] on input "text" at bounding box center [784, 329] width 340 height 33
click at [708, 477] on li "Other" at bounding box center [784, 478] width 306 height 31
type input "*****"
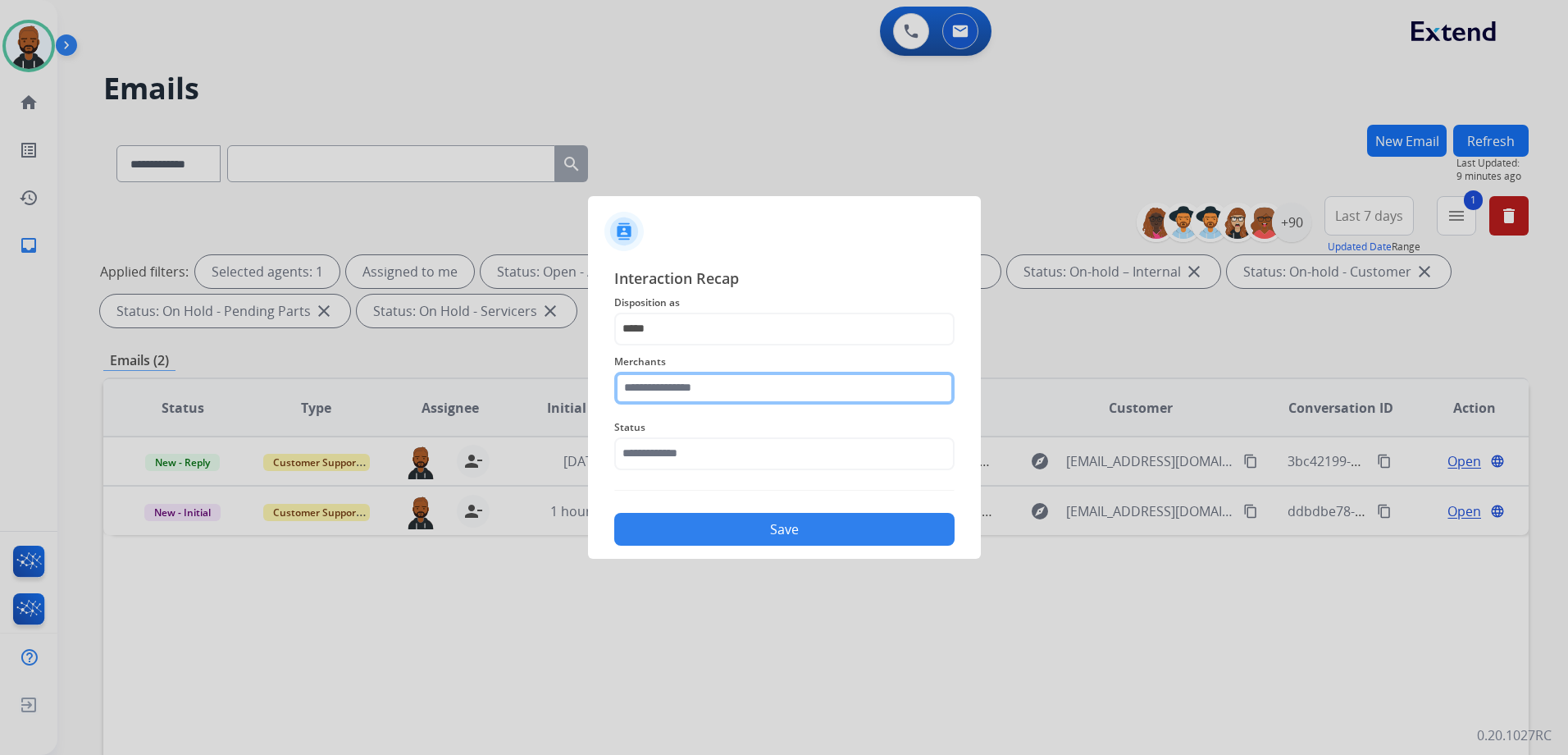
click at [764, 390] on input "text" at bounding box center [784, 388] width 340 height 33
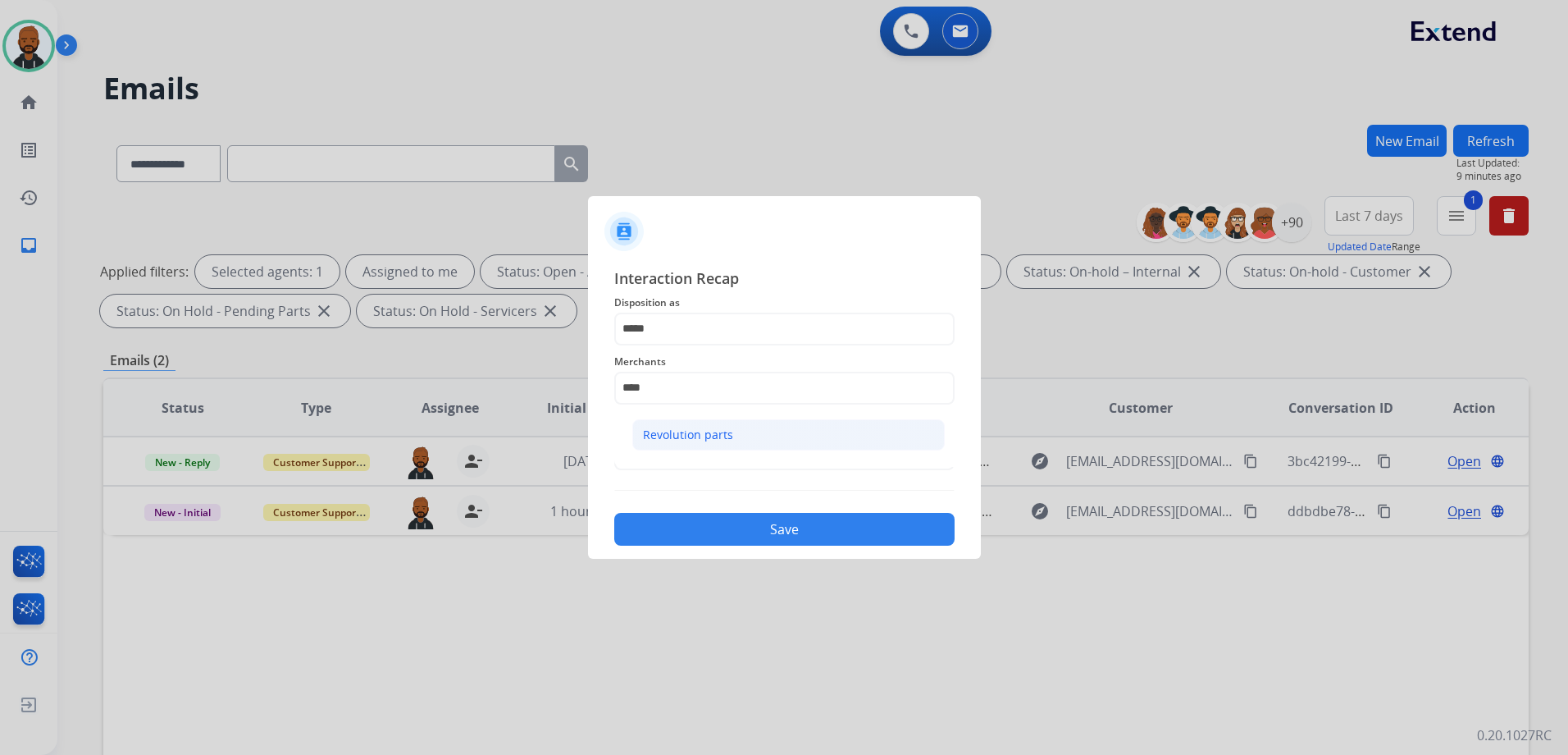
click at [737, 435] on li "Revolution parts" at bounding box center [788, 434] width 313 height 31
type input "**********"
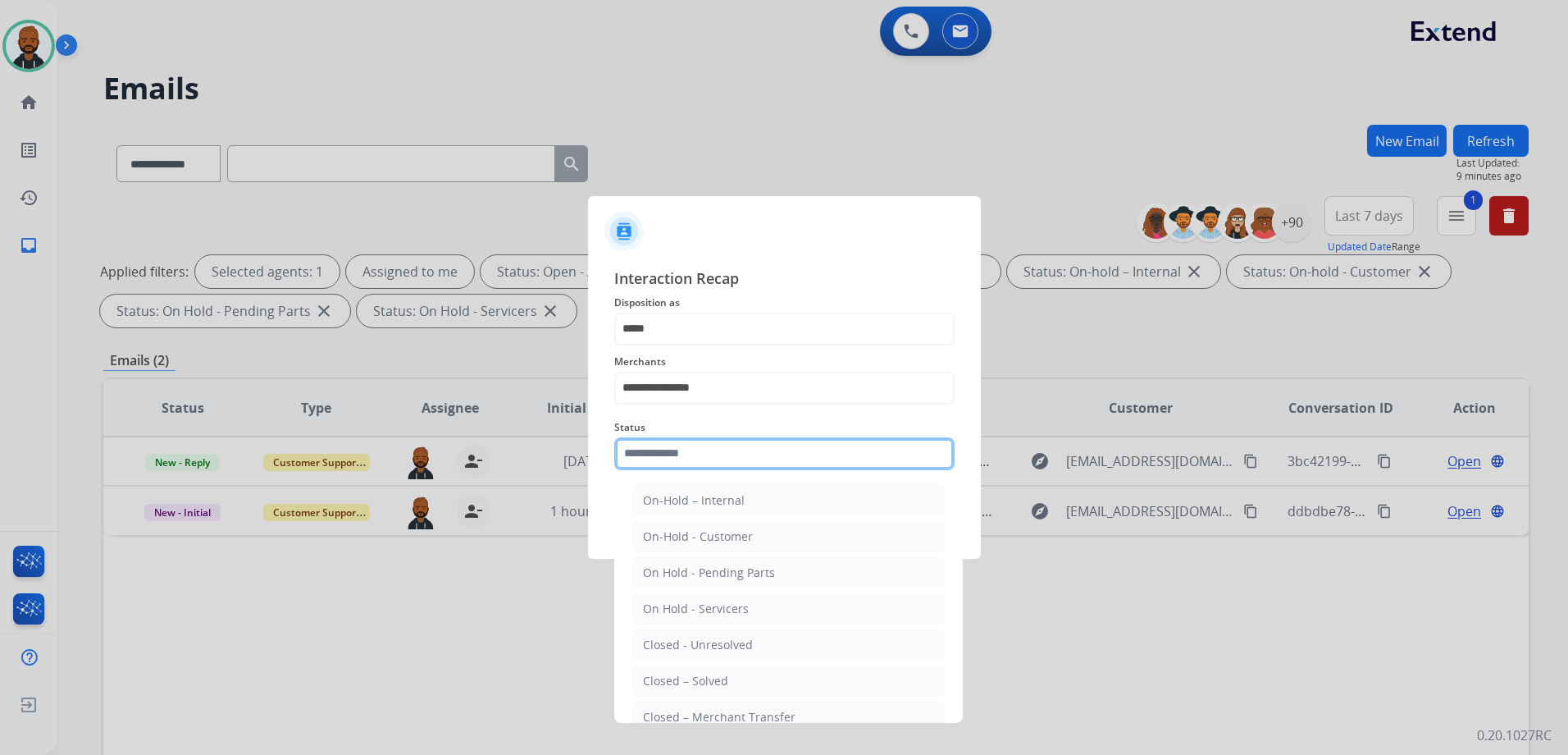
click at [741, 451] on input "text" at bounding box center [784, 454] width 340 height 33
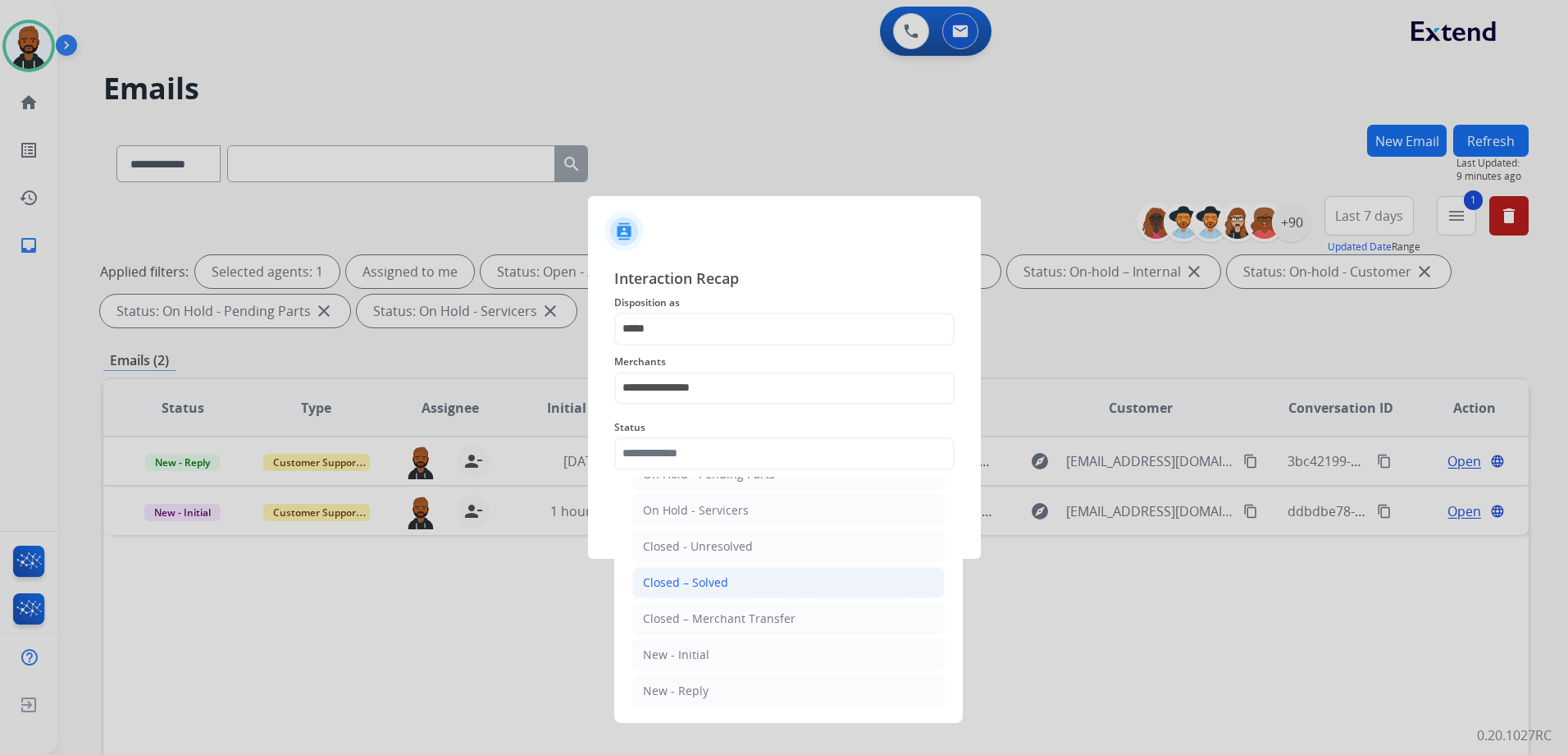
click at [726, 571] on li "Closed – Solved" at bounding box center [788, 583] width 313 height 31
type input "**********"
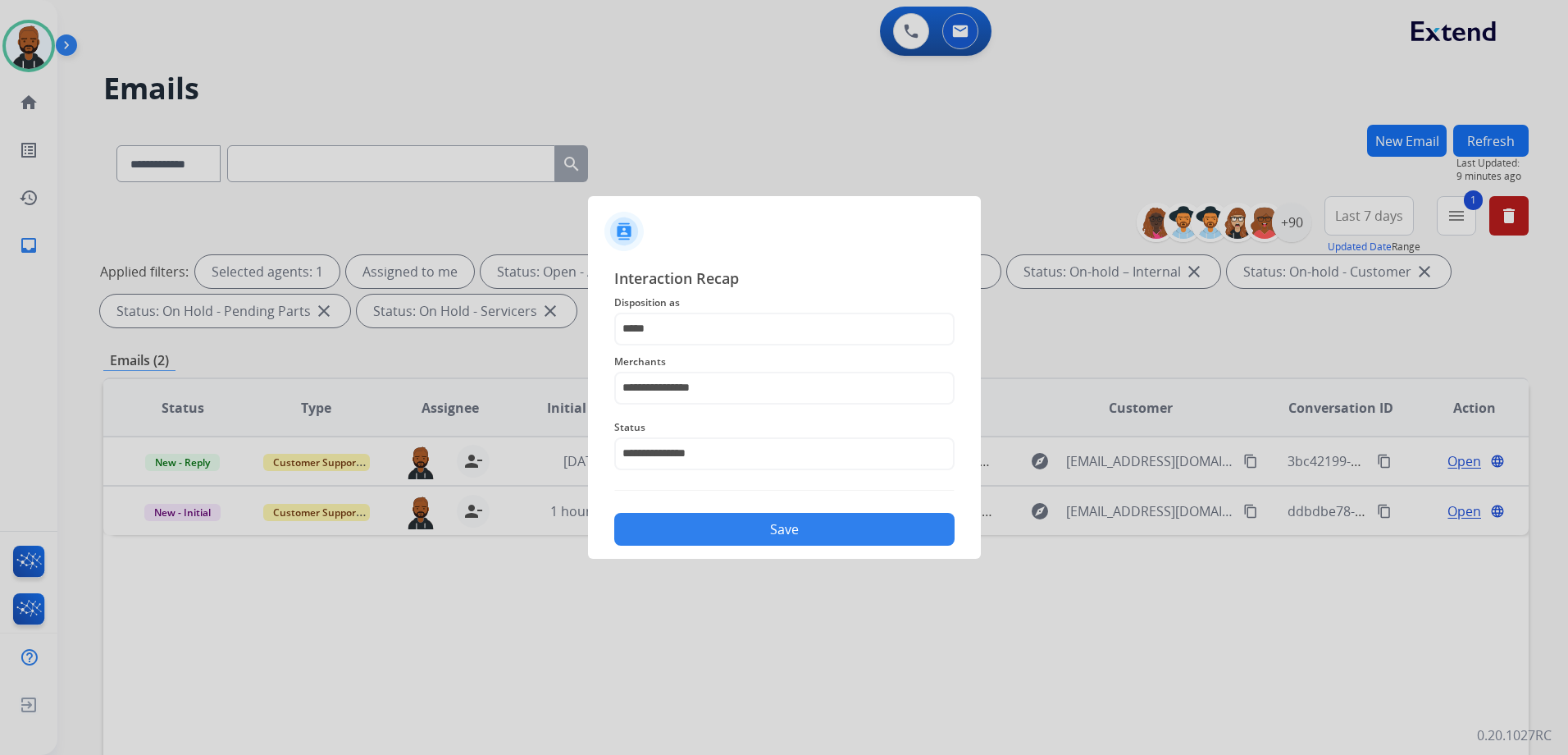
click at [748, 530] on button "Save" at bounding box center [784, 529] width 340 height 33
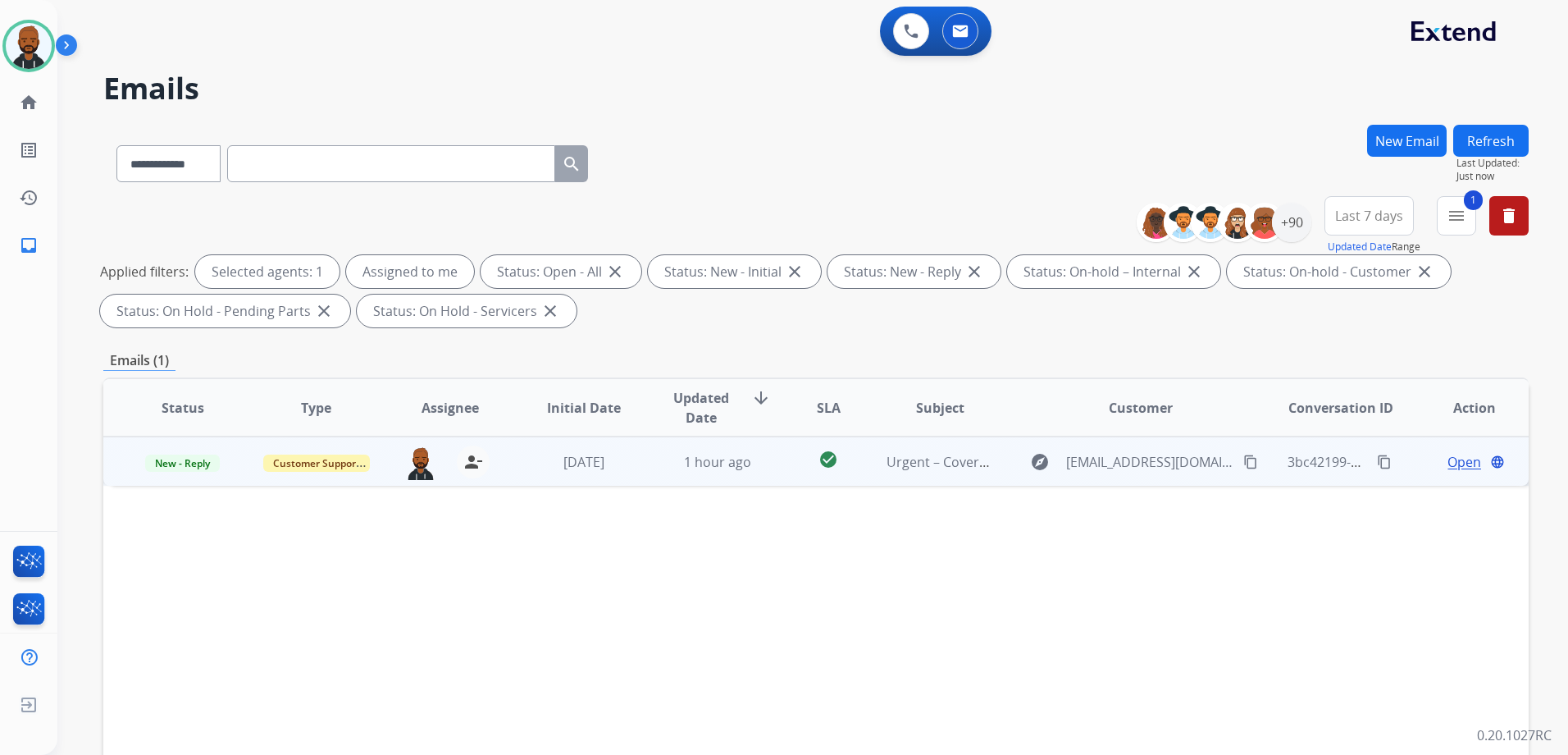
click at [1447, 461] on span "Open" at bounding box center [1464, 462] width 34 height 19
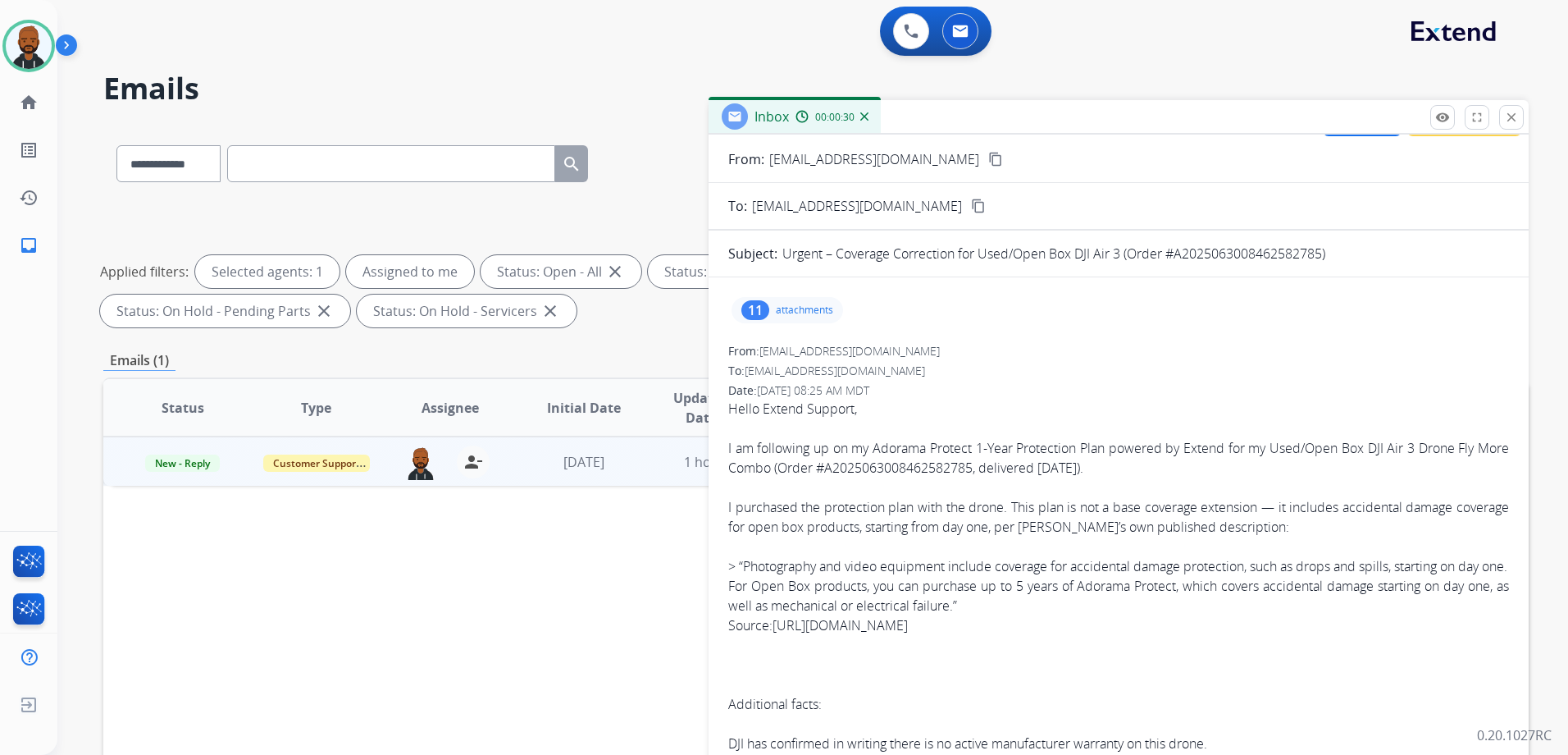
scroll to position [0, 0]
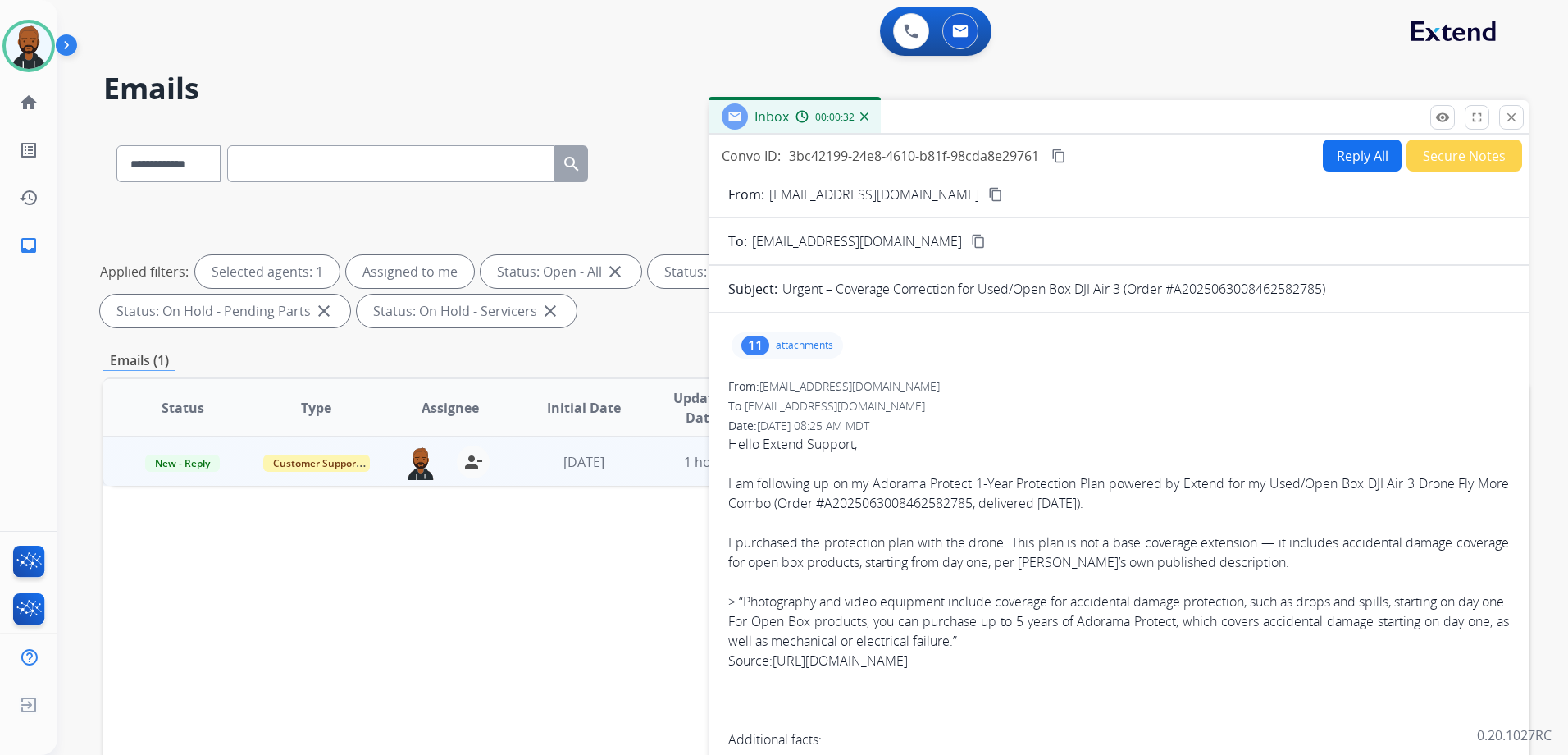
click at [1498, 117] on div "remove_red_eye Logs fullscreen Expand close Close" at bounding box center [1476, 117] width 93 height 24
drag, startPoint x: 1497, startPoint y: 118, endPoint x: 1506, endPoint y: 118, distance: 9.0
click at [1497, 118] on div "remove_red_eye Logs fullscreen Expand close Close" at bounding box center [1476, 117] width 93 height 24
click at [1506, 118] on mat-icon "close" at bounding box center [1511, 117] width 15 height 15
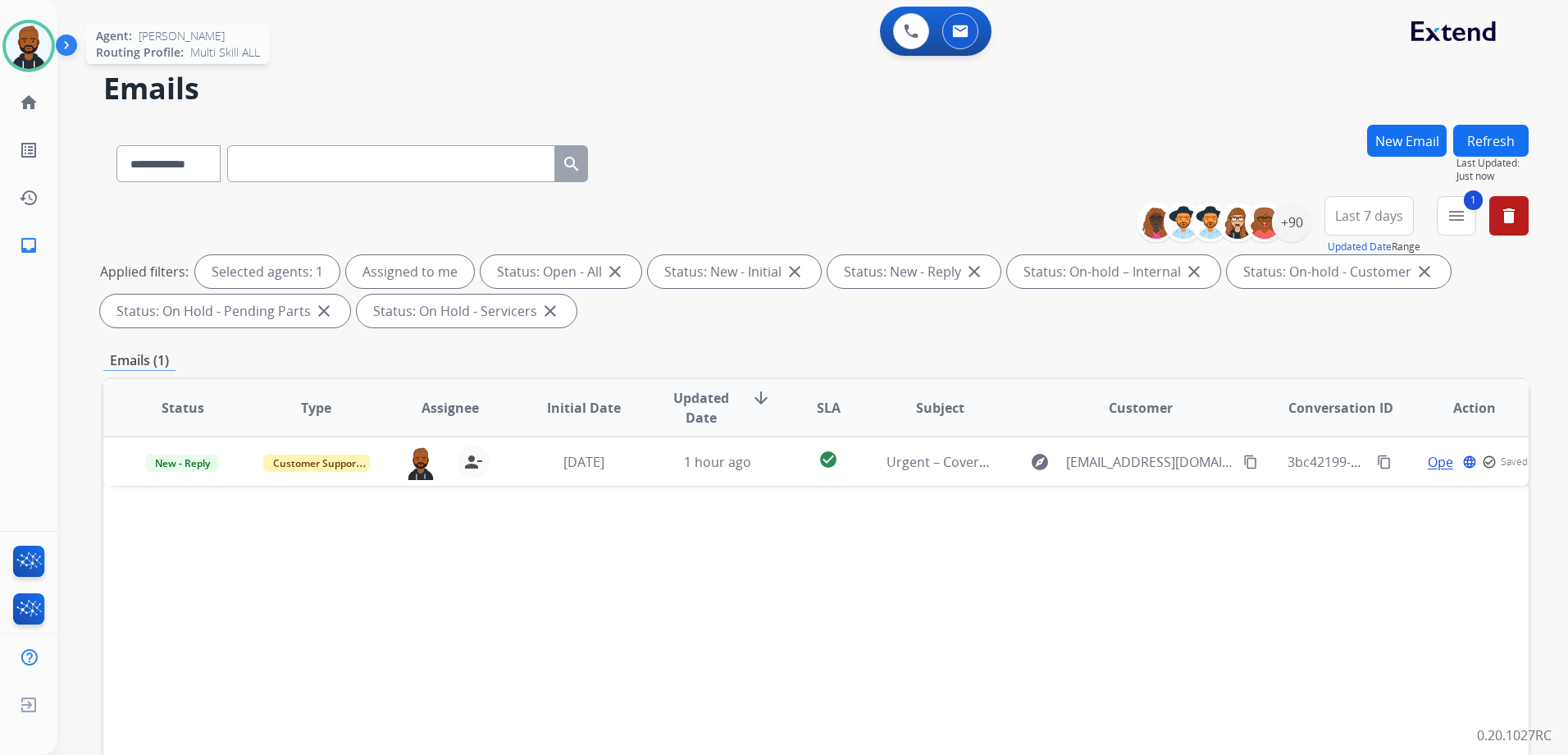
click at [44, 53] on img at bounding box center [28, 46] width 46 height 46
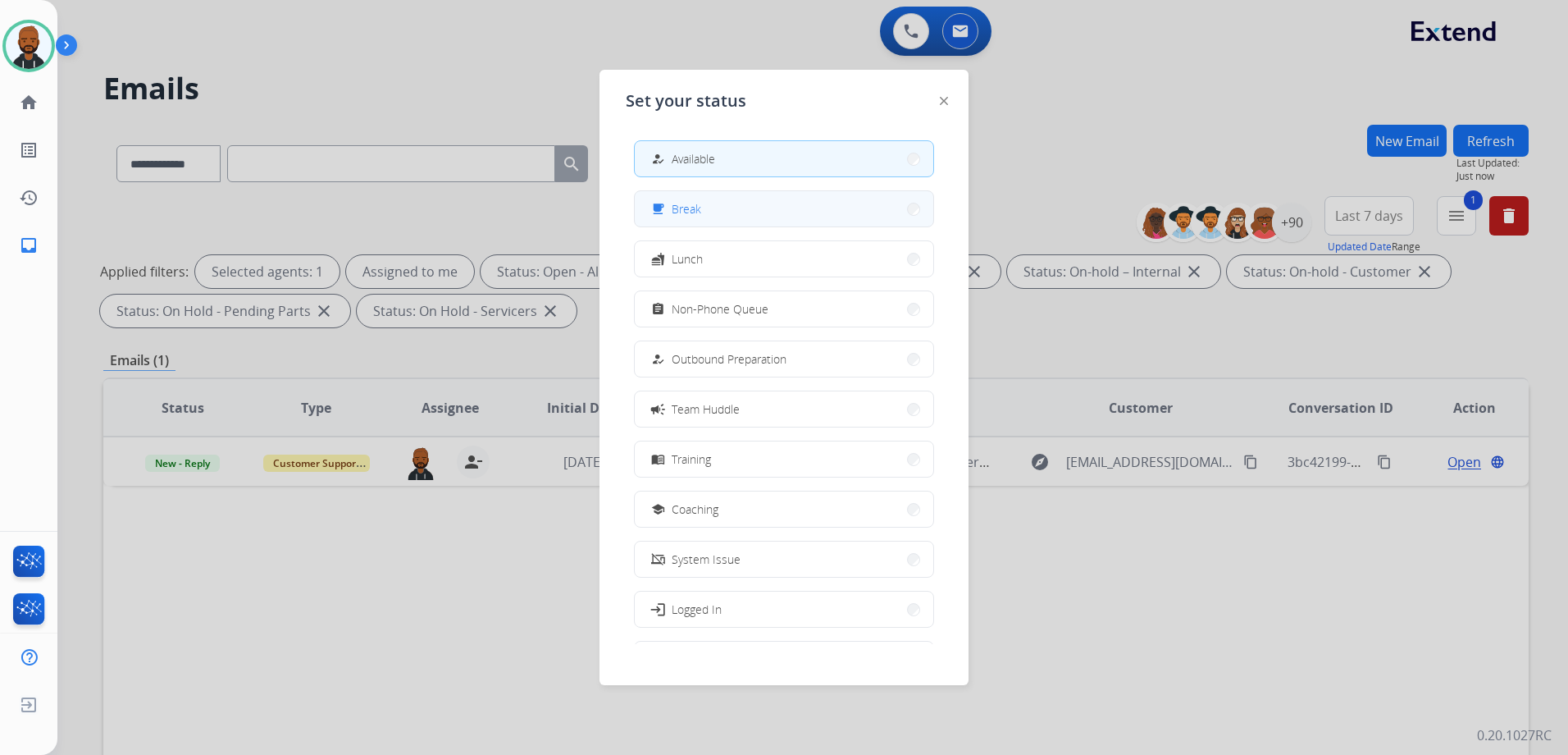
click at [747, 204] on button "free_breakfast Break" at bounding box center [784, 208] width 298 height 35
